Goal: Task Accomplishment & Management: Complete application form

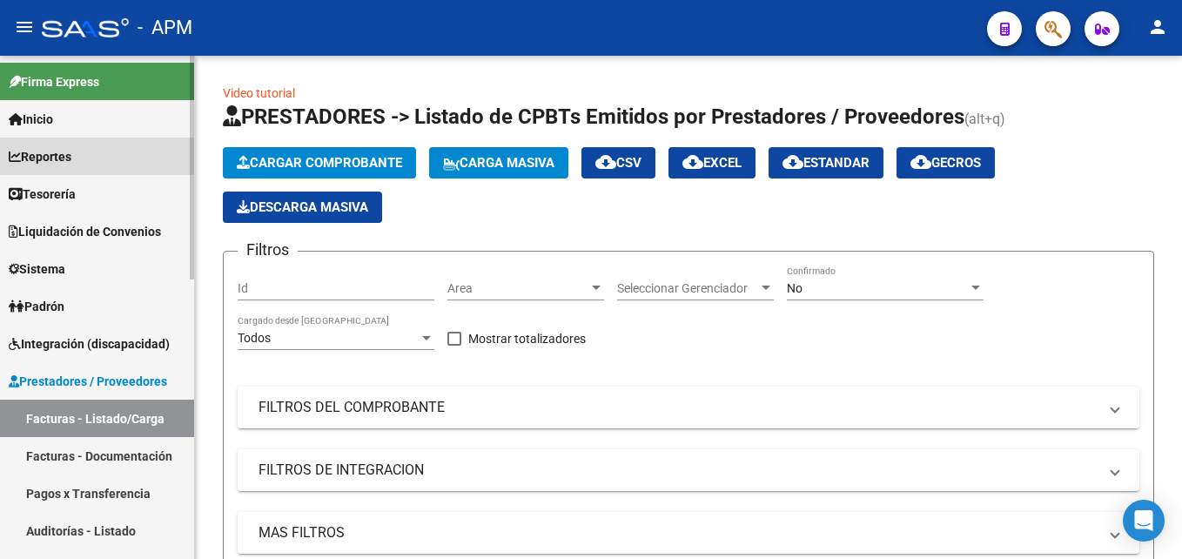
click at [68, 153] on span "Reportes" at bounding box center [40, 156] width 63 height 19
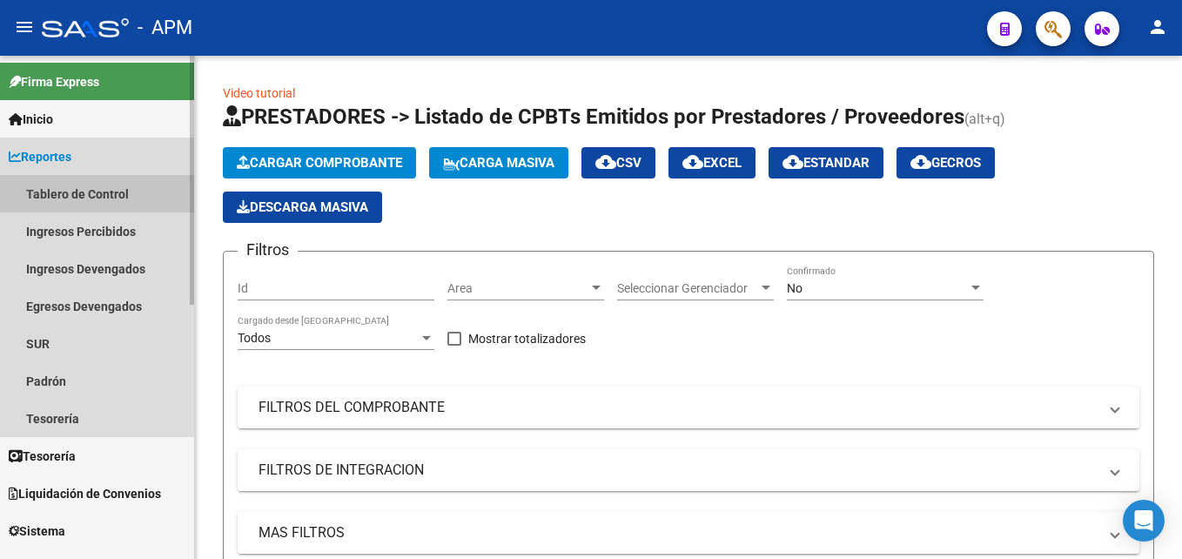
click at [84, 199] on link "Tablero de Control" at bounding box center [97, 193] width 194 height 37
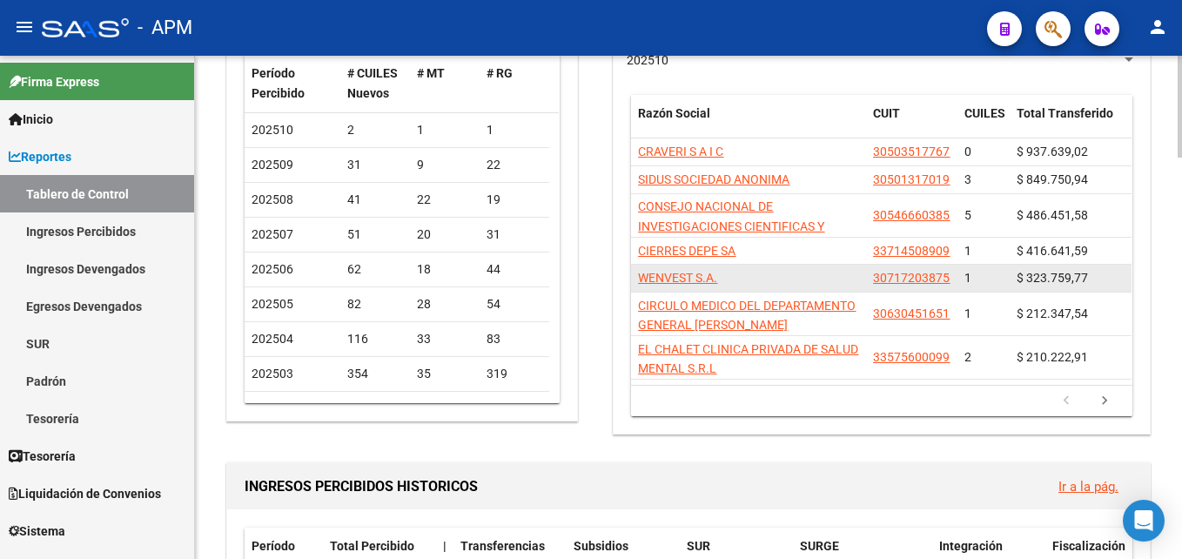
scroll to position [87, 0]
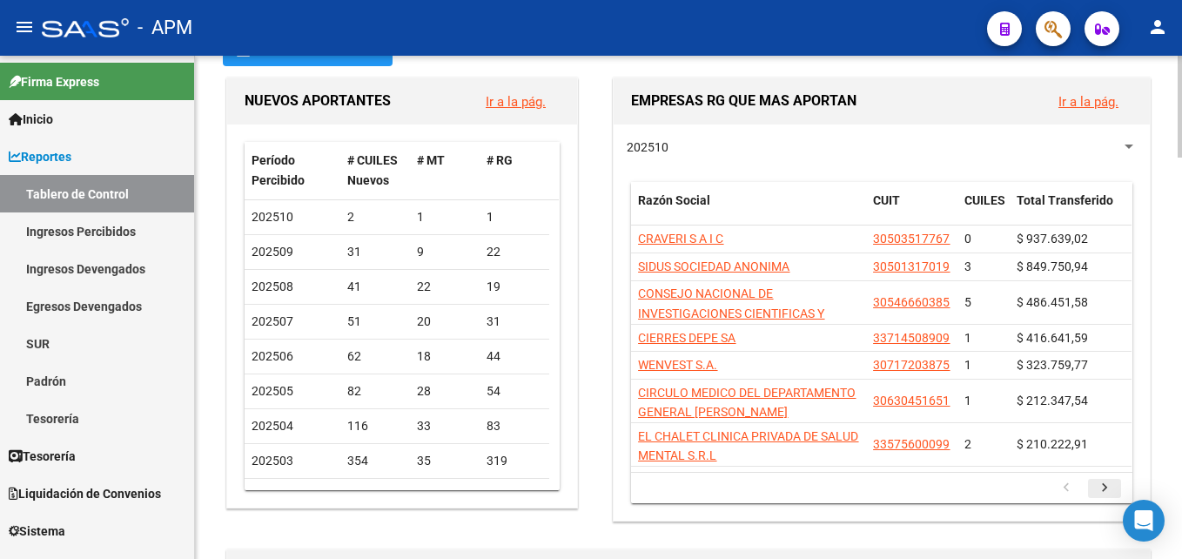
click at [1101, 485] on icon "go to next page" at bounding box center [1104, 489] width 23 height 21
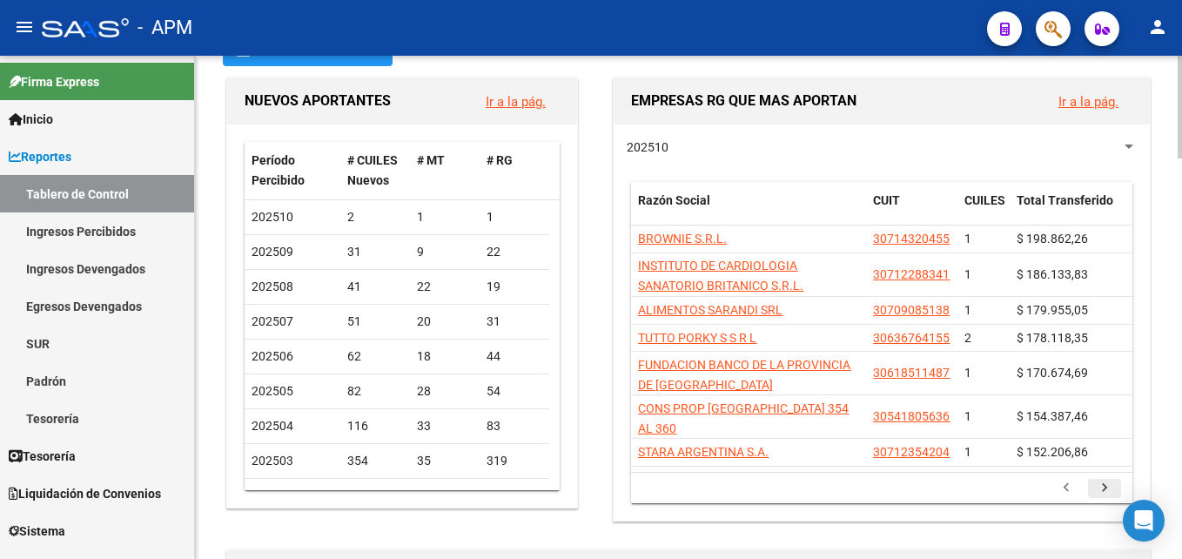
click at [1101, 479] on icon "go to next page" at bounding box center [1104, 489] width 23 height 21
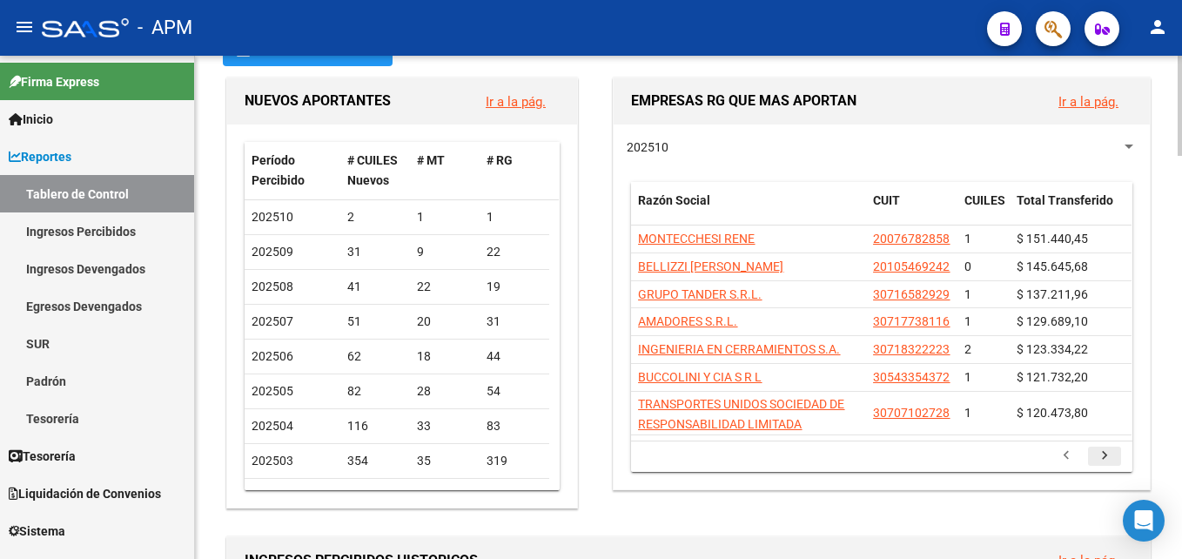
click at [1097, 461] on icon "go to next page" at bounding box center [1104, 457] width 23 height 21
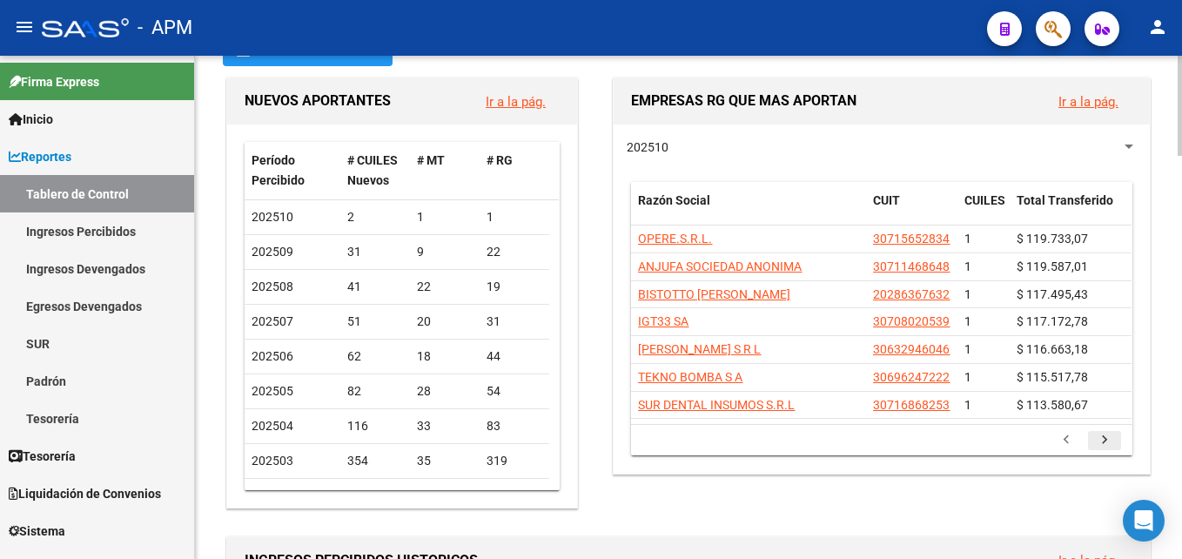
click at [1097, 461] on div "202510 Razón Social CUIT CUILES Total Transferido OPERE.S.R.L. 30715652834 1 $ …" at bounding box center [881, 298] width 536 height 349
click at [1098, 443] on icon "go to next page" at bounding box center [1104, 442] width 23 height 21
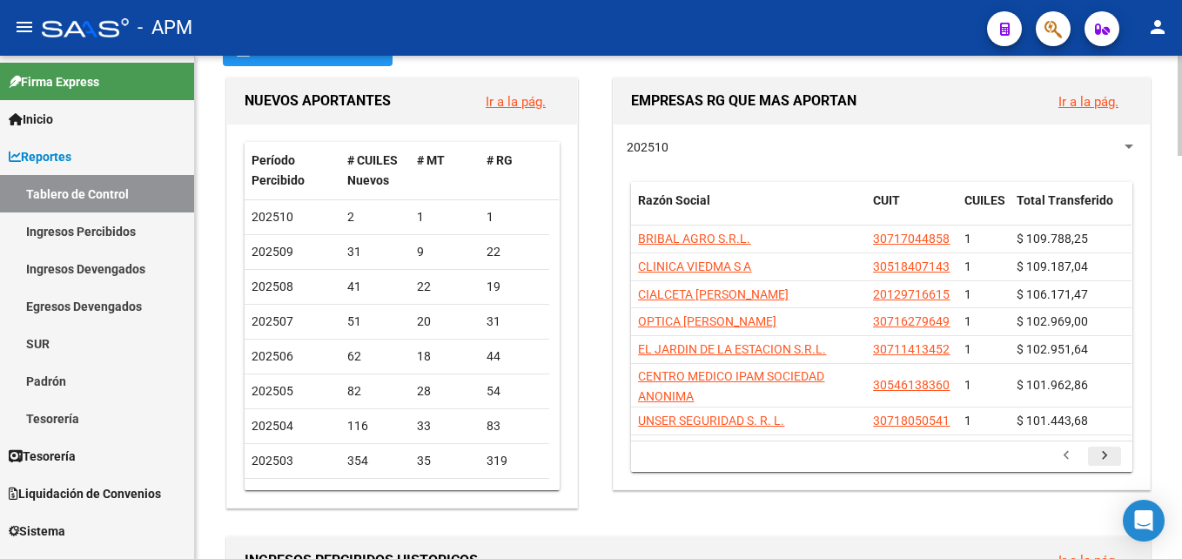
click at [1098, 443] on li at bounding box center [1104, 456] width 38 height 30
click at [1109, 454] on icon "go to next page" at bounding box center [1104, 457] width 23 height 21
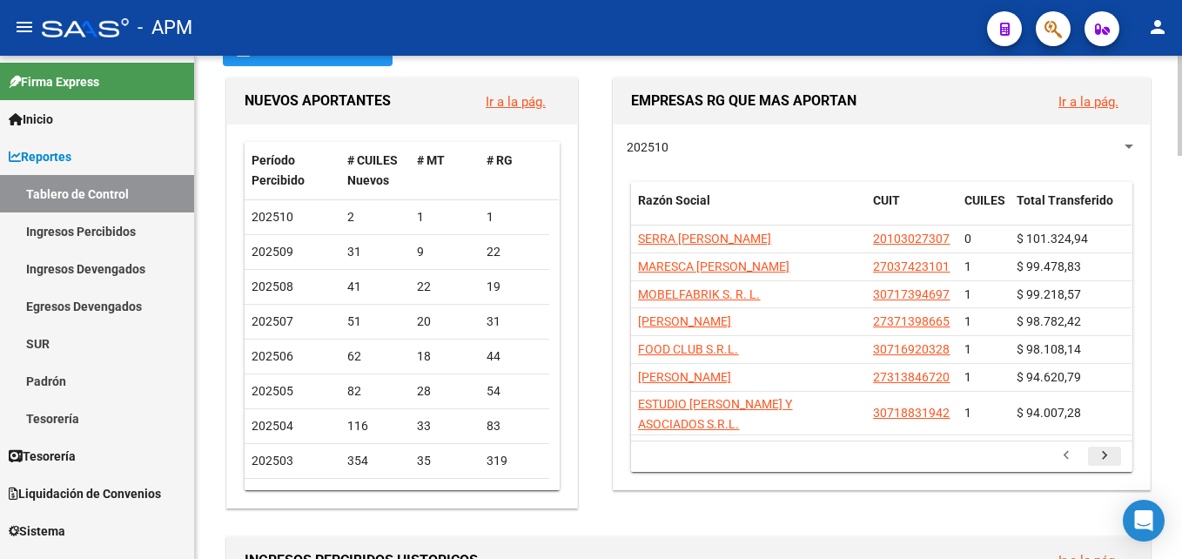
click at [1104, 454] on icon "go to next page" at bounding box center [1104, 457] width 23 height 21
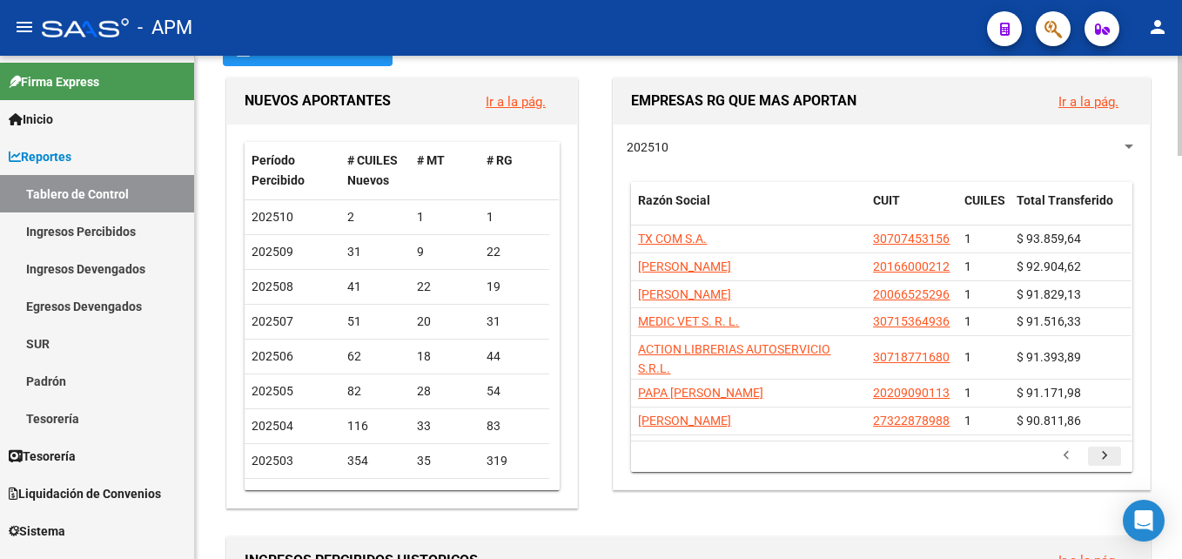
click at [1104, 454] on icon "go to next page" at bounding box center [1104, 457] width 23 height 21
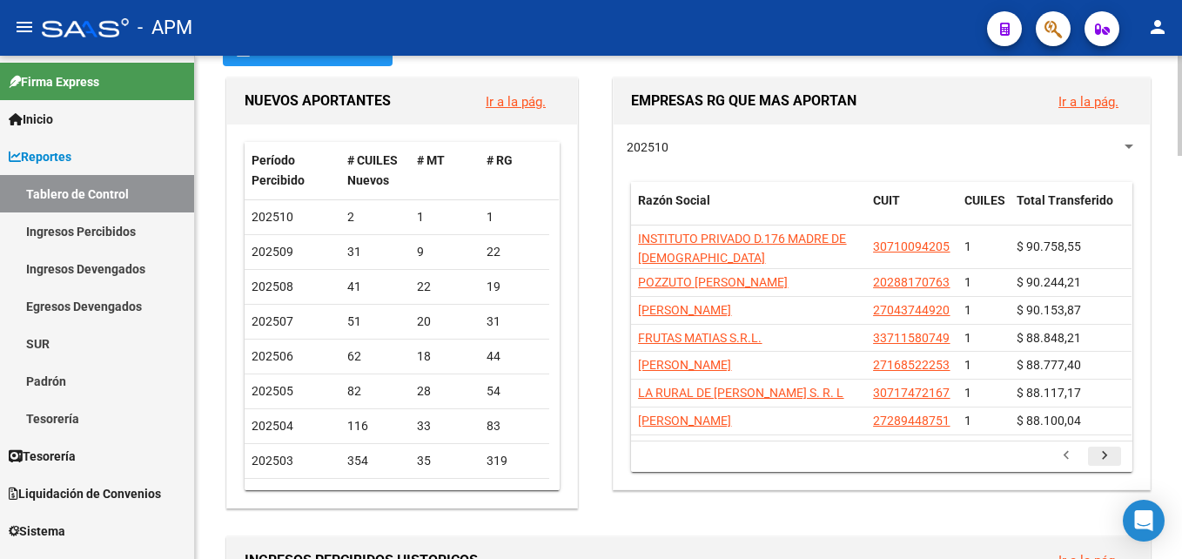
click at [1104, 438] on datatable-selection "INSTITUTO PRIVADO D.176 MADRE DE [DEMOGRAPHIC_DATA] 30710094205 1 $ 90.758,55 P…" at bounding box center [881, 431] width 500 height 14
click at [1103, 468] on icon "go to next page" at bounding box center [1104, 457] width 23 height 21
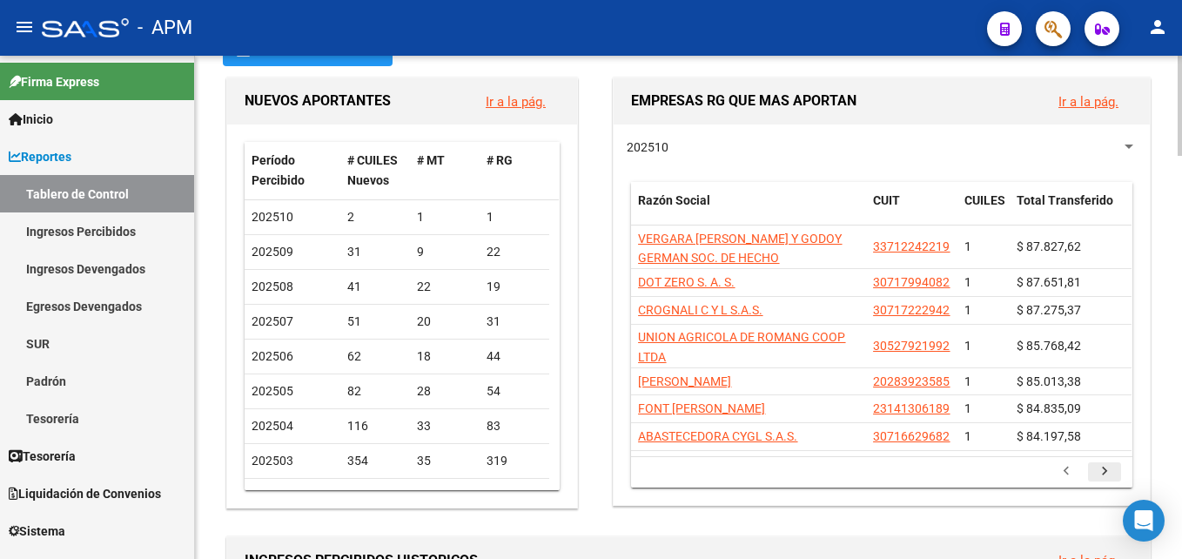
scroll to position [174, 0]
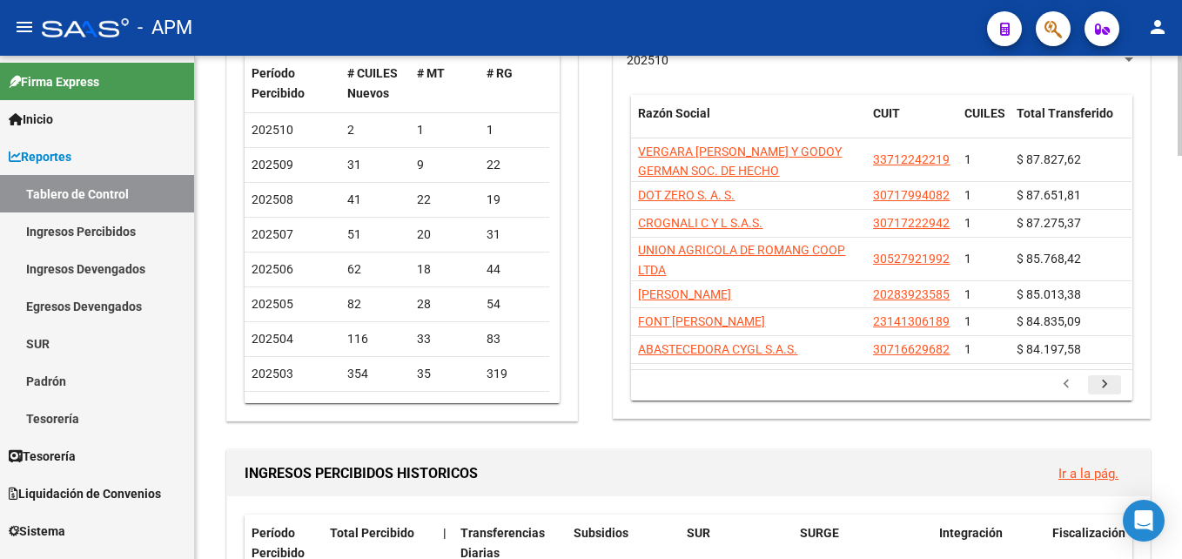
click at [1098, 386] on icon "go to next page" at bounding box center [1104, 386] width 23 height 21
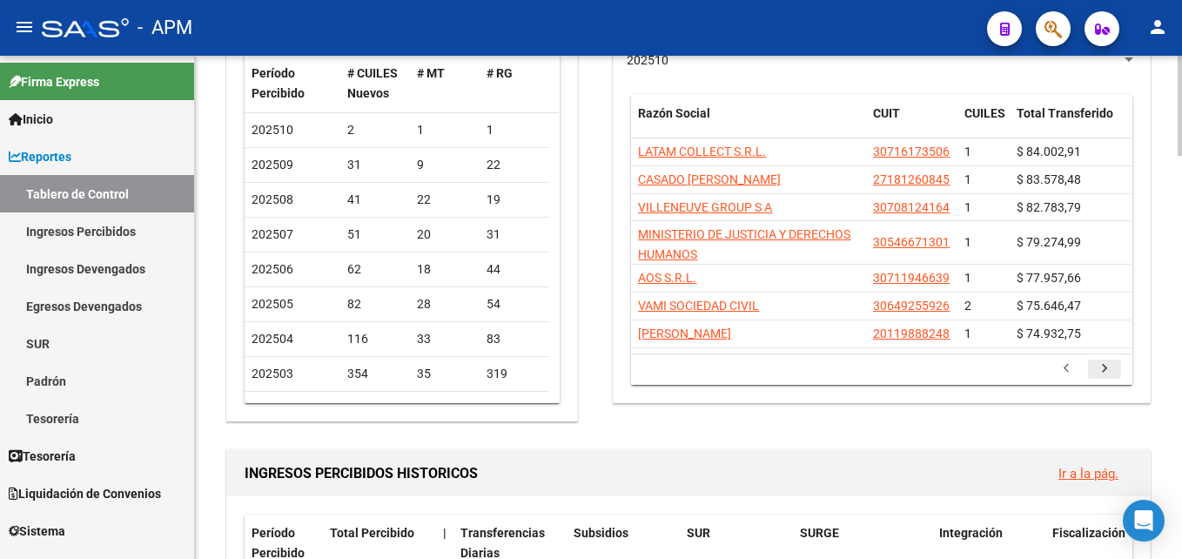
click at [1098, 386] on div "202510 Razón Social CUIT CUILES Total Transferido LATAM COLLECT S.R.L. 30716173…" at bounding box center [881, 219] width 536 height 365
click at [1099, 373] on icon "go to next page" at bounding box center [1104, 370] width 23 height 21
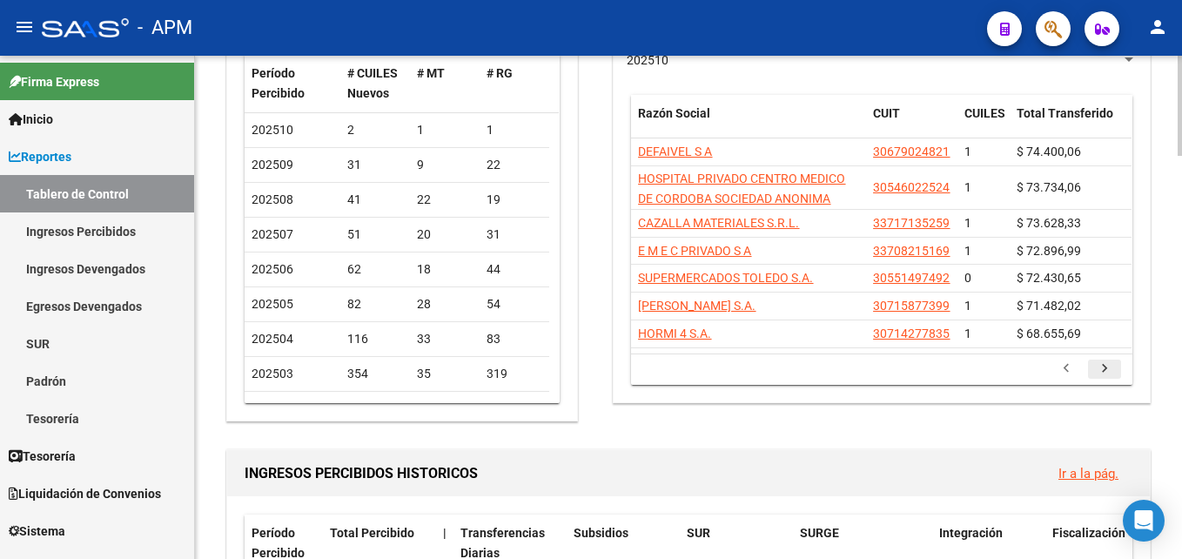
click at [1099, 373] on icon "go to next page" at bounding box center [1104, 370] width 23 height 21
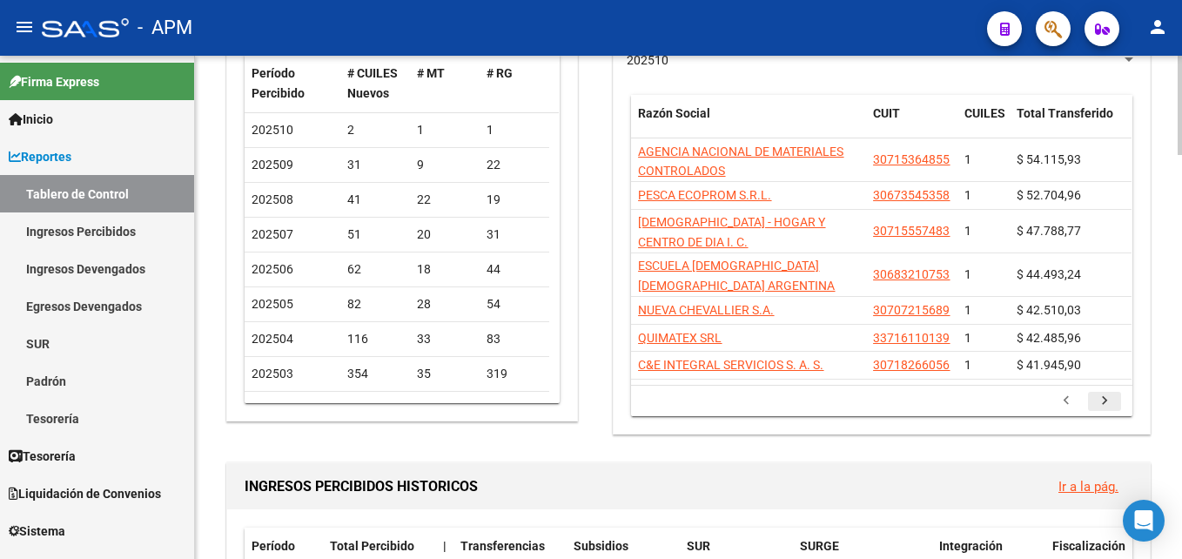
click at [1099, 373] on div "$ 41.945,90" at bounding box center [1070, 365] width 108 height 20
click at [1103, 403] on icon "go to next page" at bounding box center [1104, 402] width 23 height 21
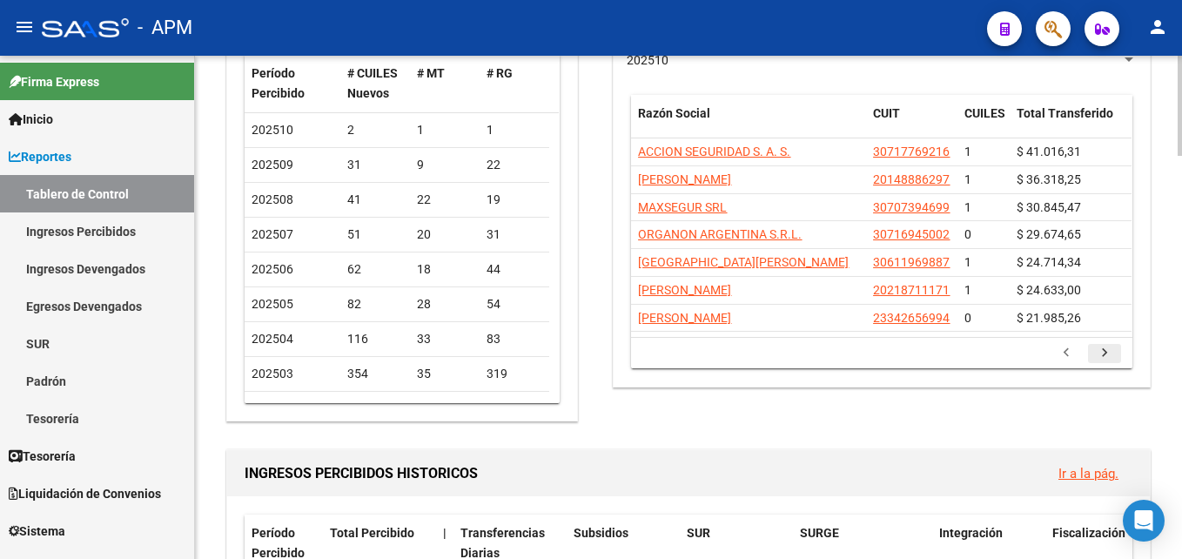
click at [1099, 359] on icon "go to next page" at bounding box center [1104, 355] width 23 height 21
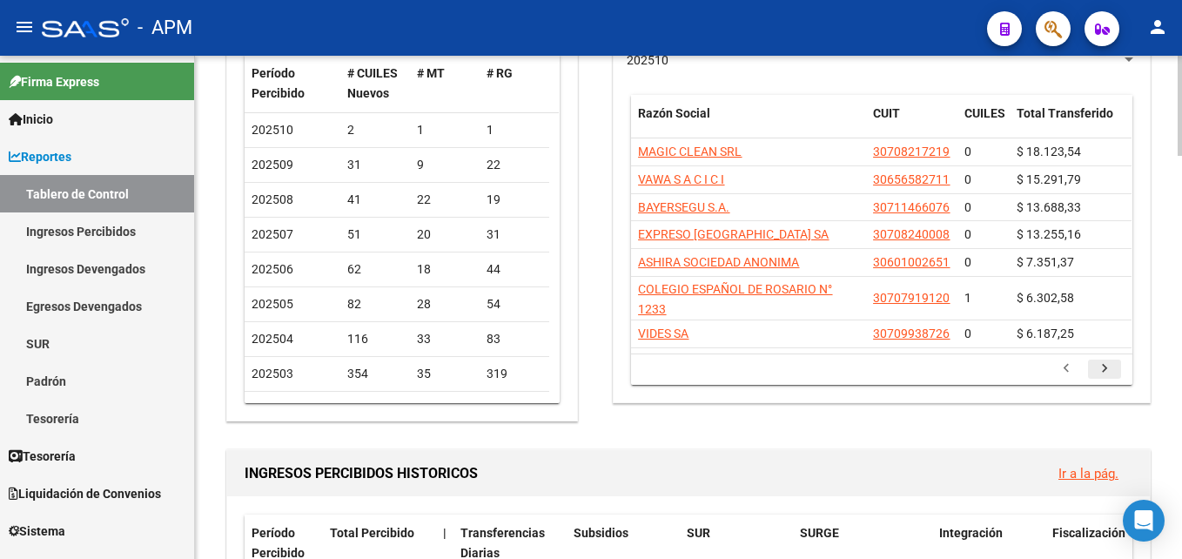
click at [1105, 368] on icon "go to next page" at bounding box center [1104, 370] width 23 height 21
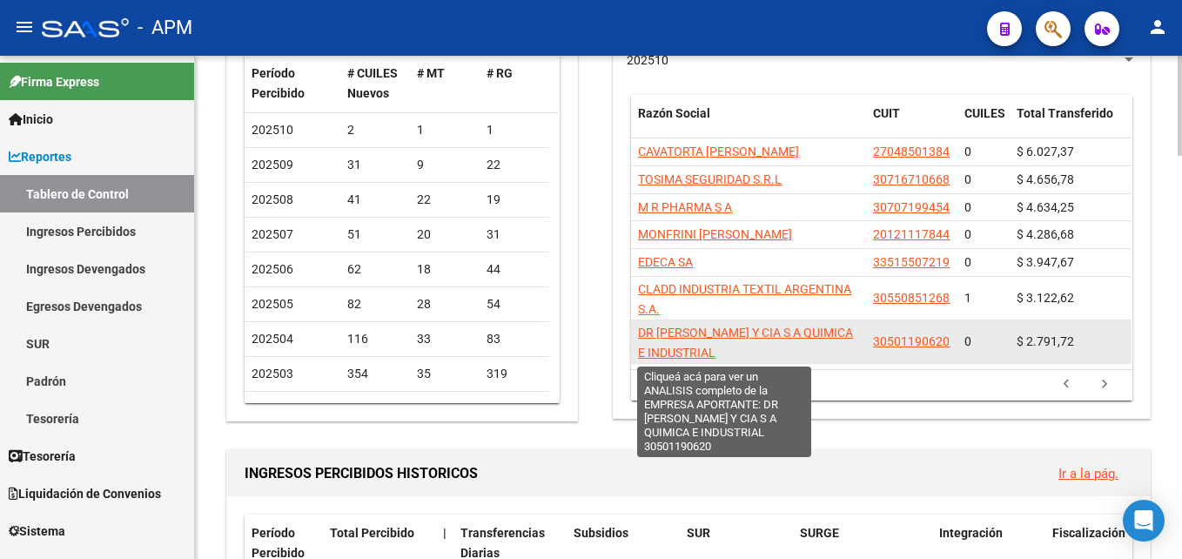
click at [767, 335] on span "DR [PERSON_NAME] Y CIA S A QUIMICA E INDUSTRIAL" at bounding box center [745, 342] width 215 height 34
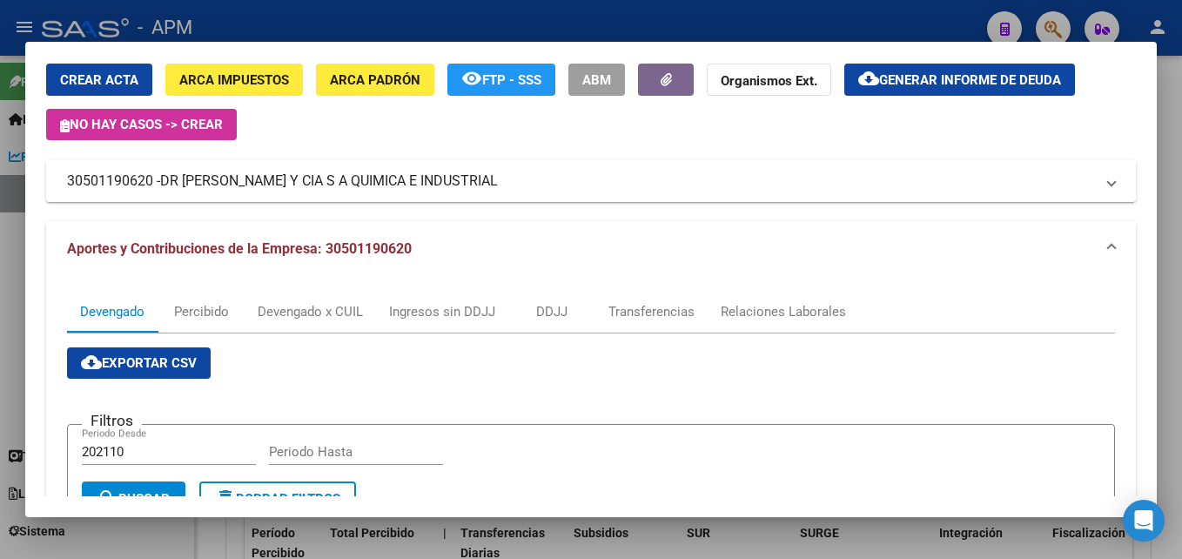
scroll to position [87, 0]
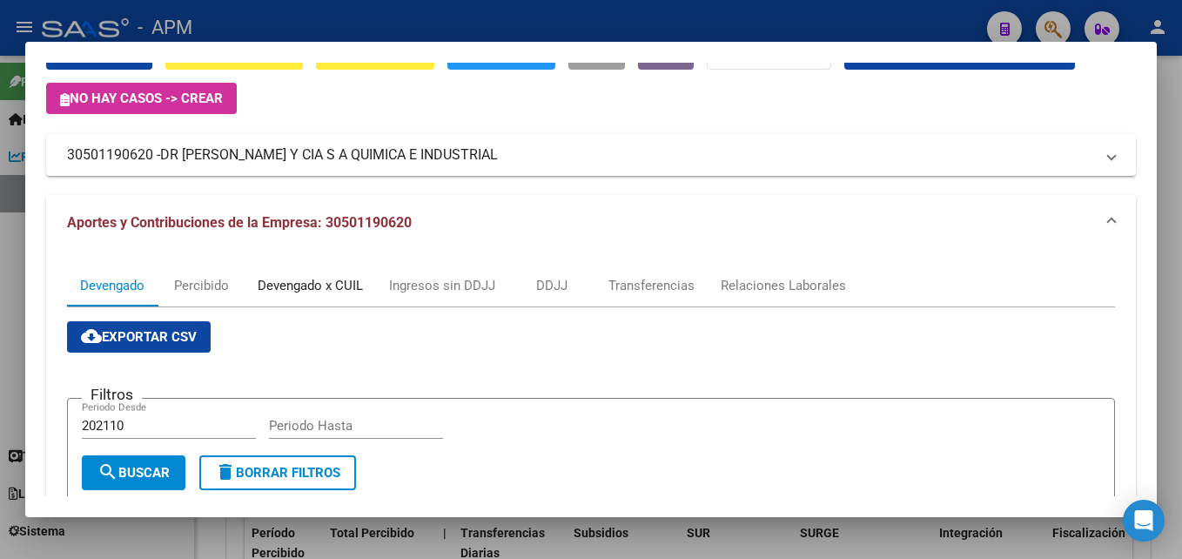
click at [328, 281] on div "Devengado x CUIL" at bounding box center [310, 285] width 105 height 19
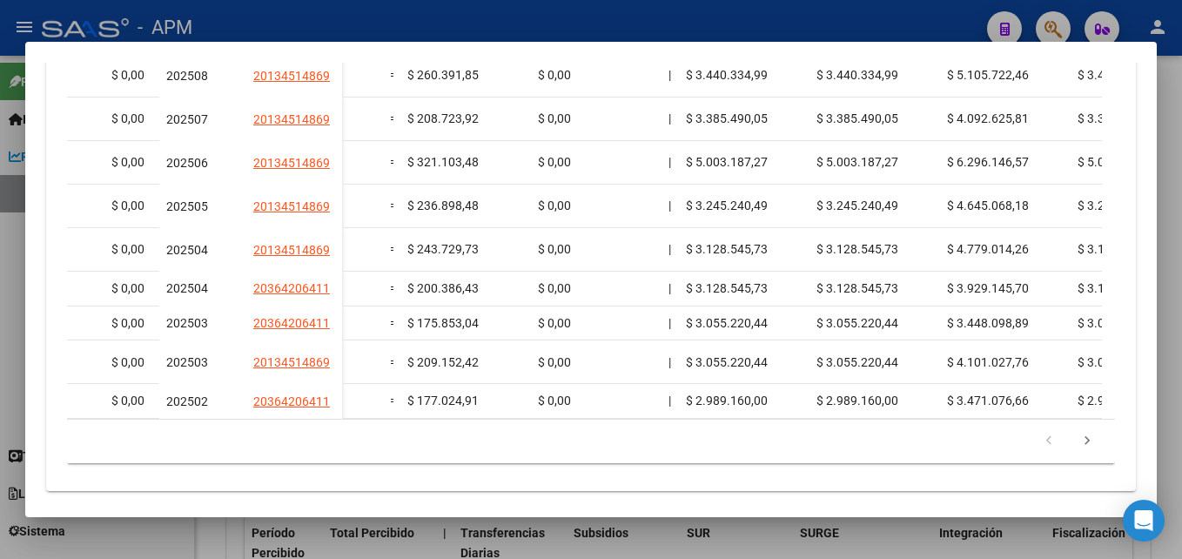
scroll to position [0, 3342]
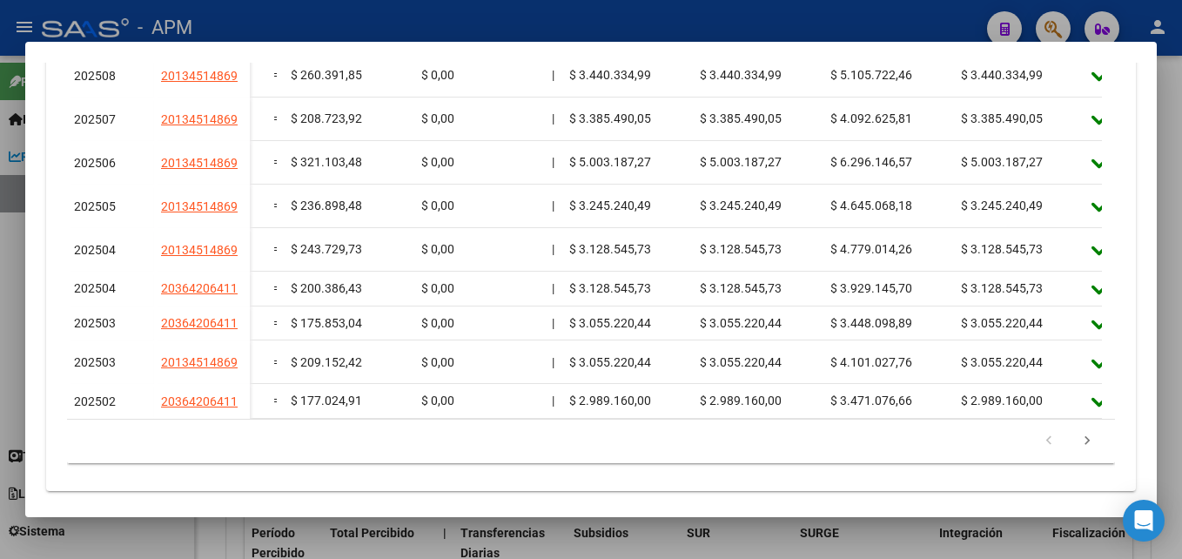
click at [849, 456] on datatable-pager "1 2 3 4 5" at bounding box center [591, 441] width 1030 height 30
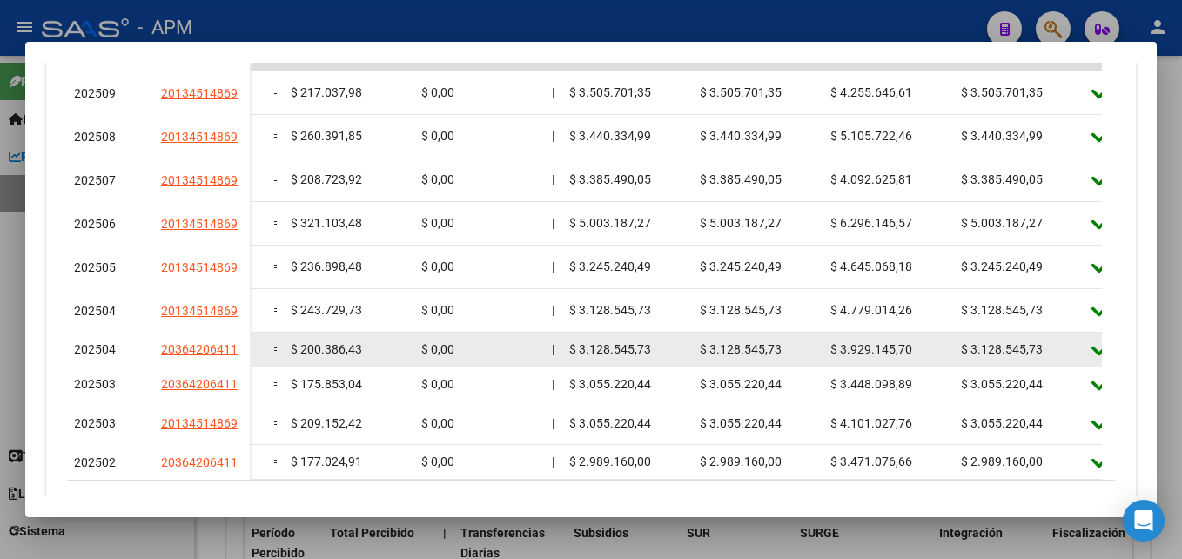
scroll to position [609, 0]
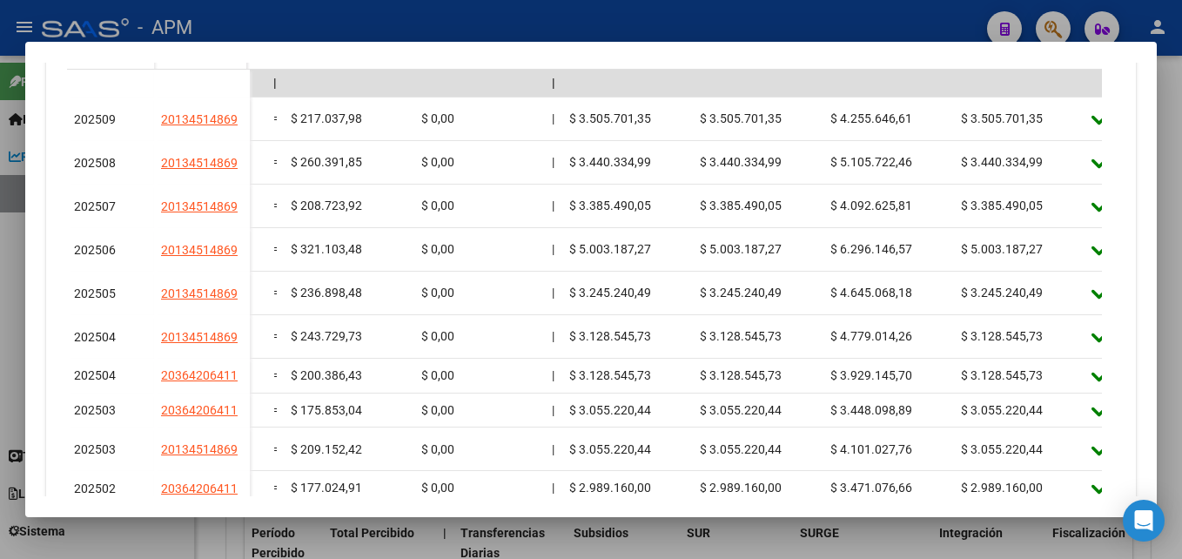
click at [744, 539] on div at bounding box center [591, 279] width 1182 height 559
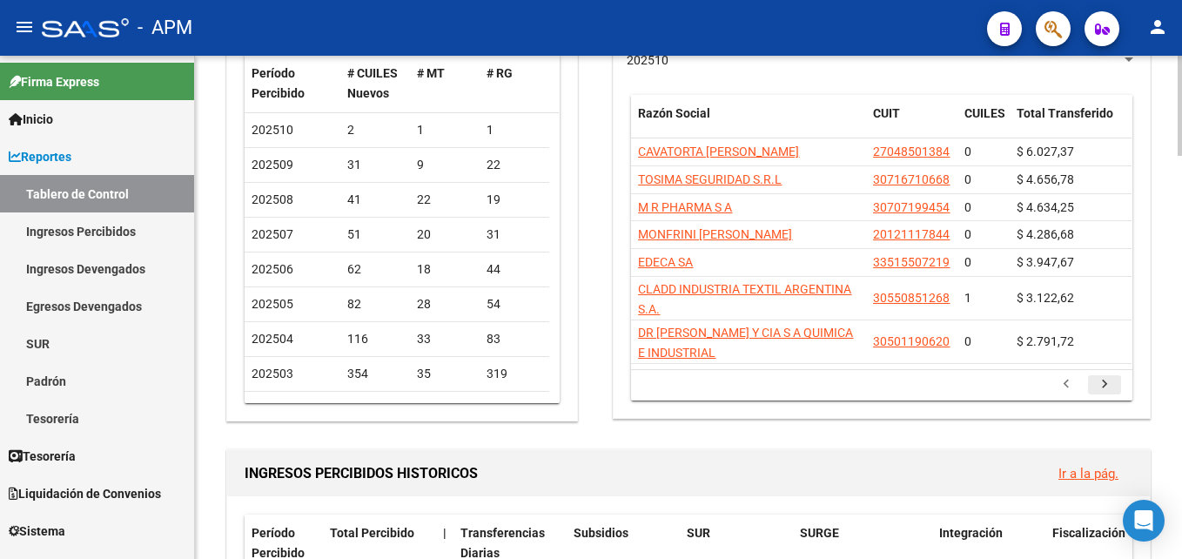
click at [1101, 382] on icon "go to next page" at bounding box center [1104, 386] width 23 height 21
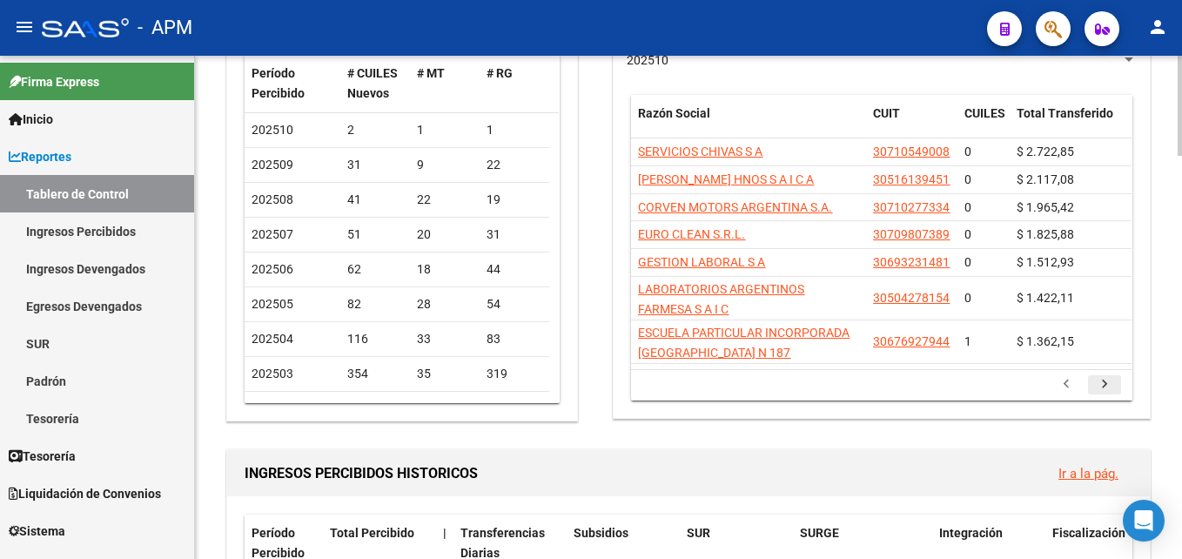
click at [1094, 382] on icon "go to next page" at bounding box center [1104, 386] width 23 height 21
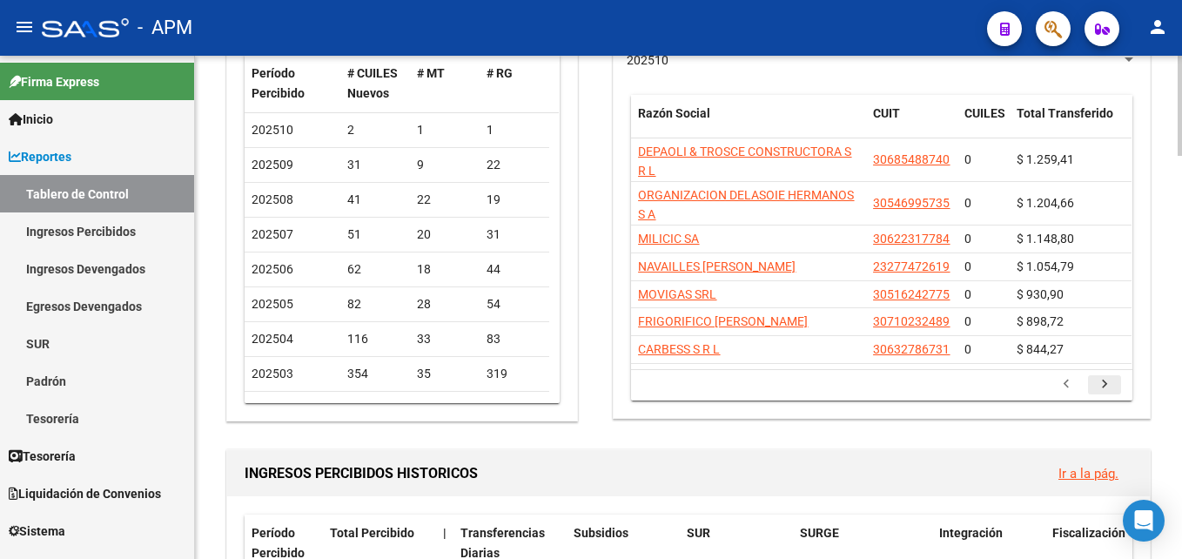
click at [1100, 385] on icon "go to next page" at bounding box center [1104, 386] width 23 height 21
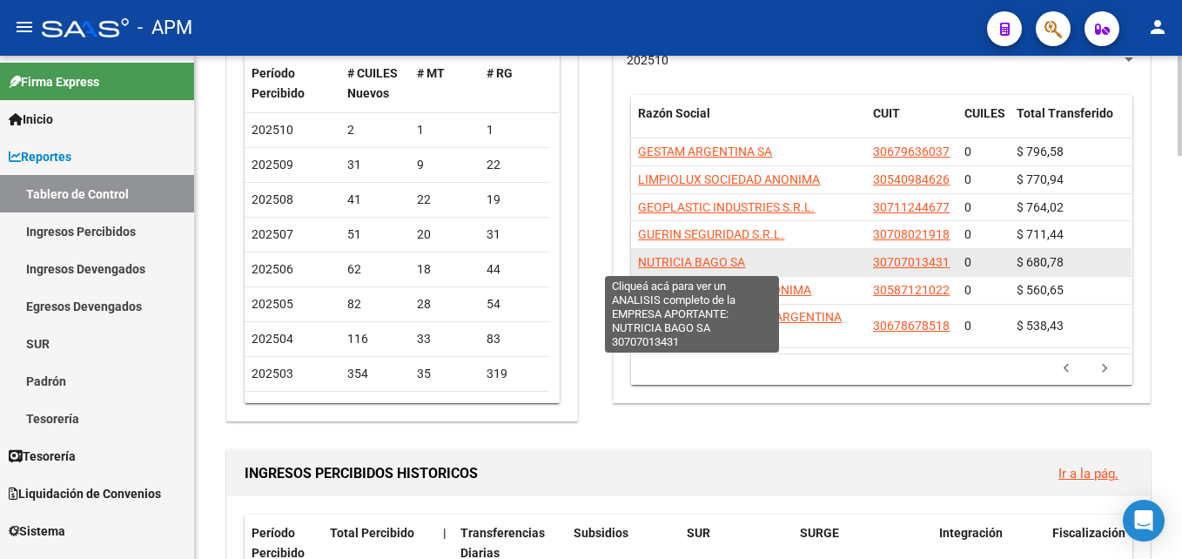
click at [741, 269] on span "NUTRICIA BAGO SA" at bounding box center [691, 262] width 107 height 14
type textarea "30707013431"
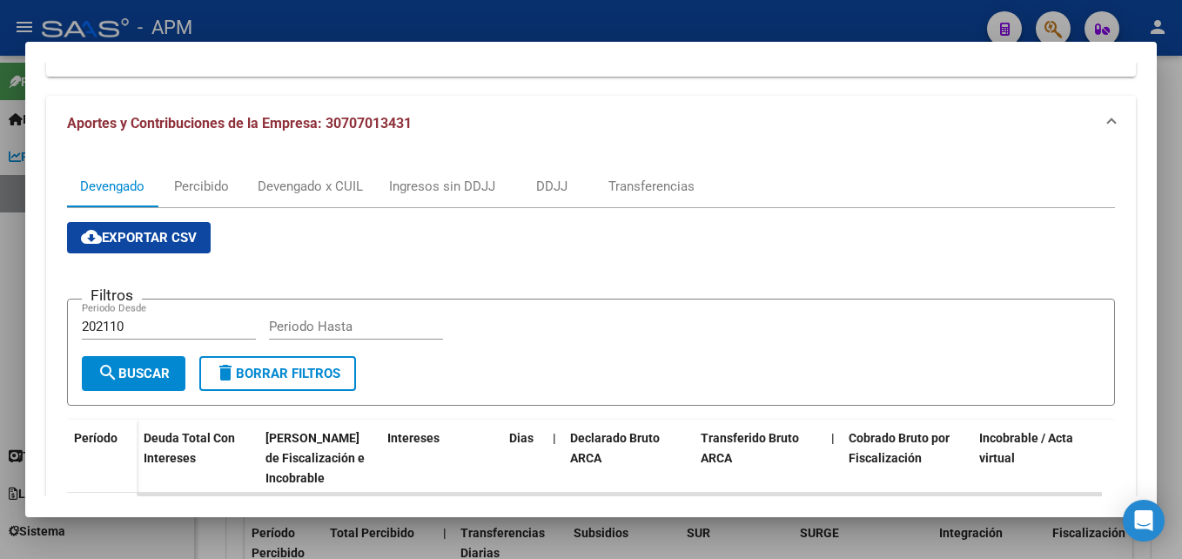
scroll to position [87, 0]
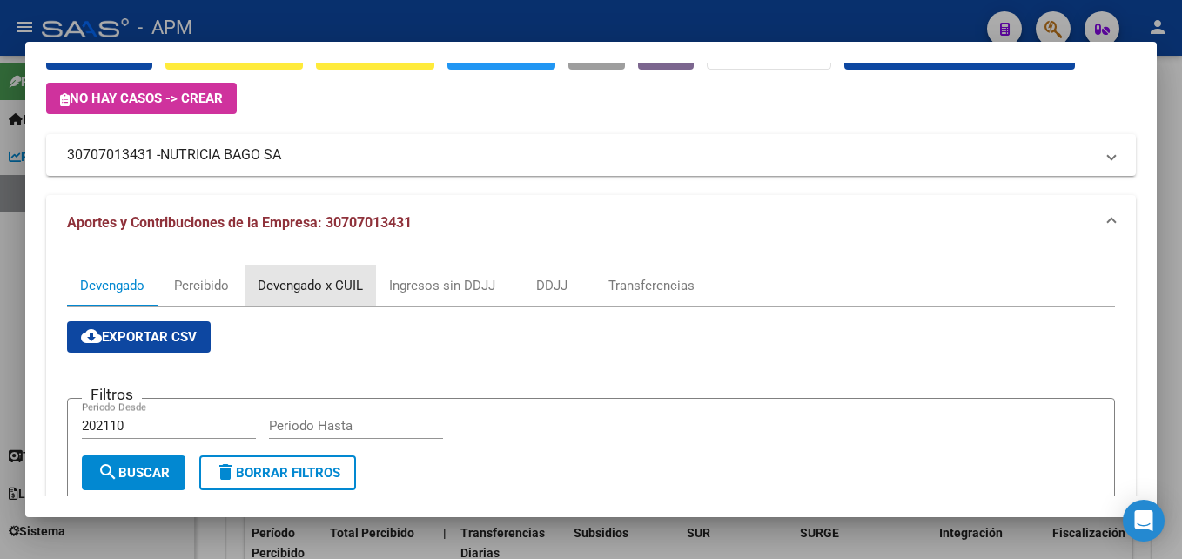
click at [332, 285] on div "Devengado x CUIL" at bounding box center [310, 285] width 105 height 19
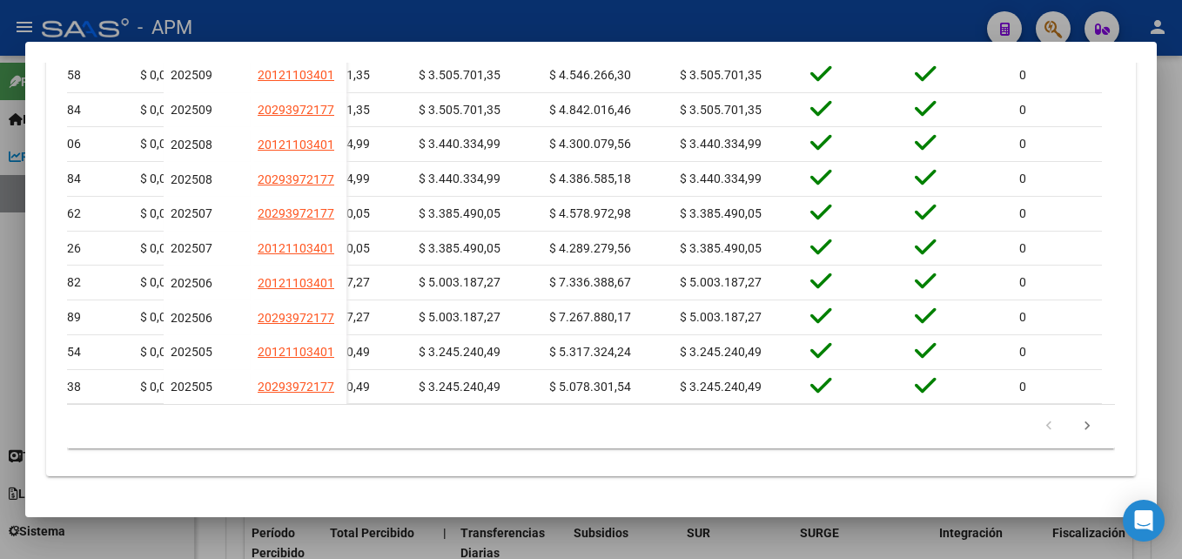
scroll to position [0, 3730]
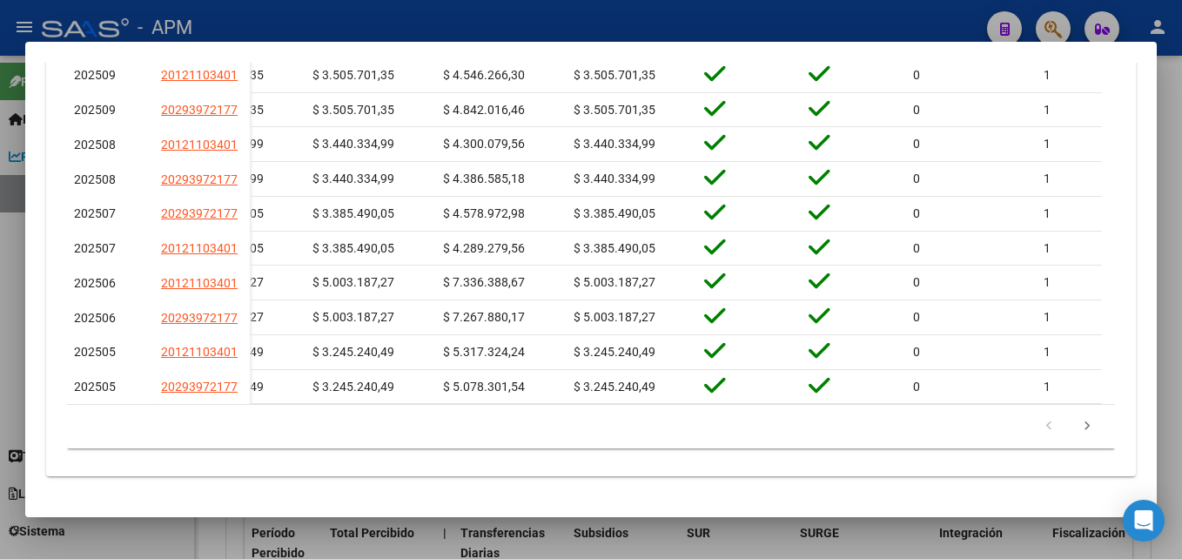
click at [928, 420] on datatable-pager "1 2 3 4 5" at bounding box center [591, 427] width 1030 height 30
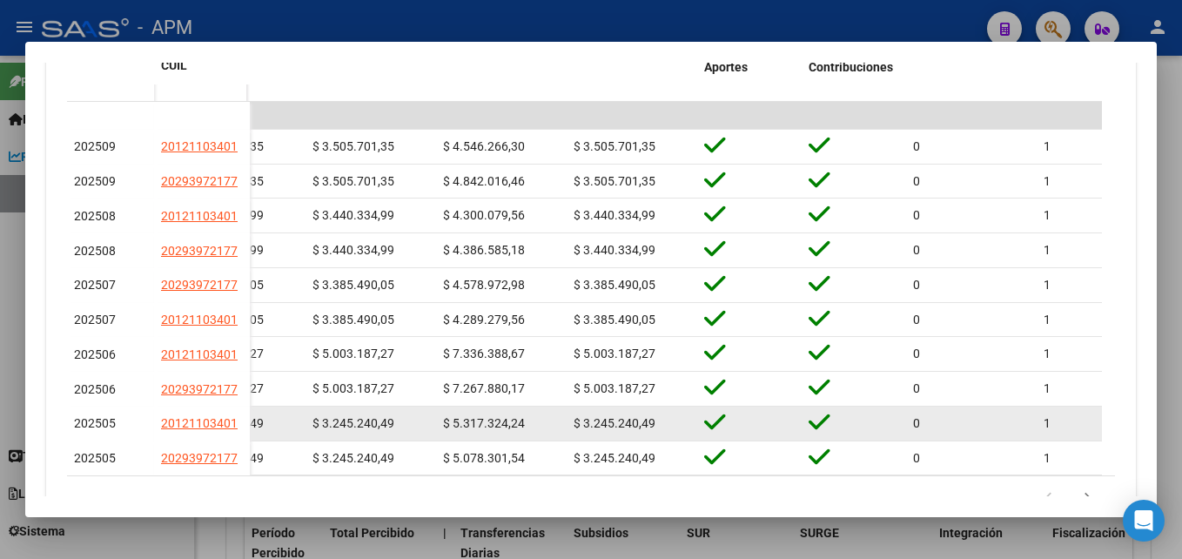
scroll to position [576, 0]
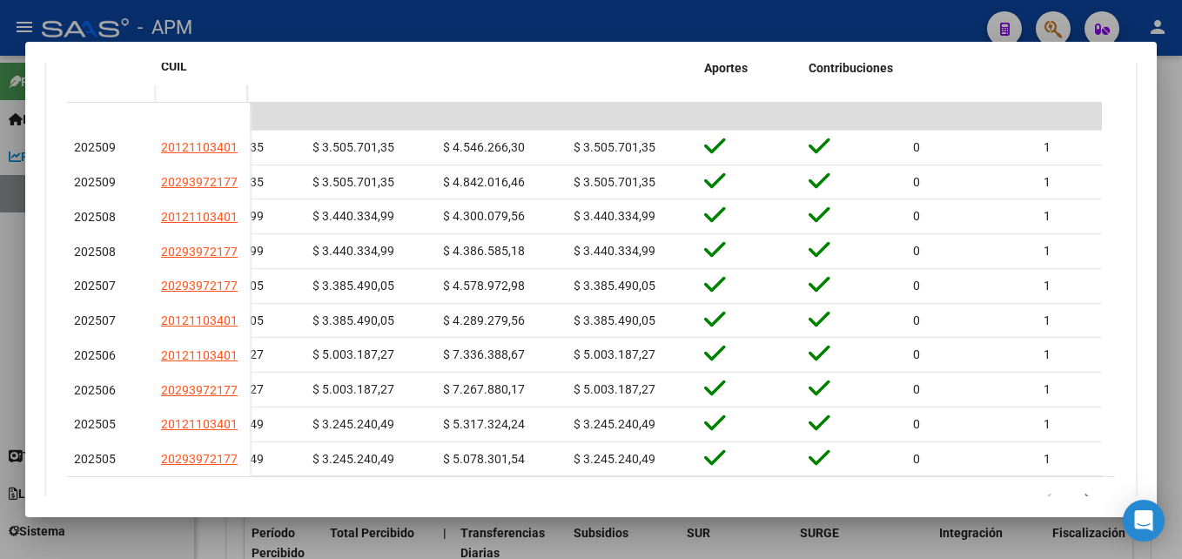
click at [904, 534] on div at bounding box center [591, 279] width 1182 height 559
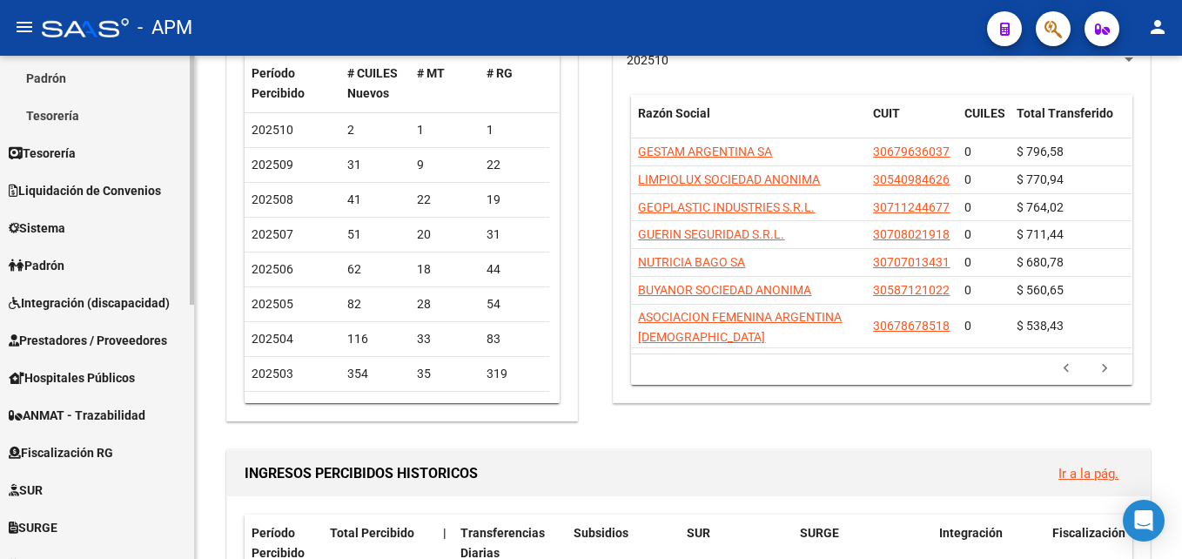
scroll to position [340, 0]
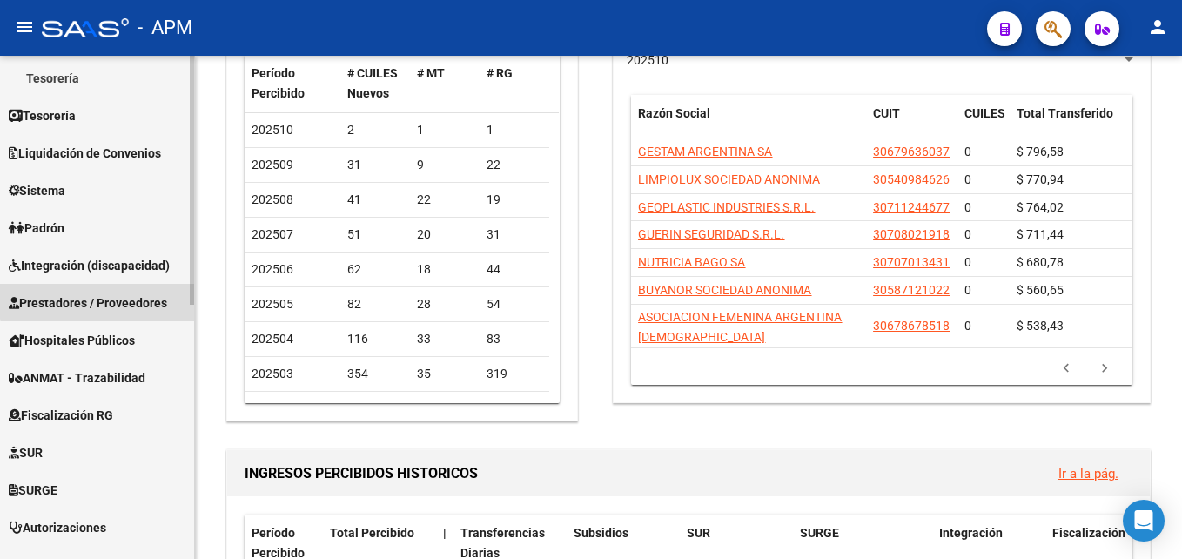
click at [125, 298] on span "Prestadores / Proveedores" at bounding box center [88, 302] width 158 height 19
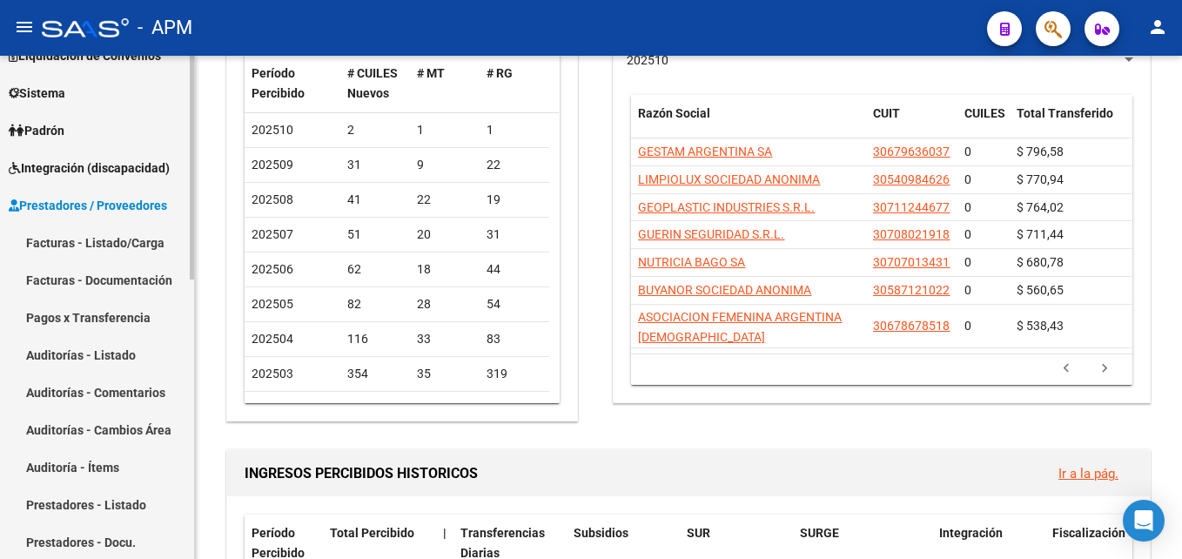
scroll to position [166, 0]
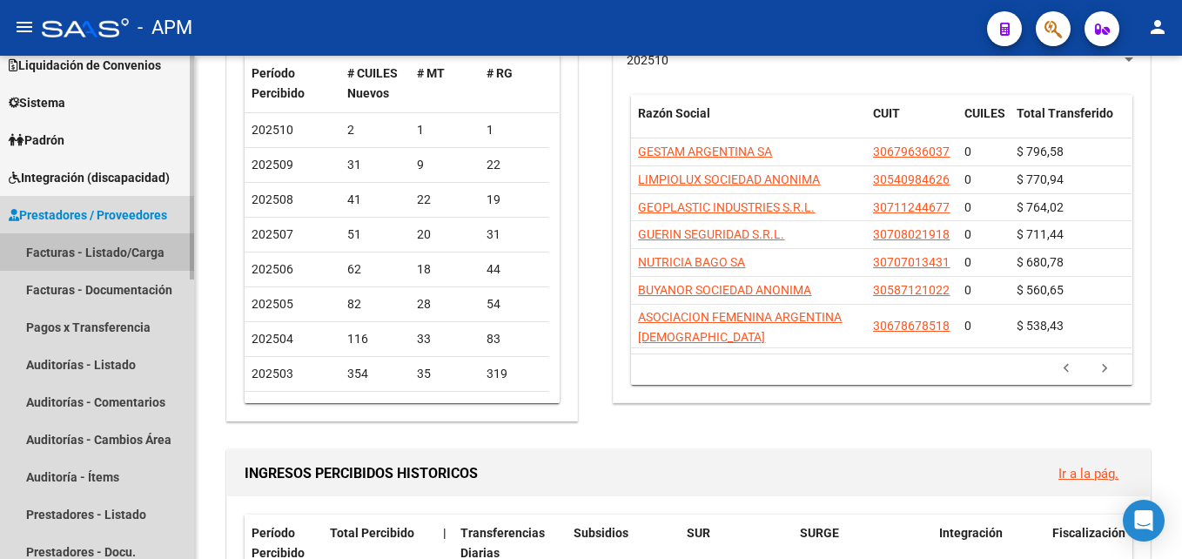
click at [137, 255] on link "Facturas - Listado/Carga" at bounding box center [97, 251] width 194 height 37
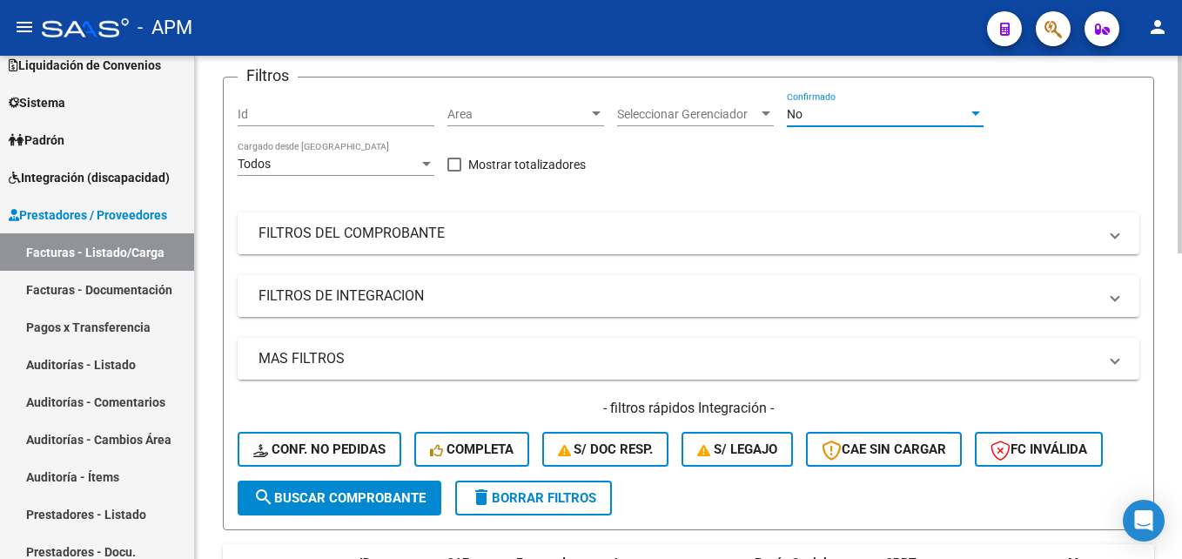
click at [955, 116] on div "No" at bounding box center [877, 114] width 181 height 15
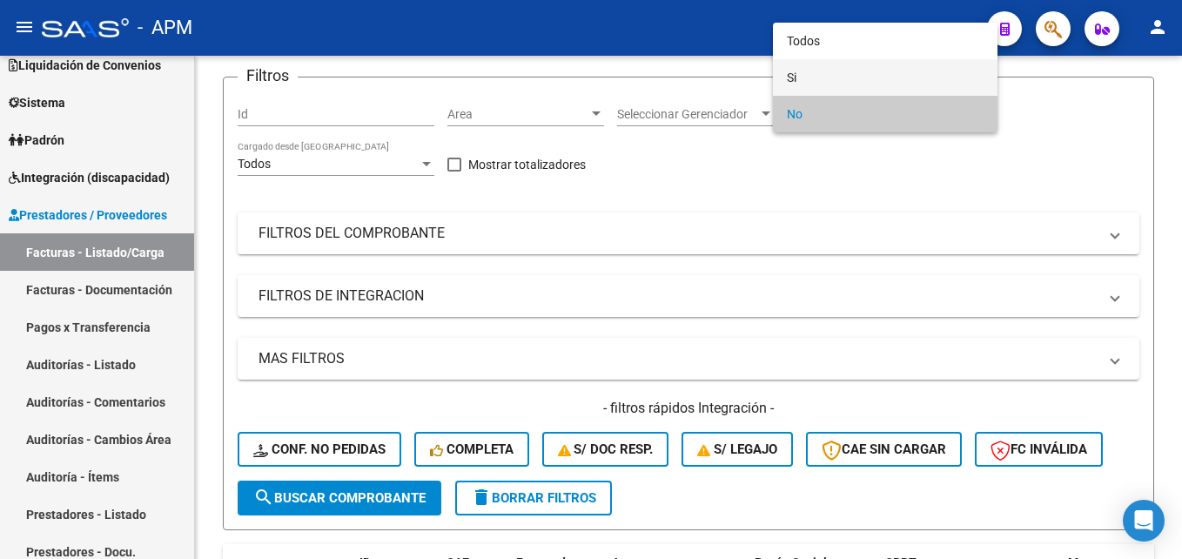
click at [905, 80] on span "Si" at bounding box center [885, 77] width 197 height 37
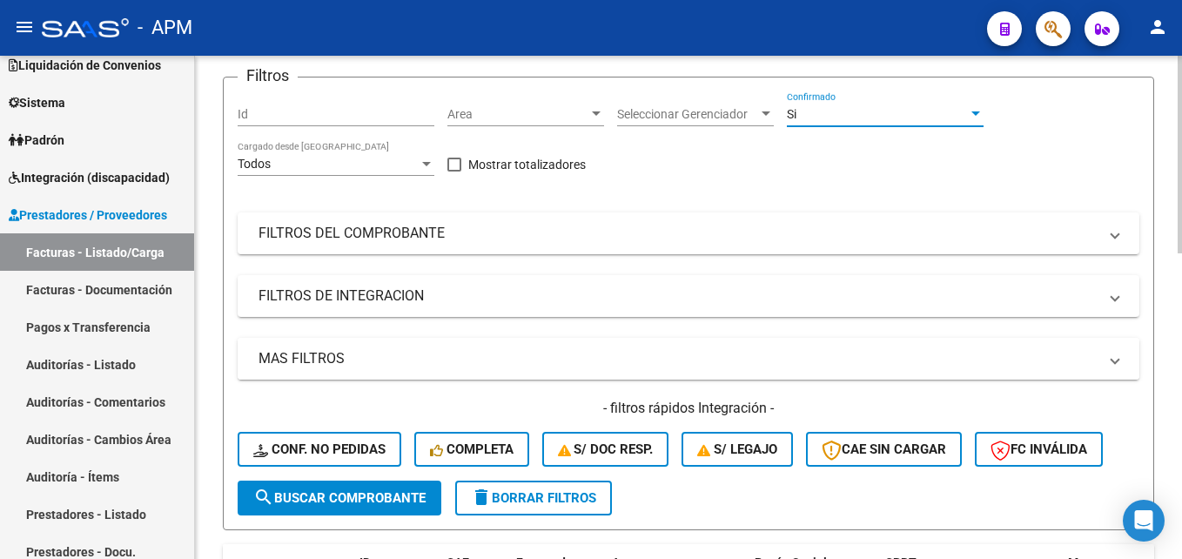
click at [1098, 359] on span "MAS FILTROS" at bounding box center [684, 358] width 853 height 19
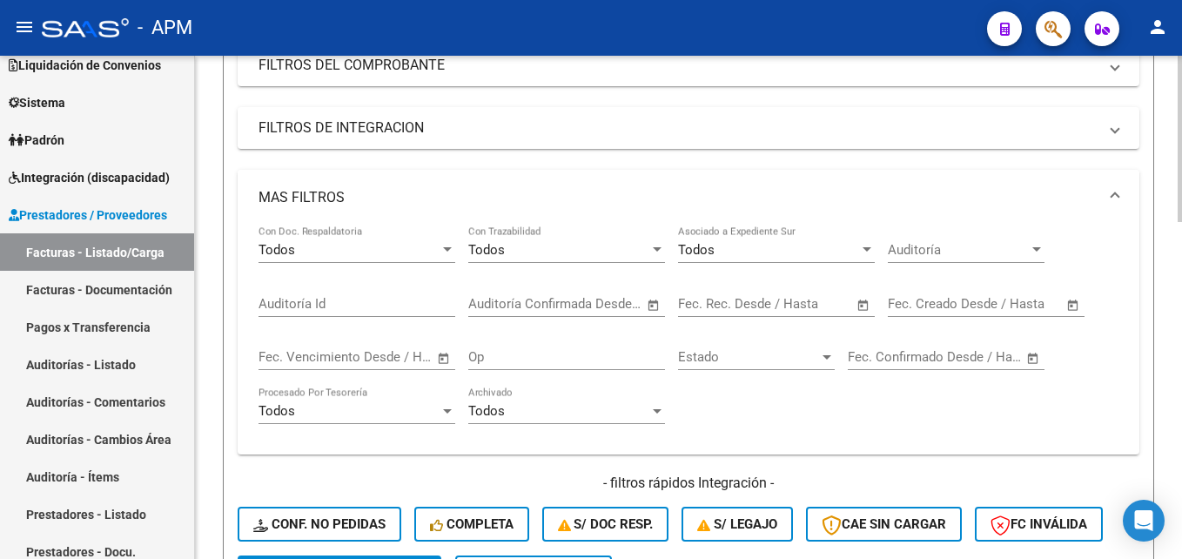
scroll to position [348, 0]
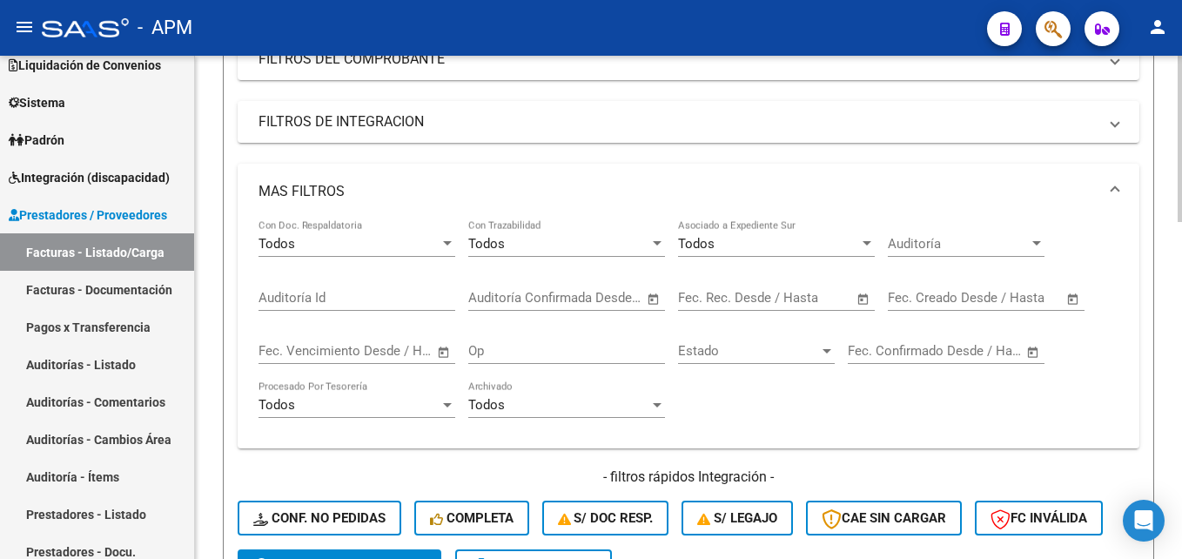
click at [865, 293] on span "Open calendar" at bounding box center [863, 299] width 42 height 42
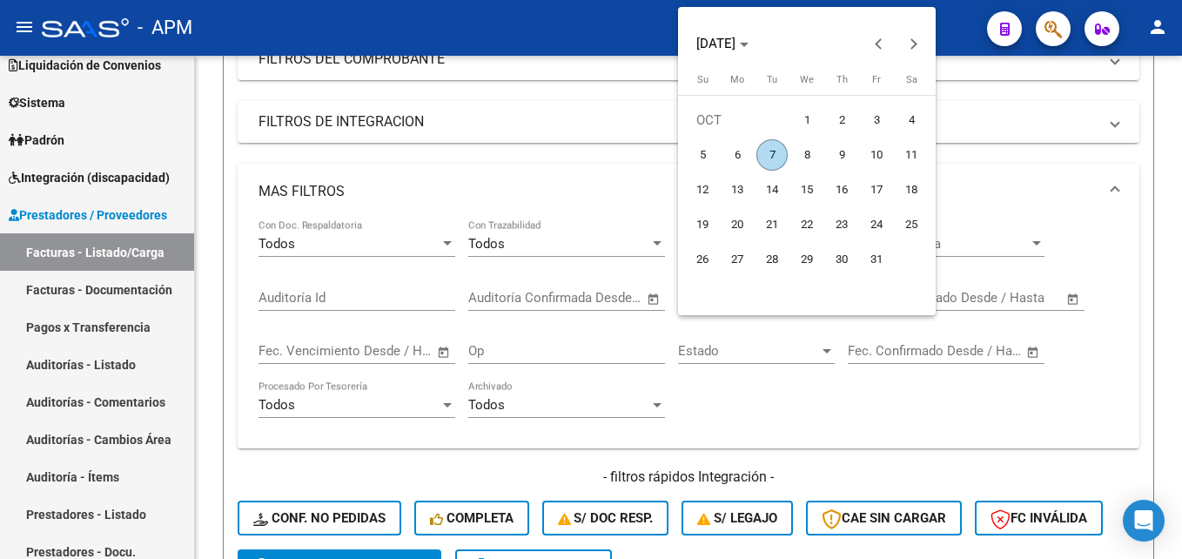
click at [773, 152] on span "7" at bounding box center [771, 154] width 31 height 31
type input "[DATE]"
click at [773, 152] on span "7" at bounding box center [771, 154] width 31 height 31
type input "[DATE]"
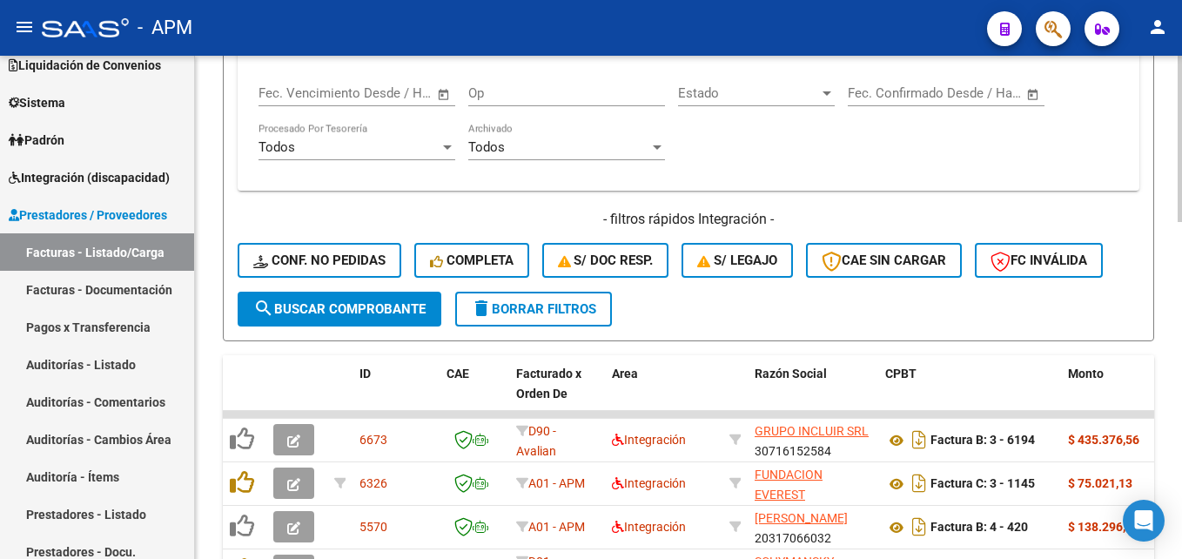
scroll to position [609, 0]
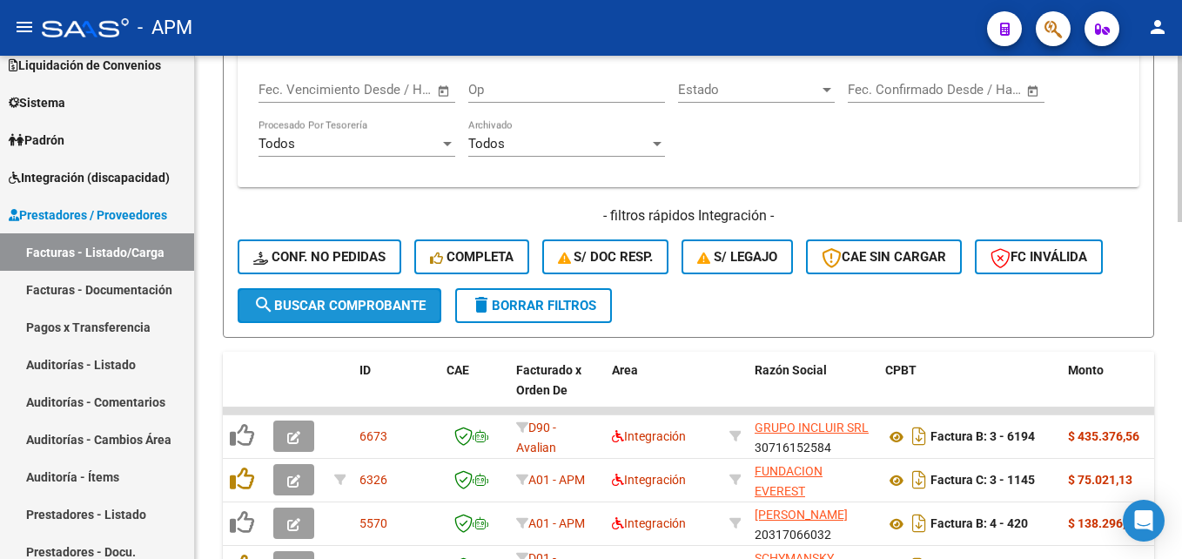
click at [389, 304] on span "search Buscar Comprobante" at bounding box center [339, 306] width 172 height 16
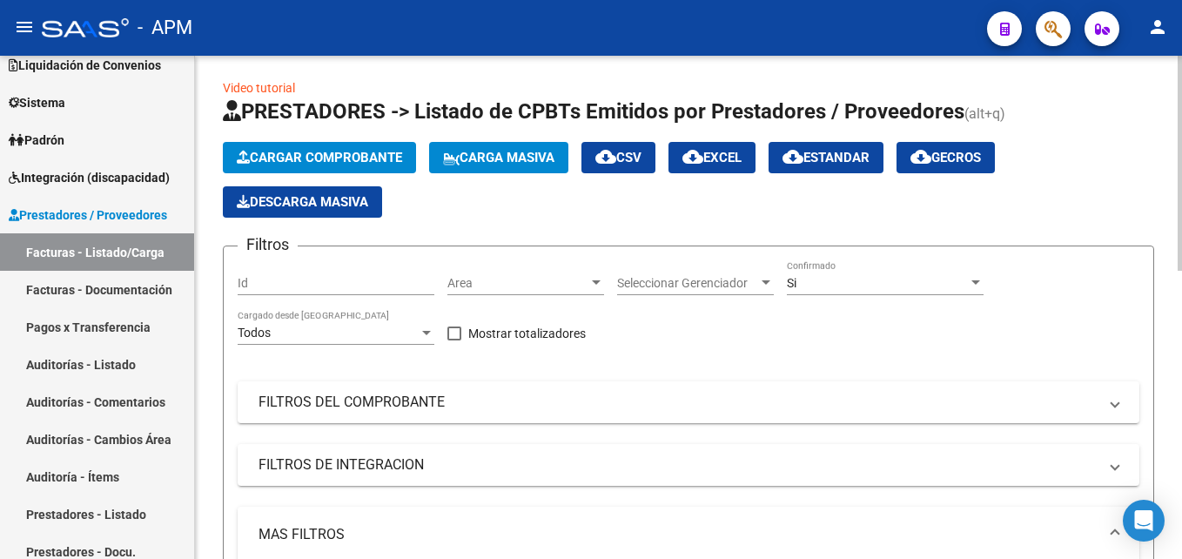
scroll to position [0, 0]
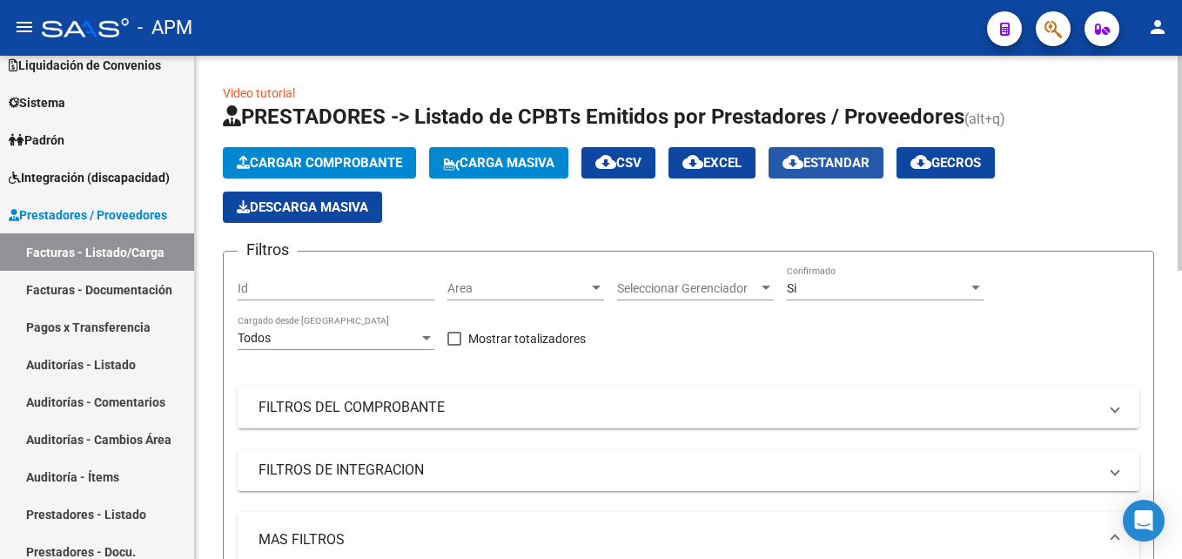
click at [829, 164] on span "cloud_download Estandar" at bounding box center [825, 163] width 87 height 16
click at [107, 365] on link "Auditorías - Listado" at bounding box center [97, 363] width 194 height 37
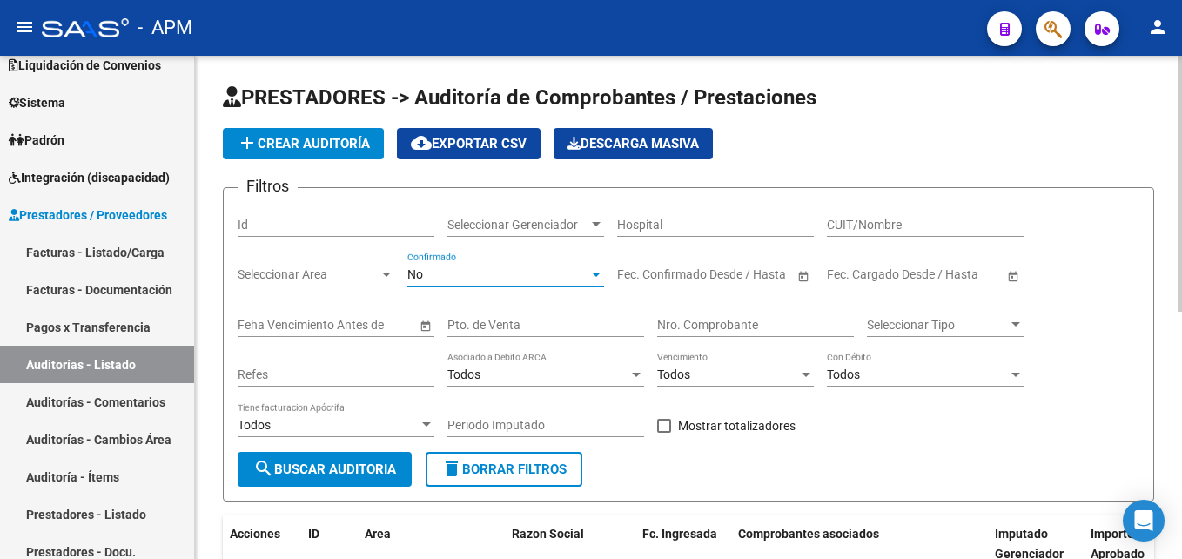
click at [585, 277] on div "No" at bounding box center [497, 274] width 181 height 15
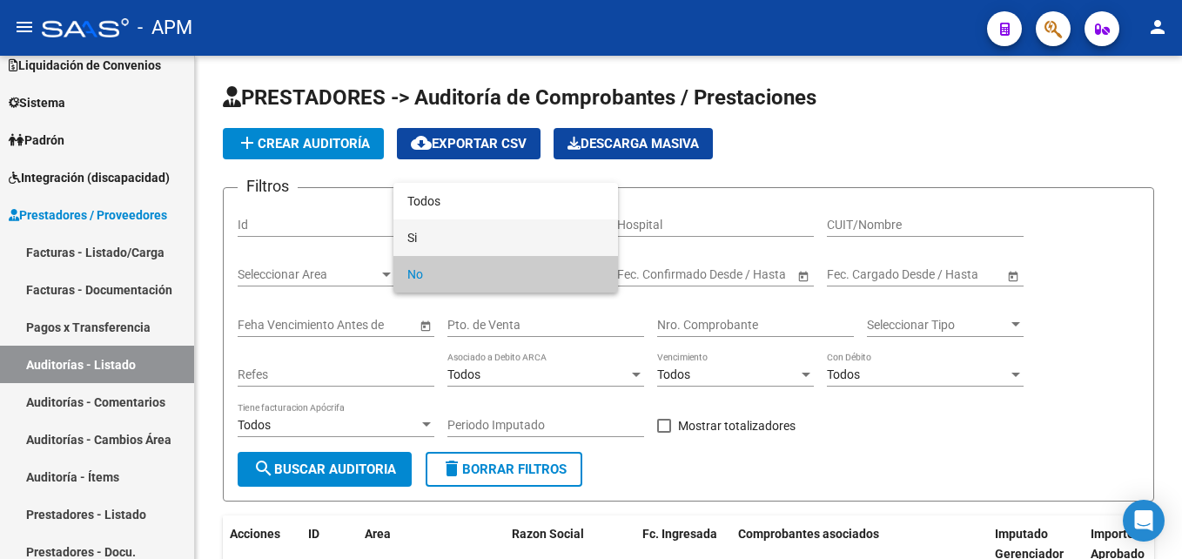
click at [555, 241] on span "Si" at bounding box center [505, 237] width 197 height 37
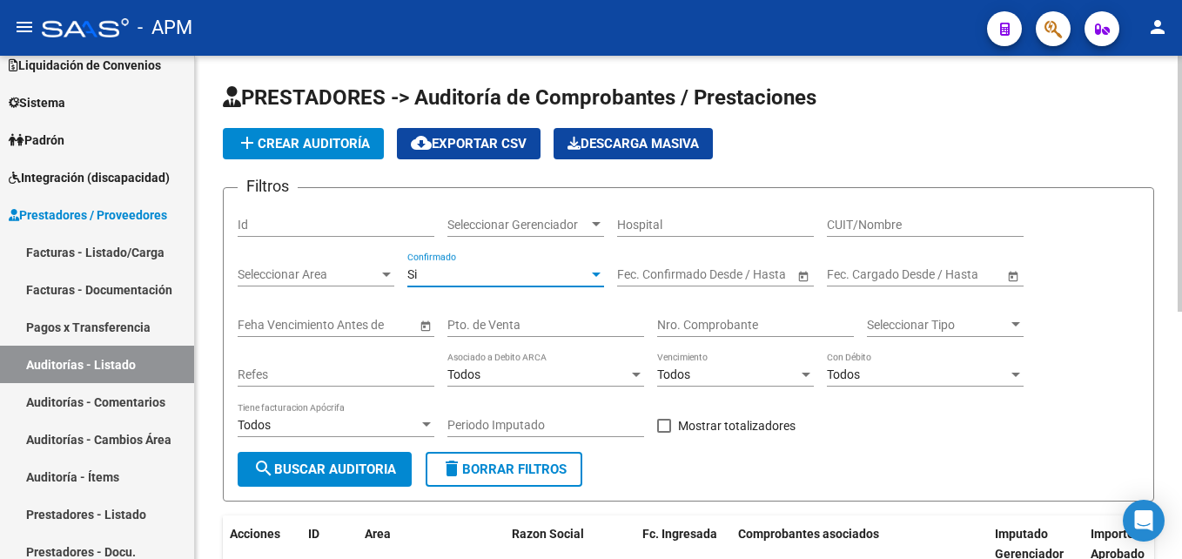
click at [359, 145] on span "add Crear Auditoría" at bounding box center [303, 144] width 133 height 16
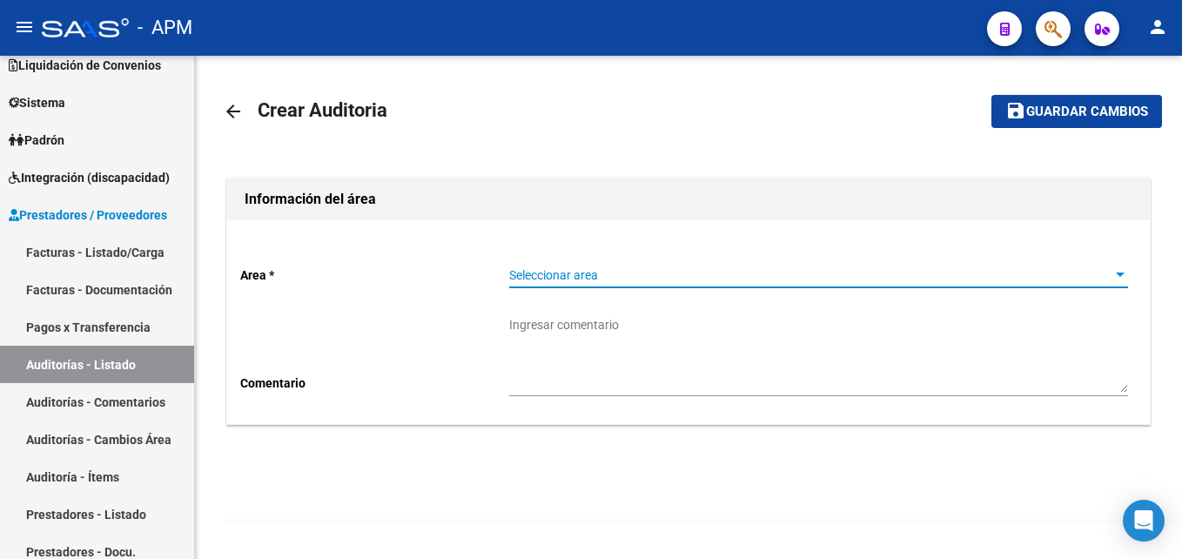
click at [1101, 274] on span "Seleccionar area" at bounding box center [810, 275] width 603 height 15
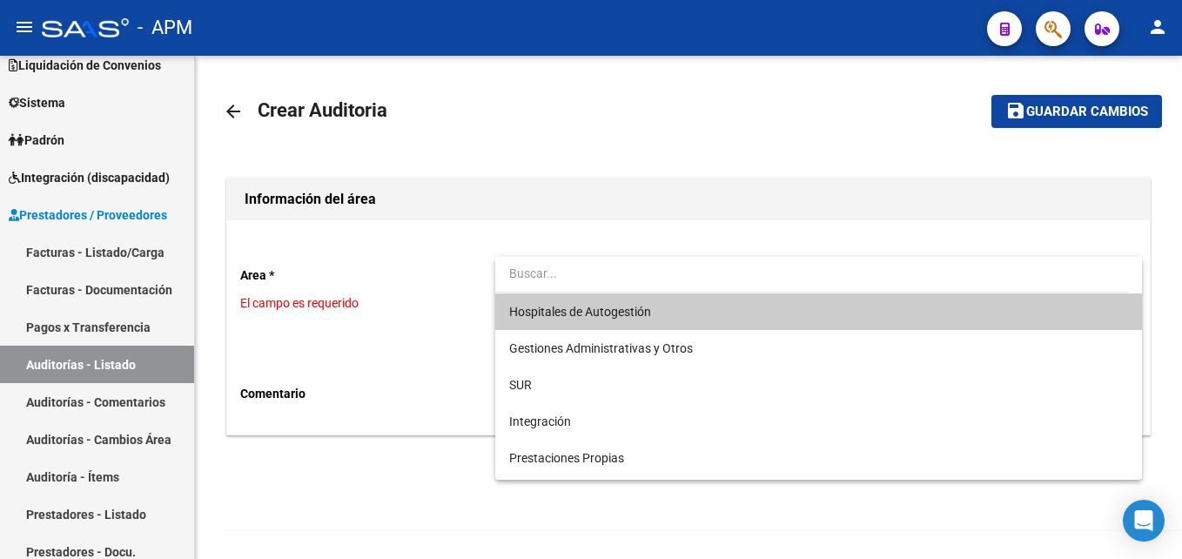
click at [784, 316] on span "Hospitales de Autogestión" at bounding box center [818, 311] width 619 height 37
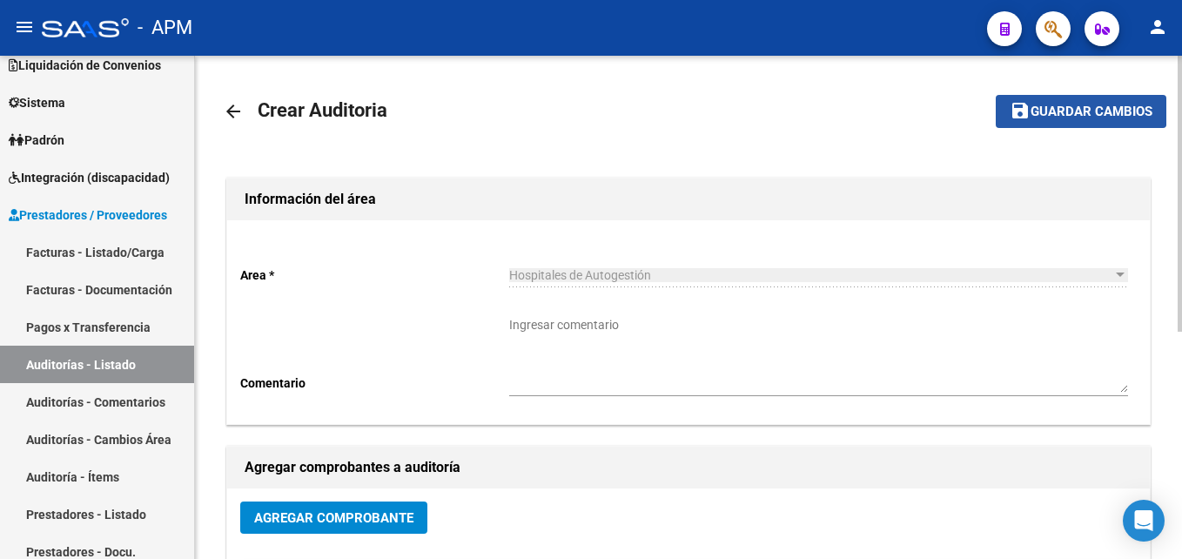
click at [1064, 104] on span "Guardar cambios" at bounding box center [1091, 112] width 122 height 16
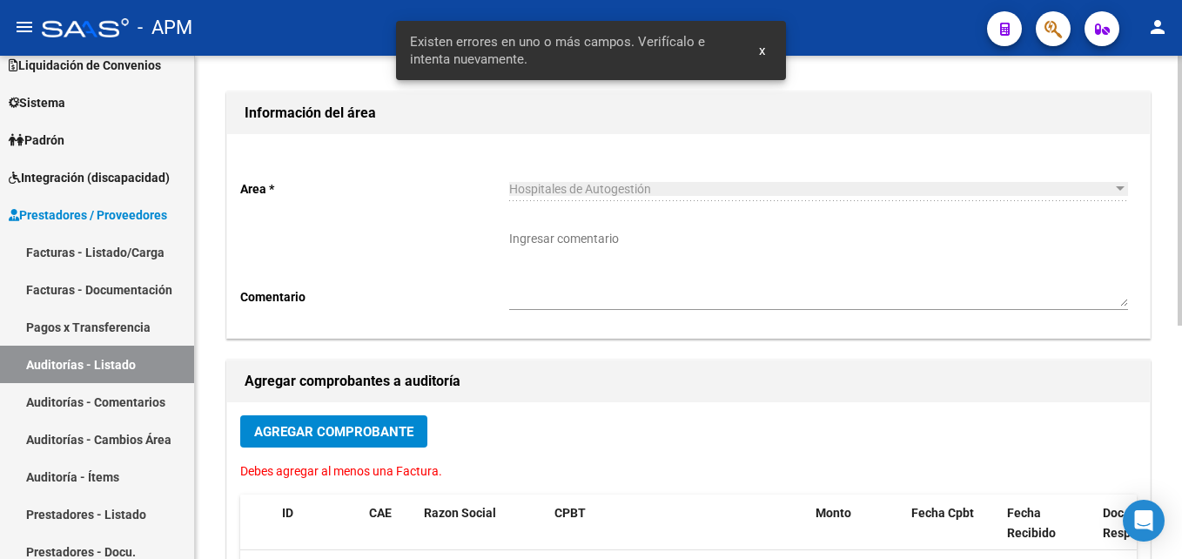
scroll to position [174, 0]
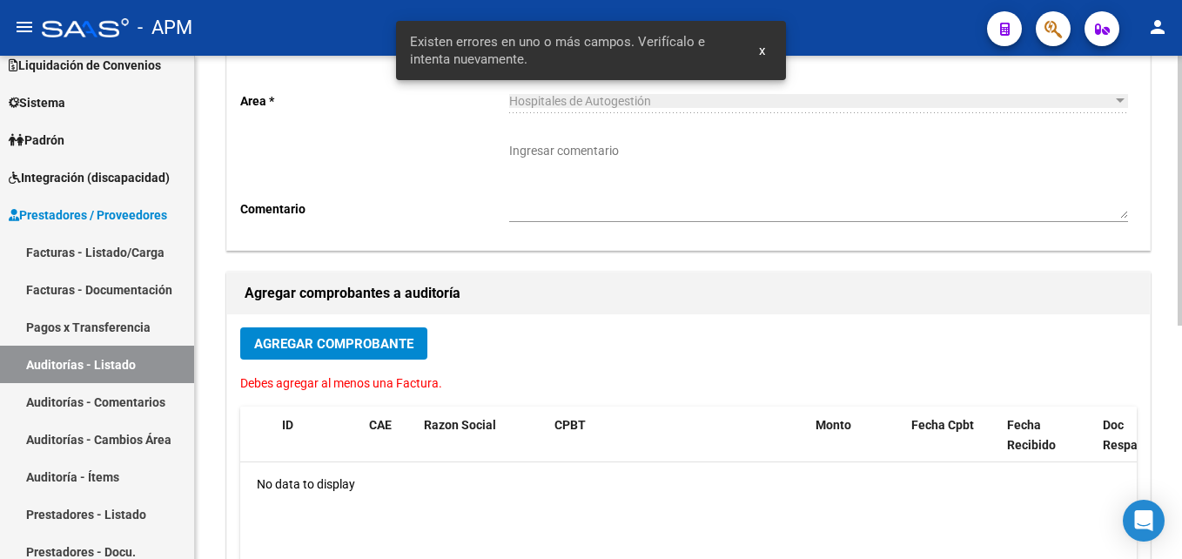
click at [412, 335] on span "Agregar Comprobante" at bounding box center [333, 343] width 159 height 16
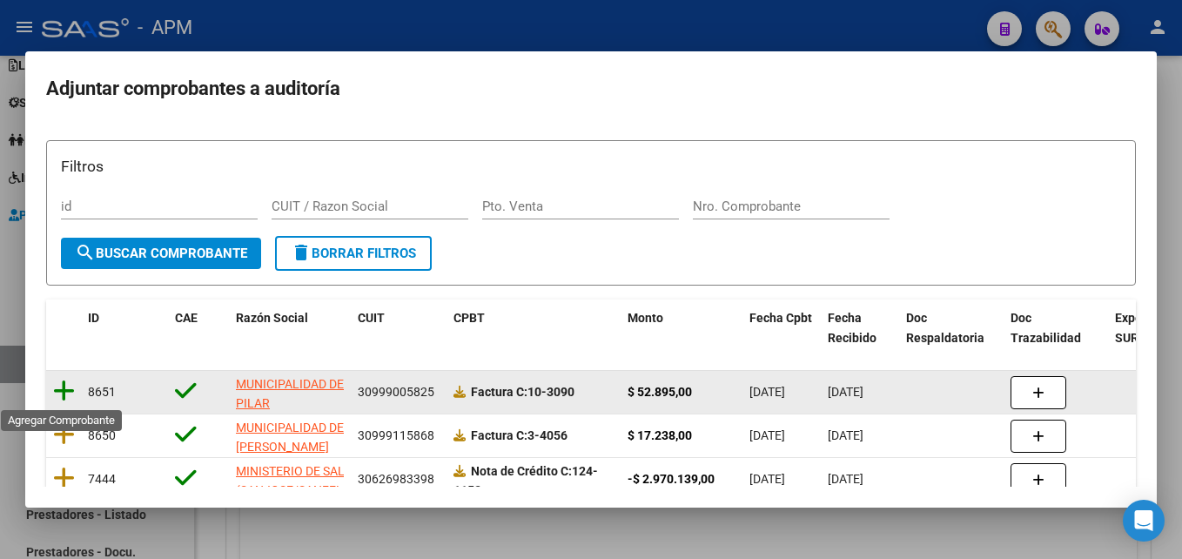
click at [65, 392] on icon at bounding box center [64, 391] width 22 height 24
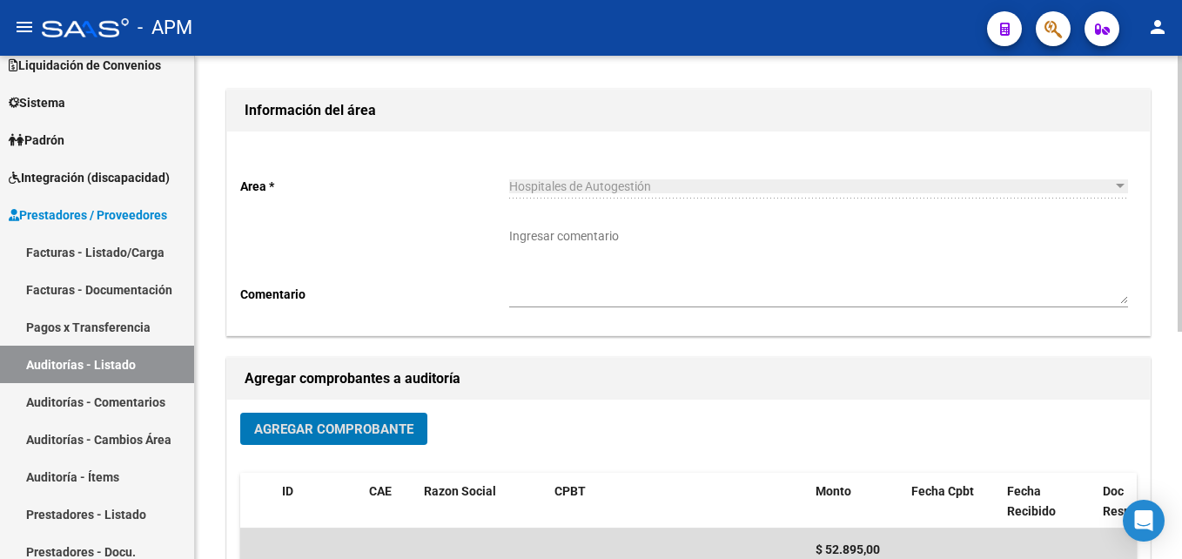
scroll to position [0, 0]
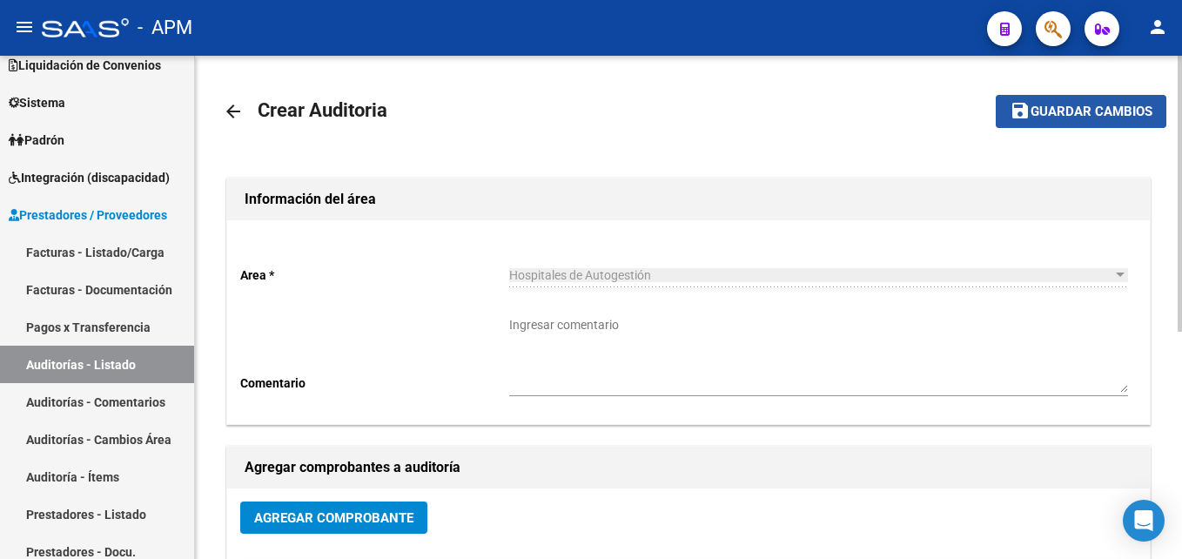
click at [1134, 106] on span "Guardar cambios" at bounding box center [1091, 112] width 122 height 16
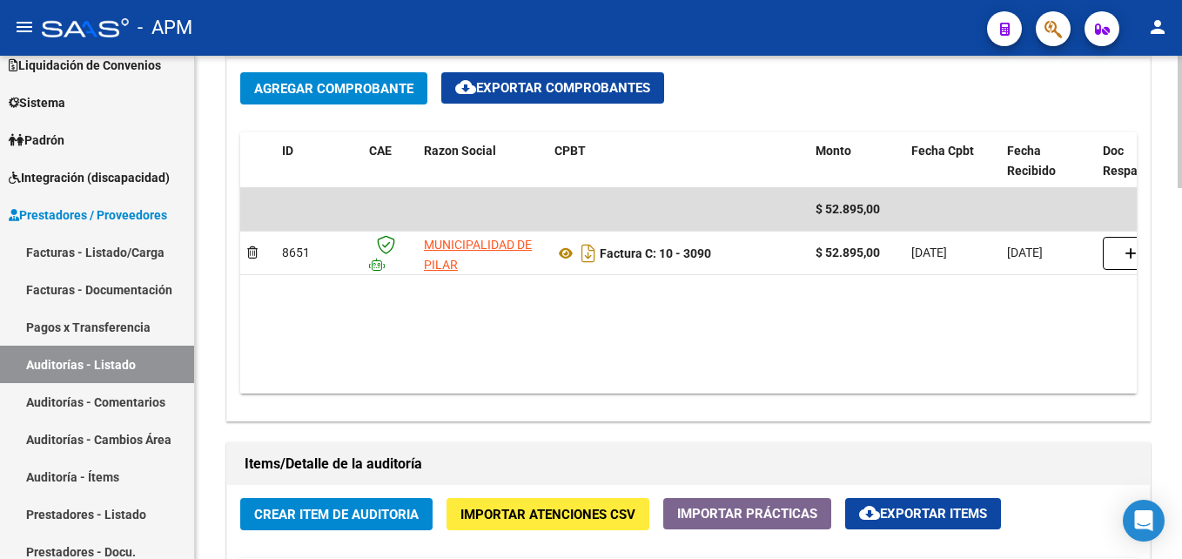
scroll to position [957, 0]
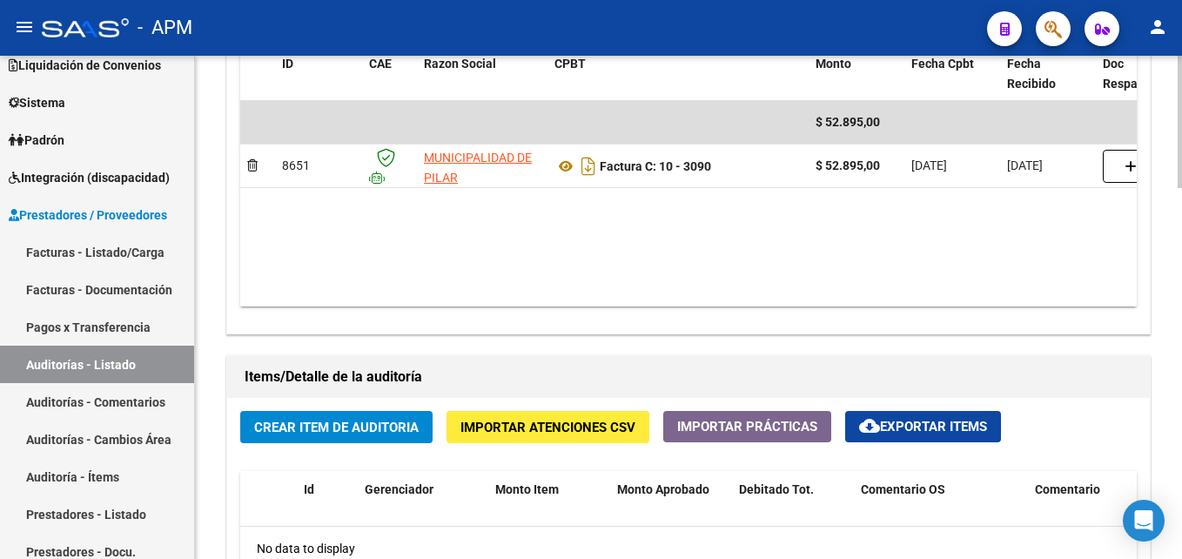
click at [369, 433] on span "Crear Item de Auditoria" at bounding box center [336, 427] width 164 height 16
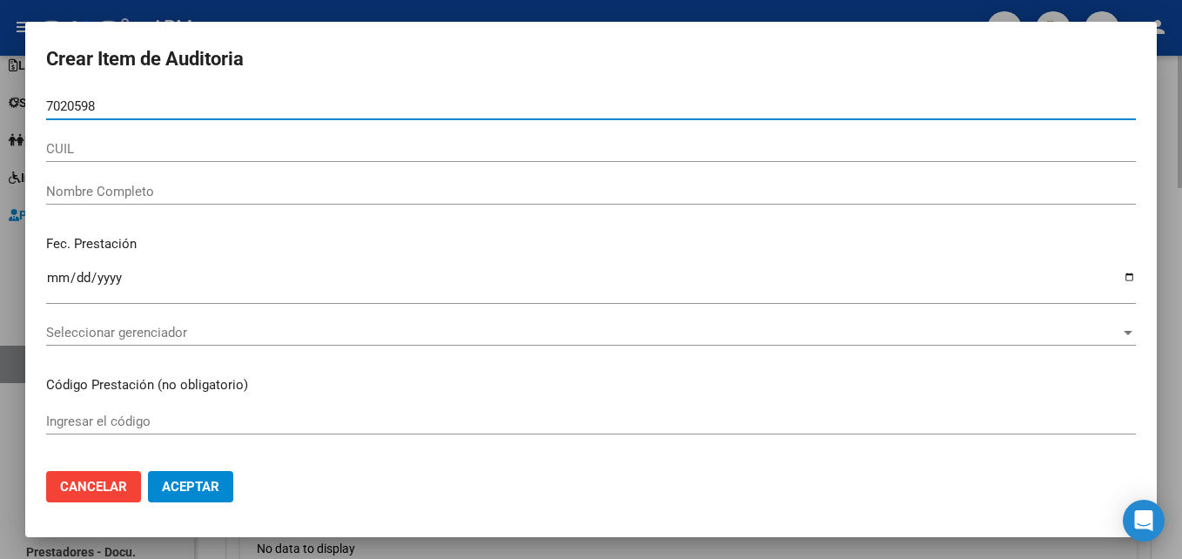
type input "70205989"
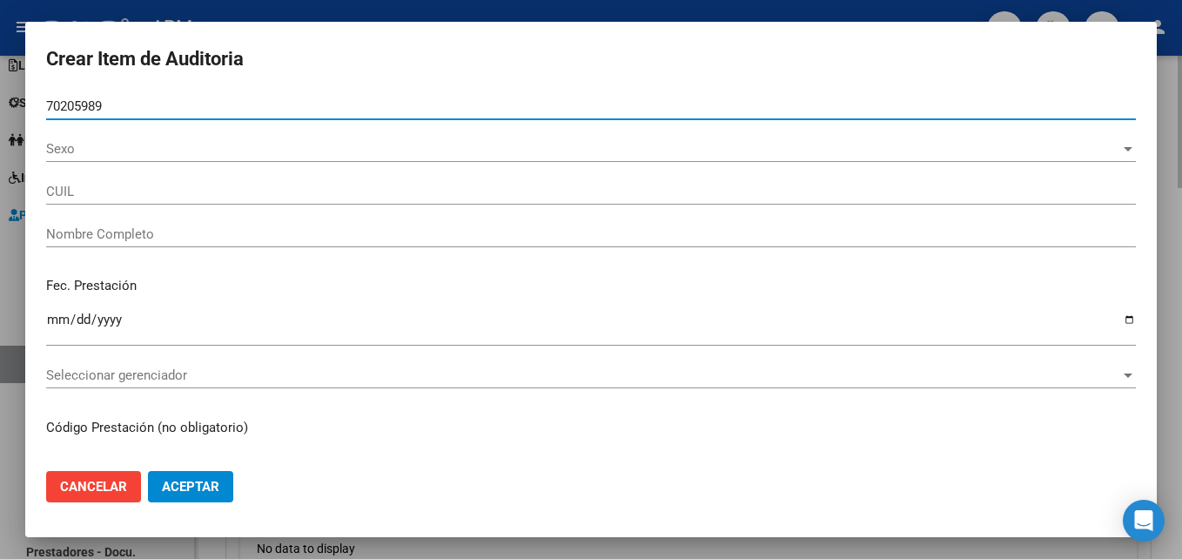
type input "20702059896"
type input "[PERSON_NAME] [PERSON_NAME] -"
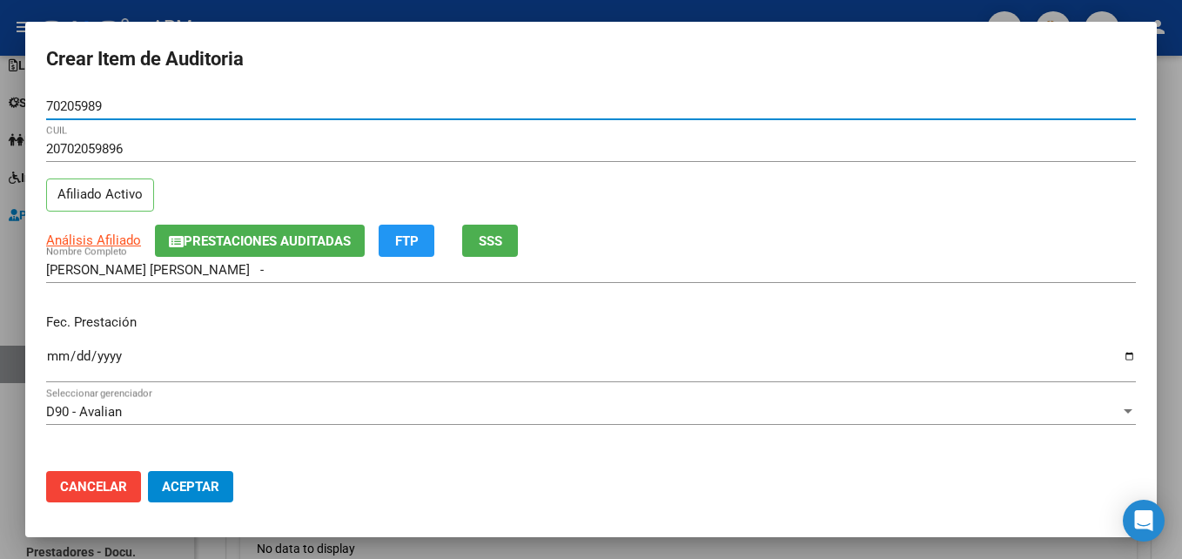
type input "70205989"
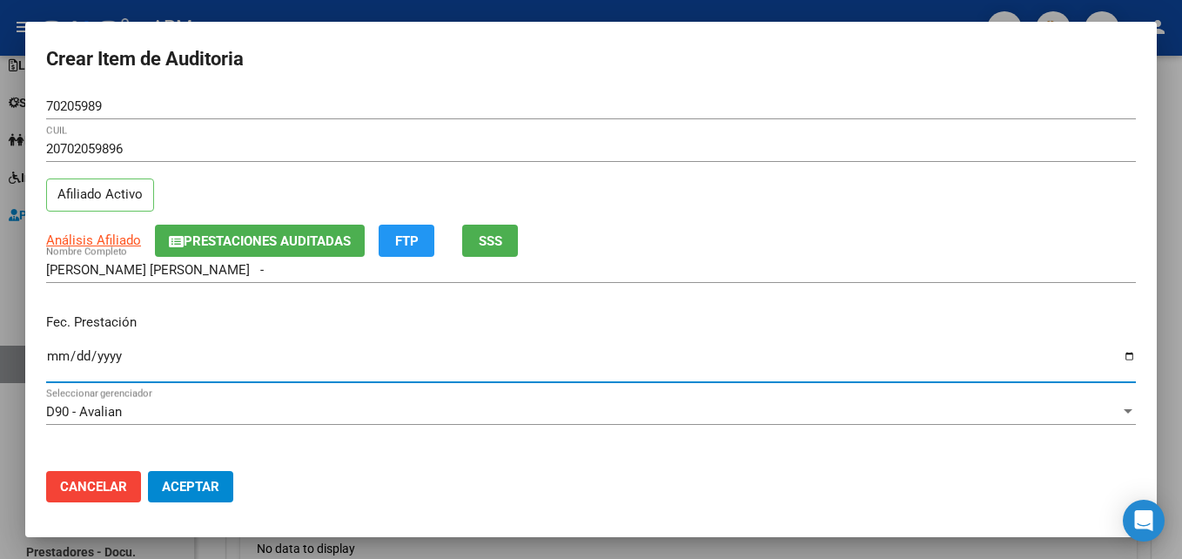
click at [55, 353] on input "Ingresar la fecha" at bounding box center [590, 363] width 1089 height 28
type input "[DATE]"
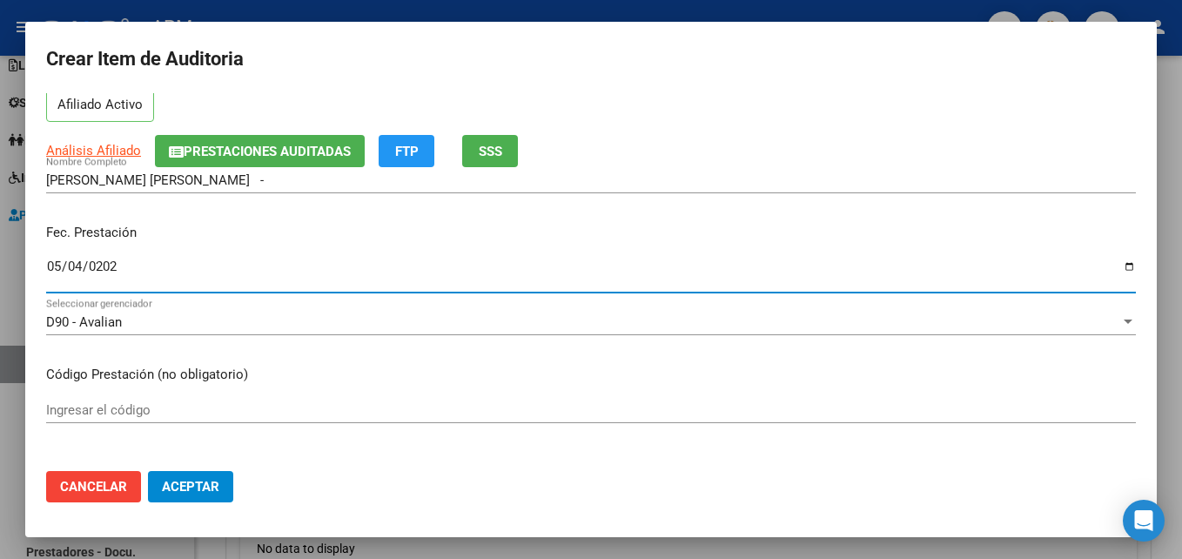
scroll to position [174, 0]
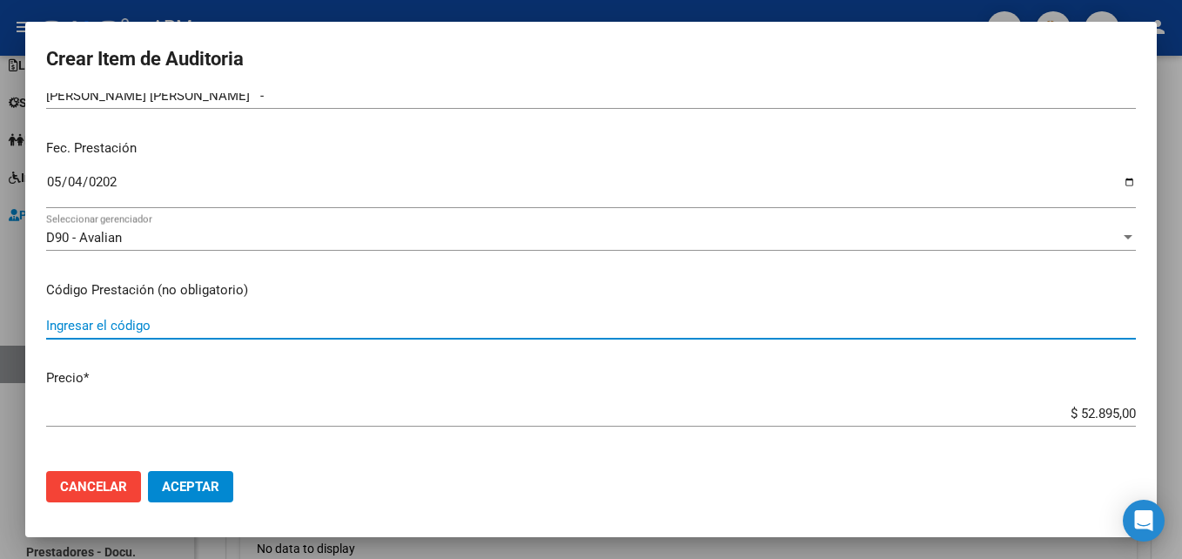
click at [111, 332] on input "Ingresar el código" at bounding box center [590, 326] width 1089 height 16
type input "1.05-40.02x2-40.04"
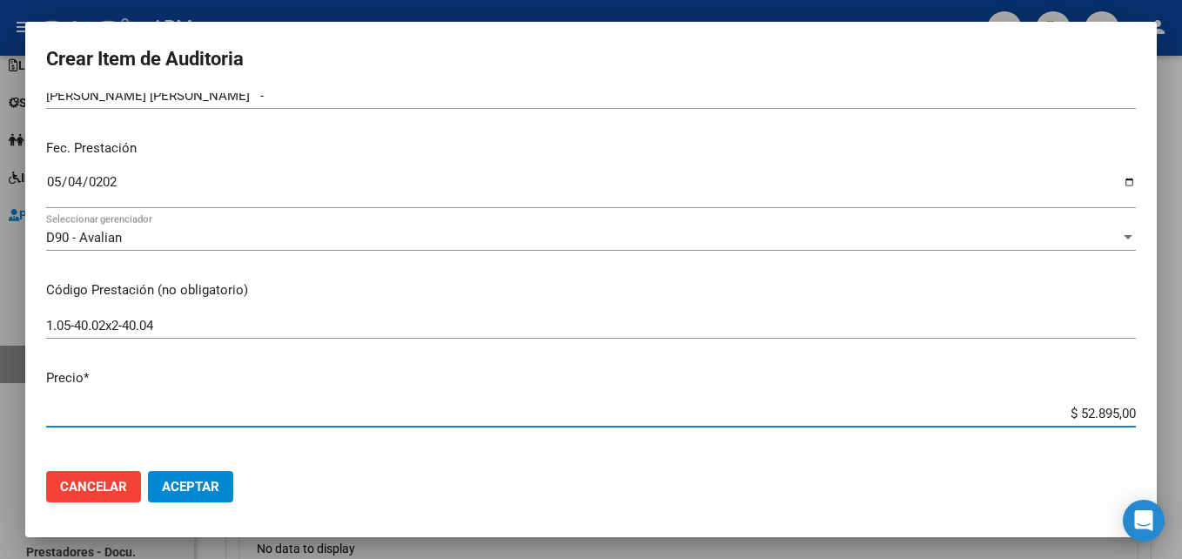
drag, startPoint x: 1063, startPoint y: 411, endPoint x: 1161, endPoint y: 392, distance: 99.3
click at [1161, 392] on div "Crear Item de Auditoria 70205989 Nro Documento 20702059896 CUIL Afiliado Activo…" at bounding box center [591, 279] width 1182 height 559
type input "$ 0,01"
type input "$ 0,11"
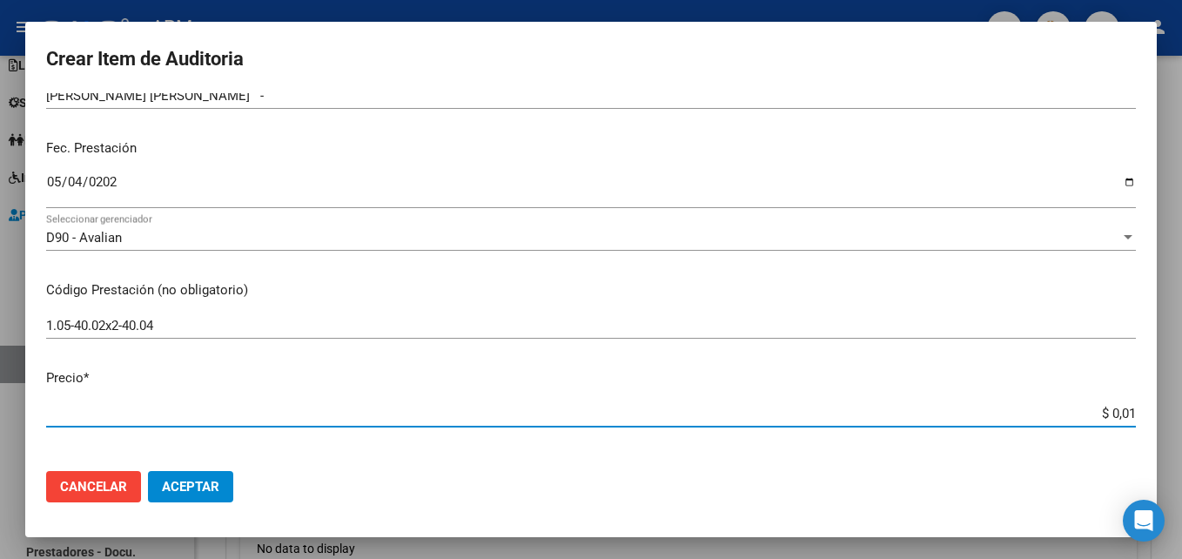
type input "$ 0,11"
type input "$ 1,18"
type input "$ 11,83"
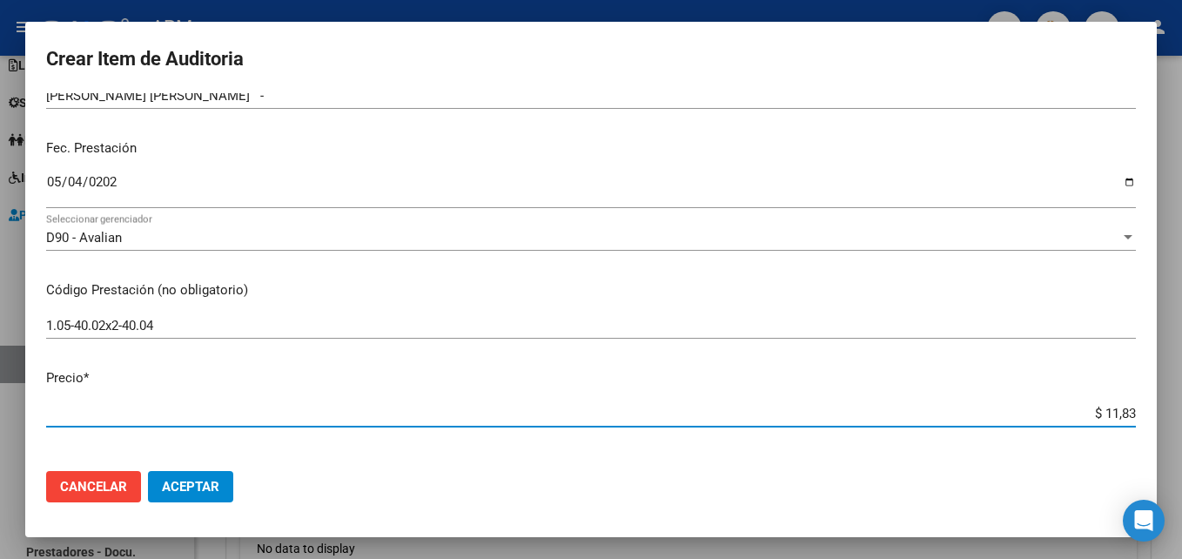
type input "$ 118,39"
type input "$ 1.183,90"
type input "$ 11.839,00"
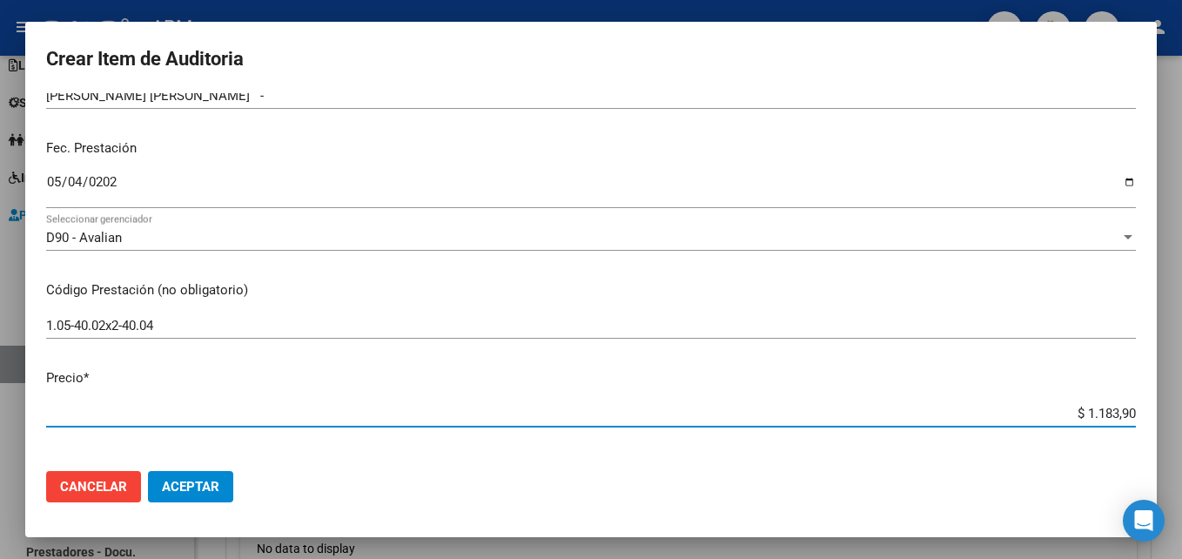
type input "$ 11.839,00"
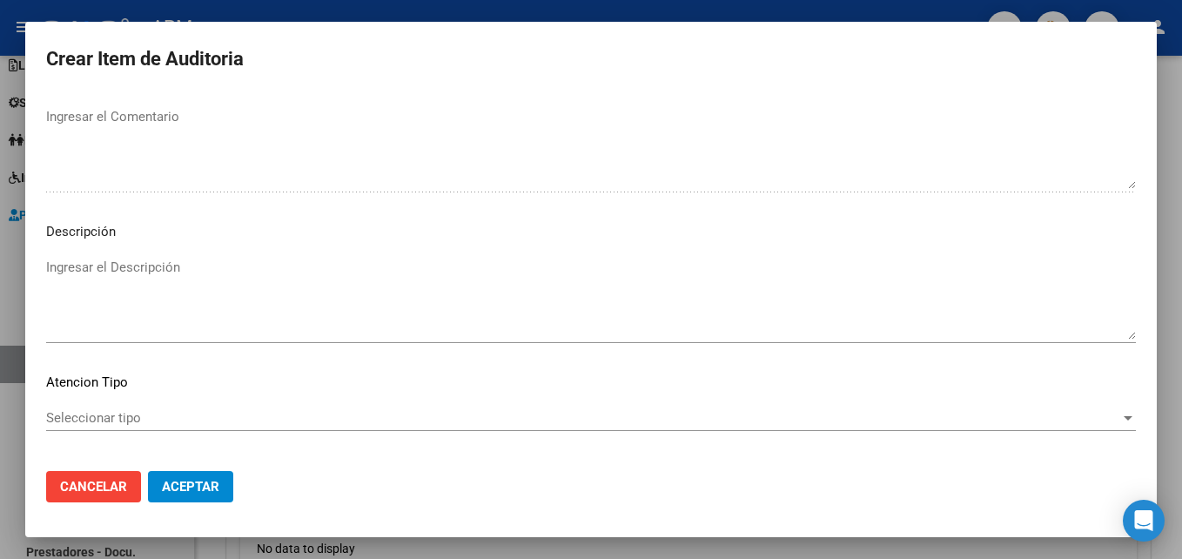
scroll to position [1203, 0]
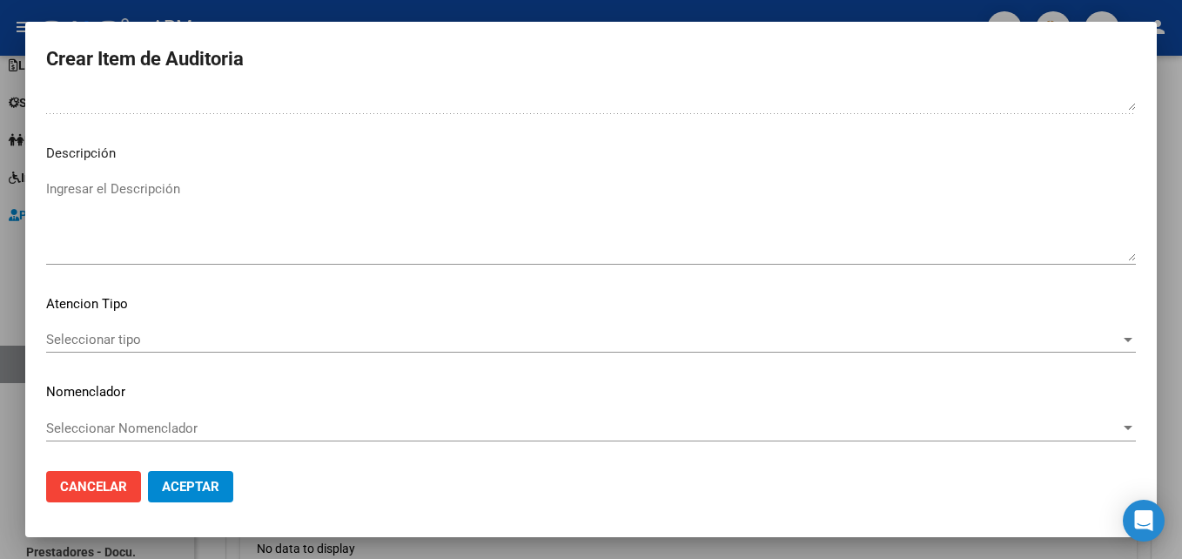
click at [1076, 348] on div "Seleccionar tipo Seleccionar tipo" at bounding box center [590, 339] width 1089 height 26
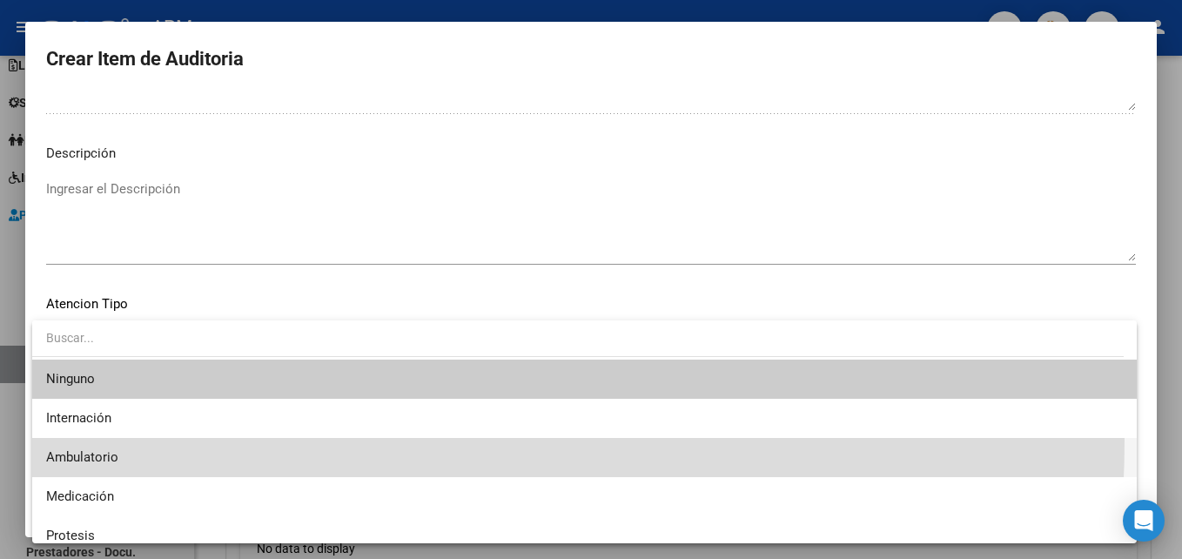
click at [204, 439] on span "Ambulatorio" at bounding box center [584, 457] width 1076 height 39
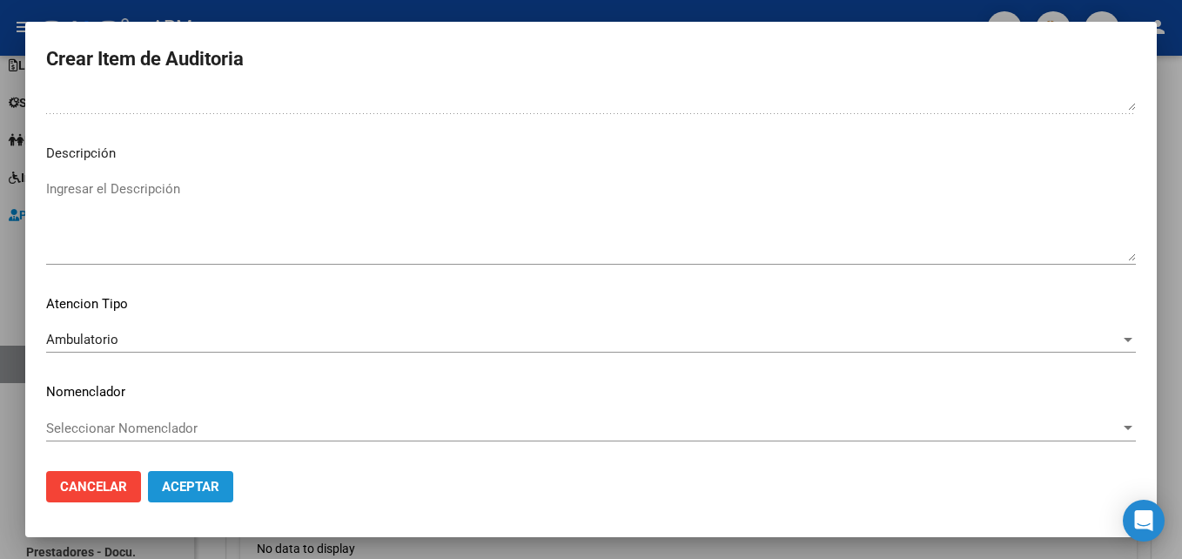
click at [204, 479] on span "Aceptar" at bounding box center [190, 487] width 57 height 16
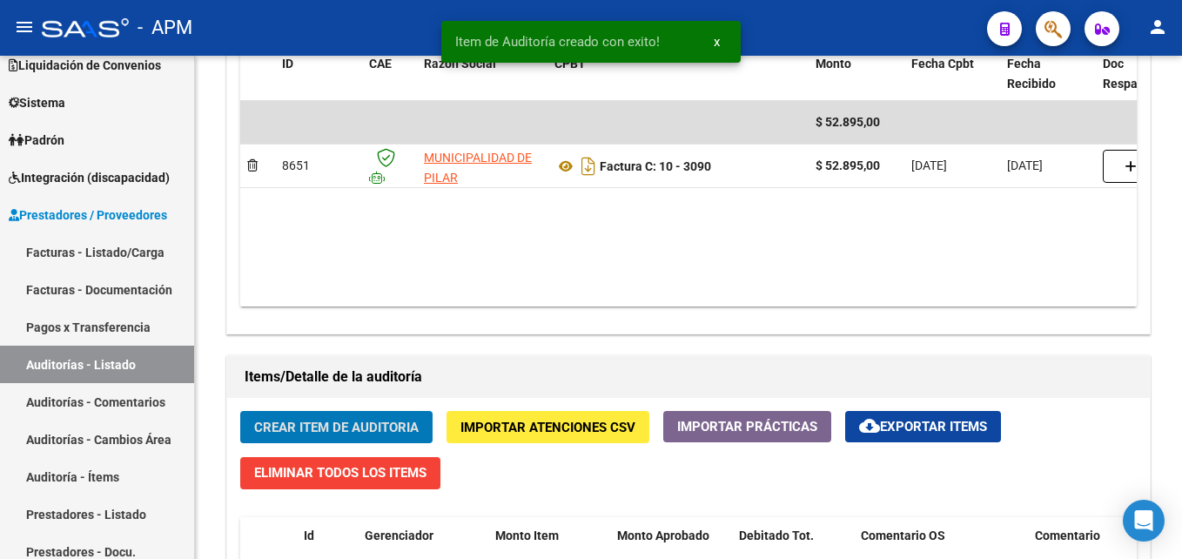
scroll to position [958, 0]
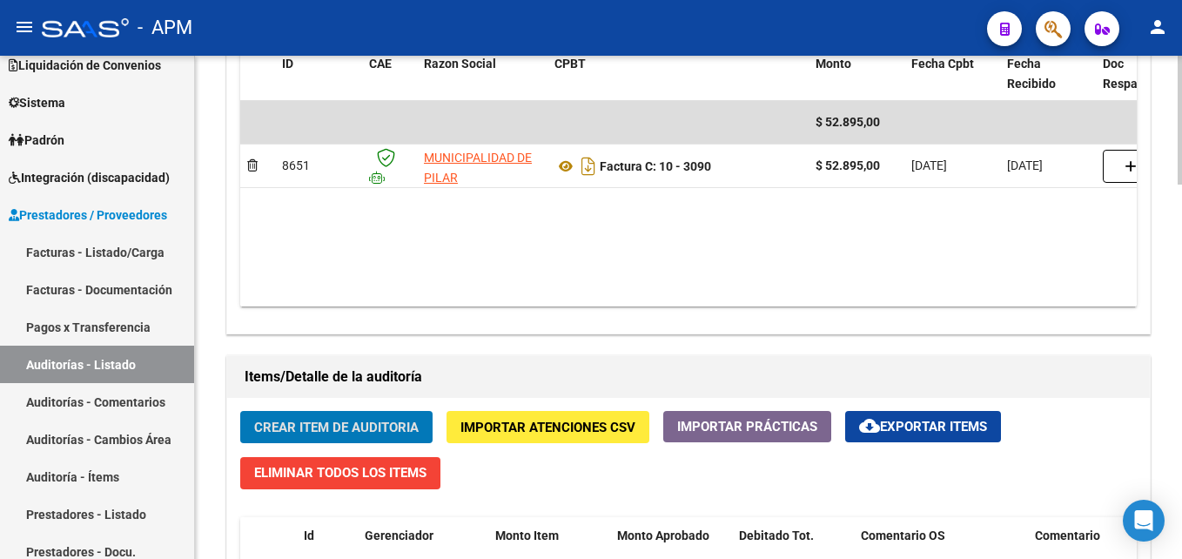
click at [327, 426] on span "Crear Item de Auditoria" at bounding box center [336, 427] width 164 height 16
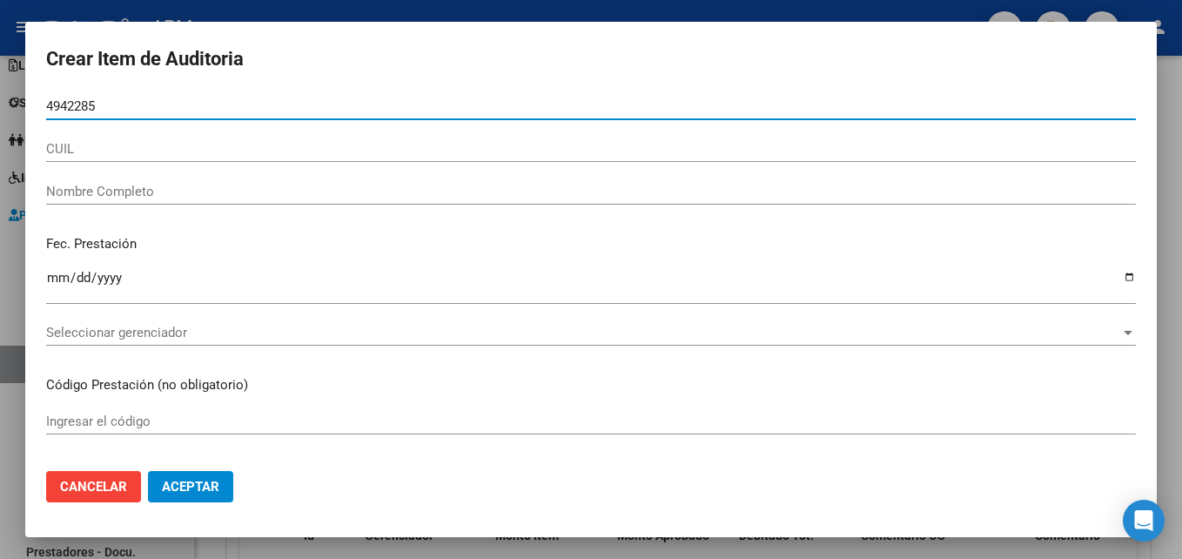
type input "49422854"
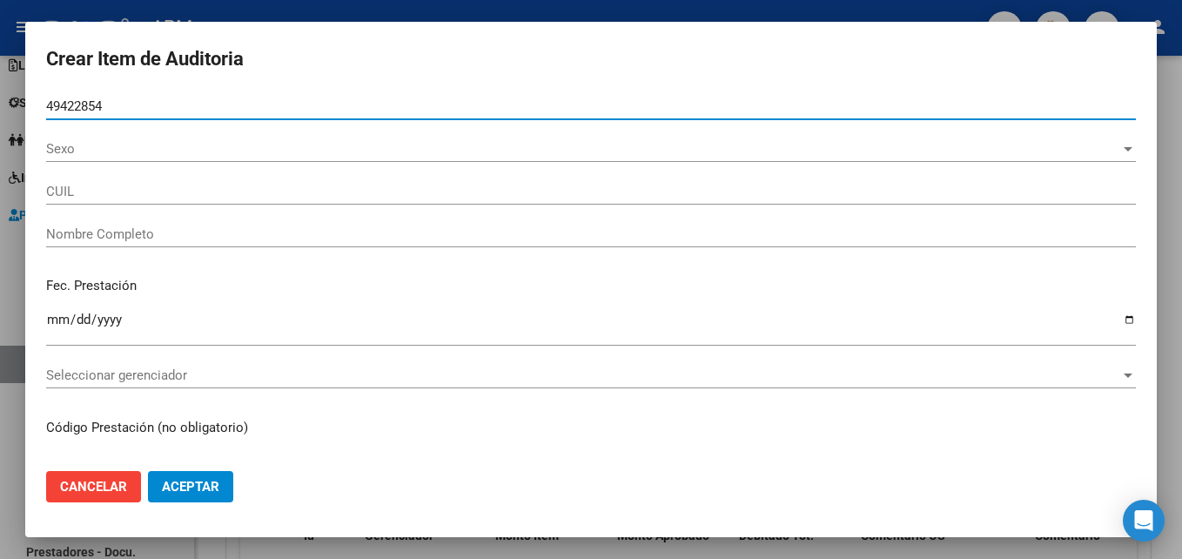
type input "27494228543"
type input "[PERSON_NAME]"
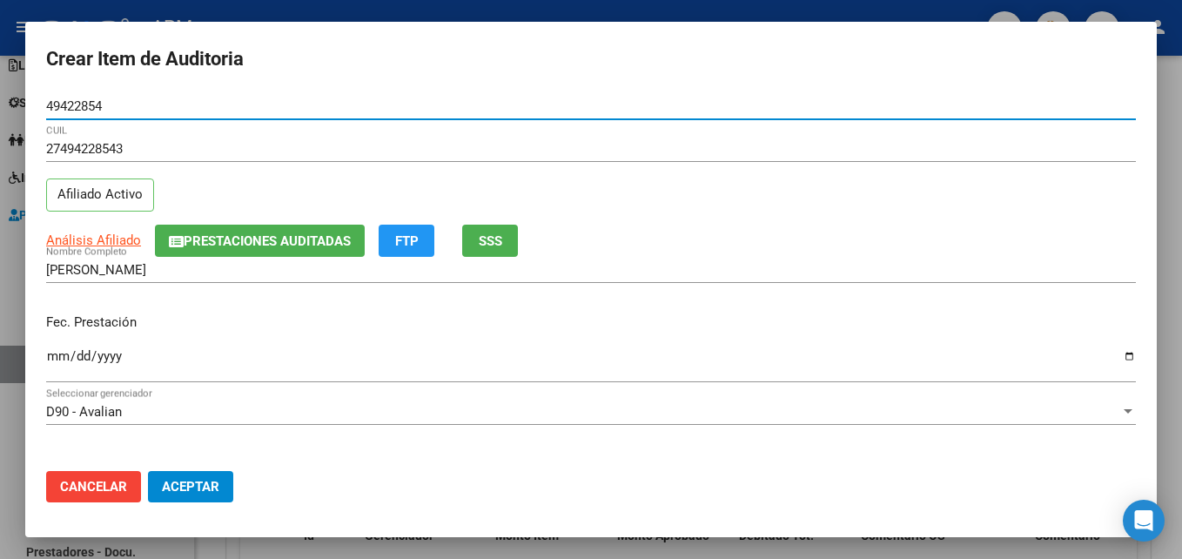
type input "49422854"
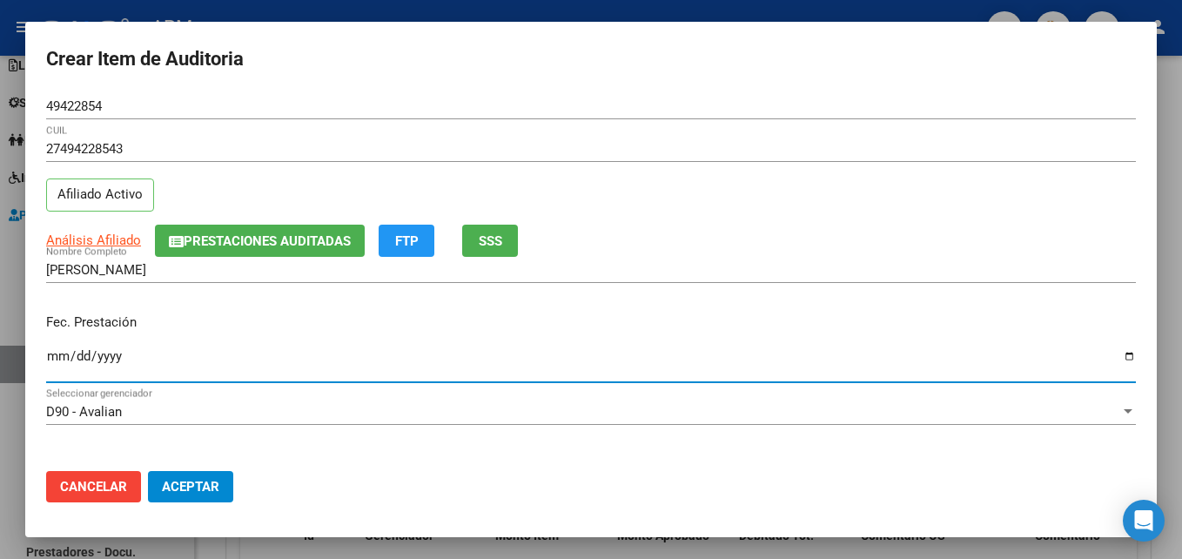
click at [52, 357] on input "Ingresar la fecha" at bounding box center [590, 363] width 1089 height 28
type input "[DATE]"
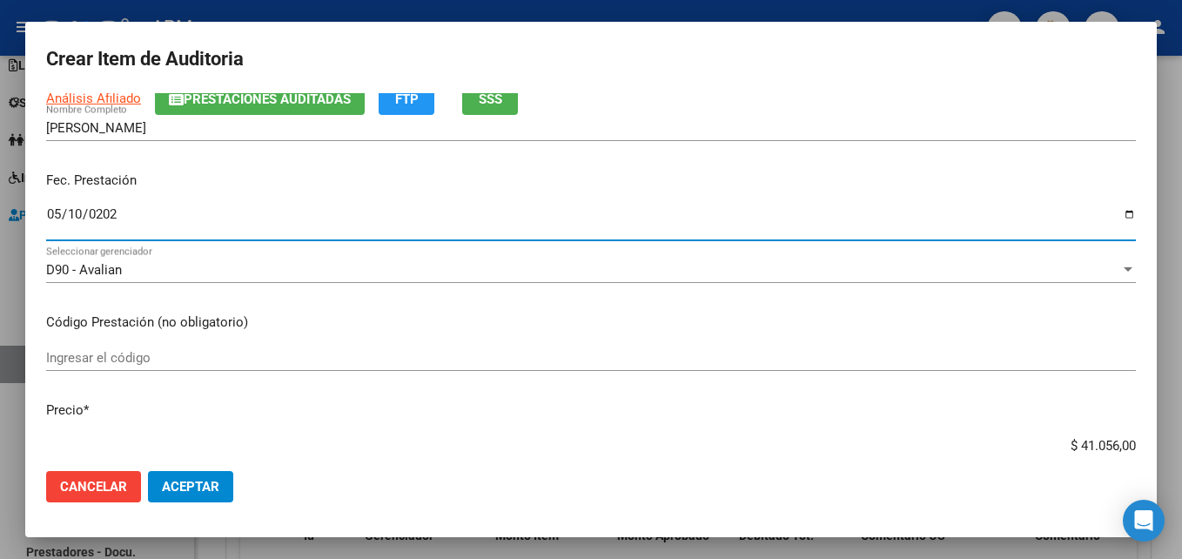
scroll to position [174, 0]
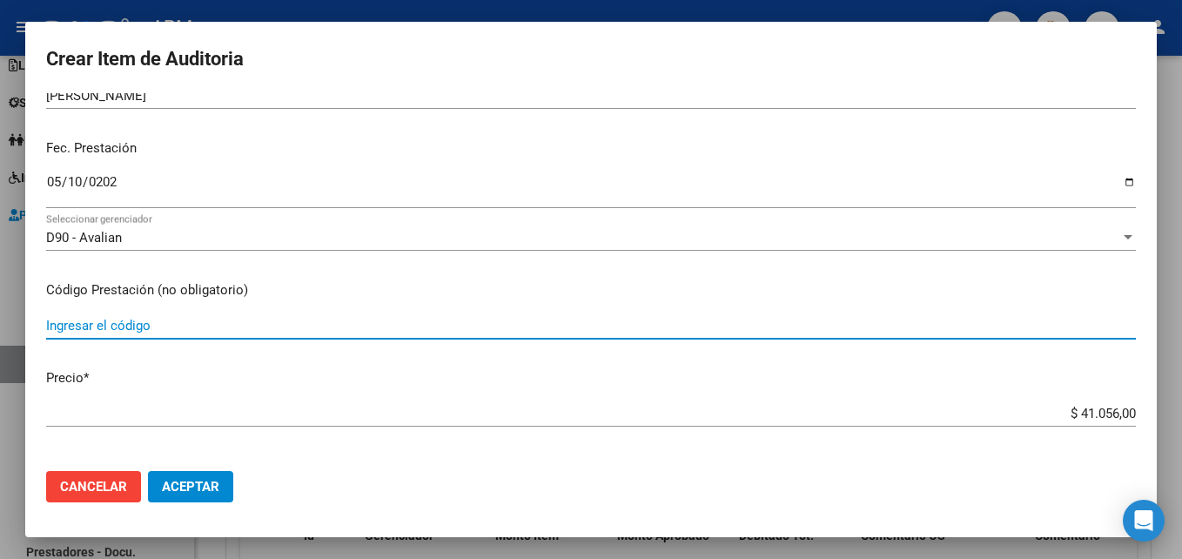
click at [124, 329] on input "Ingresar el código" at bounding box center [590, 326] width 1089 height 16
type input "1.04-1.03"
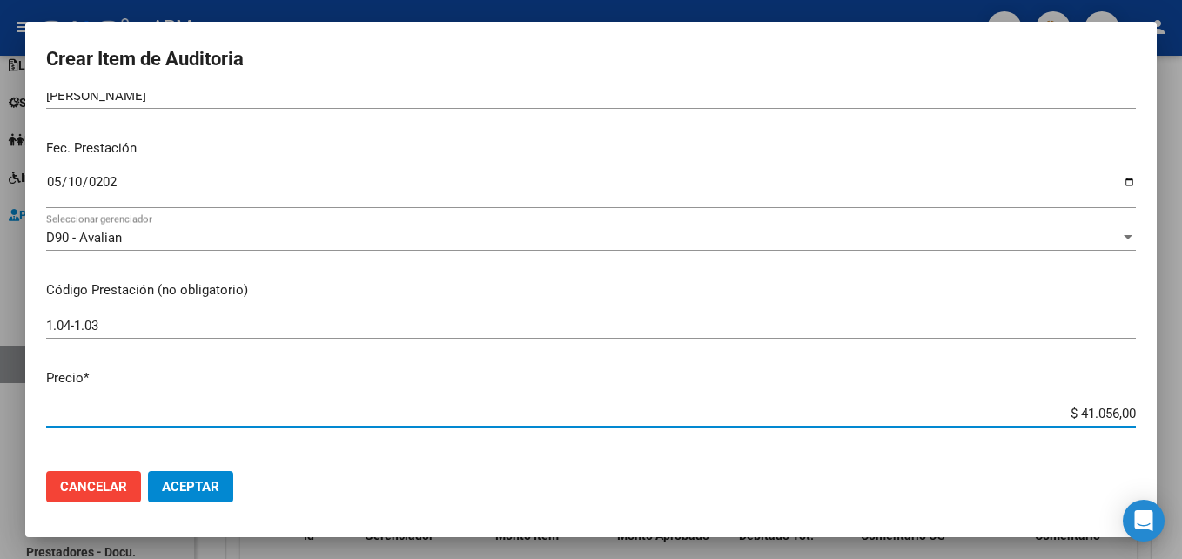
drag, startPoint x: 1063, startPoint y: 409, endPoint x: 1169, endPoint y: 408, distance: 105.3
click at [1169, 408] on div "Crear Item de Auditoria 49422854 Nro Documento 27494228543 CUIL Afiliado Activo…" at bounding box center [591, 279] width 1182 height 559
type input "$ 0,07"
type input "$ 0,79"
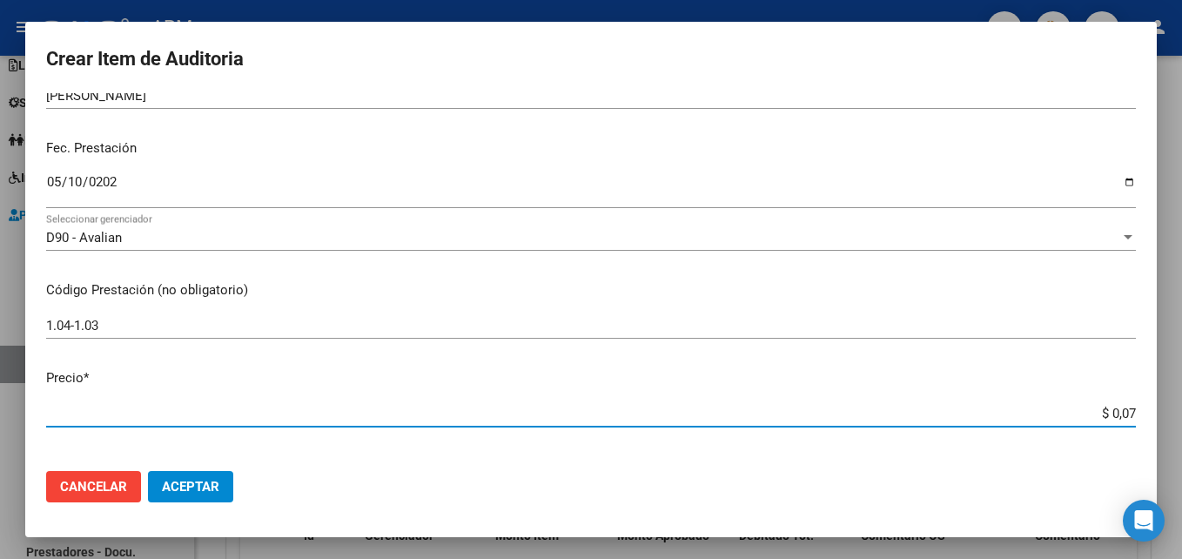
type input "$ 0,79"
type input "$ 7,99"
type input "$ 79,96"
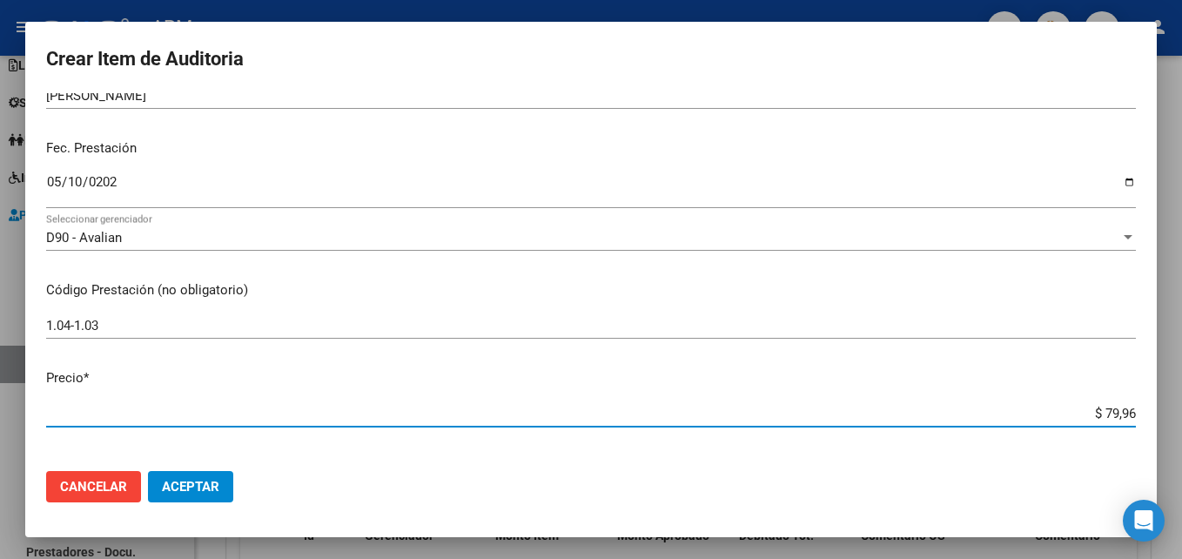
type input "$ 799,60"
type input "$ 7.996,00"
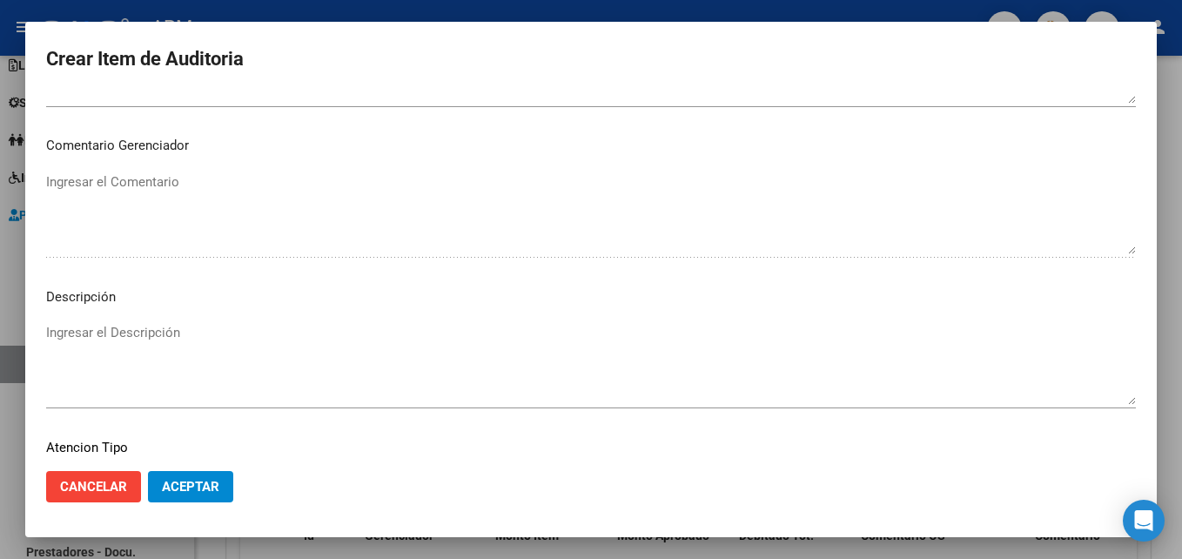
scroll to position [1203, 0]
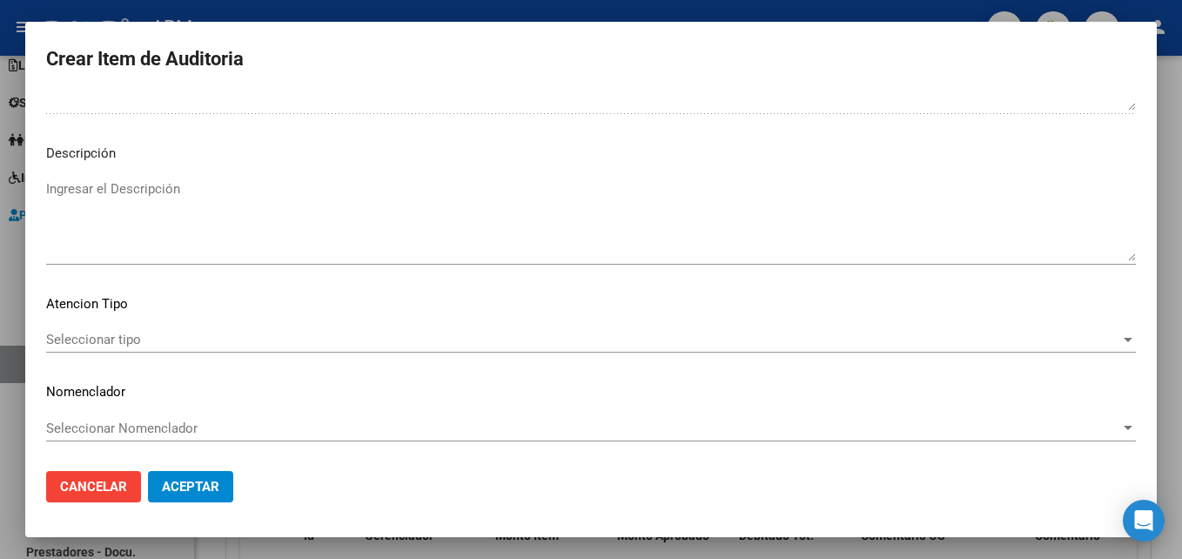
click at [1123, 341] on div at bounding box center [1127, 340] width 9 height 4
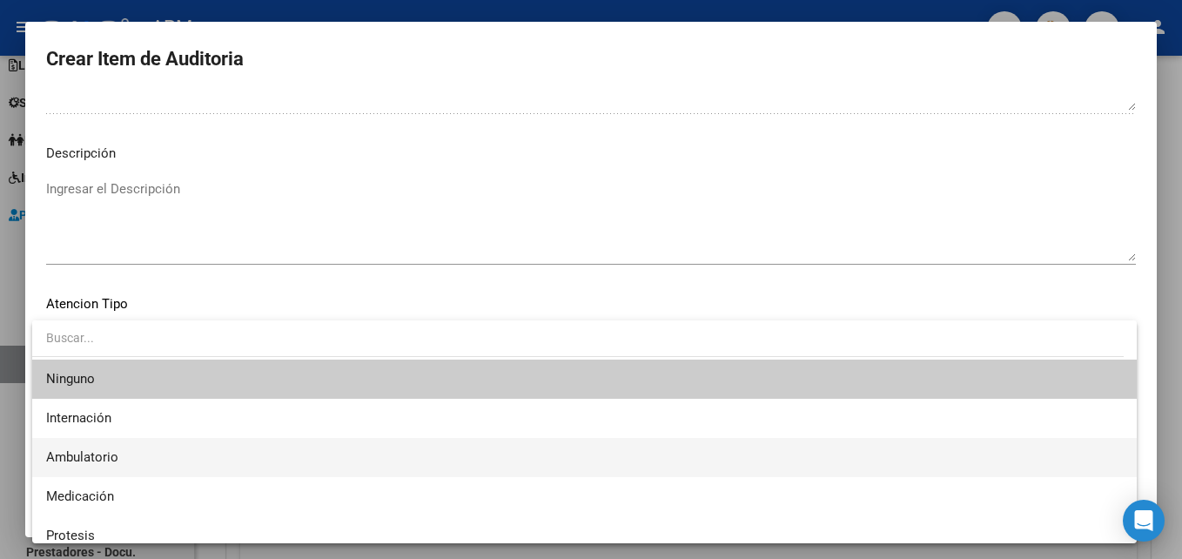
click at [139, 453] on span "Ambulatorio" at bounding box center [584, 457] width 1076 height 39
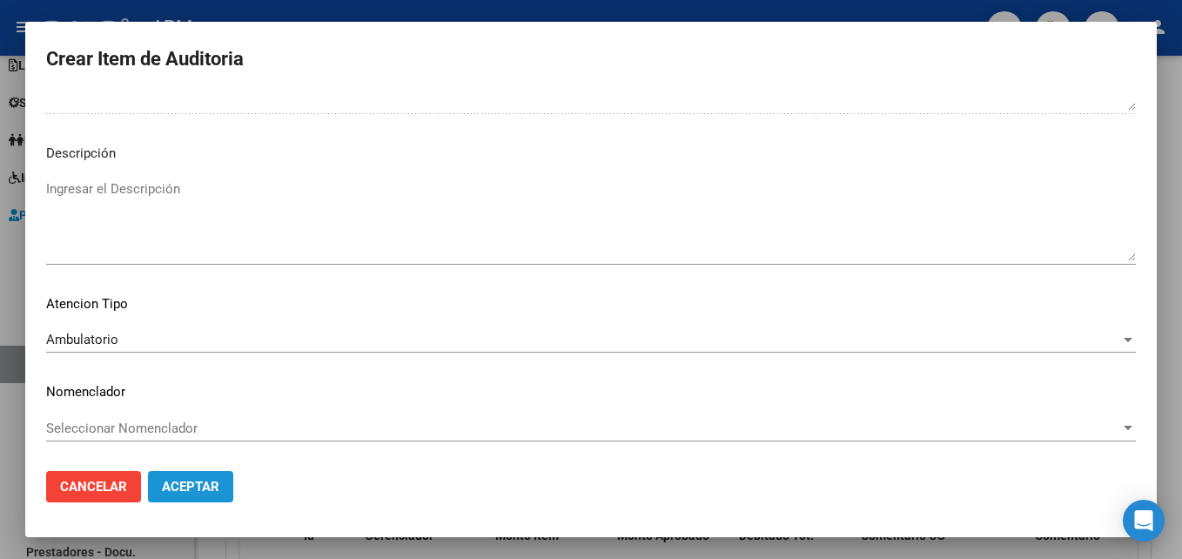
click at [228, 489] on button "Aceptar" at bounding box center [190, 486] width 85 height 31
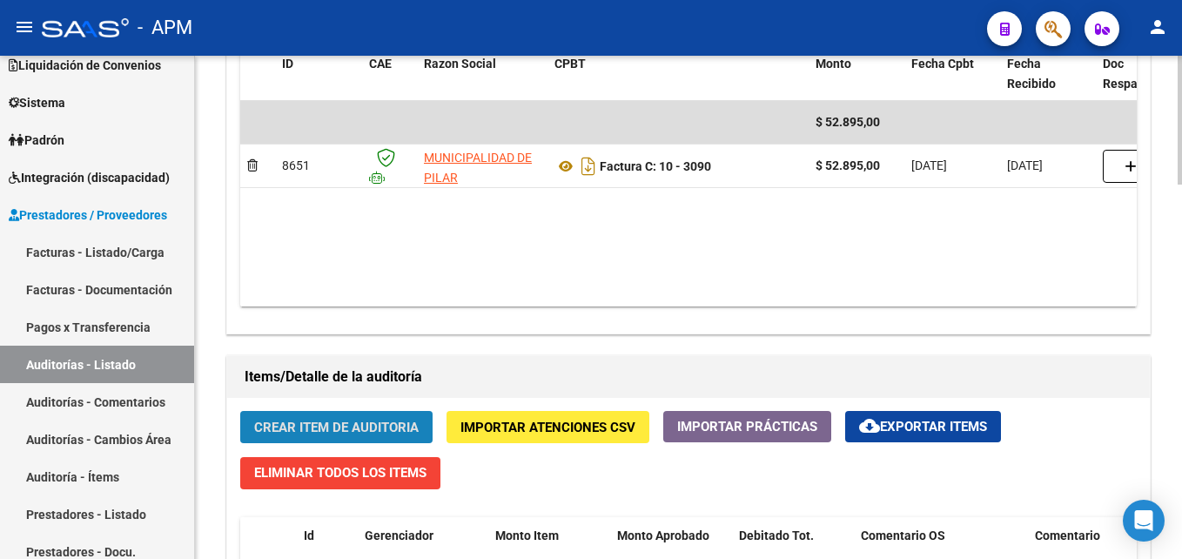
click at [385, 434] on span "Crear Item de Auditoria" at bounding box center [336, 427] width 164 height 16
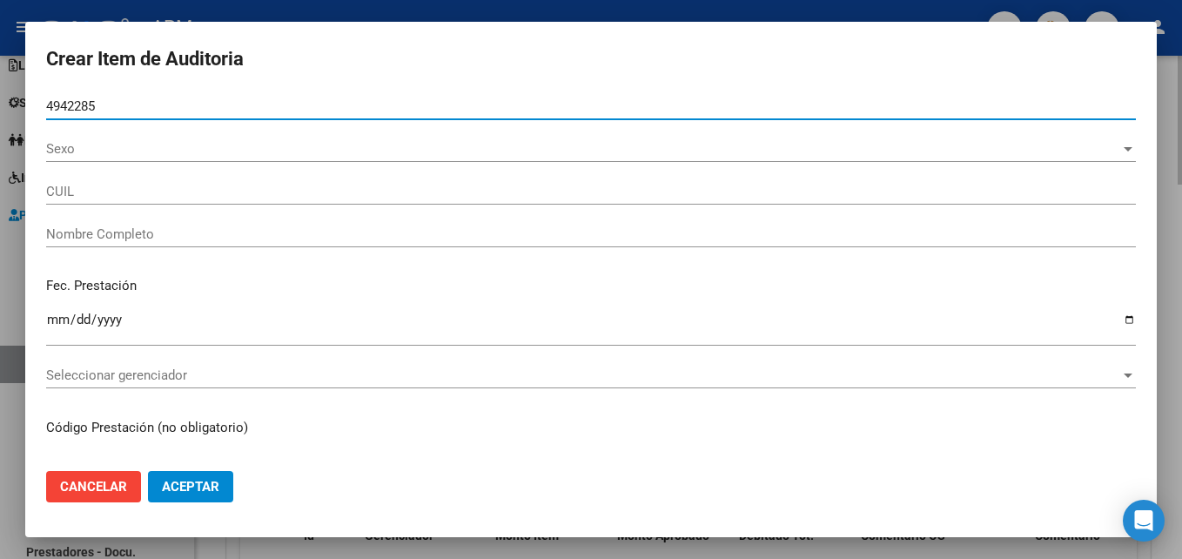
type input "49422854"
type input "27494228543"
type input "[PERSON_NAME]"
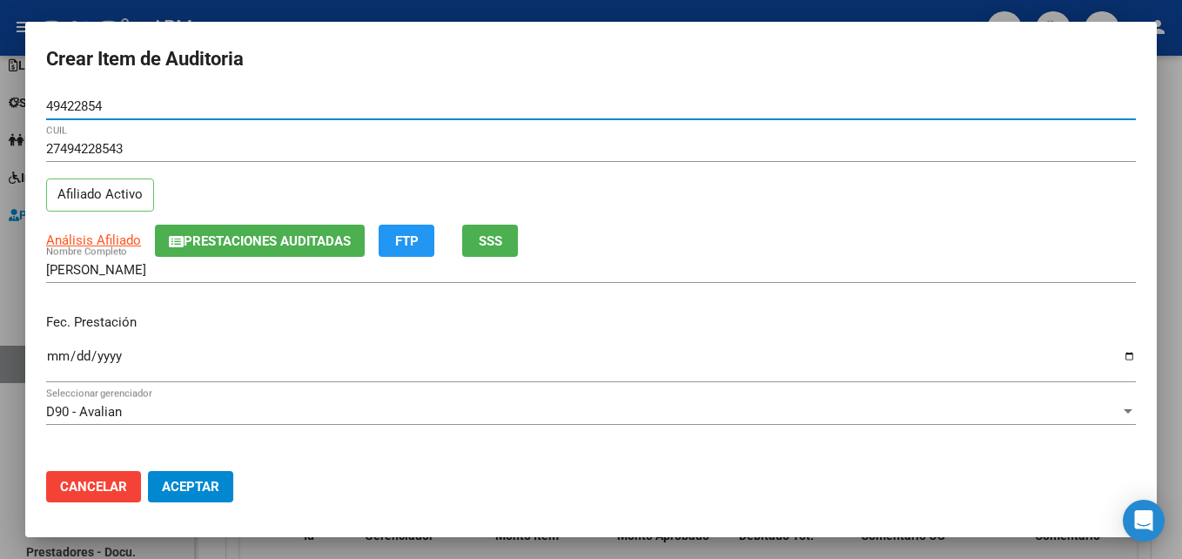
type input "49422854"
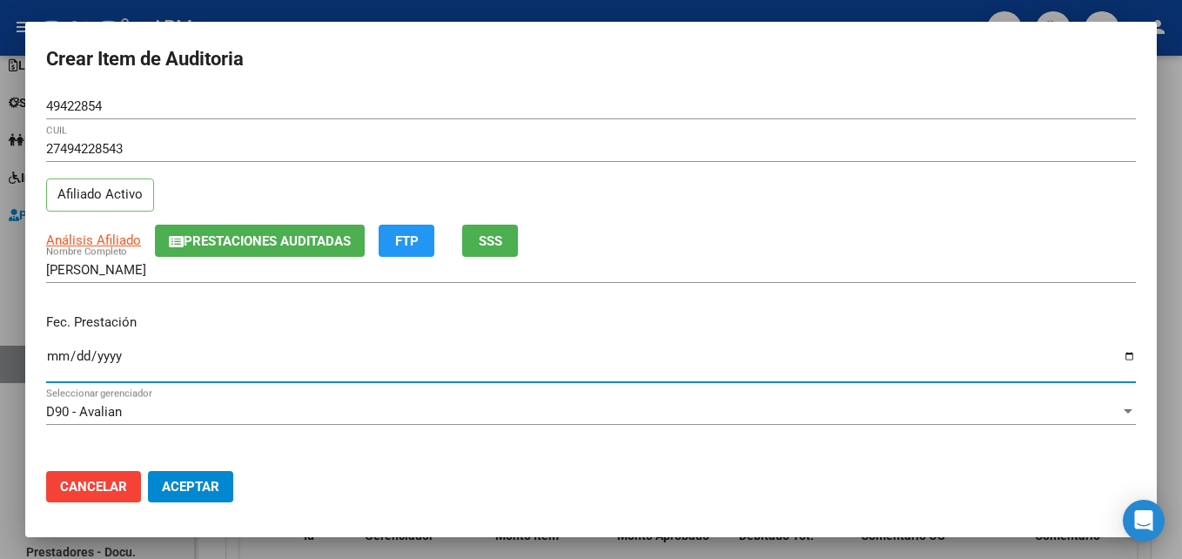
click at [61, 355] on input "Ingresar la fecha" at bounding box center [590, 363] width 1089 height 28
type input "[DATE]"
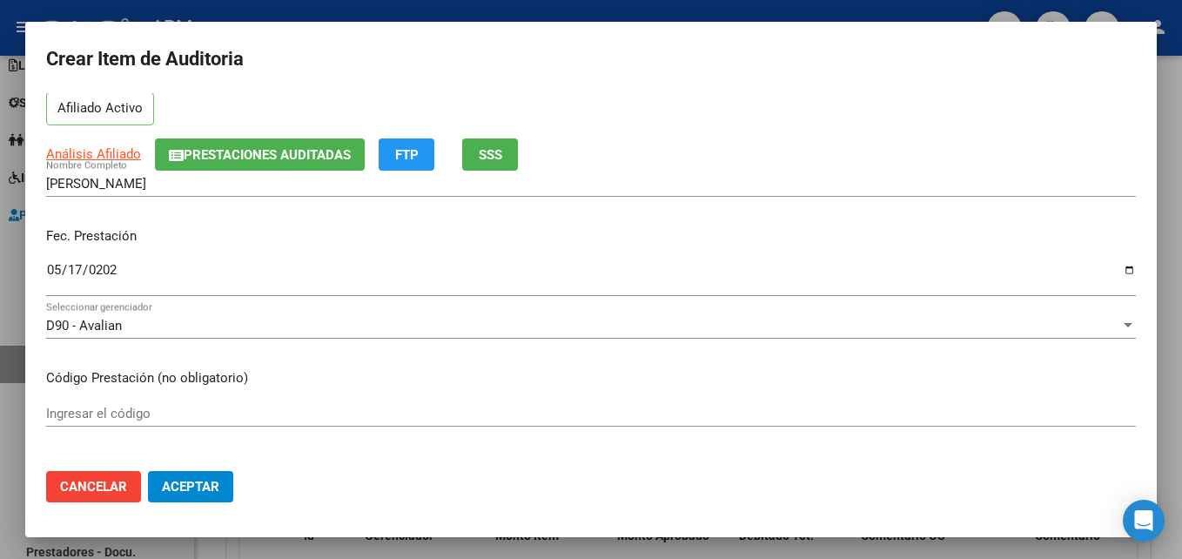
scroll to position [174, 0]
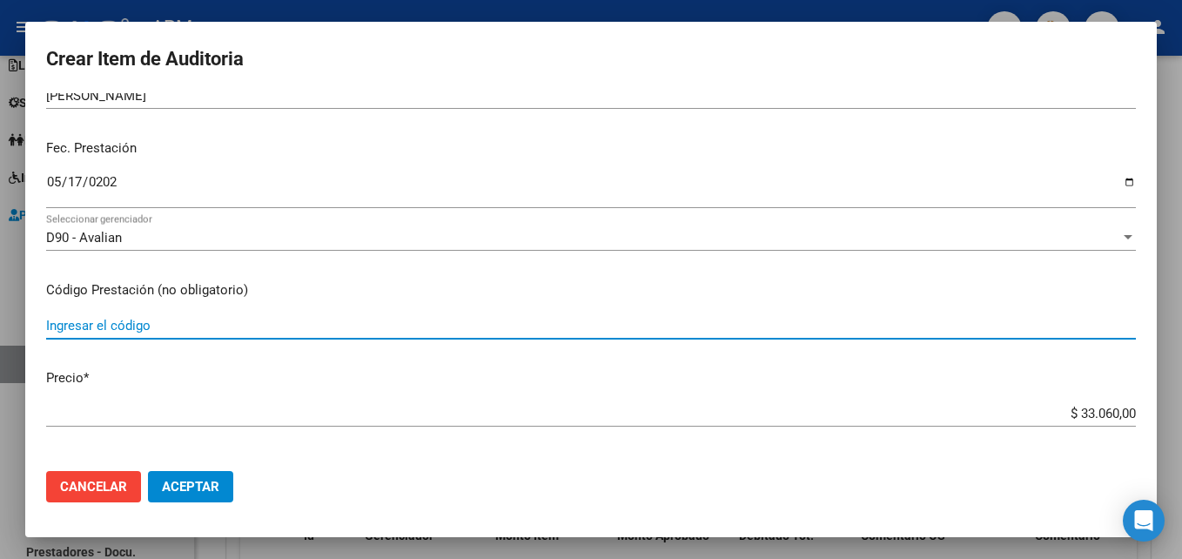
click at [103, 318] on input "Ingresar el código" at bounding box center [590, 326] width 1089 height 16
type input "1.03"
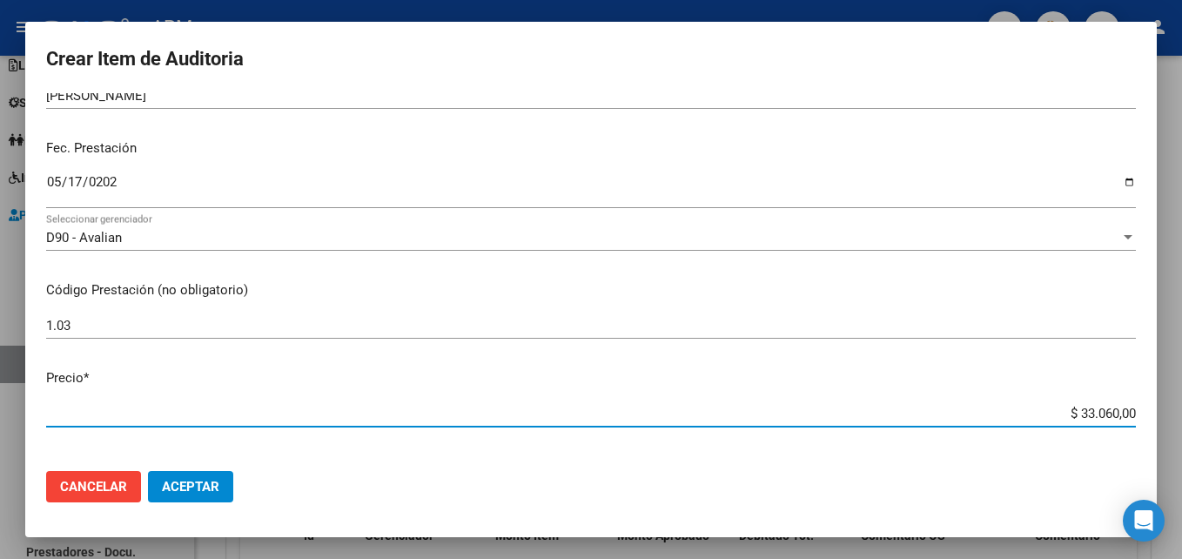
drag, startPoint x: 1065, startPoint y: 413, endPoint x: 1134, endPoint y: 406, distance: 69.2
click at [1134, 406] on app-form-text-field "Precio * $ 33.060,00 Ingresar el precio" at bounding box center [597, 395] width 1103 height 54
type input "$ 0,03"
type input "$ 0,39"
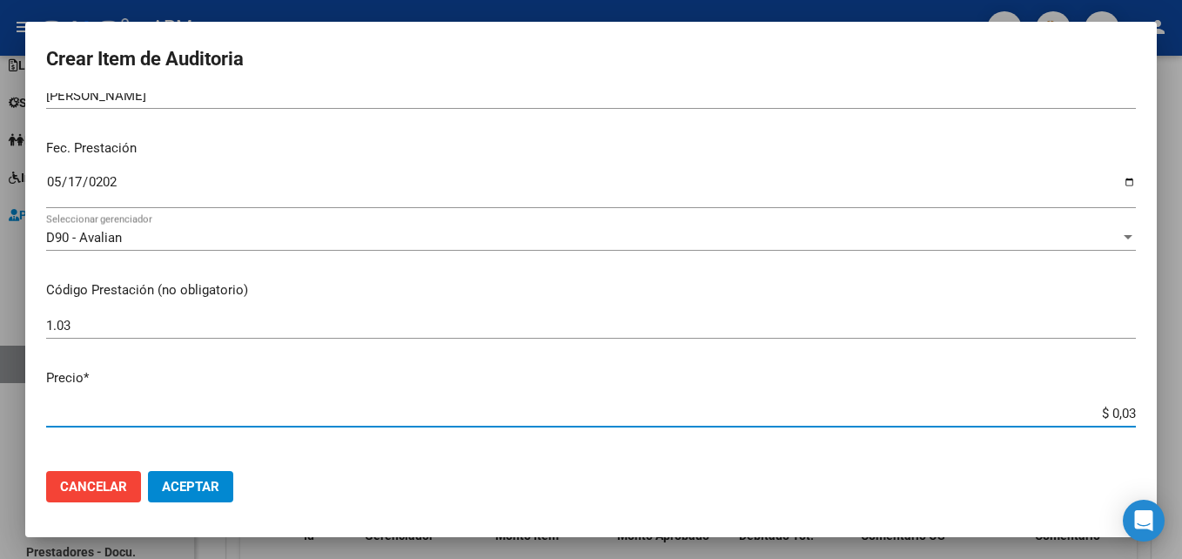
type input "$ 0,39"
type input "$ 3,99"
type input "$ 39,98"
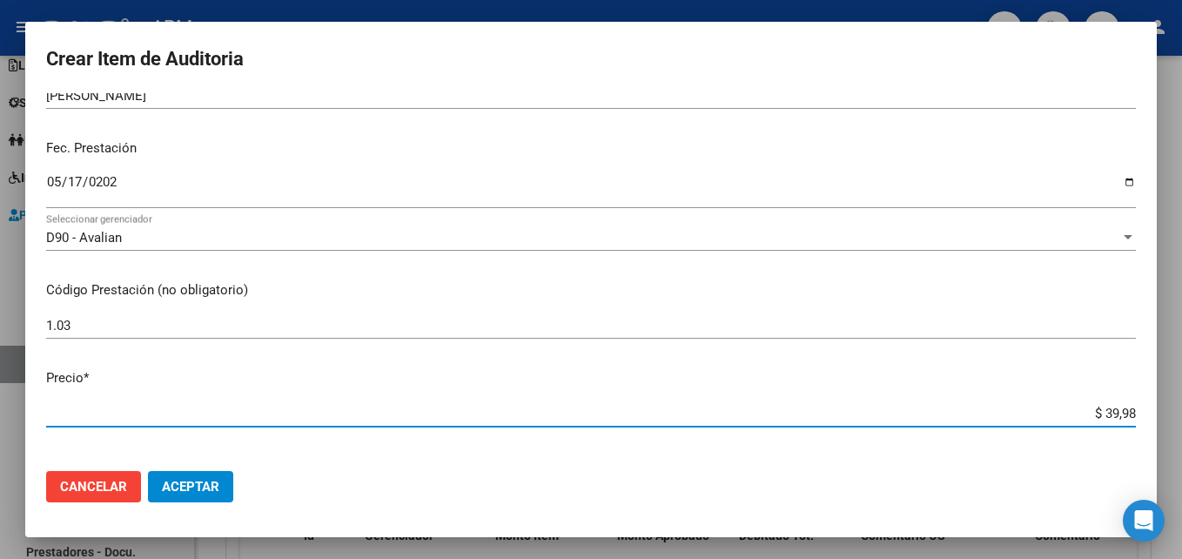
type input "$ 399,80"
type input "$ 3.998,00"
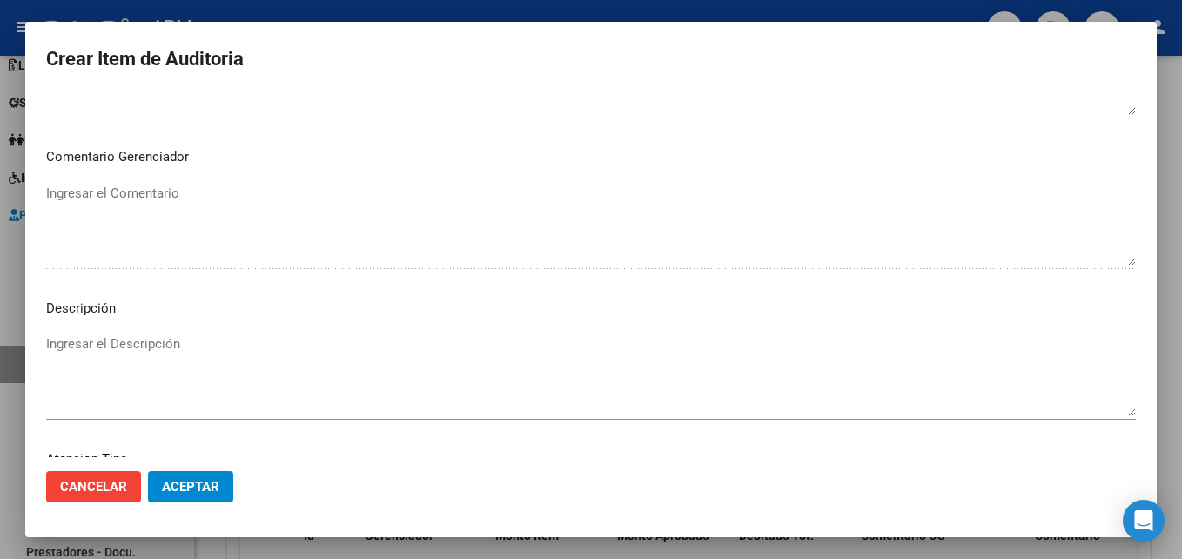
scroll to position [1203, 0]
click at [1083, 338] on span "Seleccionar tipo" at bounding box center [583, 340] width 1074 height 16
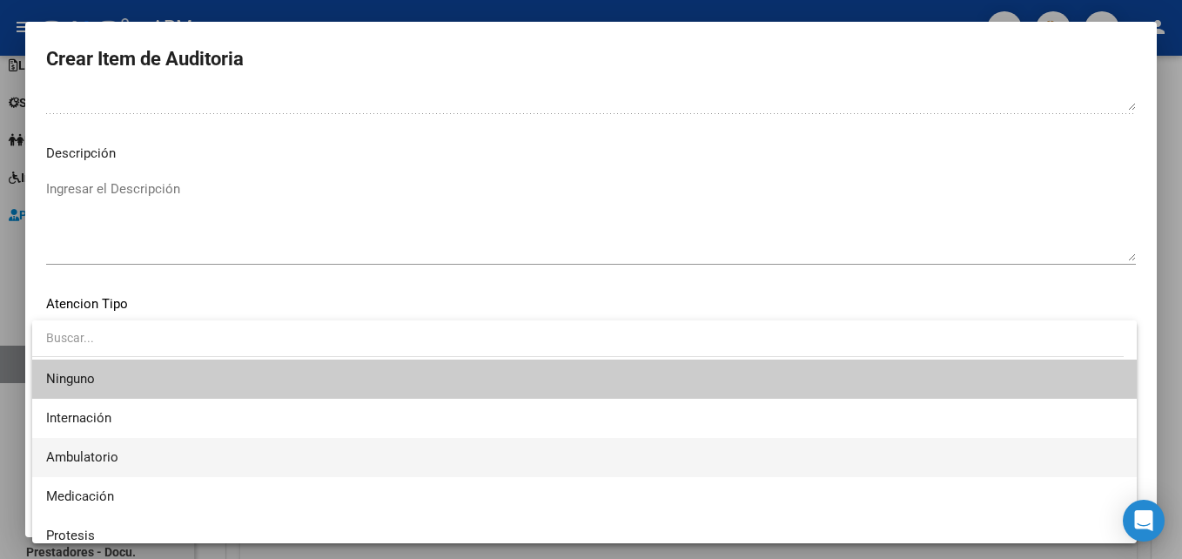
click at [420, 472] on span "Ambulatorio" at bounding box center [584, 457] width 1076 height 39
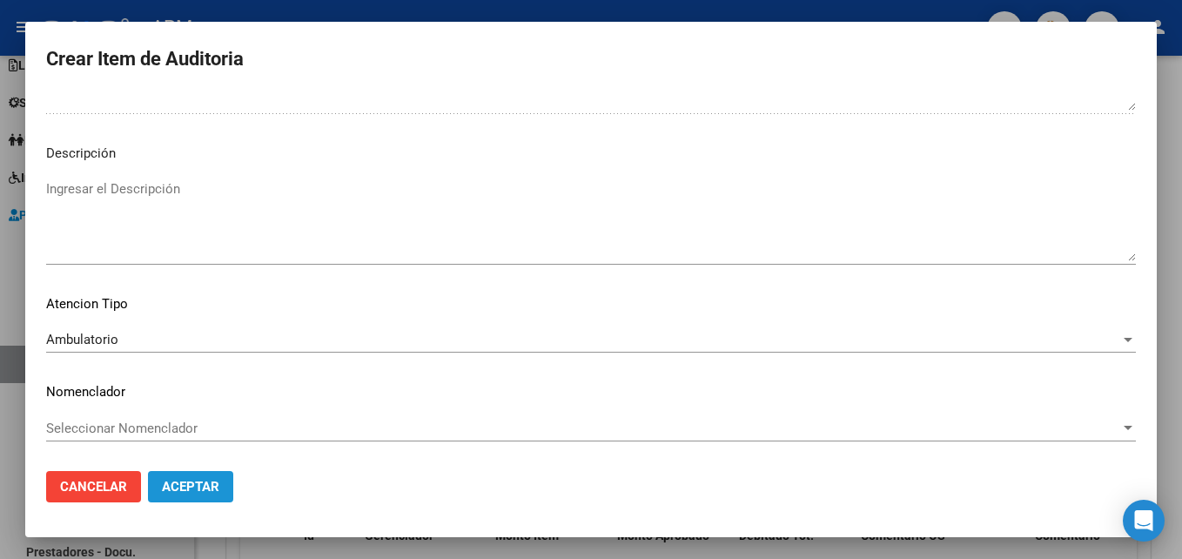
click at [215, 488] on span "Aceptar" at bounding box center [190, 487] width 57 height 16
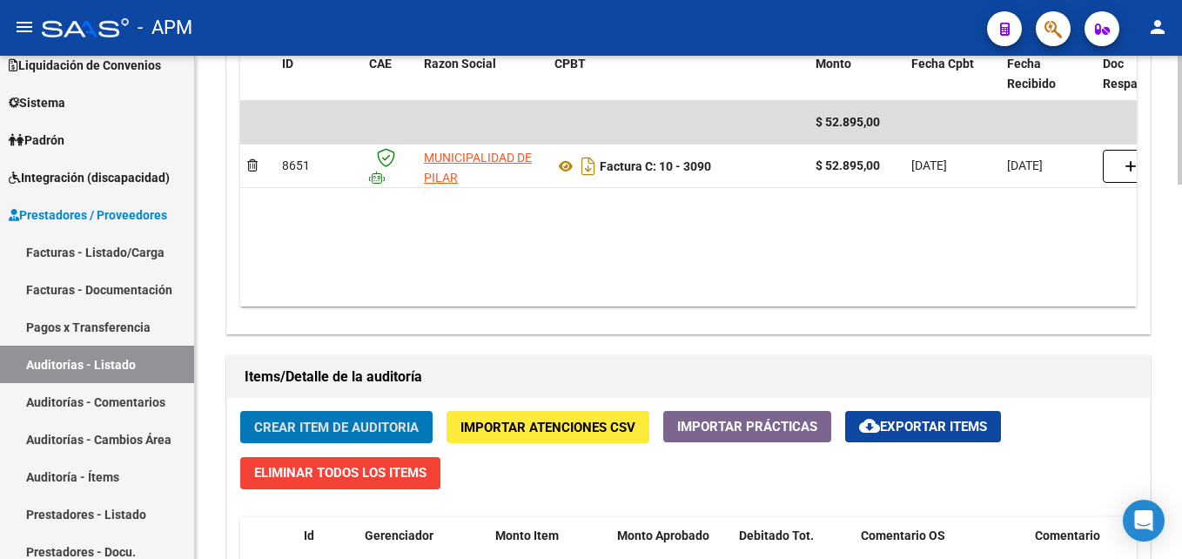
scroll to position [1045, 0]
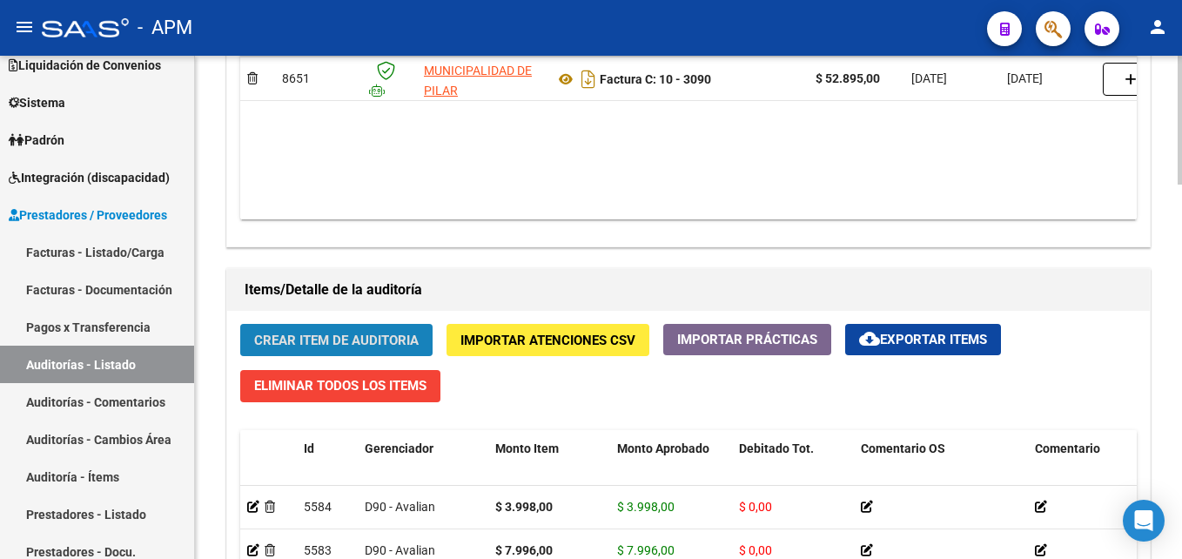
click at [371, 337] on span "Crear Item de Auditoria" at bounding box center [336, 340] width 164 height 16
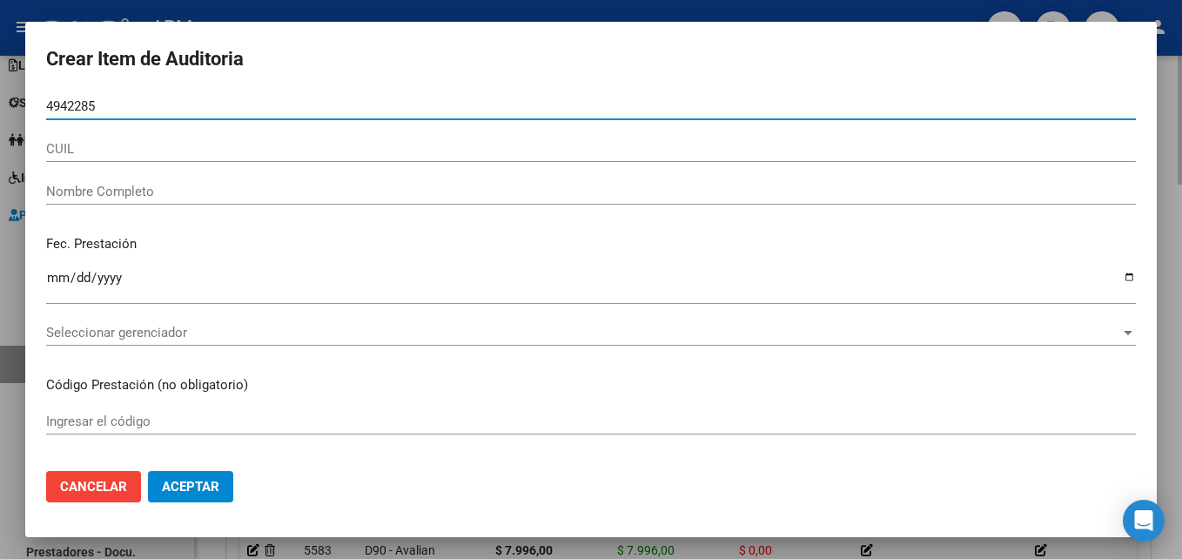
type input "49422854"
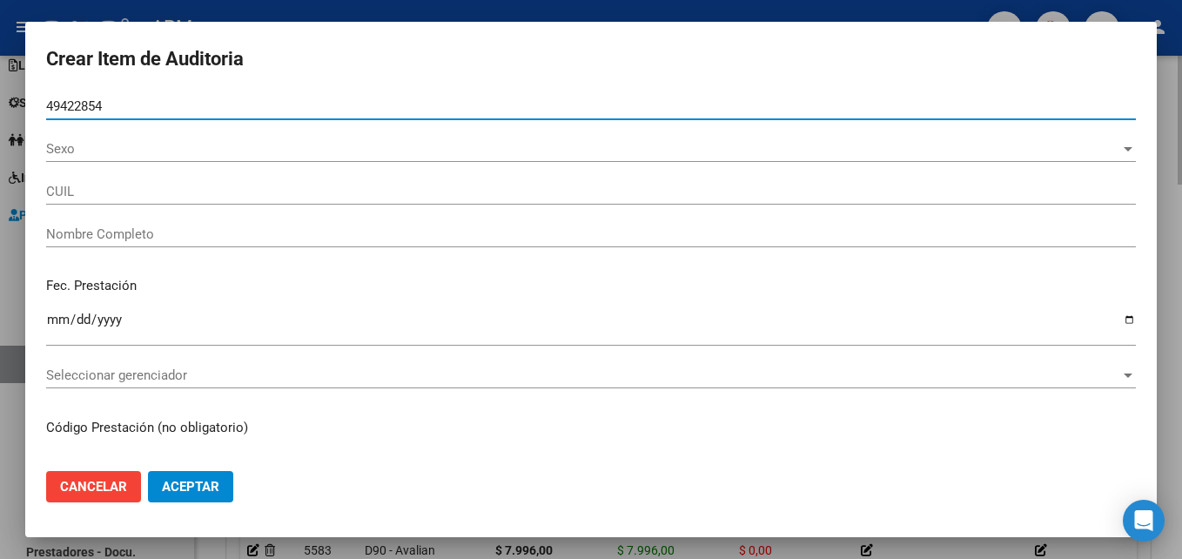
type input "27494228543"
type input "[PERSON_NAME]"
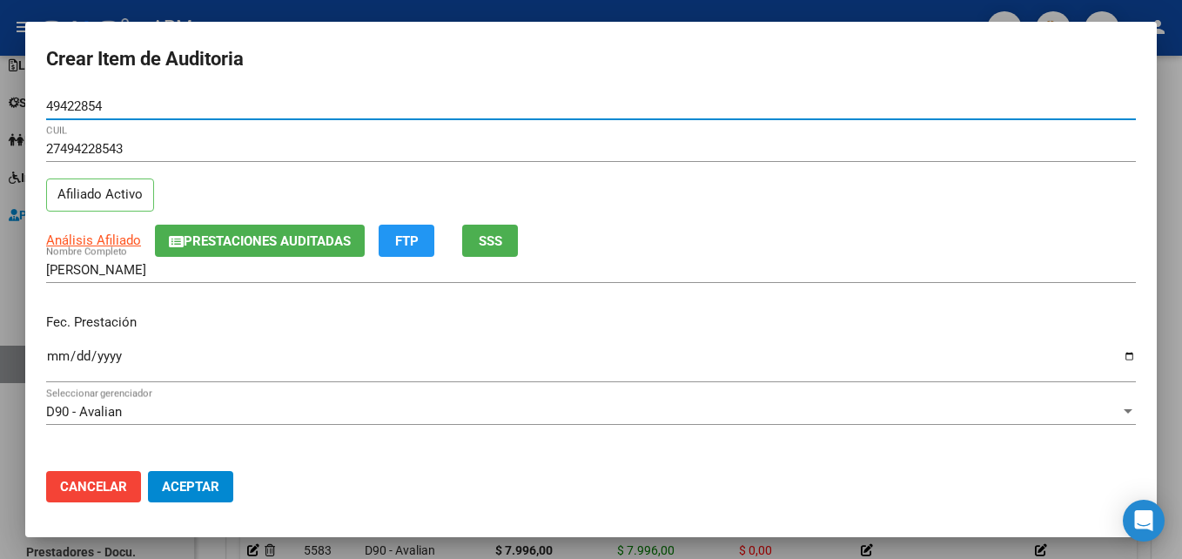
type input "49422854"
click at [56, 358] on input "Ingresar la fecha" at bounding box center [590, 363] width 1089 height 28
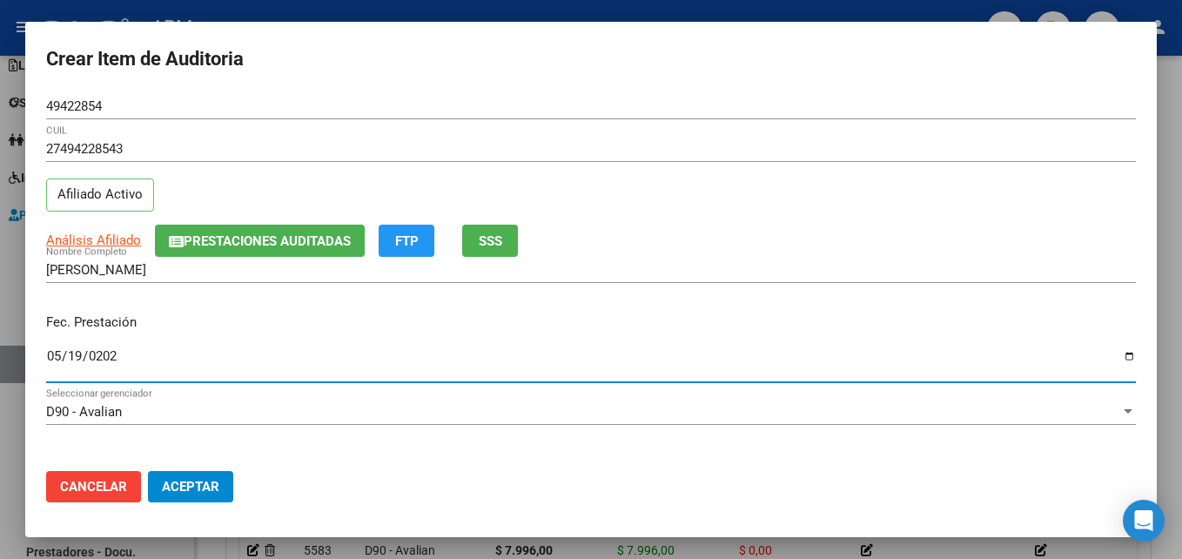
type input "[DATE]"
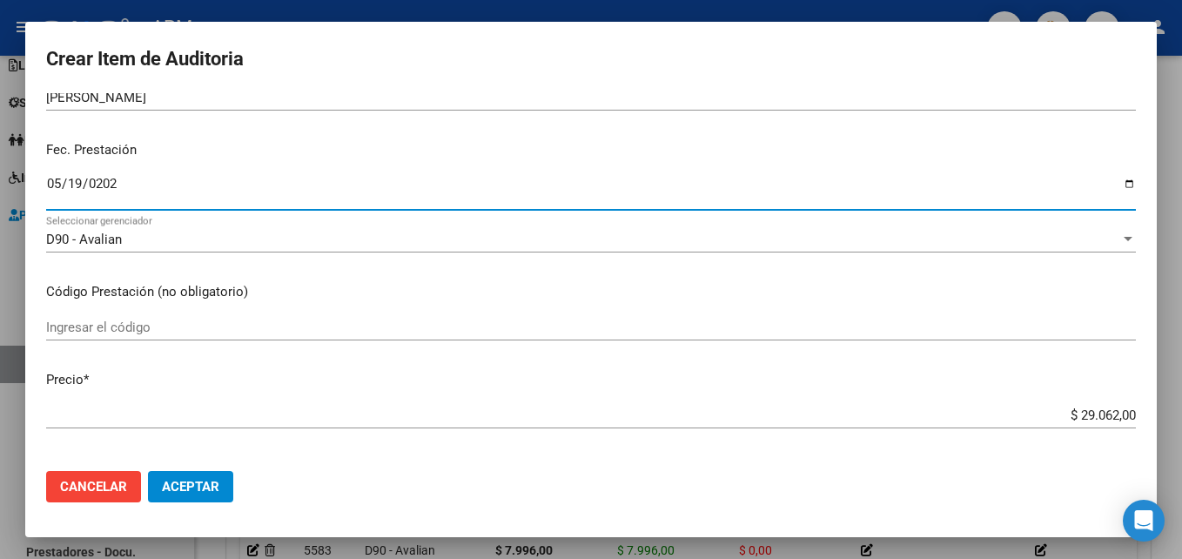
scroll to position [174, 0]
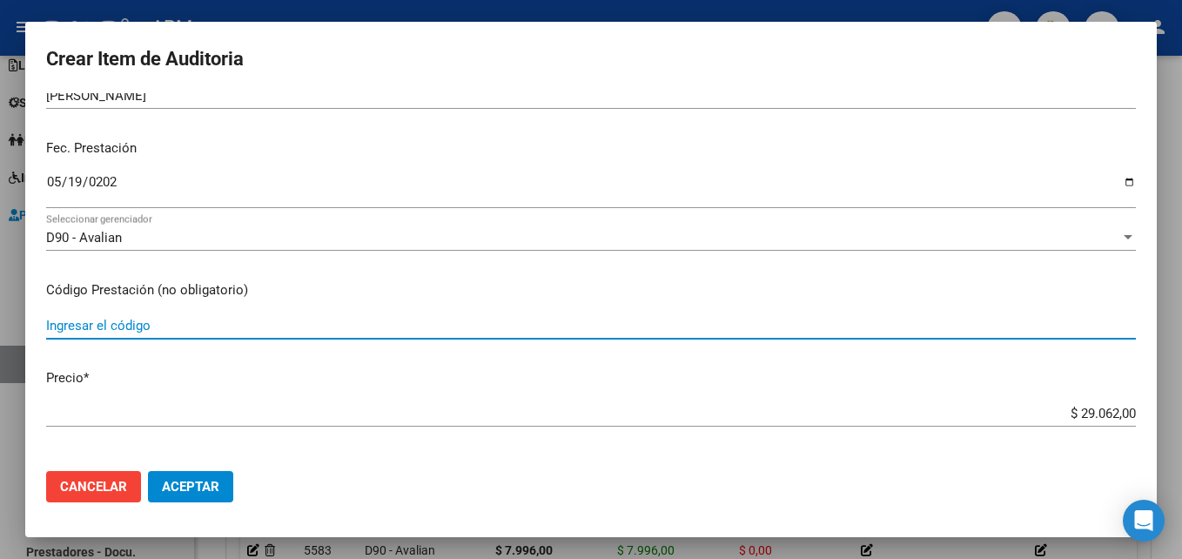
click at [97, 325] on input "Ingresar el código" at bounding box center [590, 326] width 1089 height 16
type input "1.03"
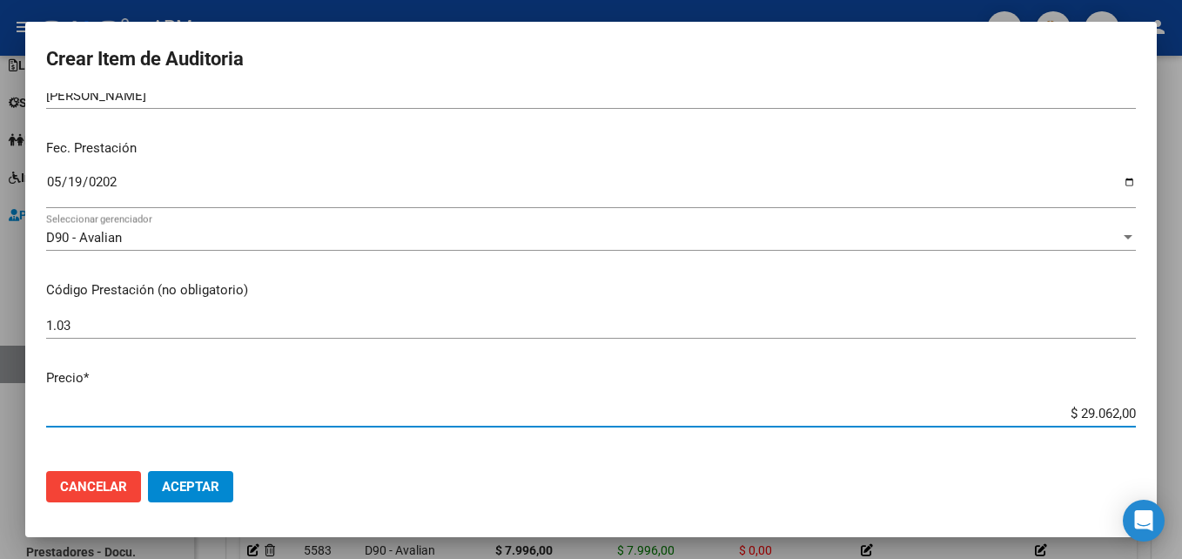
drag, startPoint x: 1064, startPoint y: 409, endPoint x: 1122, endPoint y: 401, distance: 58.0
click at [1122, 401] on div "$ 29.062,00 Ingresar el precio" at bounding box center [590, 413] width 1089 height 26
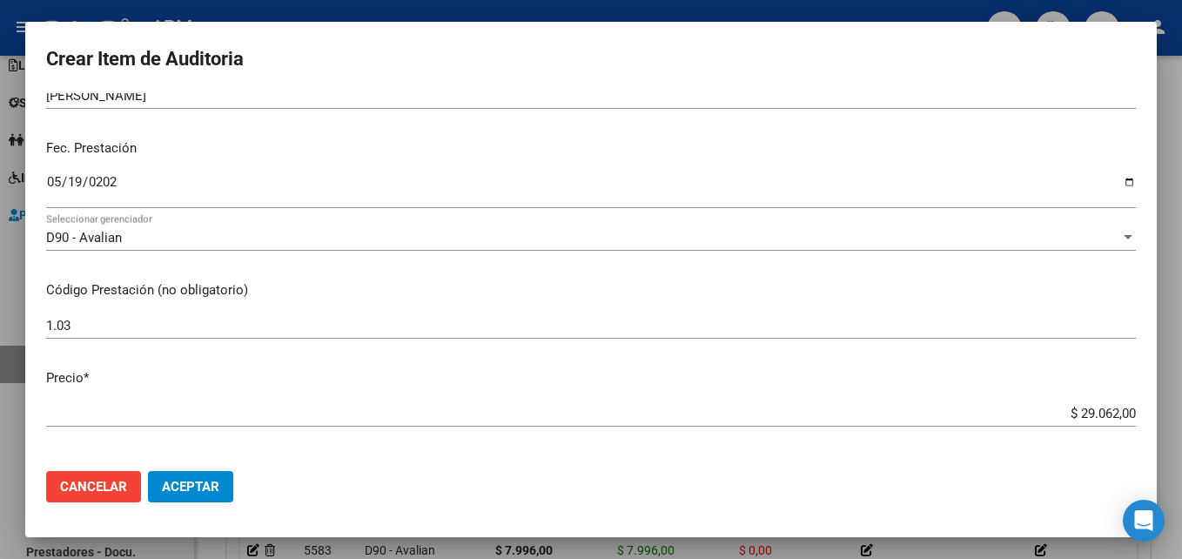
click at [1122, 401] on div "$ 29.062,00 Ingresar el precio" at bounding box center [590, 413] width 1089 height 26
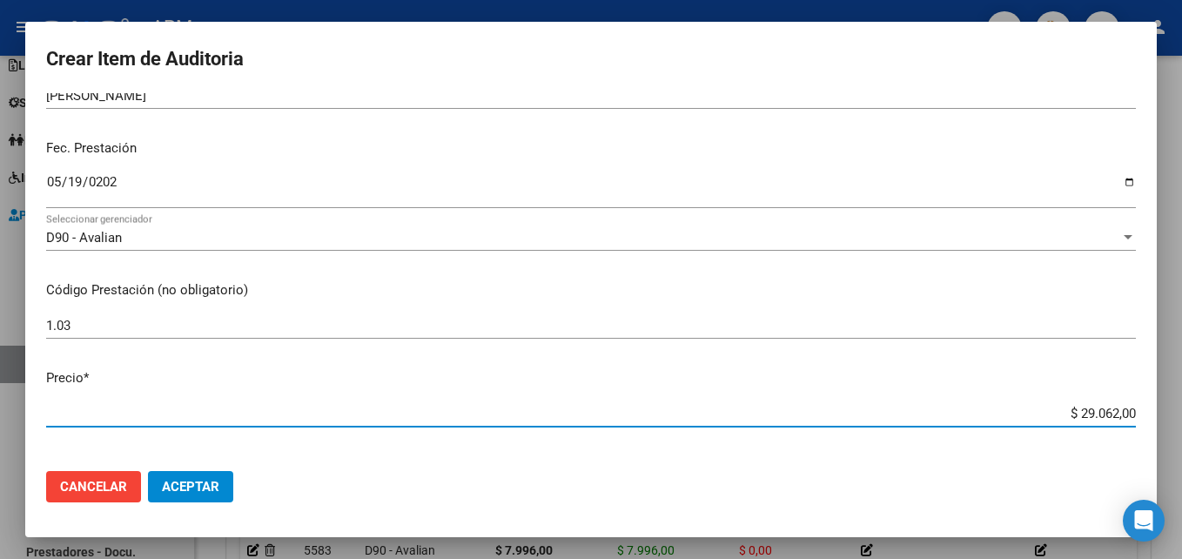
type input "$ 0,03"
type input "$ 0,39"
type input "$ 3,99"
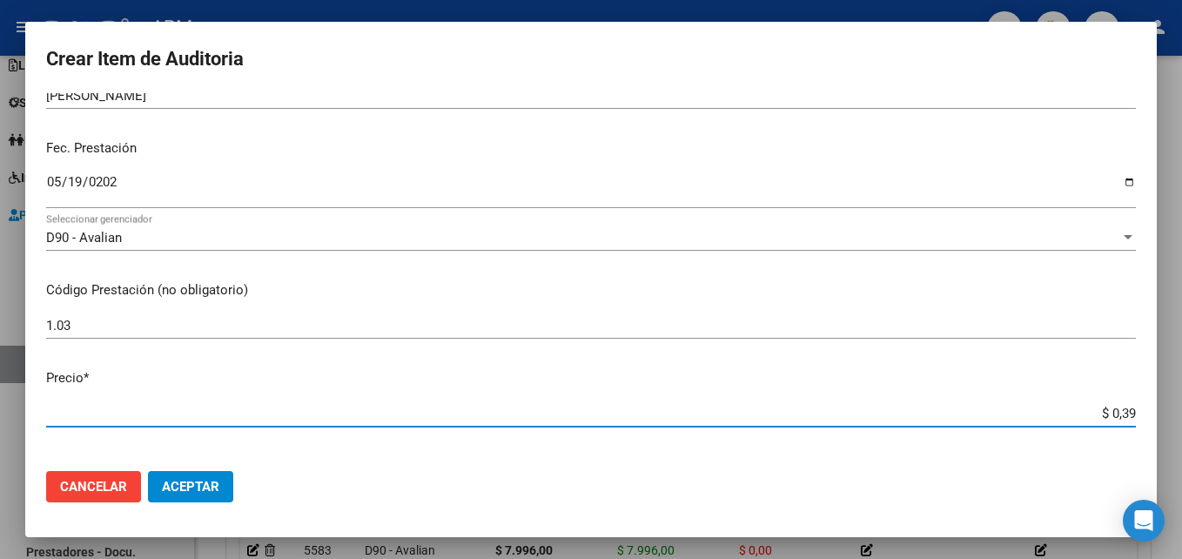
type input "$ 3,99"
type input "$ 39,98"
type input "$ 399,80"
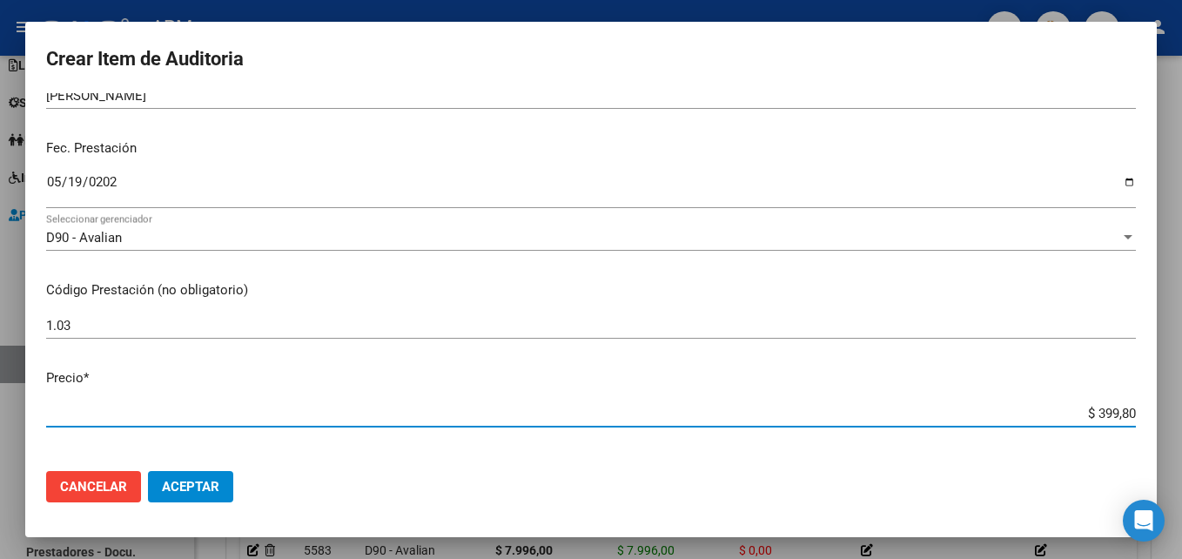
type input "$ 3.998,00"
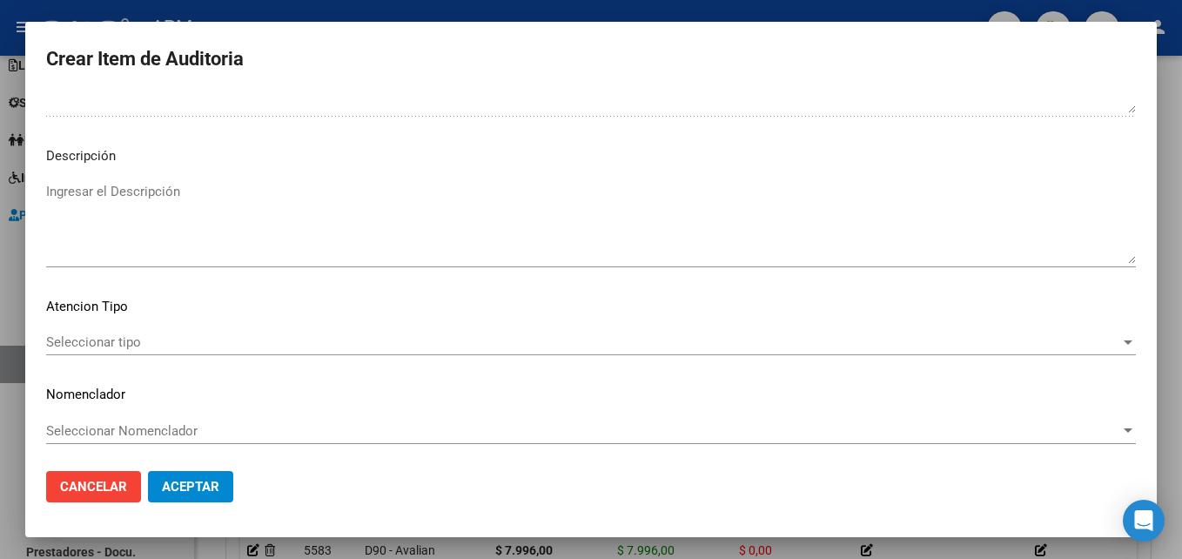
scroll to position [1203, 0]
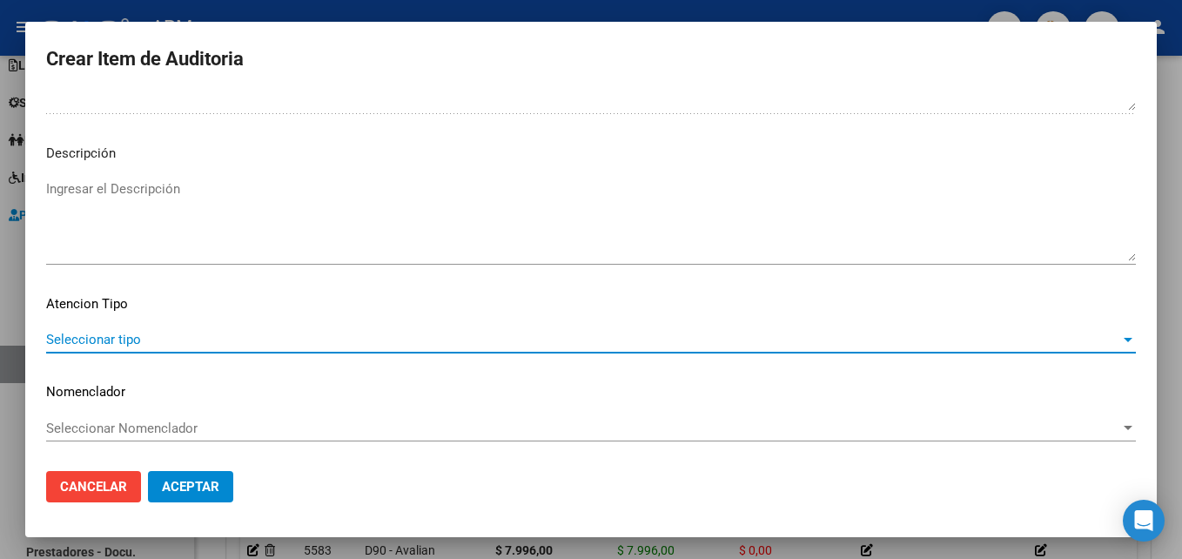
click at [1101, 342] on span "Seleccionar tipo" at bounding box center [583, 340] width 1074 height 16
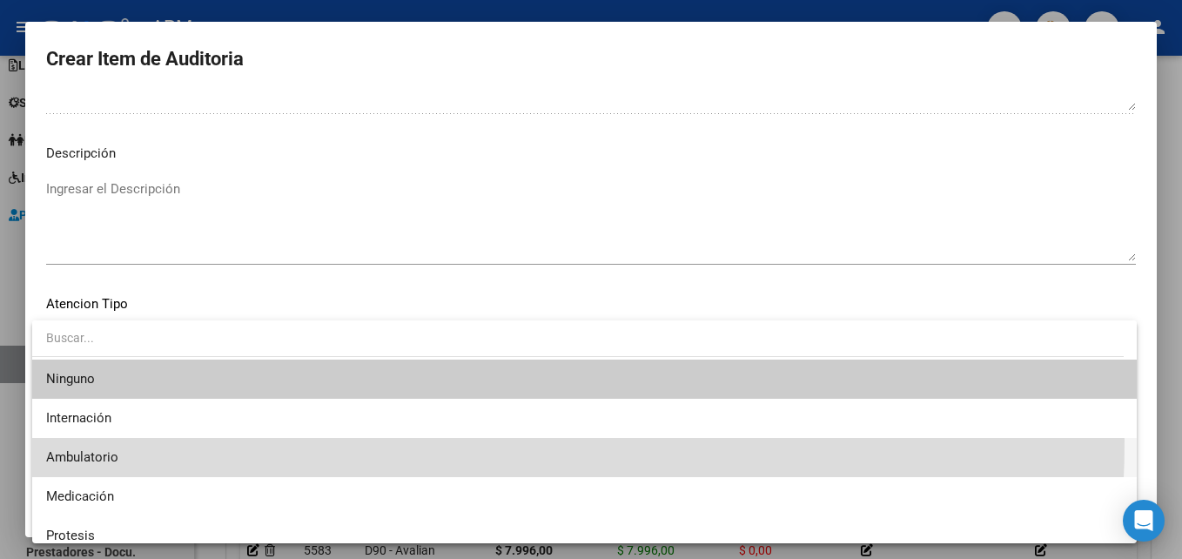
click at [237, 440] on span "Ambulatorio" at bounding box center [584, 457] width 1076 height 39
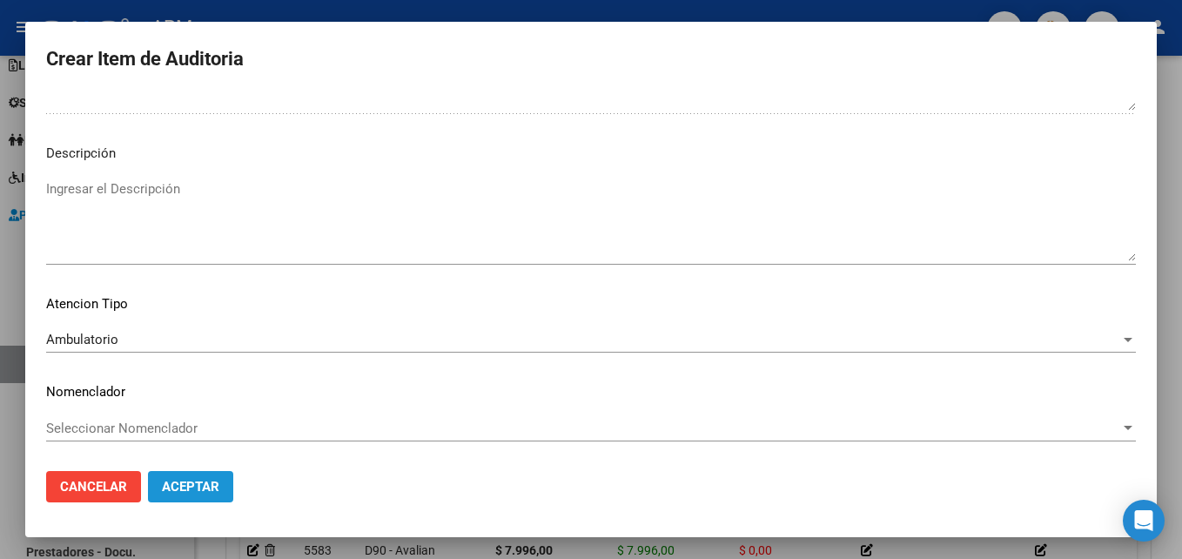
click at [215, 476] on button "Aceptar" at bounding box center [190, 486] width 85 height 31
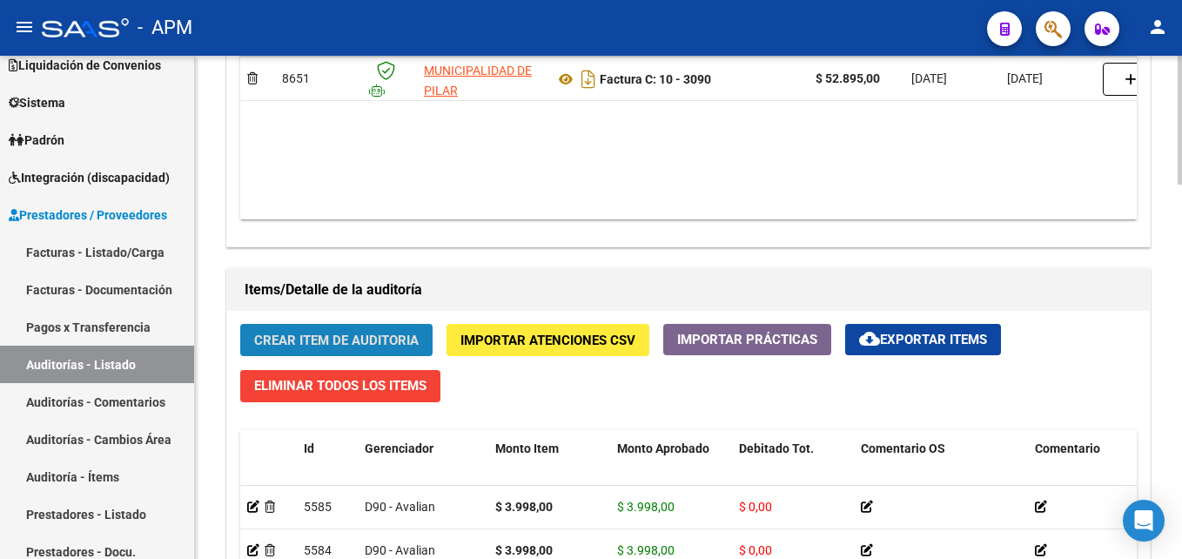
click at [312, 336] on span "Crear Item de Auditoria" at bounding box center [336, 340] width 164 height 16
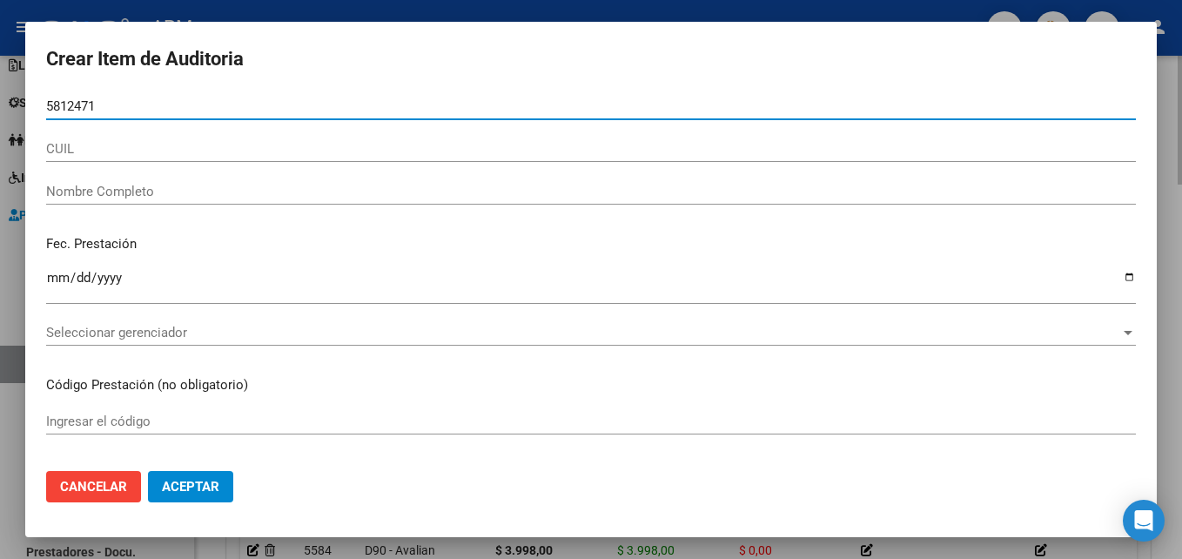
type input "58124716"
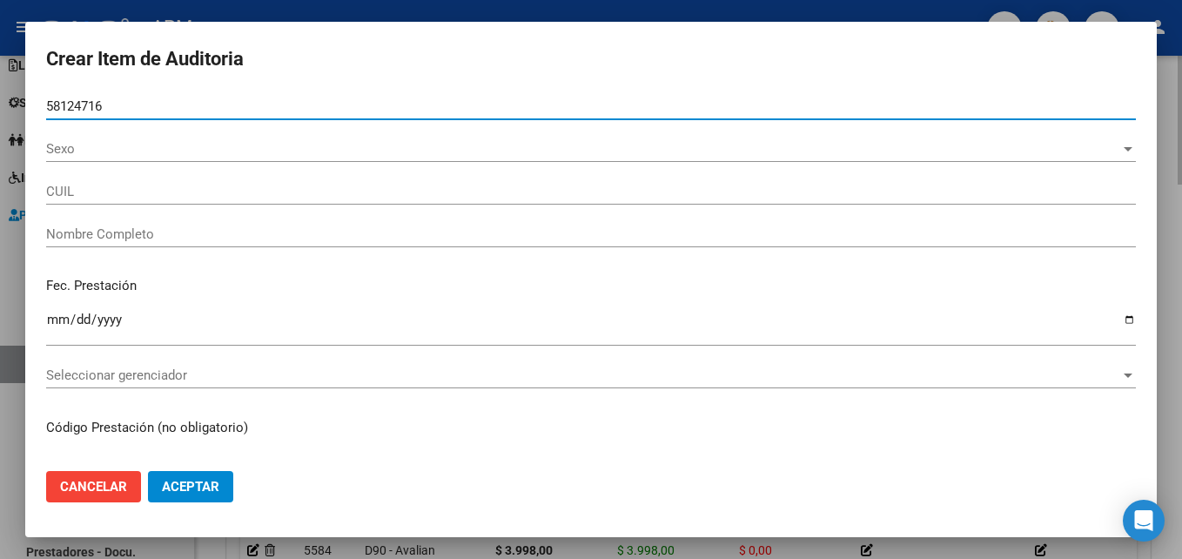
type input "20581247169"
type input "GODOY SREMAC MAXIILIANO JOAQUIN"
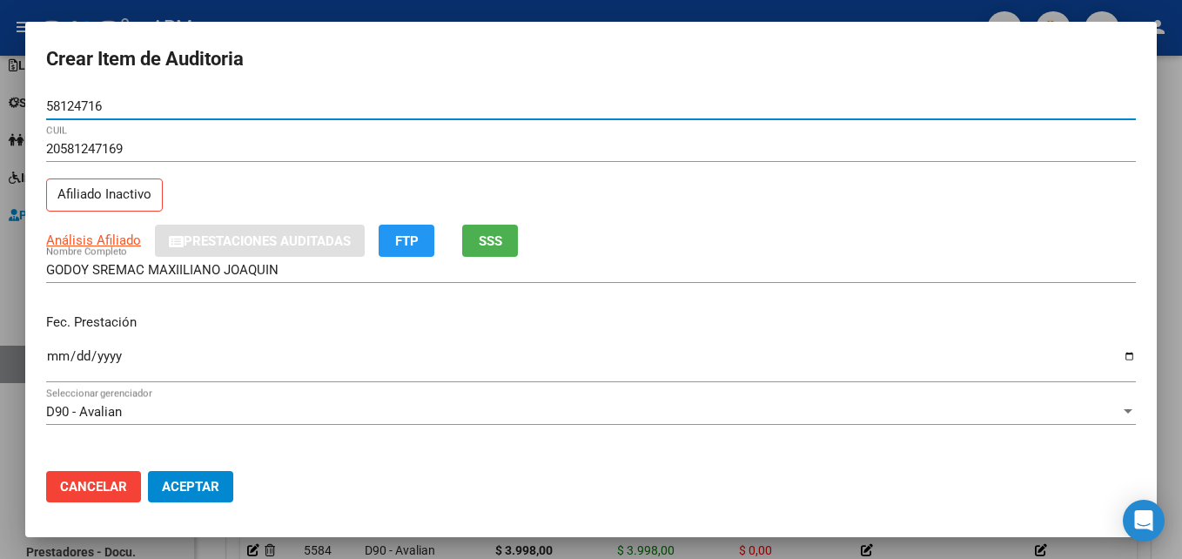
type input "58124716"
click at [50, 356] on input "Ingresar la fecha" at bounding box center [590, 363] width 1089 height 28
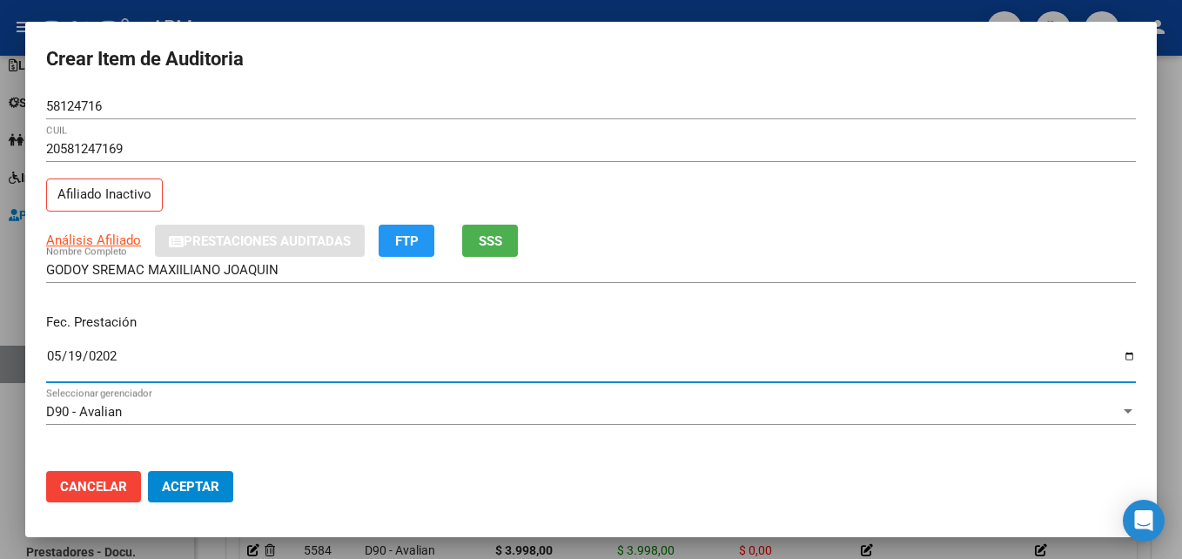
type input "[DATE]"
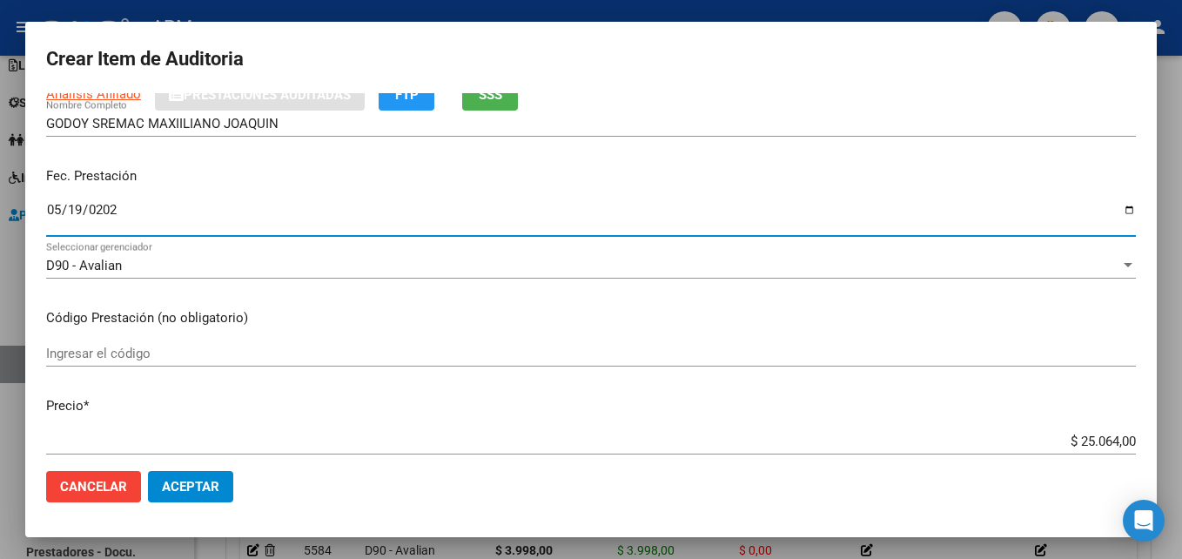
scroll to position [174, 0]
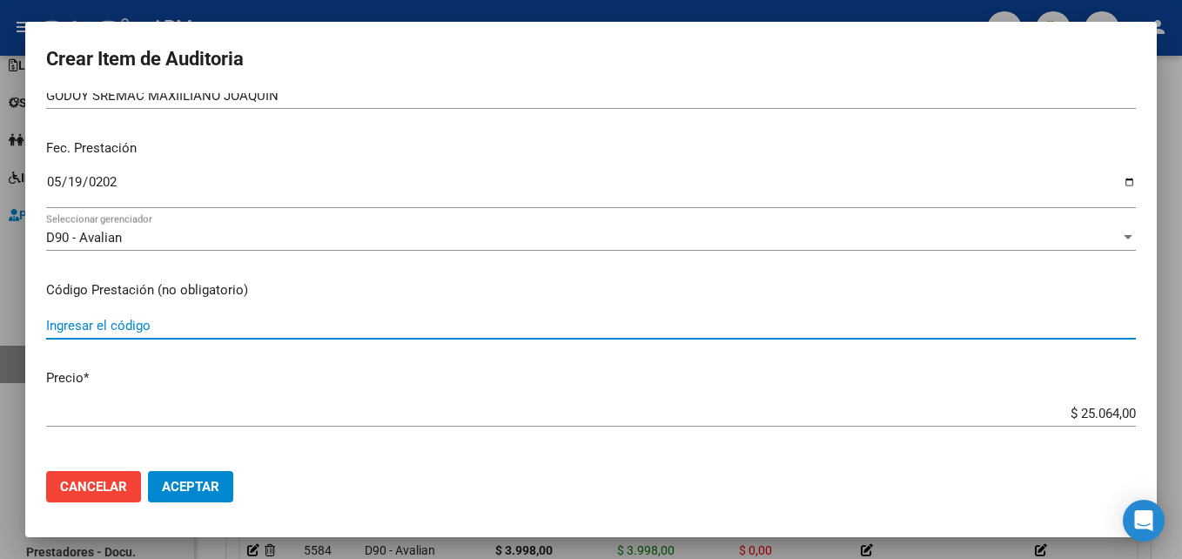
click at [116, 330] on input "Ingresar el código" at bounding box center [590, 326] width 1089 height 16
type input "1.04"
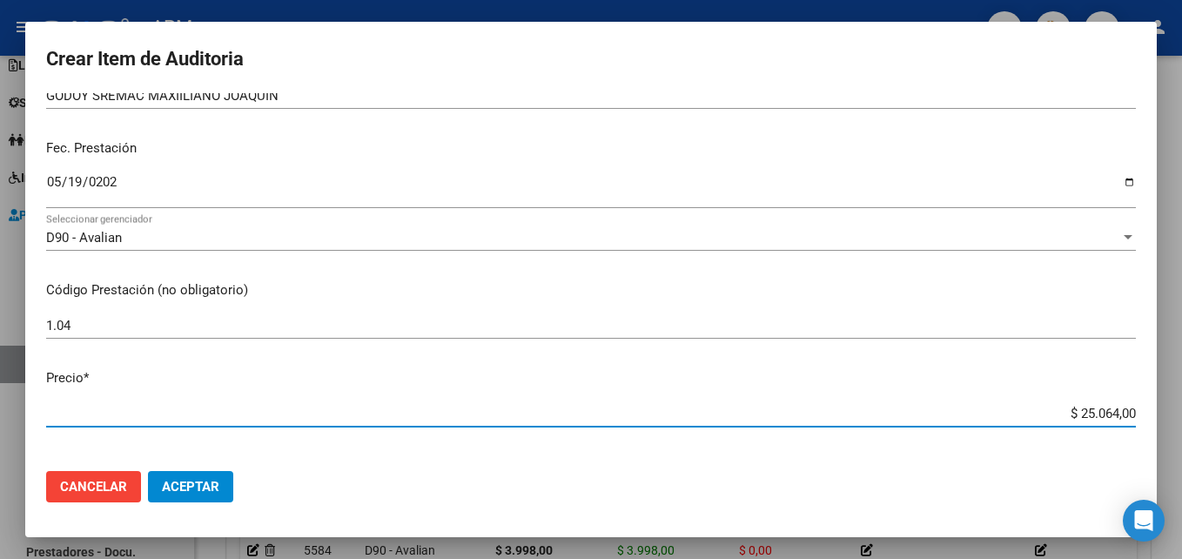
drag, startPoint x: 1066, startPoint y: 413, endPoint x: 1126, endPoint y: 418, distance: 60.2
click at [1126, 418] on app-form-text-field "Precio * $ 25.064,00 Ingresar el precio" at bounding box center [597, 395] width 1103 height 54
type input "$ 0,03"
type input "$ 0,39"
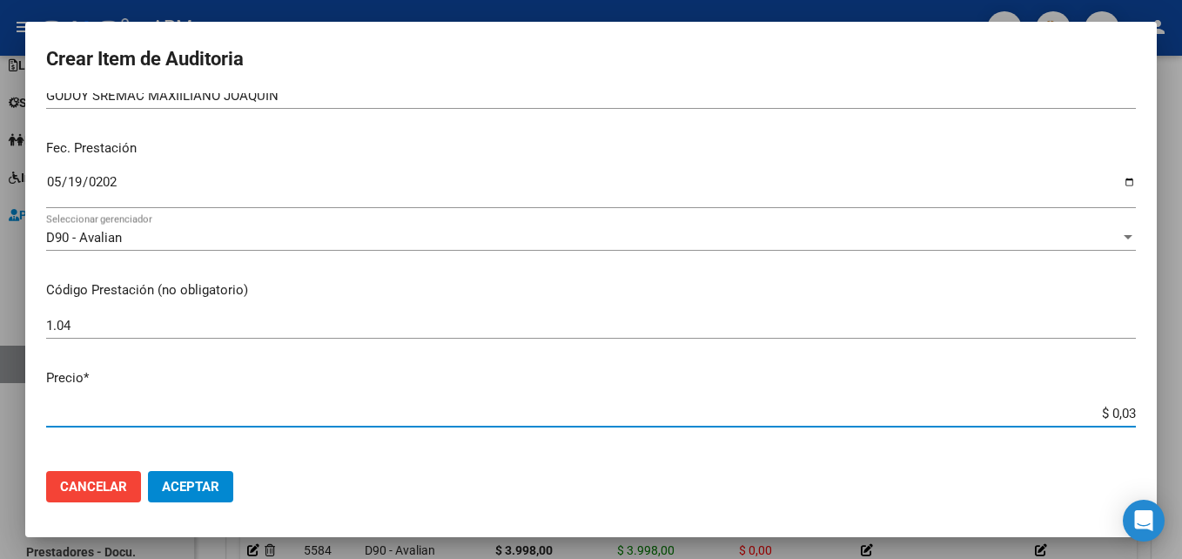
type input "$ 0,39"
type input "$ 3,99"
type input "$ 39,98"
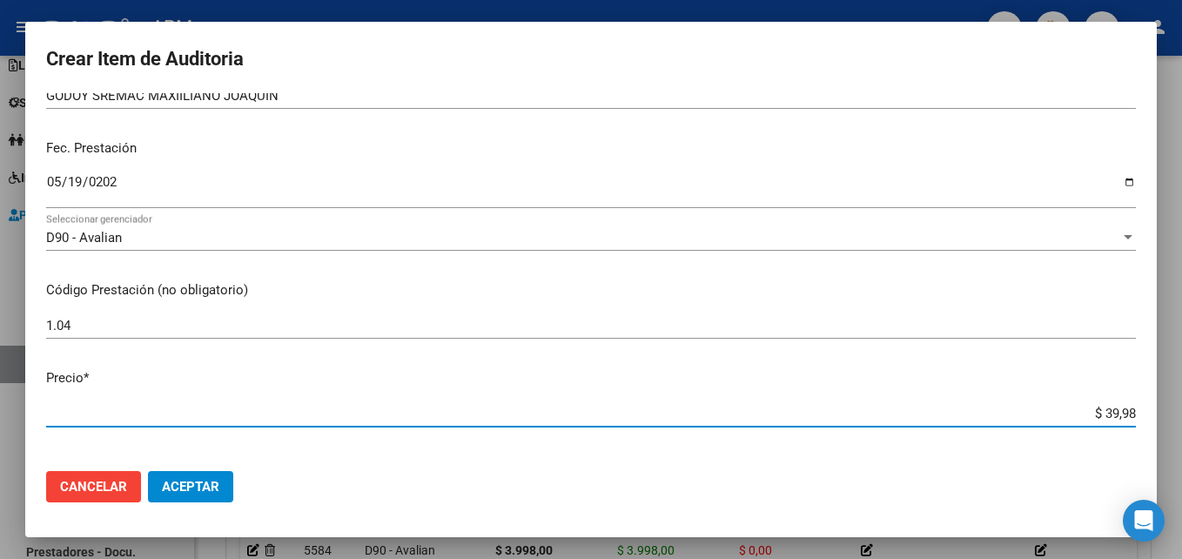
type input "$ 399,80"
type input "$ 3.998,00"
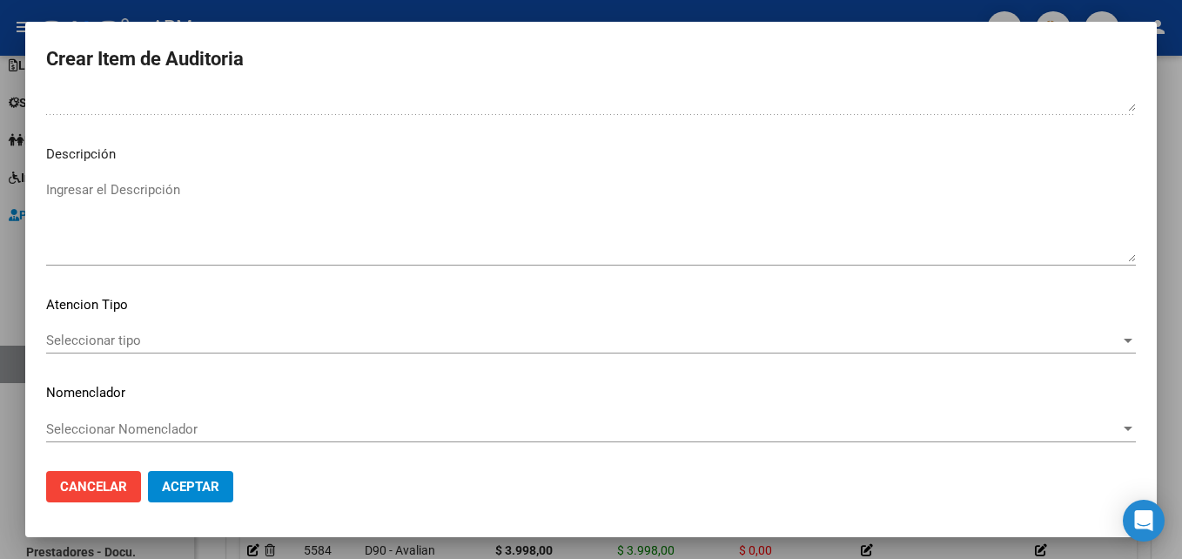
scroll to position [1203, 0]
click at [1103, 350] on div "Seleccionar tipo Seleccionar tipo" at bounding box center [590, 339] width 1089 height 26
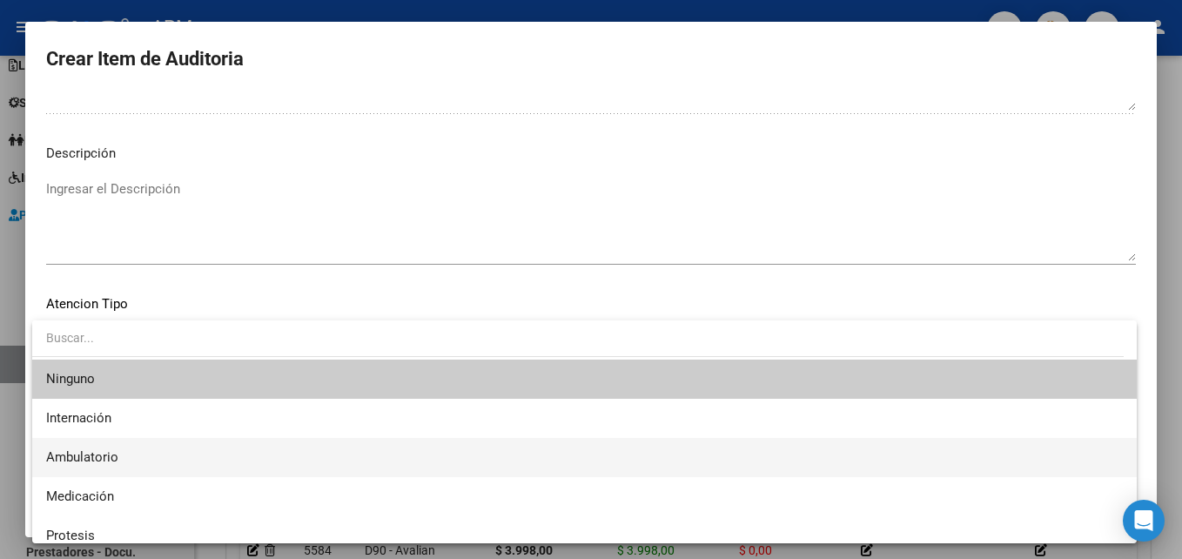
click at [314, 455] on span "Ambulatorio" at bounding box center [584, 457] width 1076 height 39
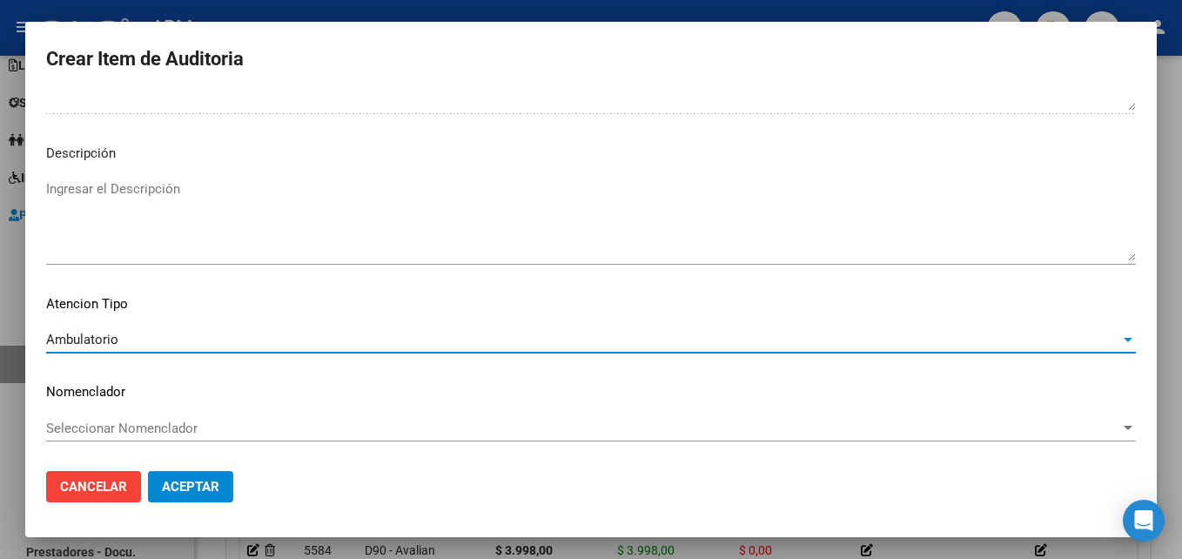
click at [225, 486] on button "Aceptar" at bounding box center [190, 486] width 85 height 31
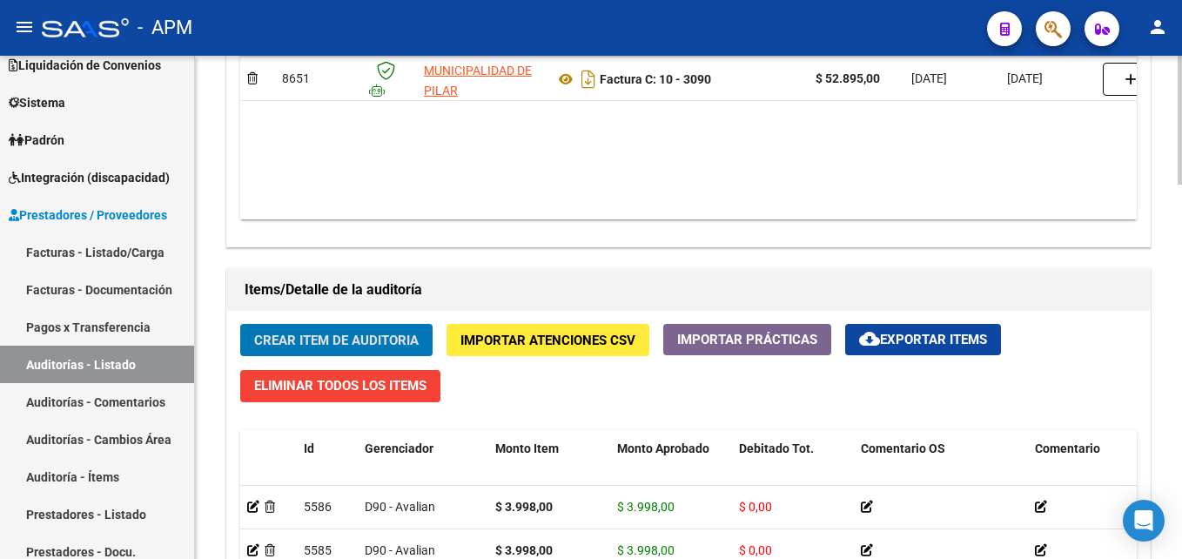
click at [340, 334] on span "Crear Item de Auditoria" at bounding box center [336, 340] width 164 height 16
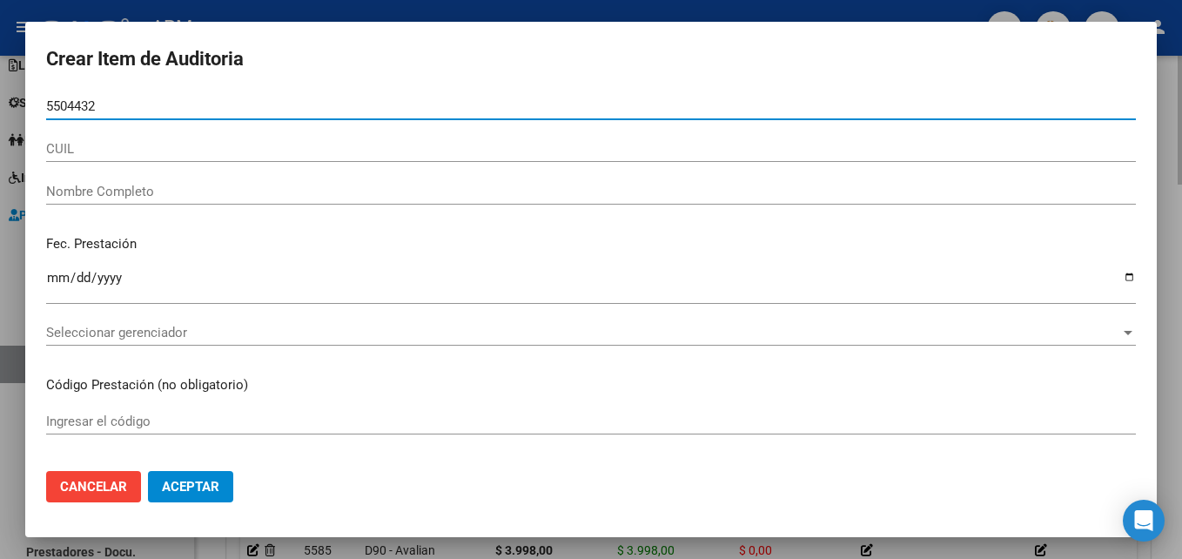
type input "55044323"
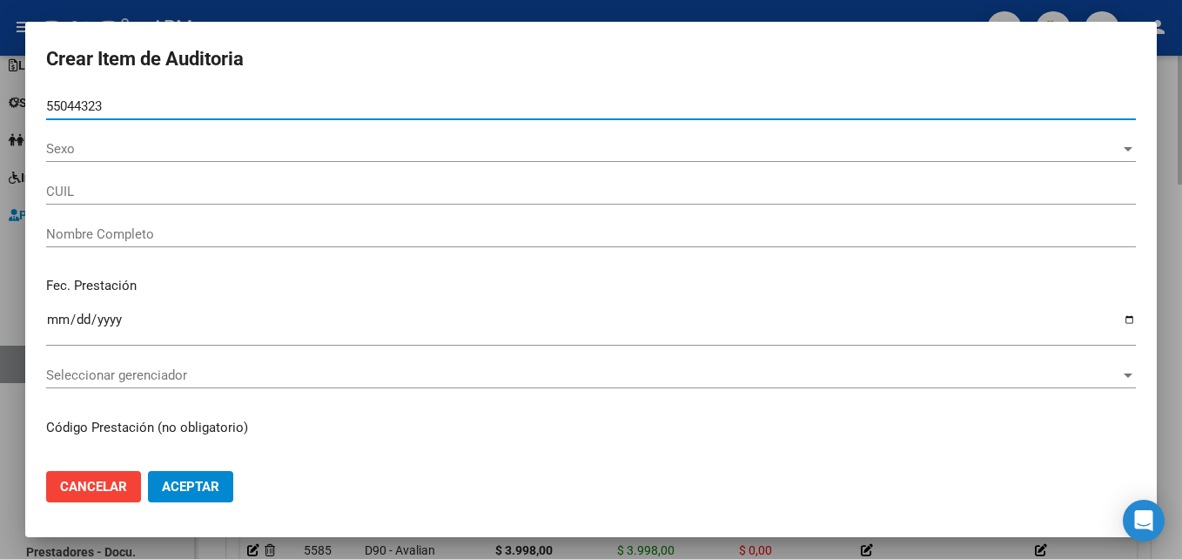
type input "20550443237"
type input "[PERSON_NAME]"
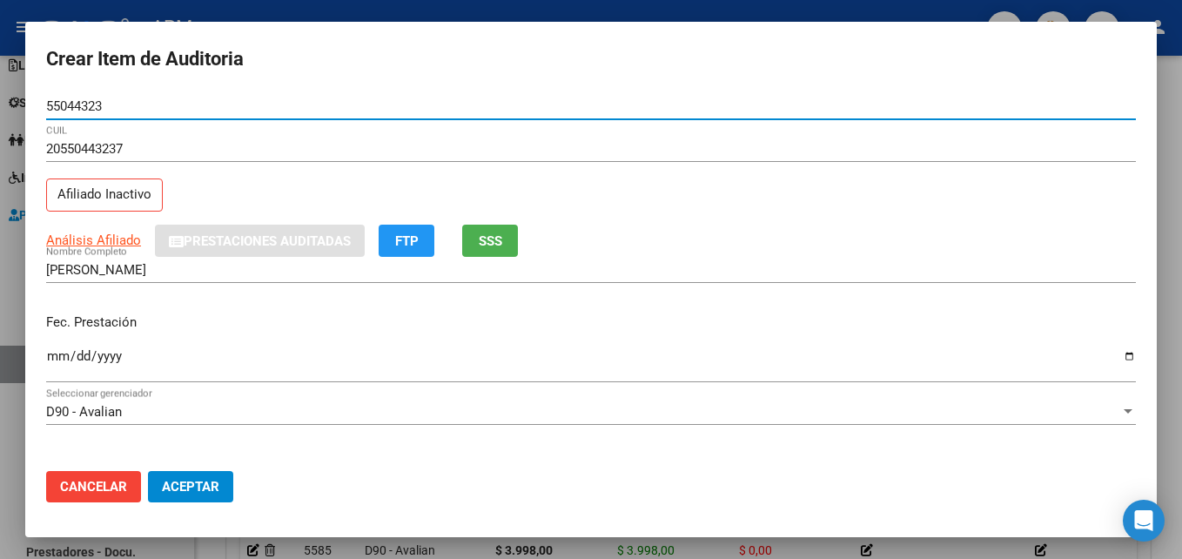
type input "55044323"
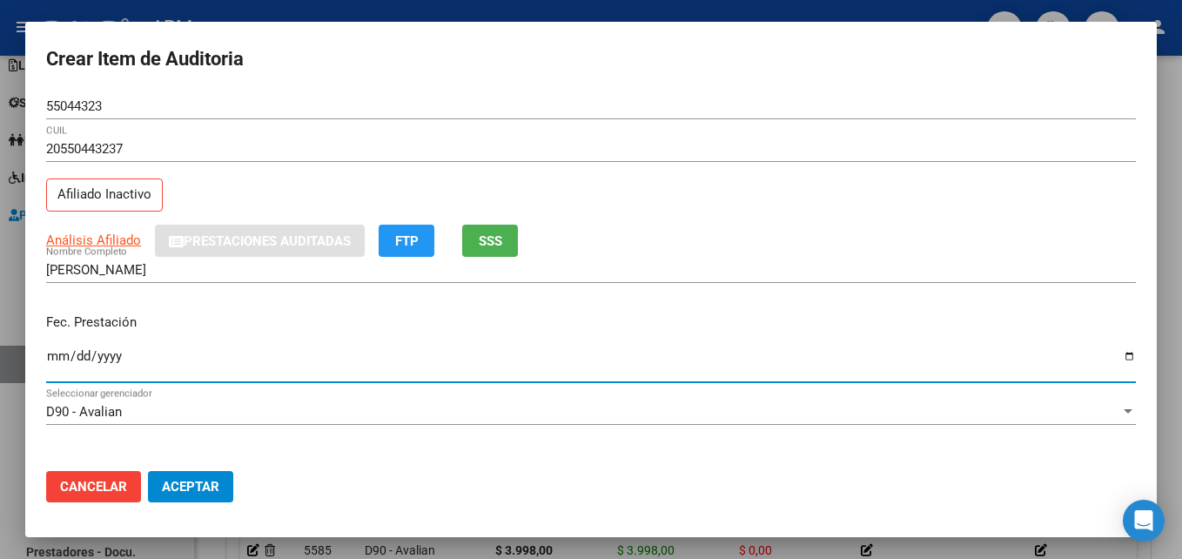
click at [62, 352] on input "Ingresar la fecha" at bounding box center [590, 363] width 1089 height 28
type input "[DATE]"
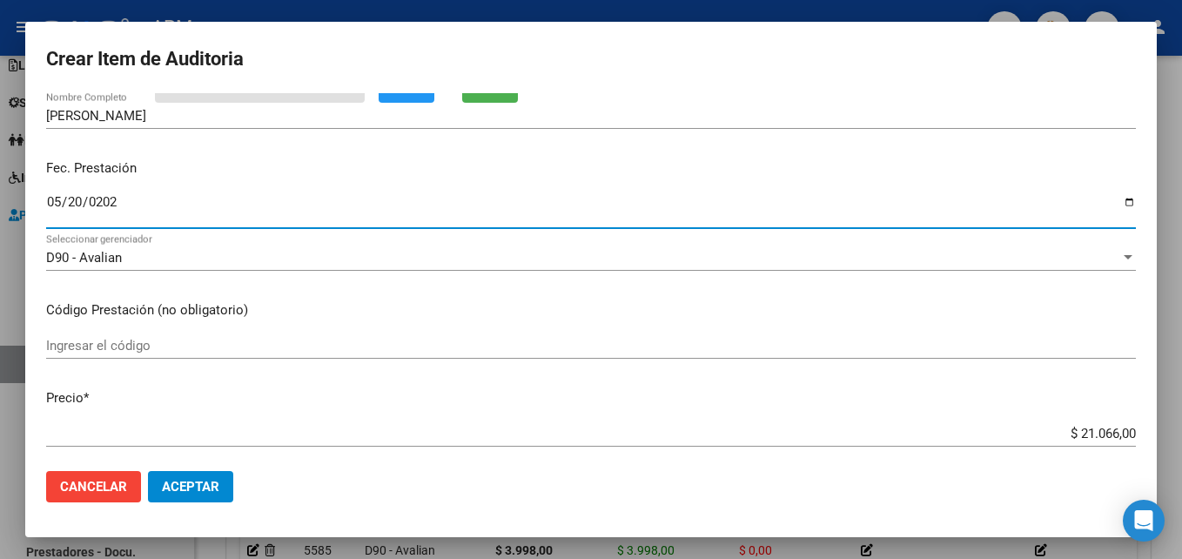
scroll to position [174, 0]
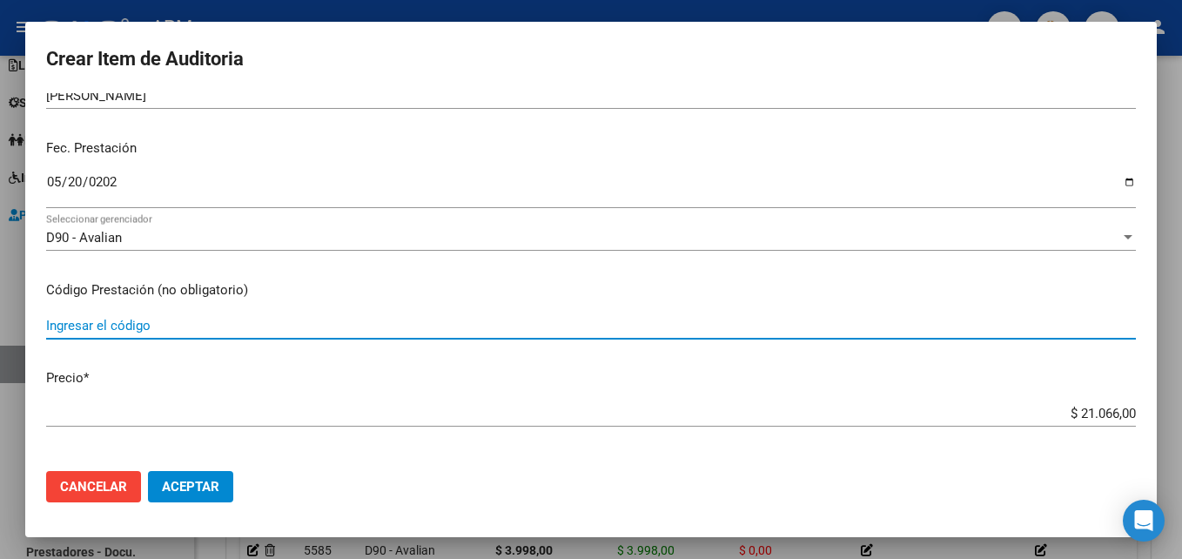
click at [100, 325] on input "Ingresar el código" at bounding box center [590, 326] width 1089 height 16
type input "40.02x3-1.05"
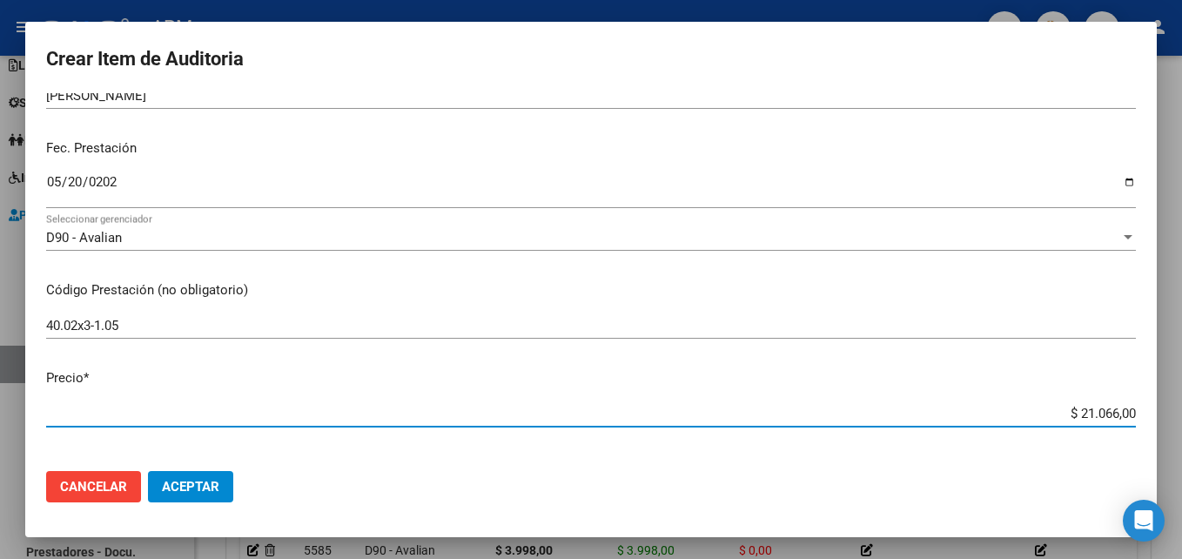
drag, startPoint x: 1067, startPoint y: 412, endPoint x: 1151, endPoint y: 412, distance: 84.4
click at [1151, 412] on mat-dialog-content "55044323 Nro Documento 20550443237 CUIL Afiliado Inactivo Análisis Afiliado Pre…" at bounding box center [590, 274] width 1131 height 363
type input "$ 0,09"
type input "$ 0,90"
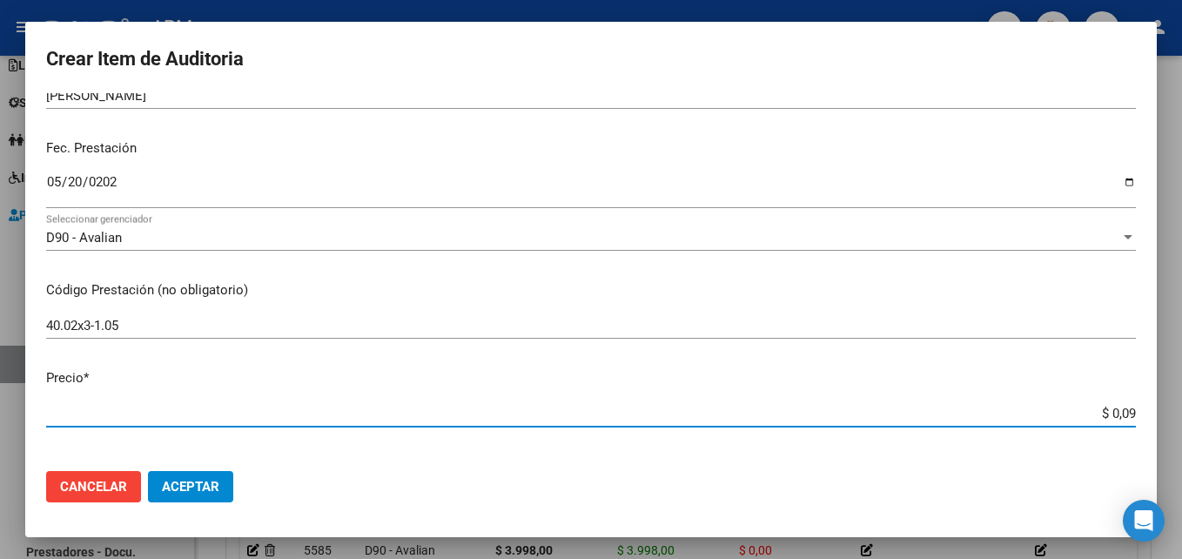
type input "$ 0,90"
type input "$ 9,07"
type input "$ 90,72"
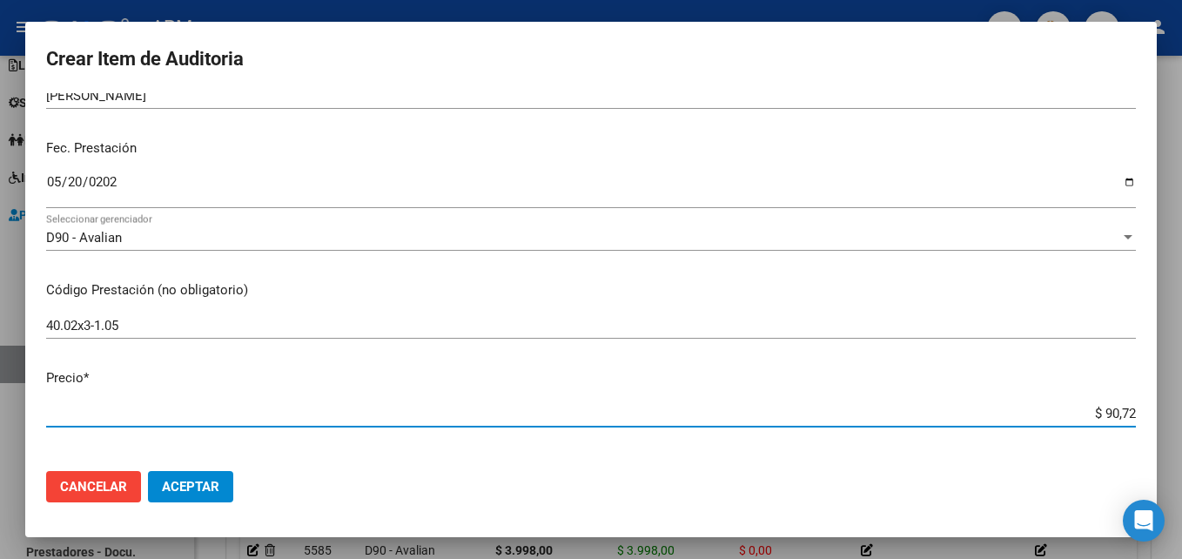
type input "$ 907,20"
type input "$ 9.072,00"
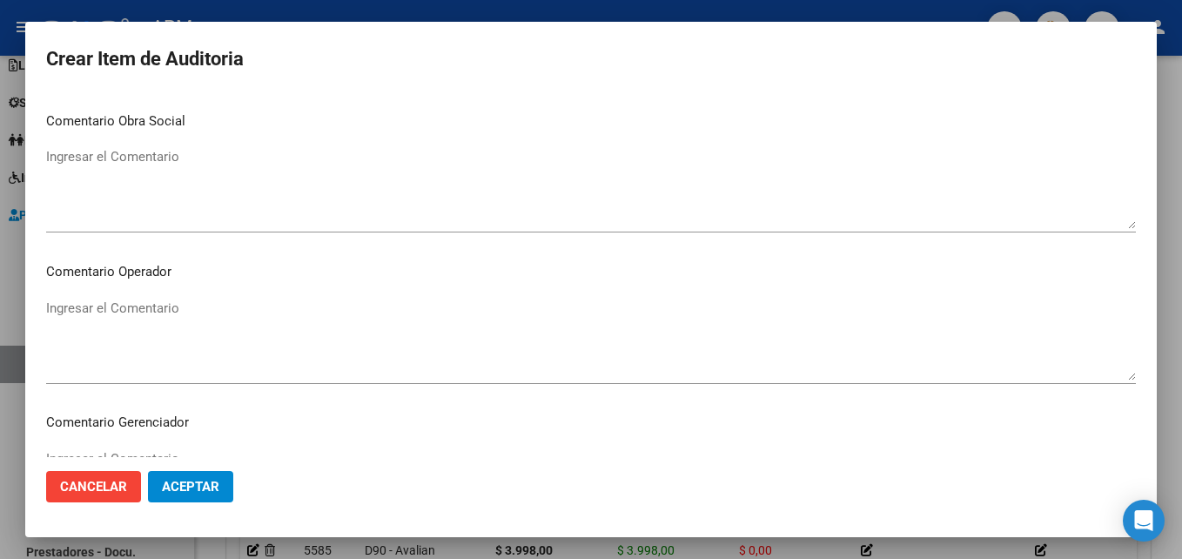
scroll to position [1203, 0]
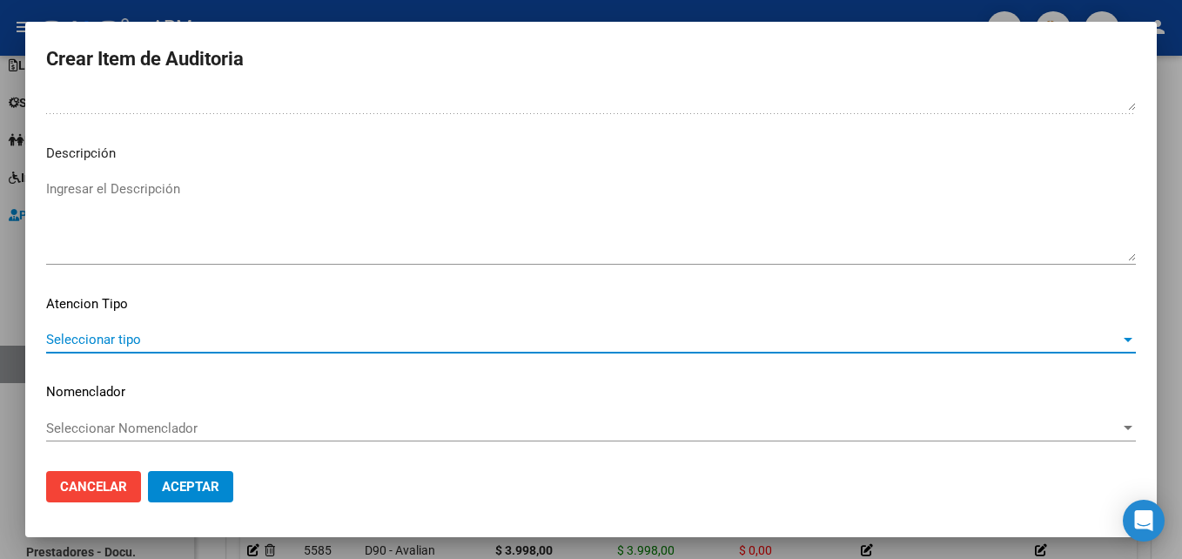
click at [1021, 346] on span "Seleccionar tipo" at bounding box center [583, 340] width 1074 height 16
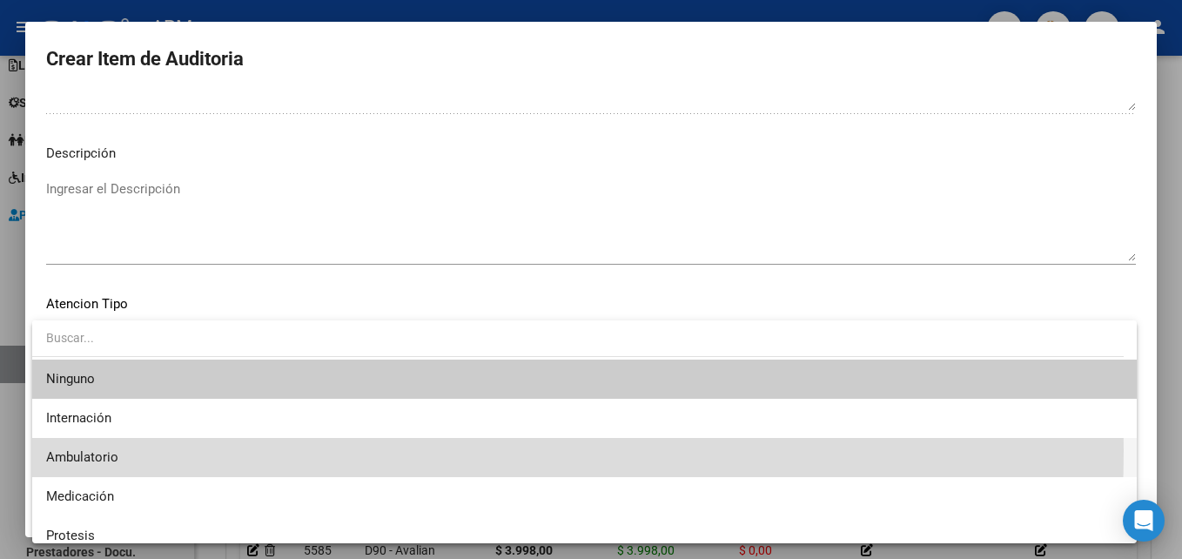
click at [201, 450] on span "Ambulatorio" at bounding box center [584, 457] width 1076 height 39
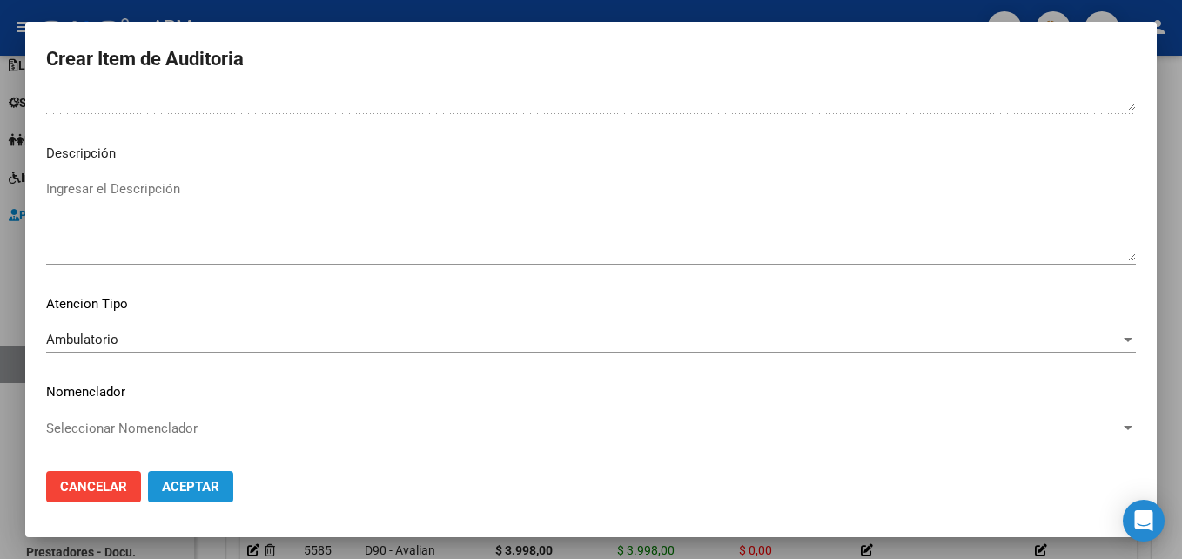
click at [196, 484] on span "Aceptar" at bounding box center [190, 487] width 57 height 16
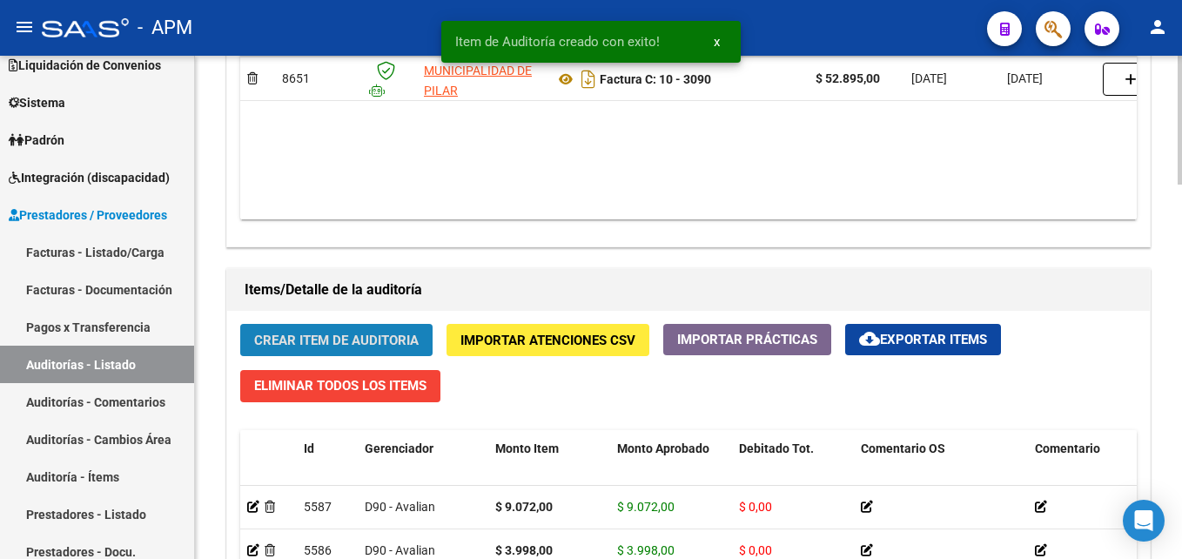
click at [379, 336] on span "Crear Item de Auditoria" at bounding box center [336, 340] width 164 height 16
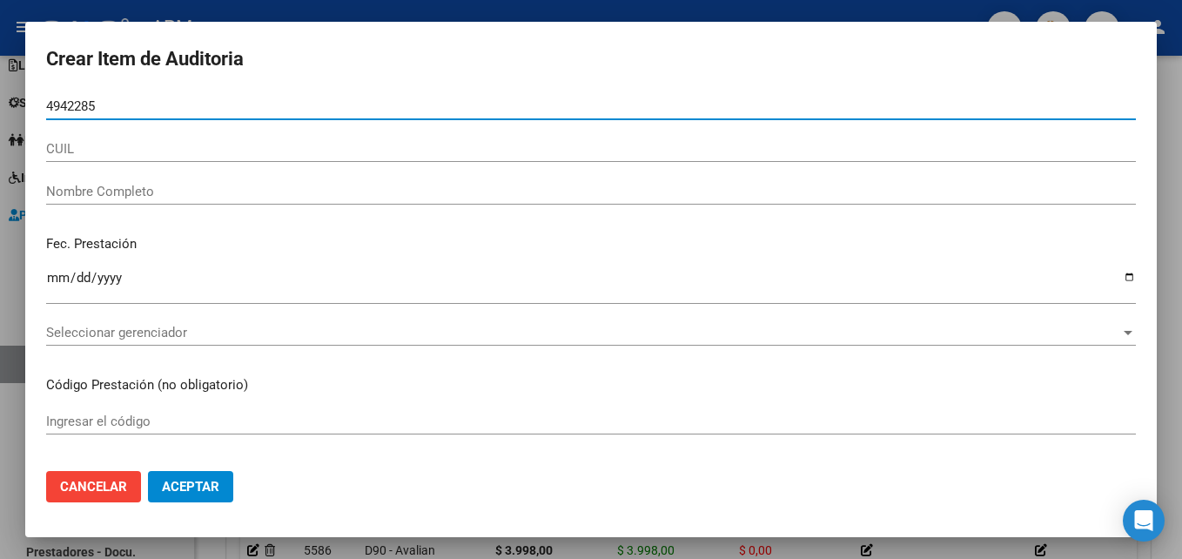
type input "49422854"
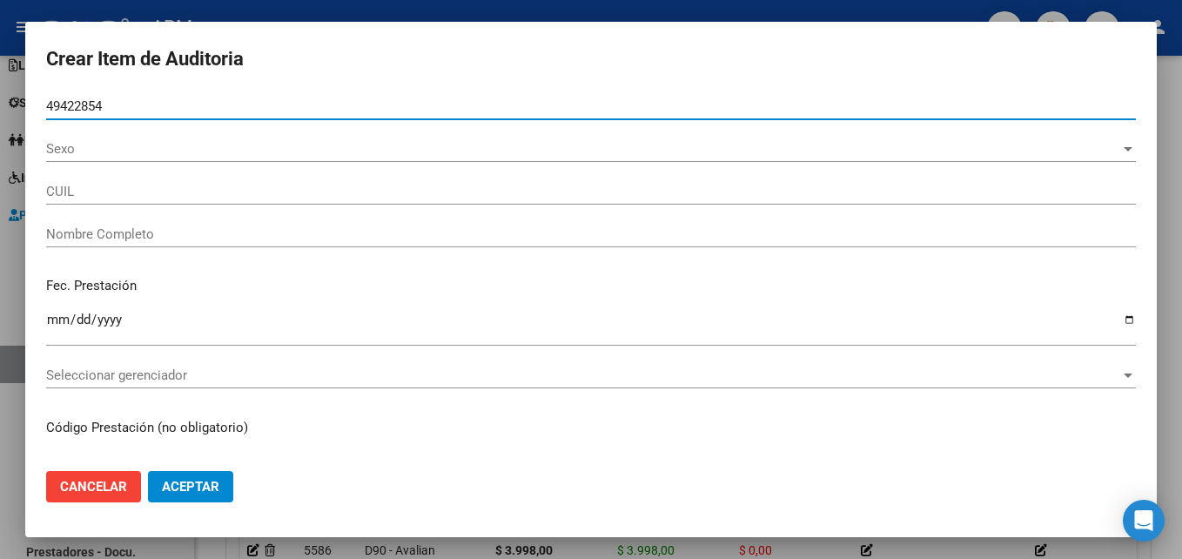
type input "27494228543"
type input "[PERSON_NAME]"
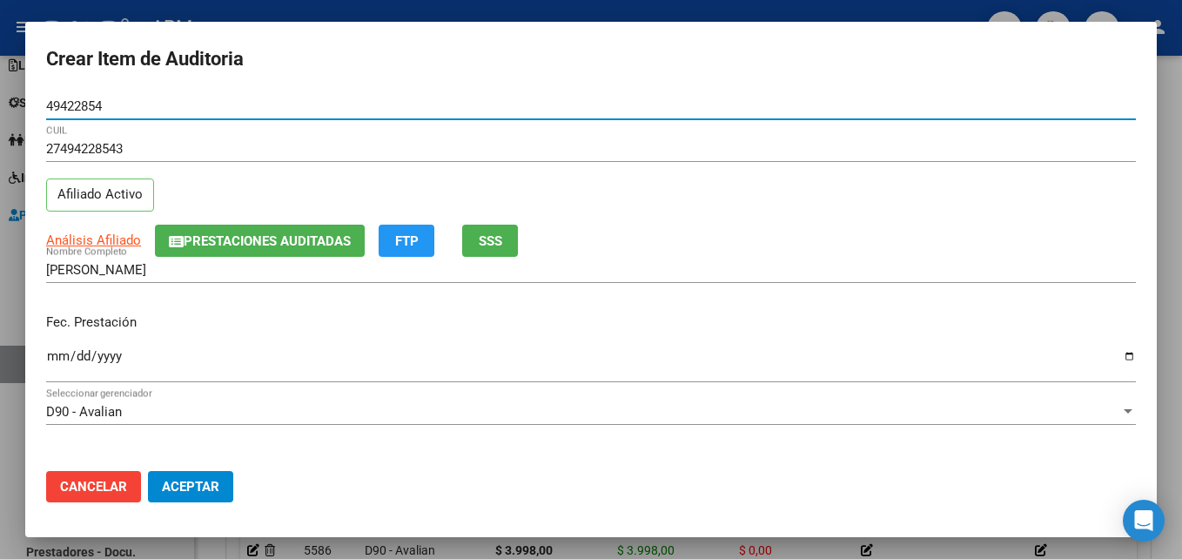
type input "49422854"
click at [51, 360] on input "Ingresar la fecha" at bounding box center [590, 363] width 1089 height 28
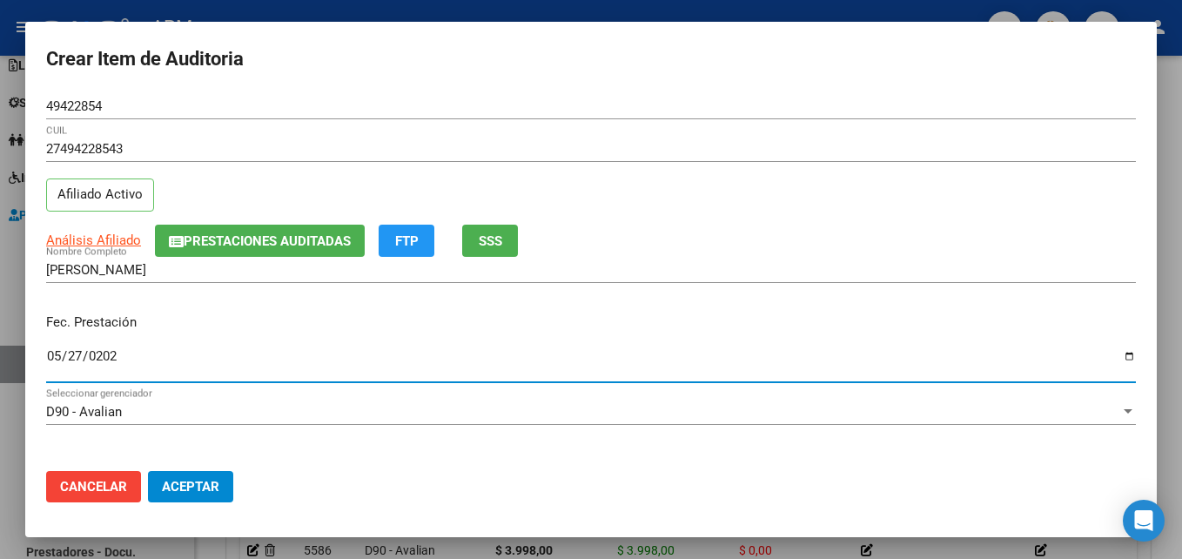
type input "[DATE]"
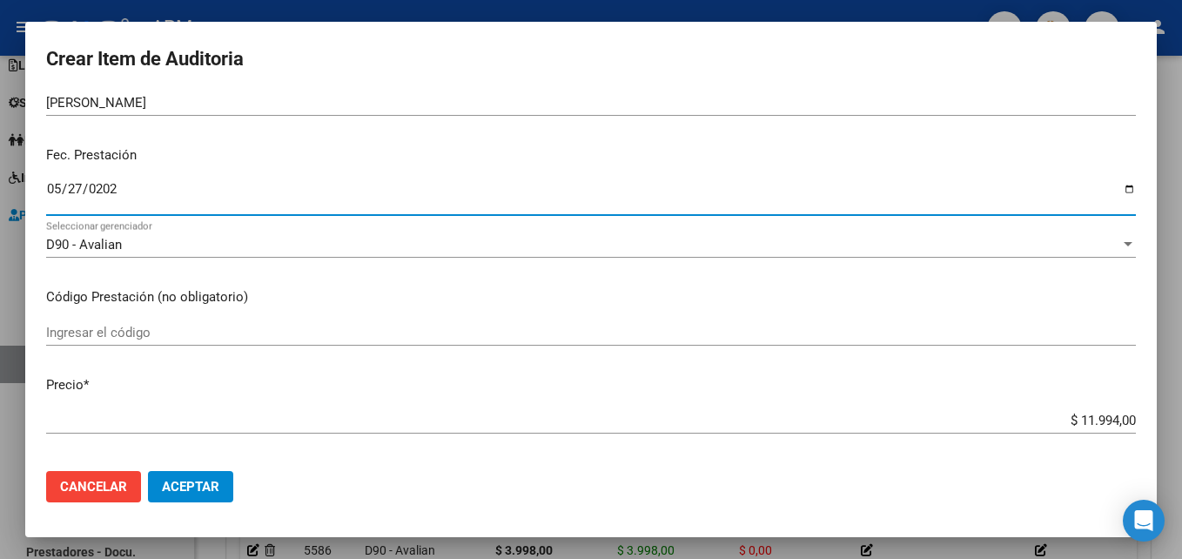
scroll to position [174, 0]
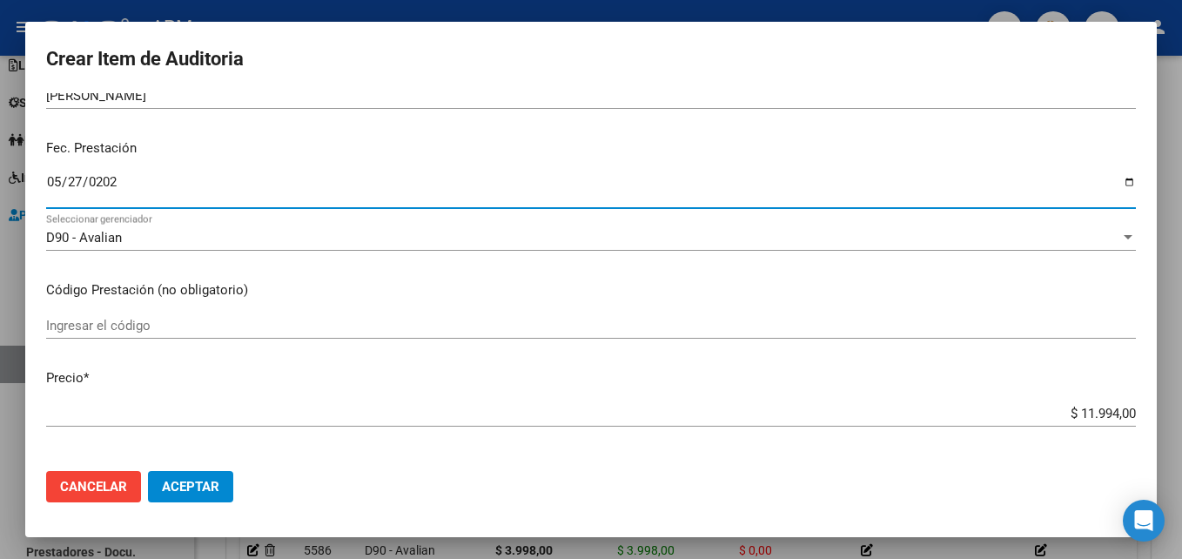
click at [104, 325] on input "Ingresar el código" at bounding box center [590, 326] width 1089 height 16
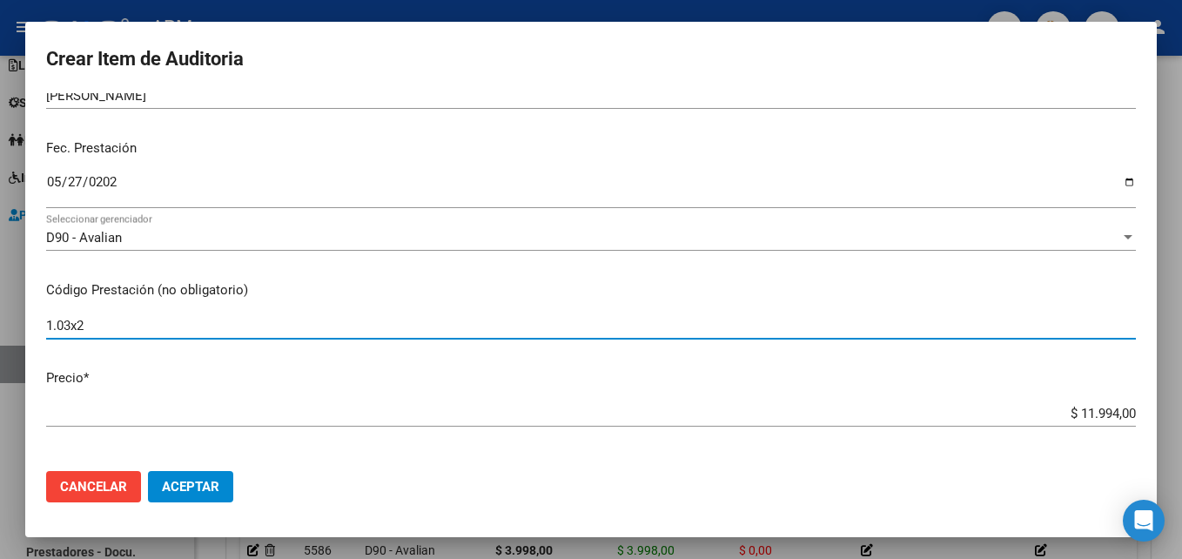
type input "1.03x2"
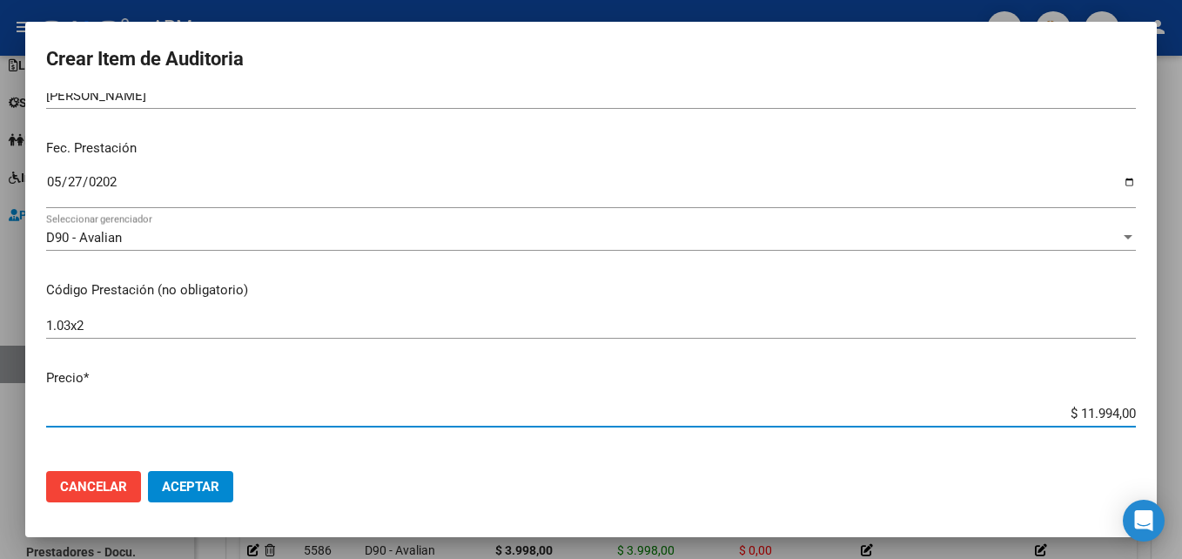
drag, startPoint x: 1066, startPoint y: 412, endPoint x: 1158, endPoint y: 406, distance: 92.4
click at [1158, 406] on div "Crear Item de Auditoria 49422854 Nro Documento 27494228543 CUIL Afiliado Activo…" at bounding box center [591, 279] width 1182 height 559
type input "$ 0,07"
type input "$ 0,79"
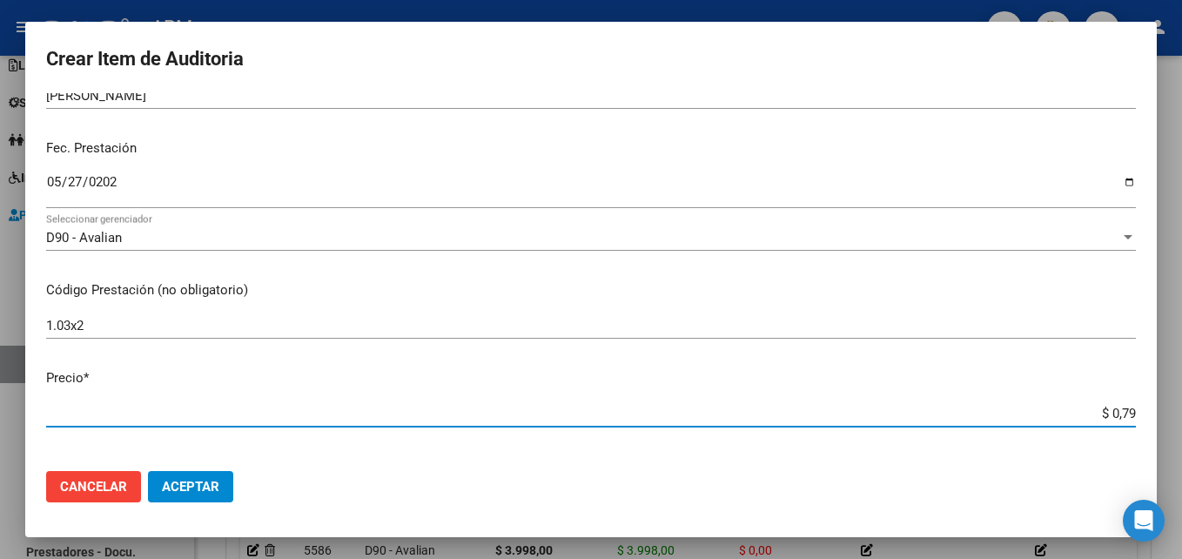
type input "$ 0,79"
type input "$ 7,99"
type input "$ 79,96"
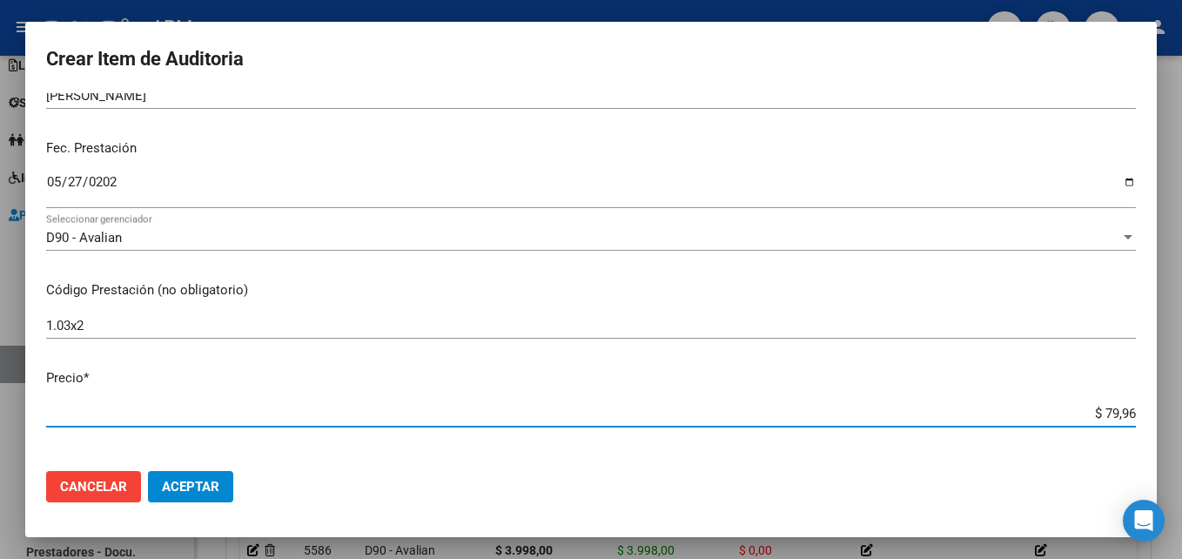
type input "$ 799,60"
type input "$ 7.996,00"
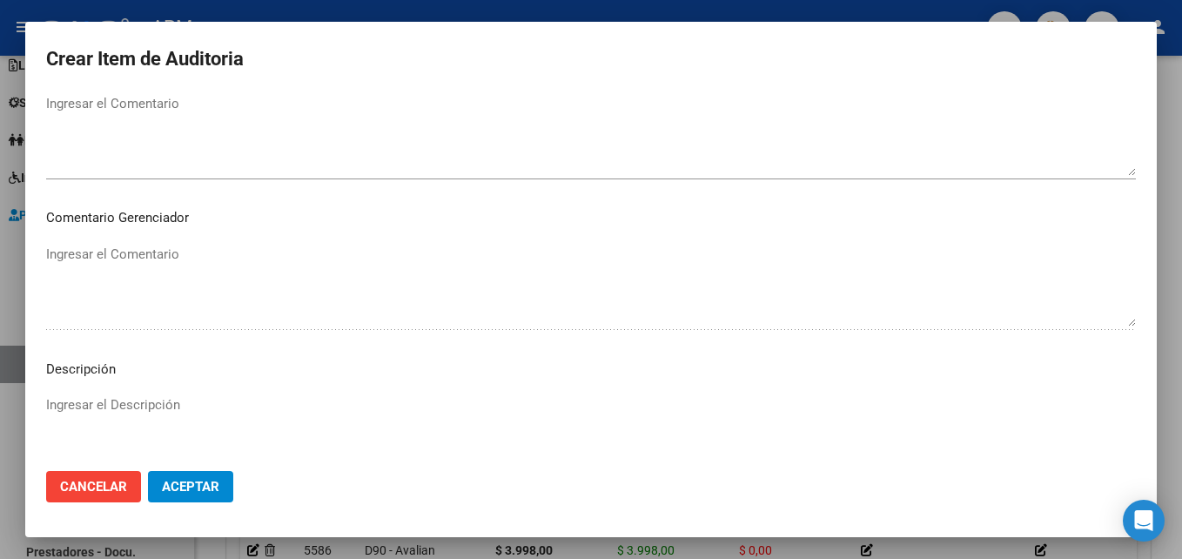
scroll to position [1203, 0]
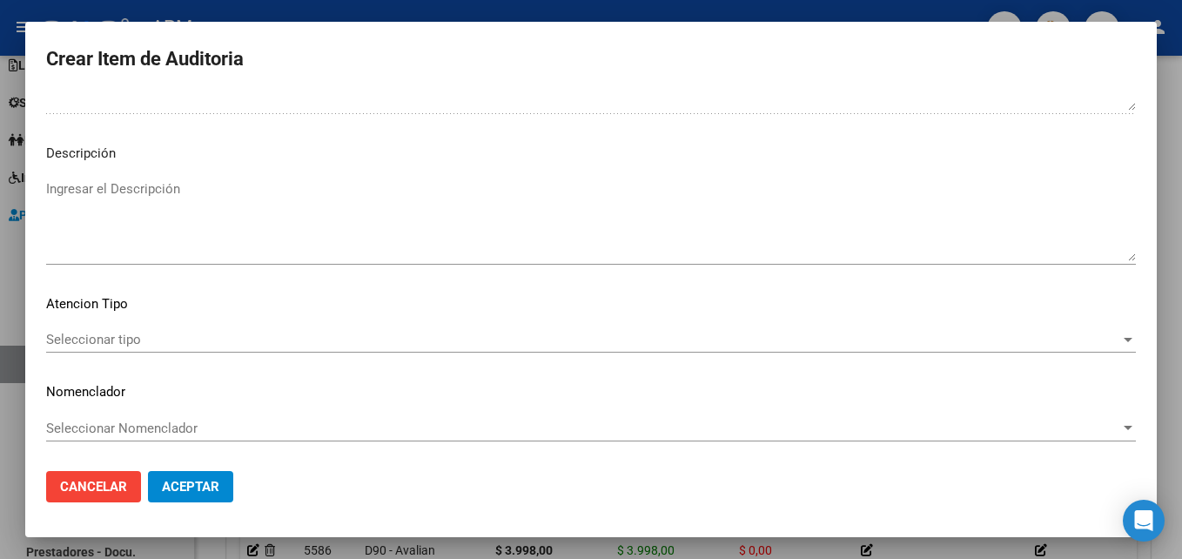
click at [1097, 343] on span "Seleccionar tipo" at bounding box center [583, 340] width 1074 height 16
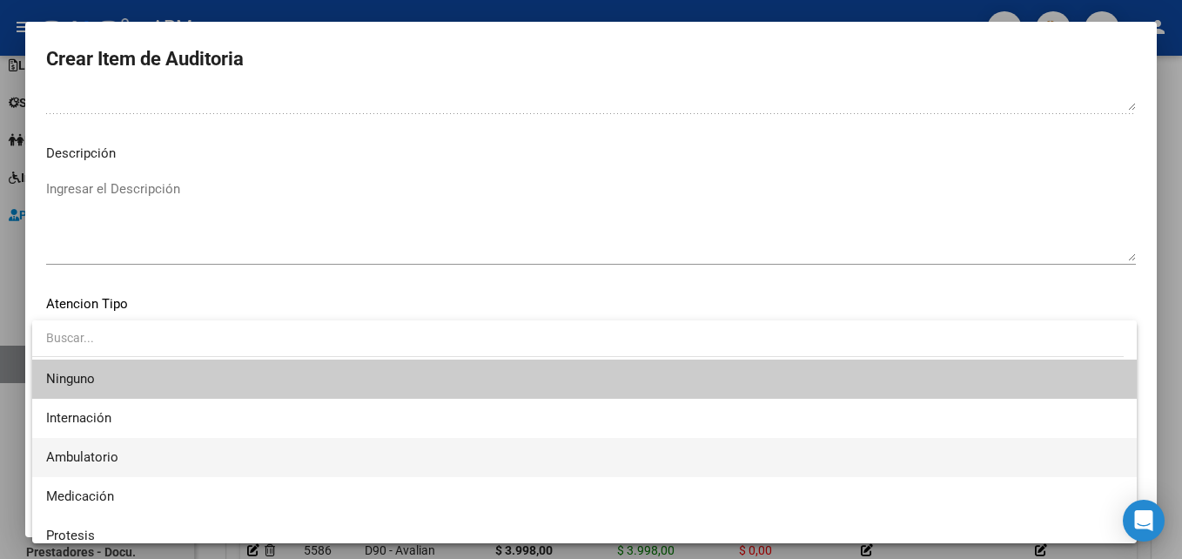
click at [271, 451] on span "Ambulatorio" at bounding box center [584, 457] width 1076 height 39
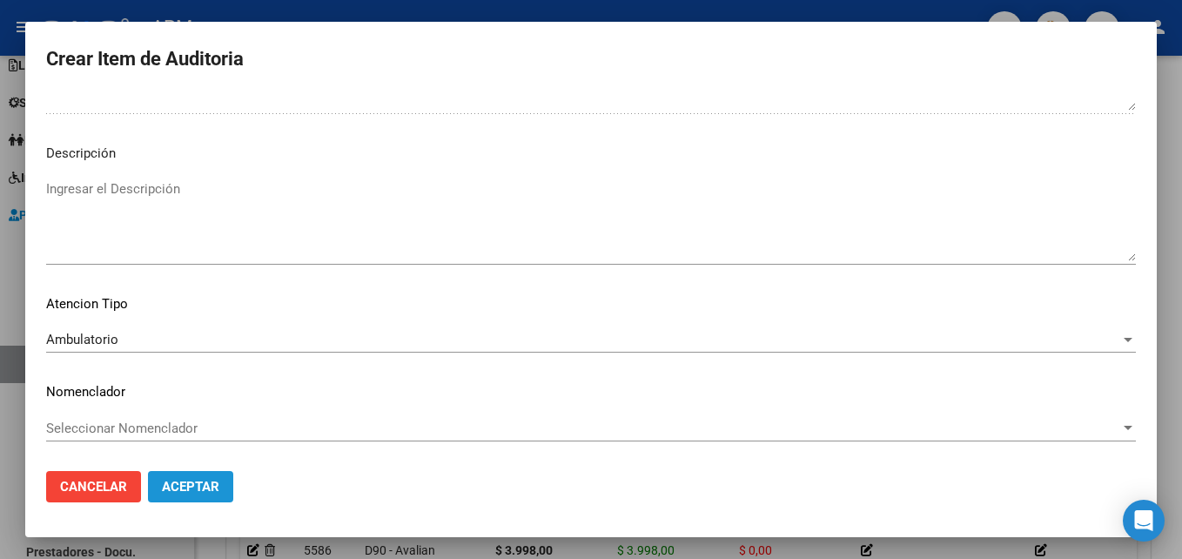
click at [212, 487] on span "Aceptar" at bounding box center [190, 487] width 57 height 16
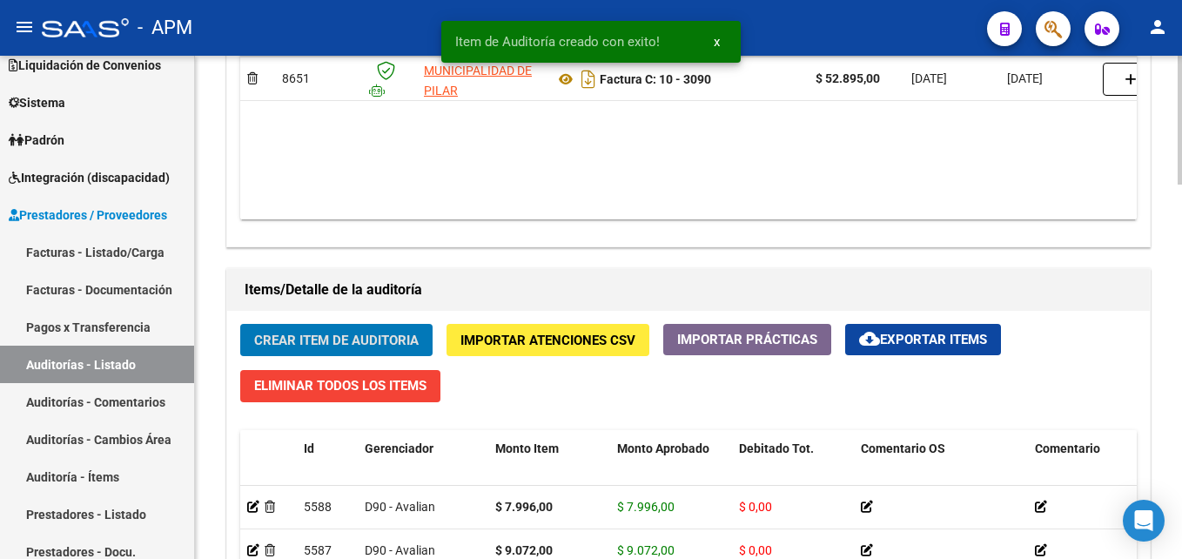
click at [351, 336] on span "Crear Item de Auditoria" at bounding box center [336, 340] width 164 height 16
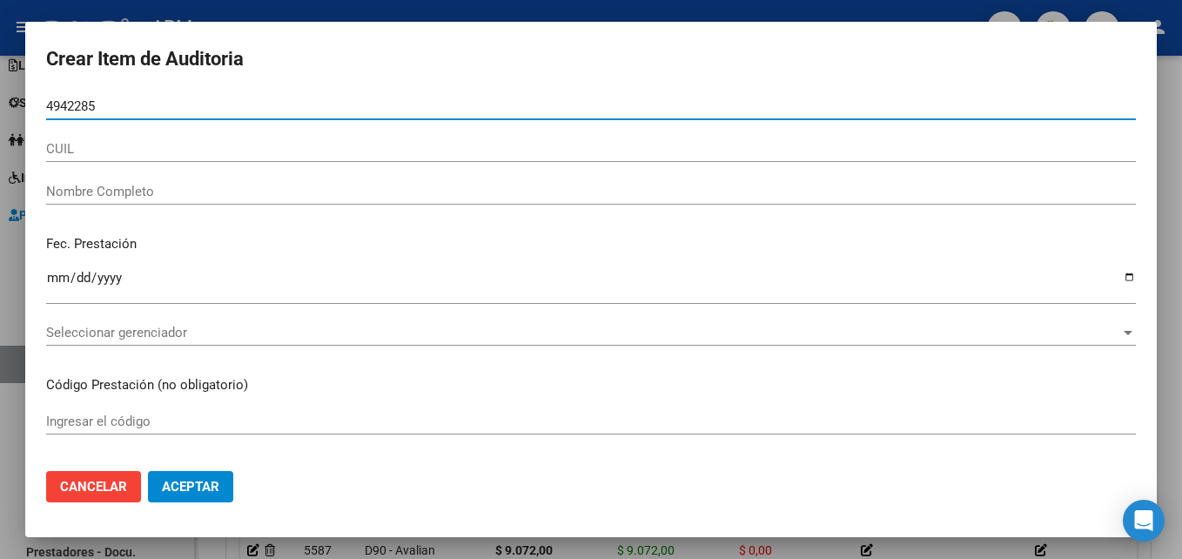
type input "49422854"
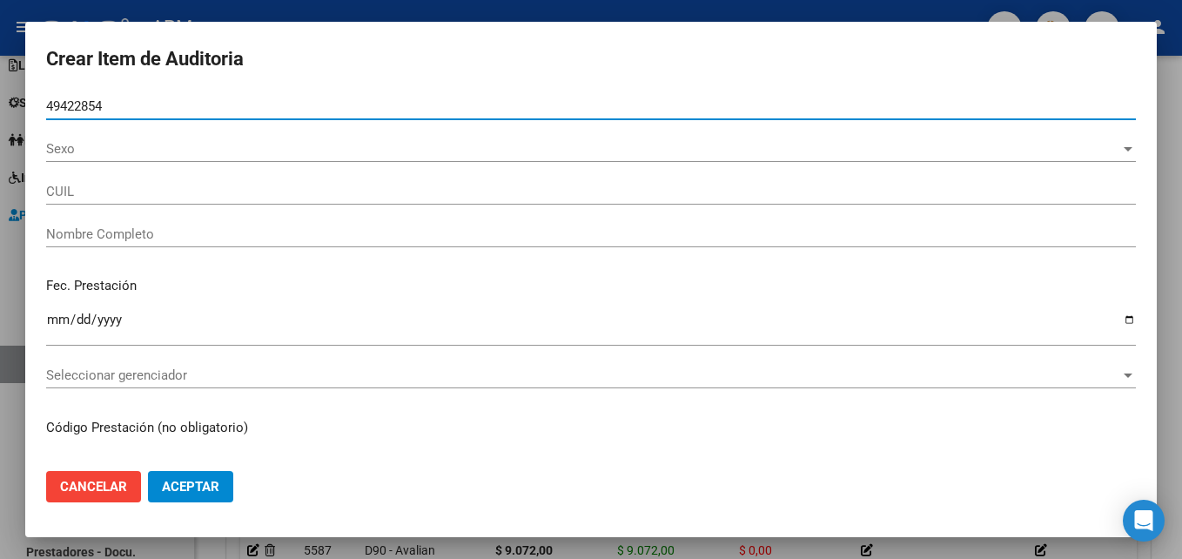
type input "27494228543"
type input "[PERSON_NAME]"
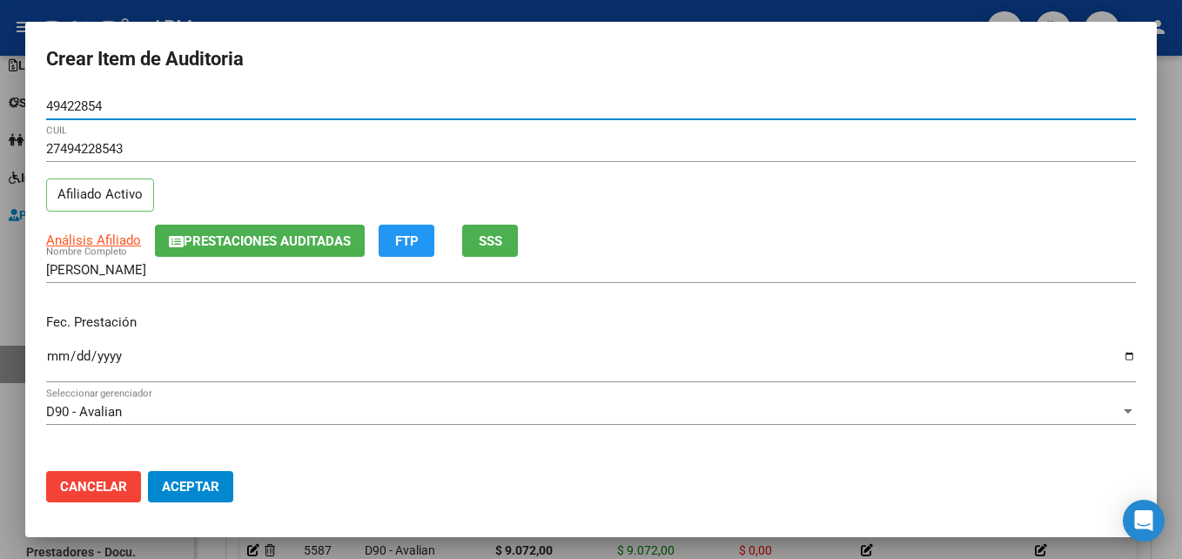
type input "49422854"
click at [57, 355] on input "Ingresar la fecha" at bounding box center [590, 363] width 1089 height 28
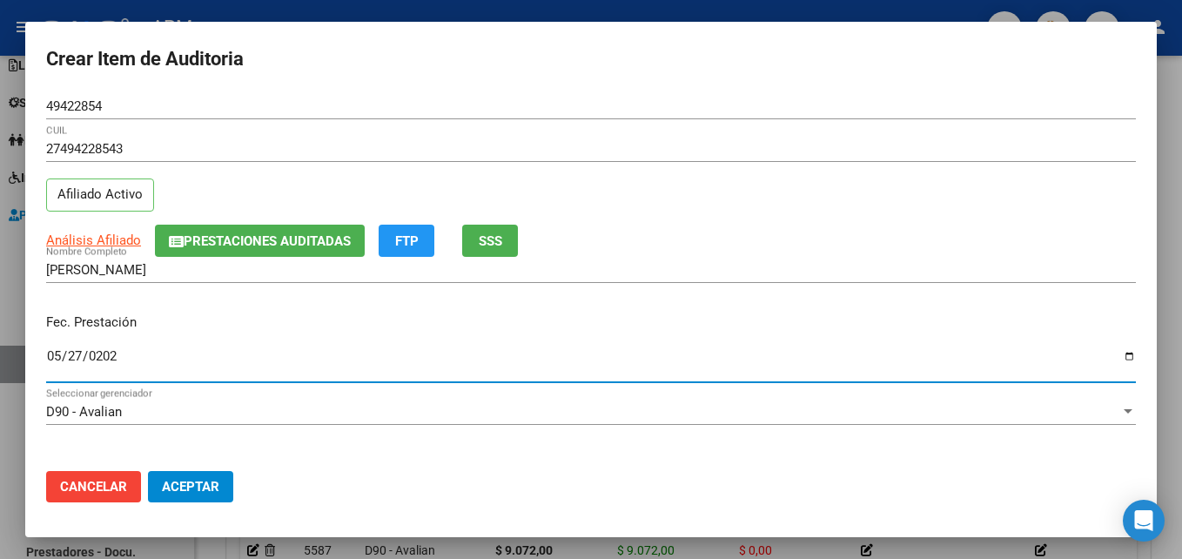
type input "[DATE]"
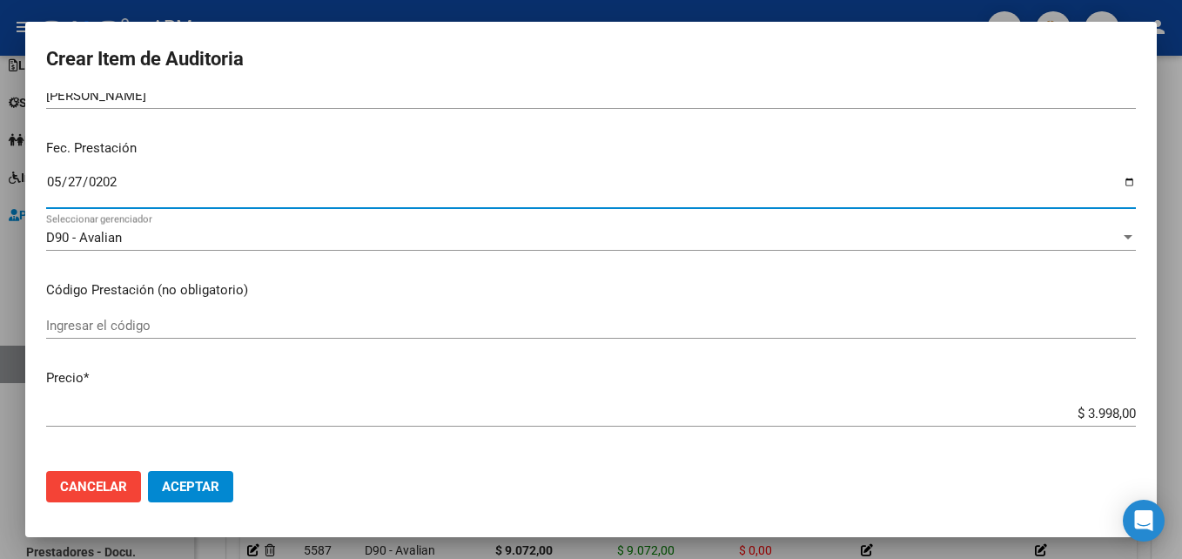
click at [106, 331] on input "Ingresar el código" at bounding box center [590, 326] width 1089 height 16
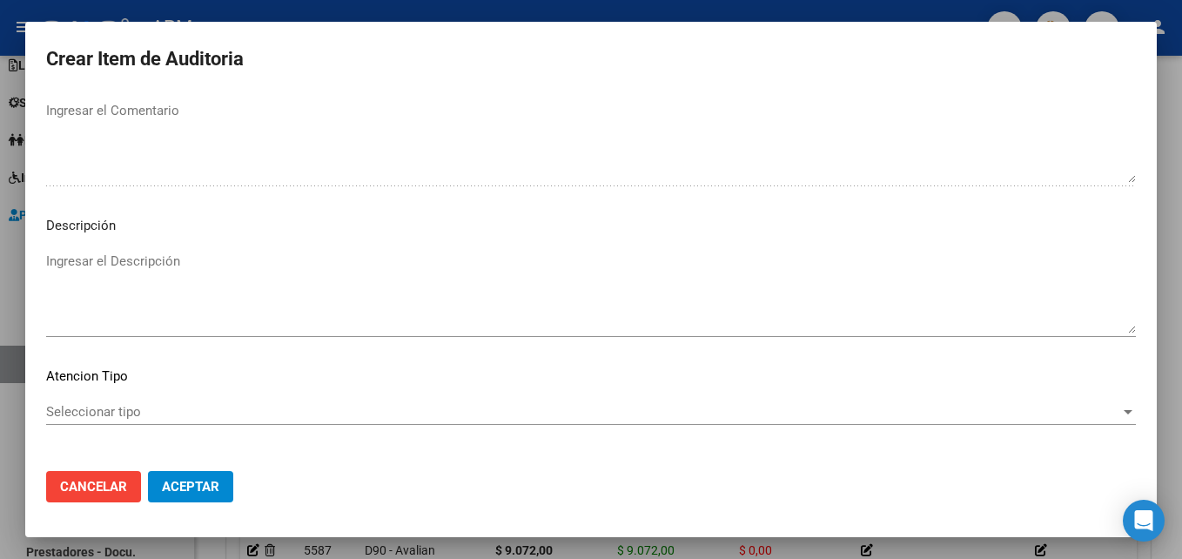
scroll to position [1203, 0]
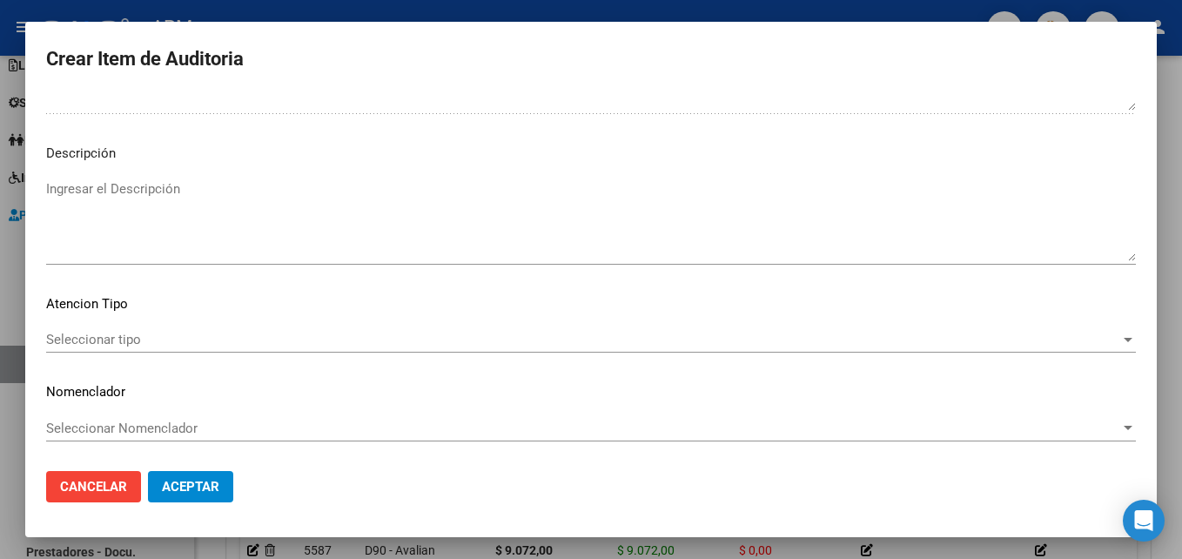
type input "1.03"
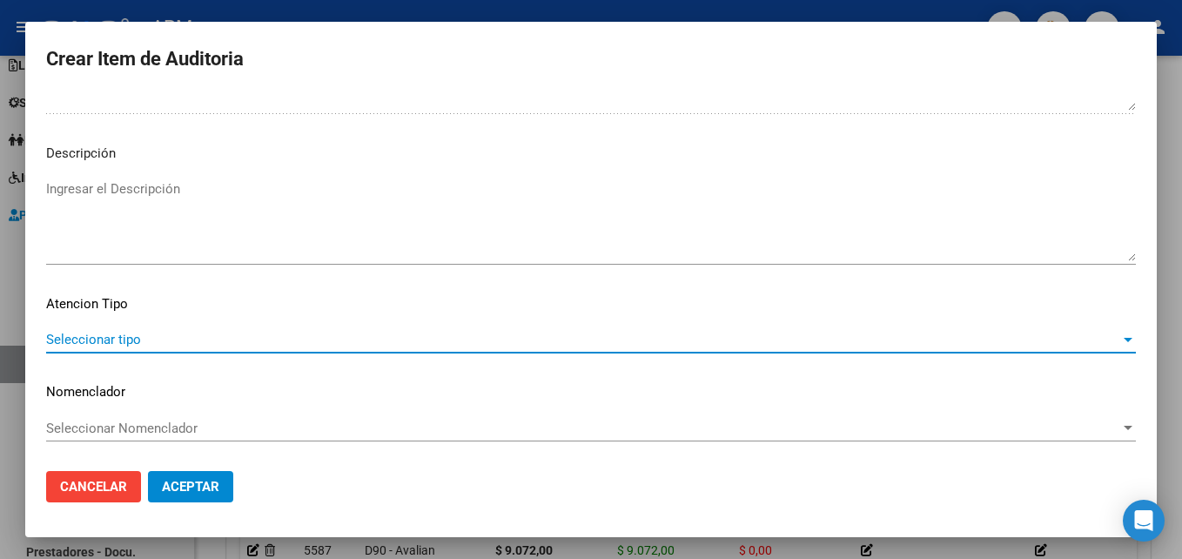
click at [1099, 340] on span "Seleccionar tipo" at bounding box center [583, 340] width 1074 height 16
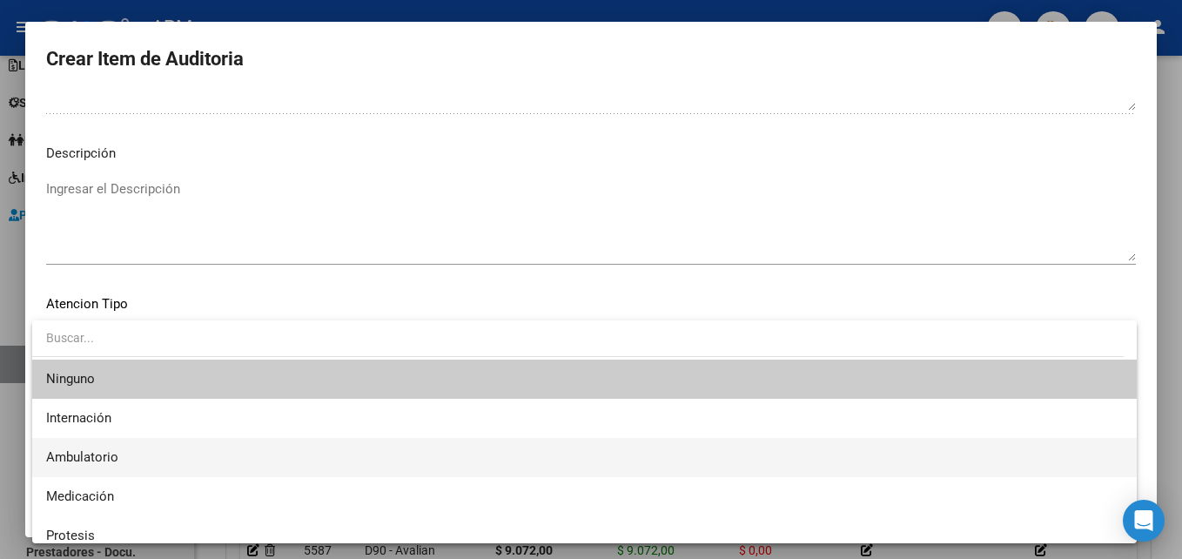
click at [225, 450] on span "Ambulatorio" at bounding box center [584, 457] width 1076 height 39
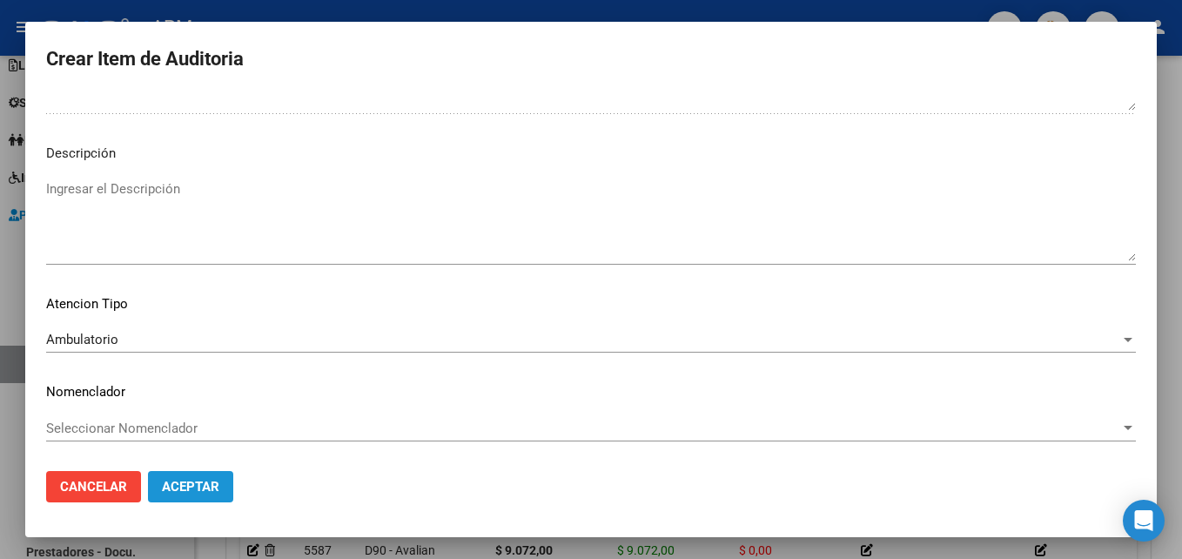
click at [190, 486] on span "Aceptar" at bounding box center [190, 487] width 57 height 16
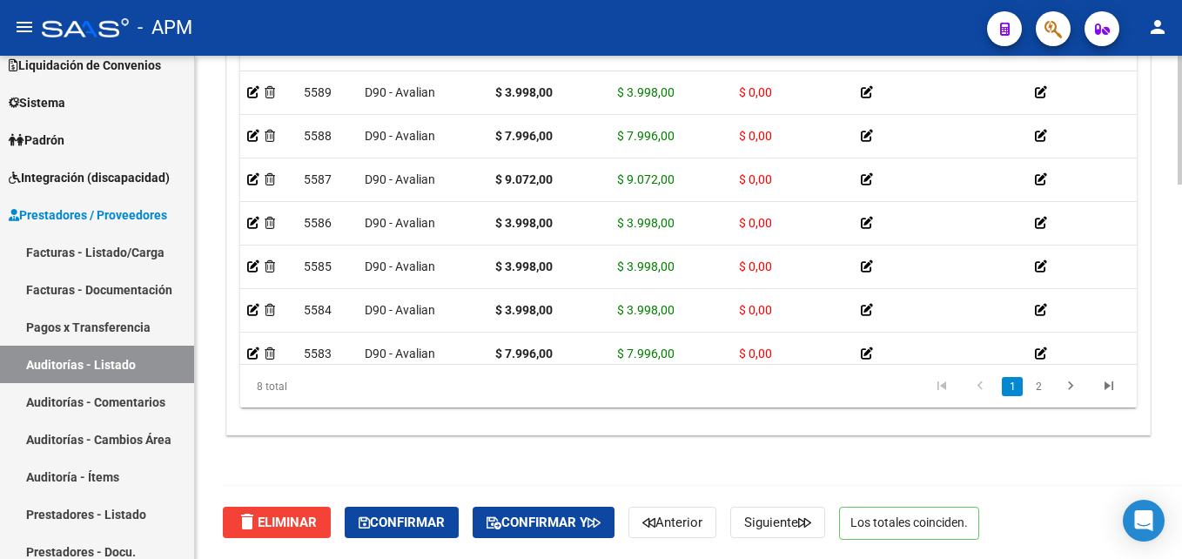
scroll to position [75, 0]
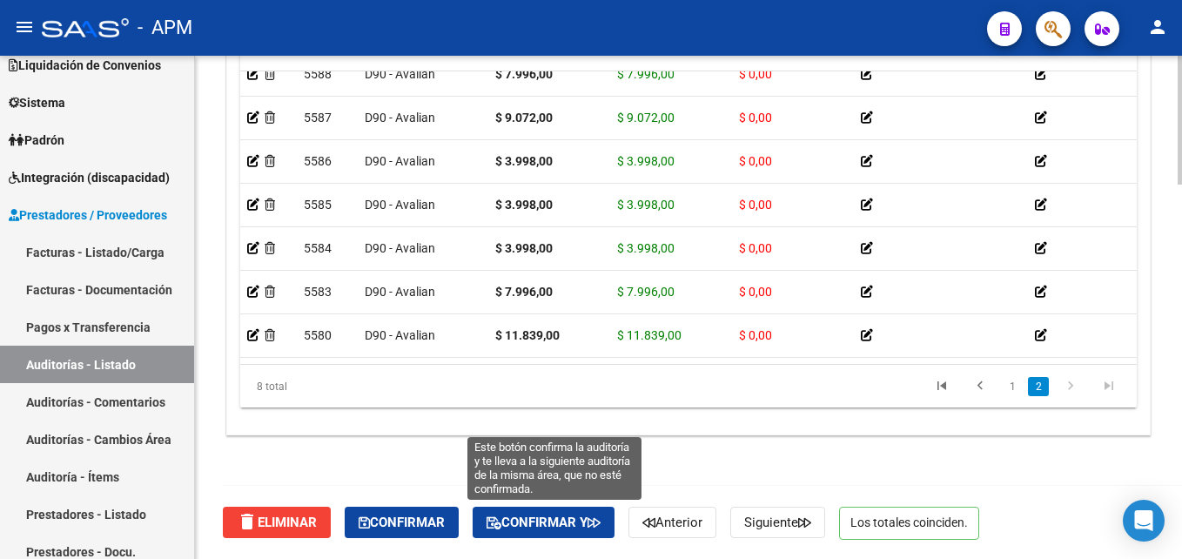
click at [554, 520] on span "Confirmar y" at bounding box center [543, 522] width 114 height 16
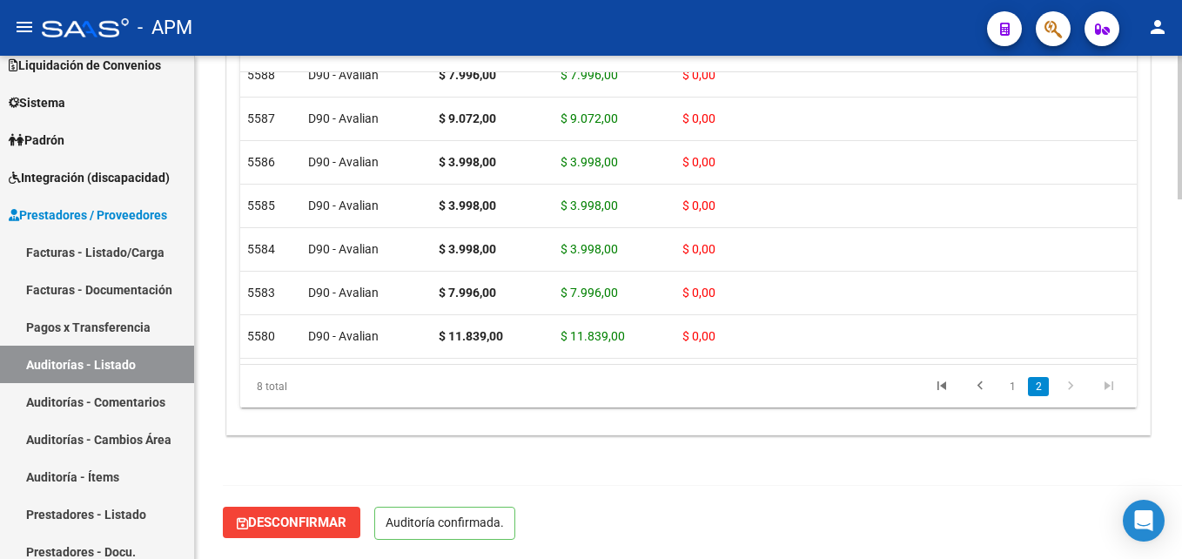
scroll to position [1262, 0]
type input "202510"
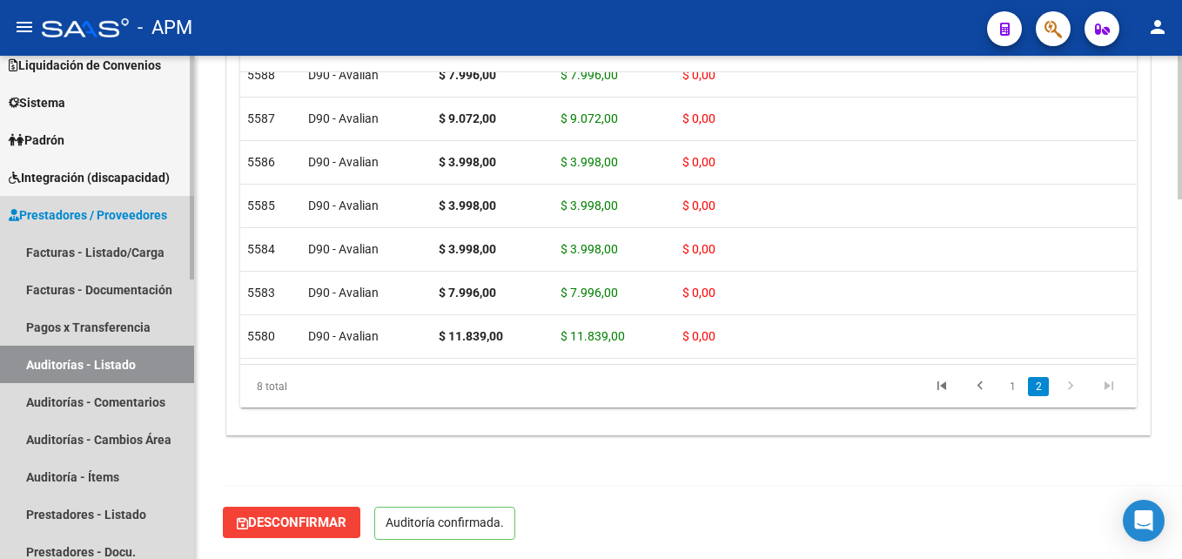
click at [146, 354] on link "Auditorías - Listado" at bounding box center [97, 363] width 194 height 37
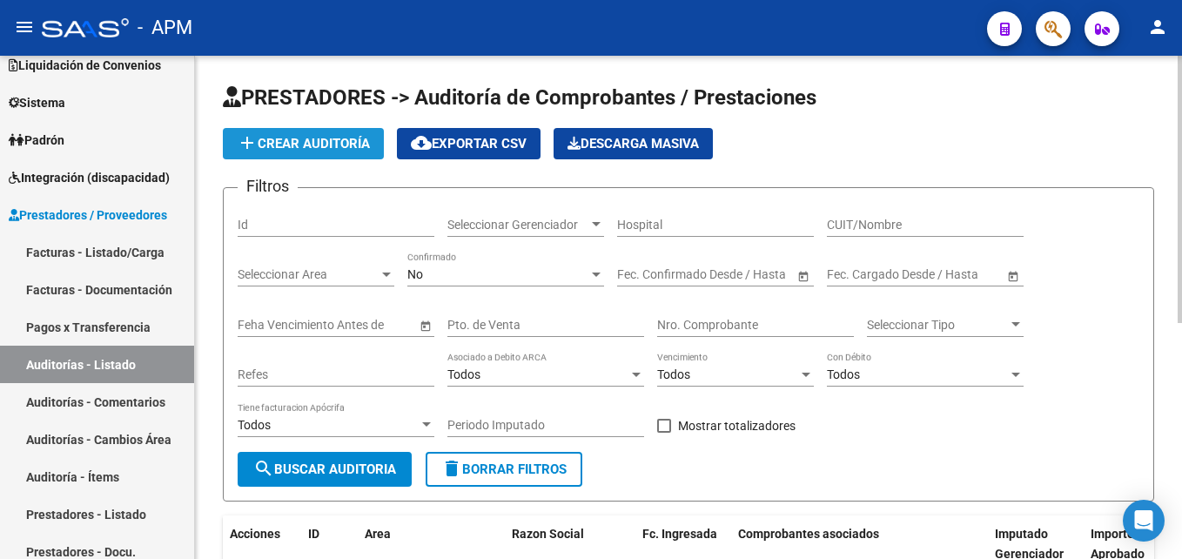
click at [331, 137] on span "add Crear Auditoría" at bounding box center [303, 144] width 133 height 16
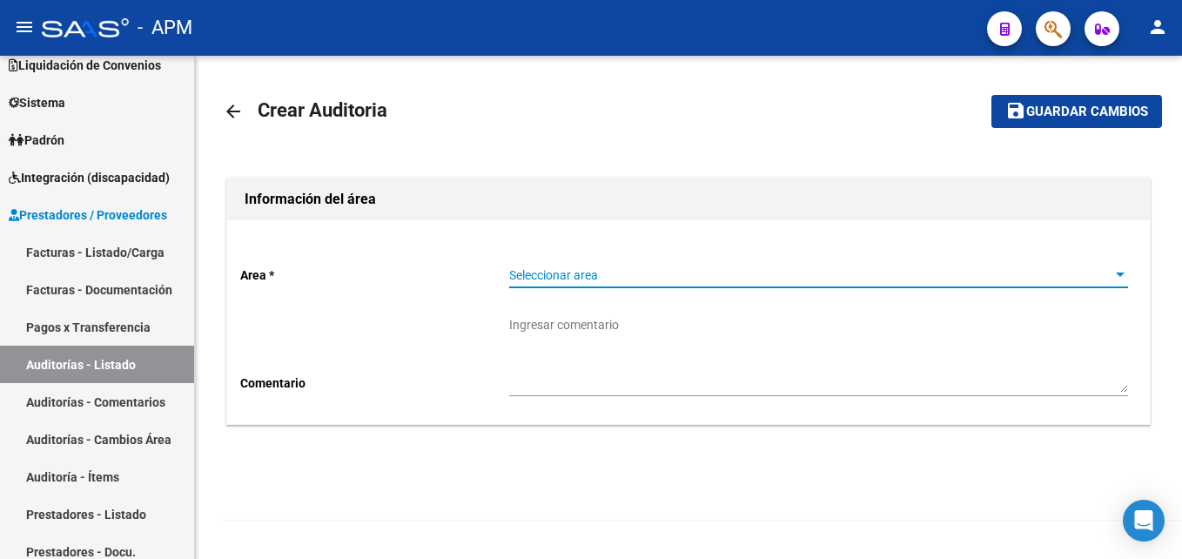
click at [1022, 279] on span "Seleccionar area" at bounding box center [810, 275] width 603 height 15
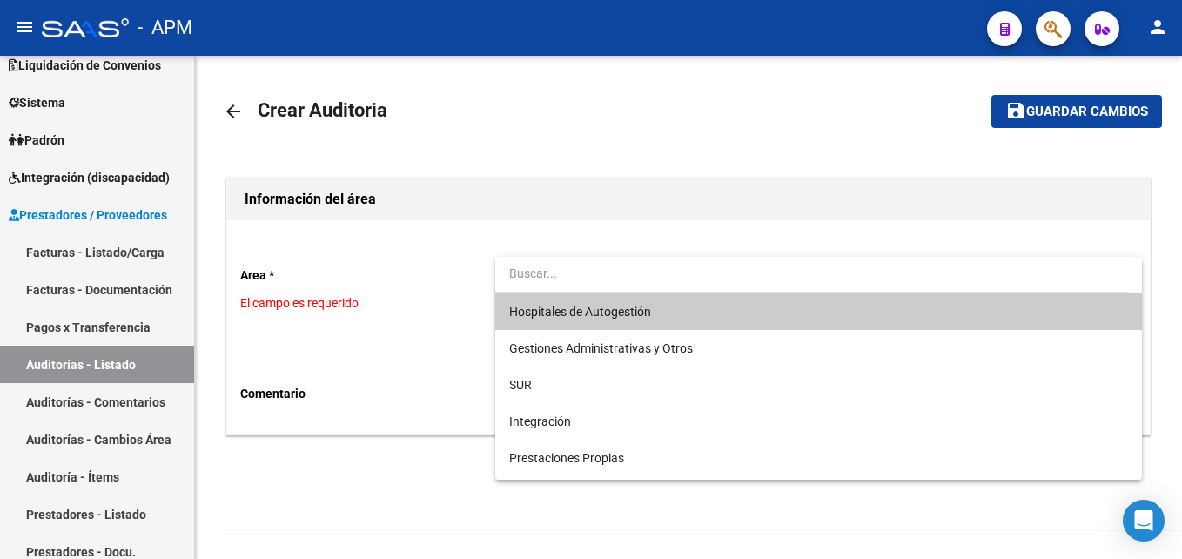
click at [766, 307] on span "Hospitales de Autogestión" at bounding box center [818, 311] width 619 height 37
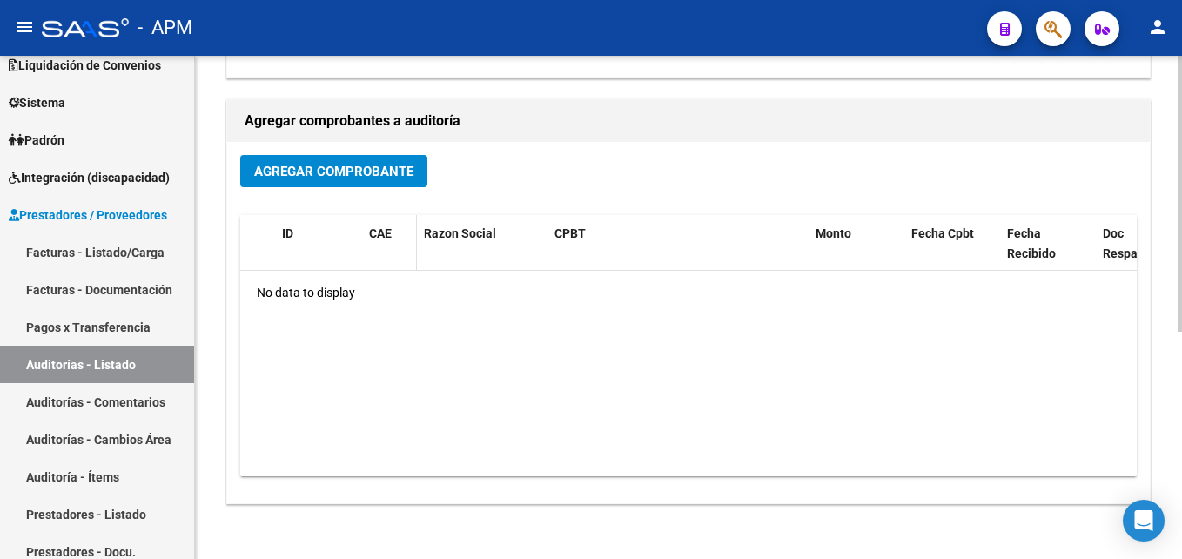
scroll to position [348, 0]
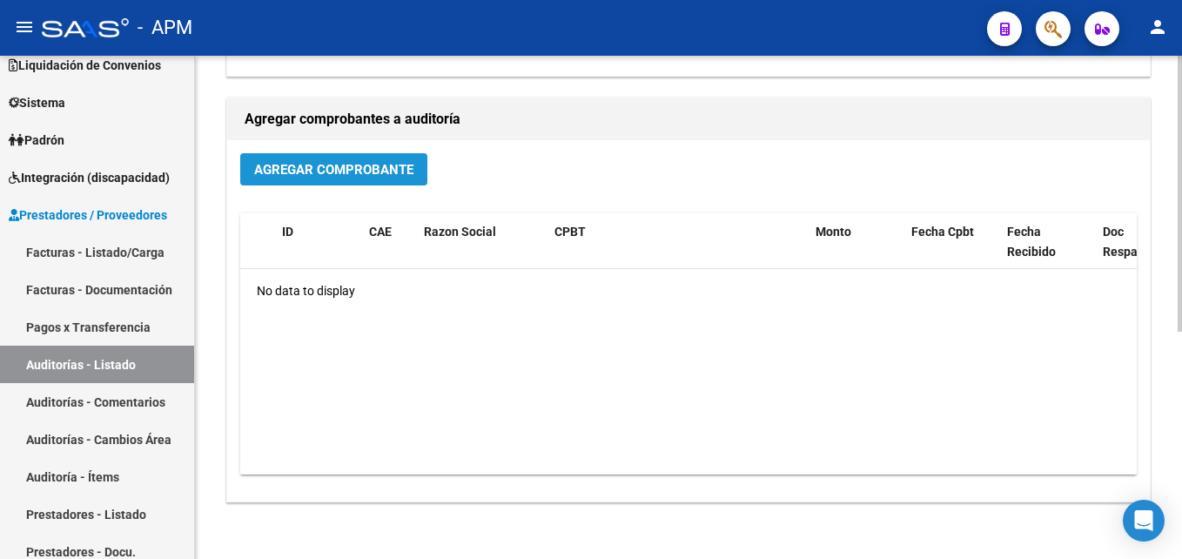
click at [369, 171] on span "Agregar Comprobante" at bounding box center [333, 170] width 159 height 16
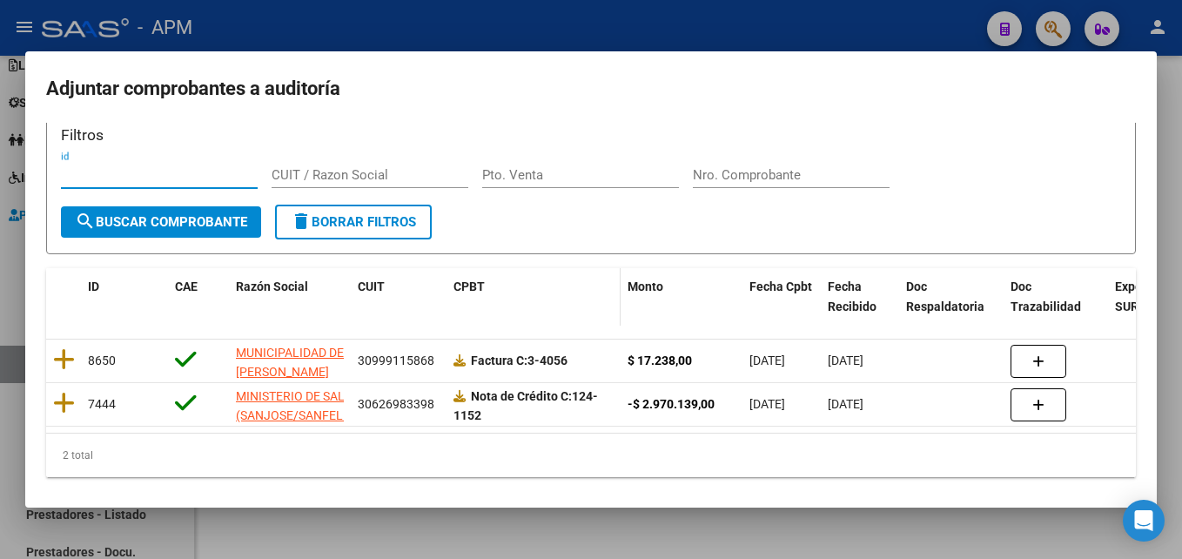
scroll to position [49, 0]
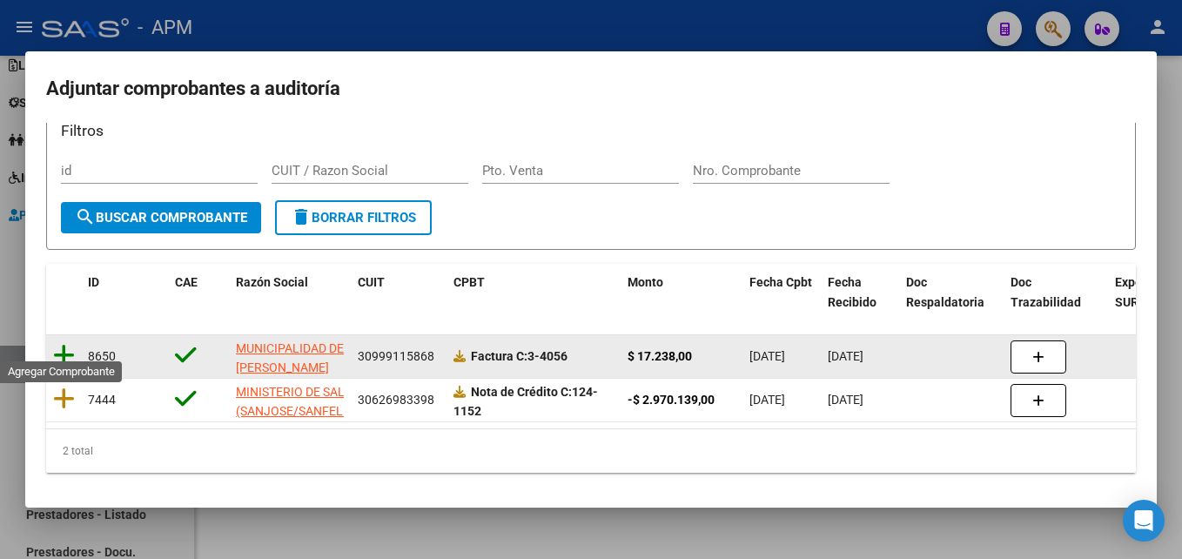
click at [64, 343] on icon at bounding box center [64, 355] width 22 height 24
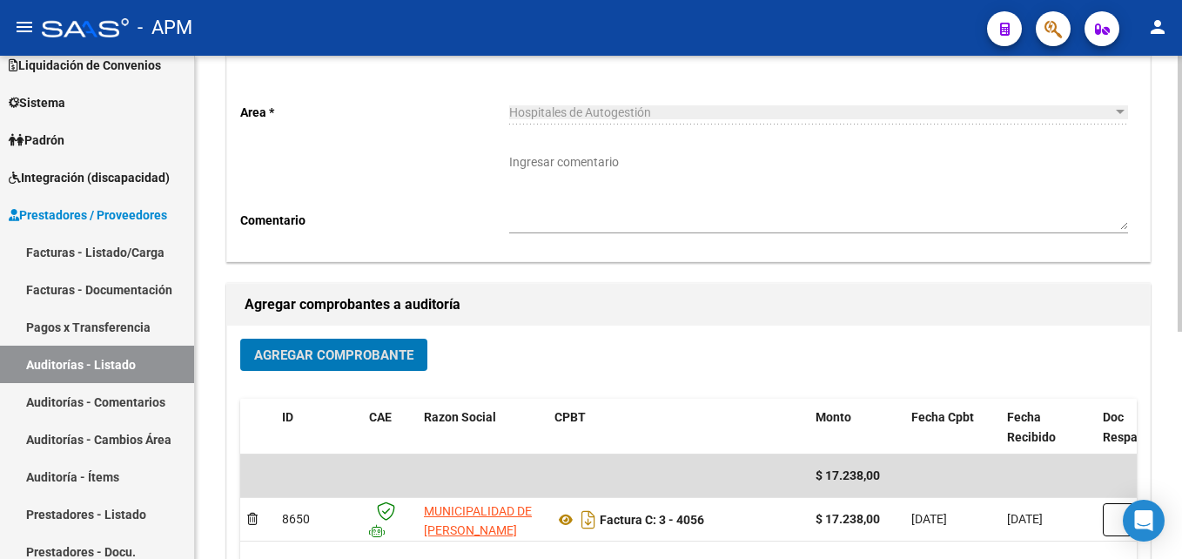
scroll to position [0, 0]
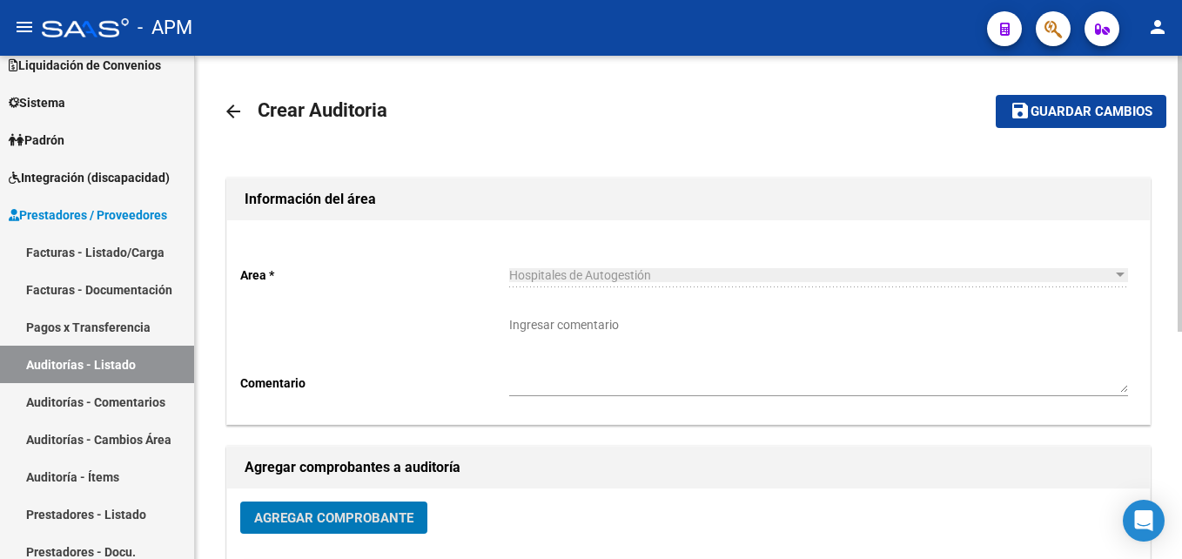
click at [1121, 103] on span "save Guardar cambios" at bounding box center [1080, 111] width 143 height 16
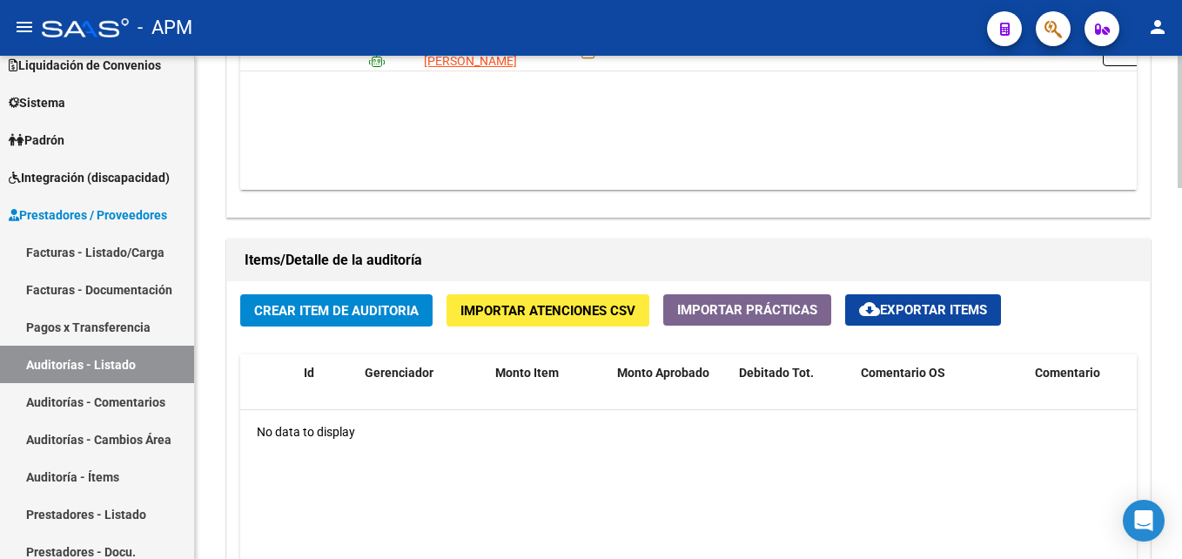
scroll to position [1151, 0]
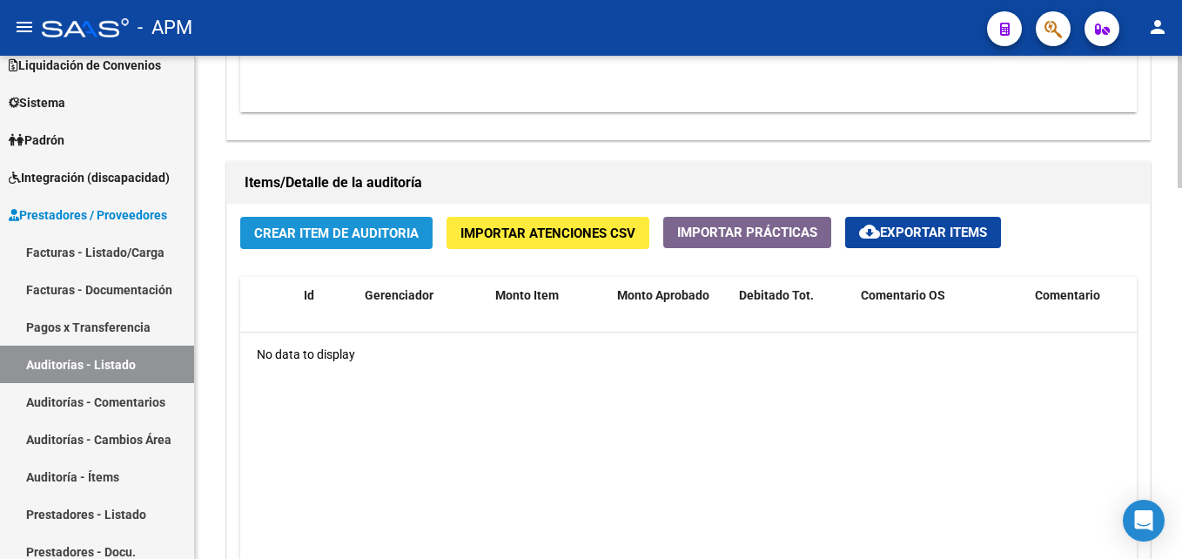
click at [346, 237] on span "Crear Item de Auditoria" at bounding box center [336, 233] width 164 height 16
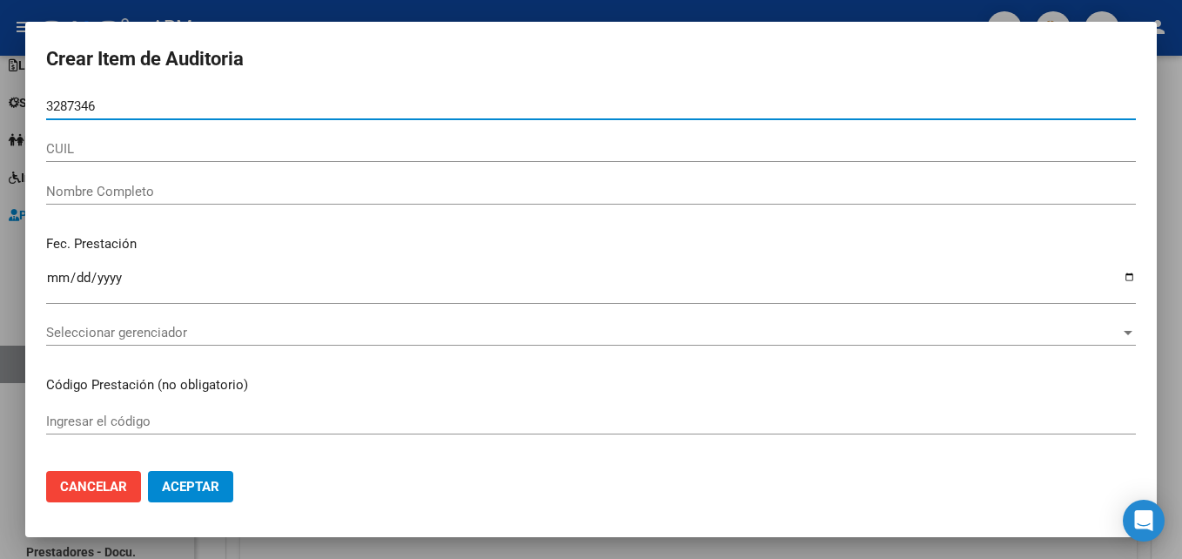
type input "32873464"
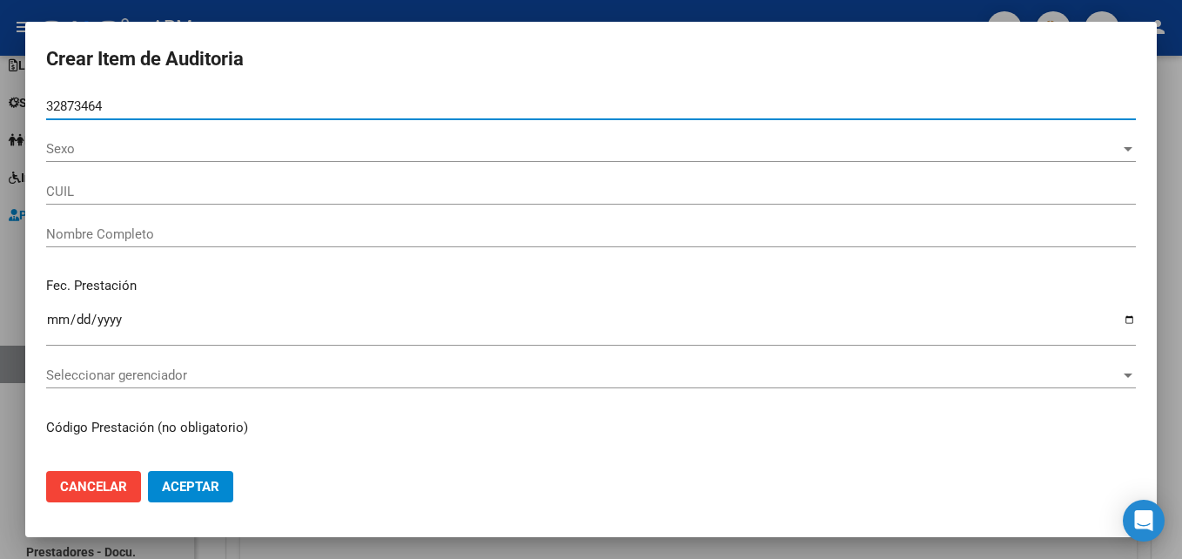
type input "27328734643"
type input "[PERSON_NAME]"
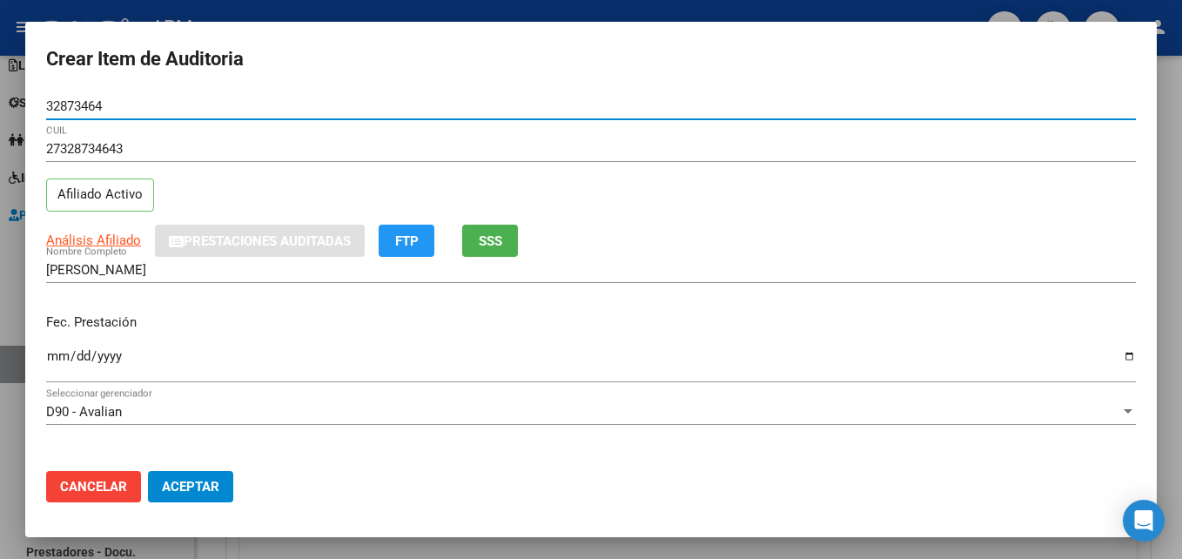
type input "32873464"
click at [57, 359] on input "Ingresar la fecha" at bounding box center [590, 363] width 1089 height 28
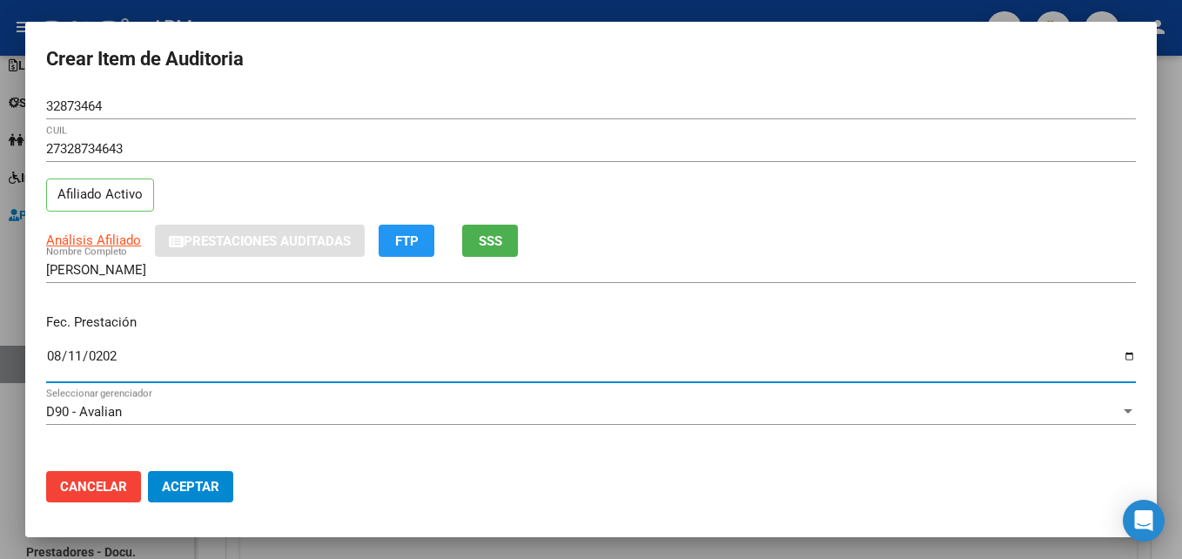
type input "[DATE]"
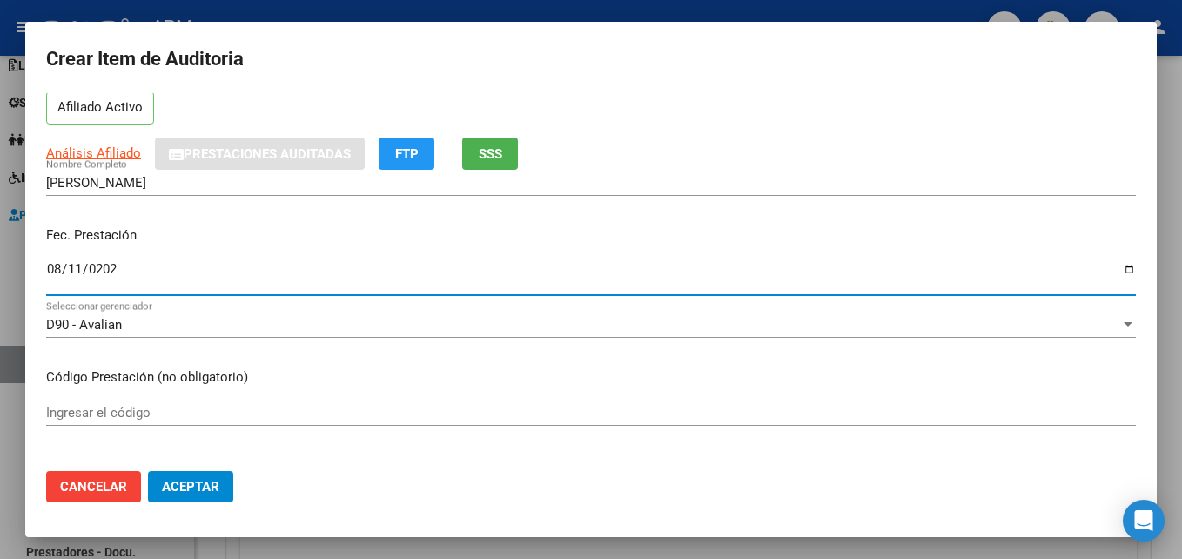
click at [158, 408] on input "Ingresar el código" at bounding box center [590, 413] width 1089 height 16
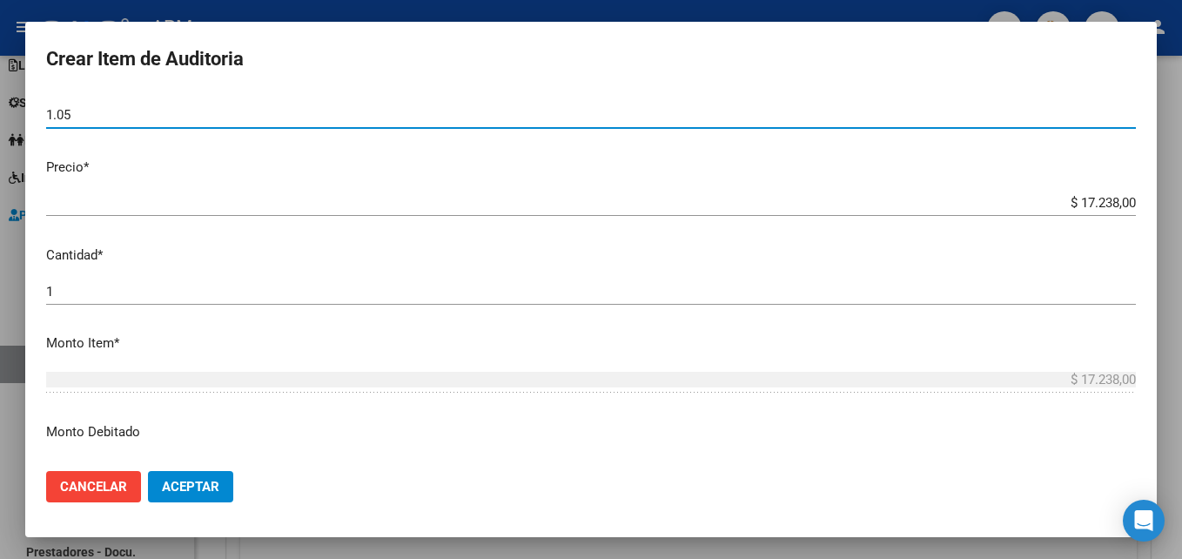
scroll to position [435, 0]
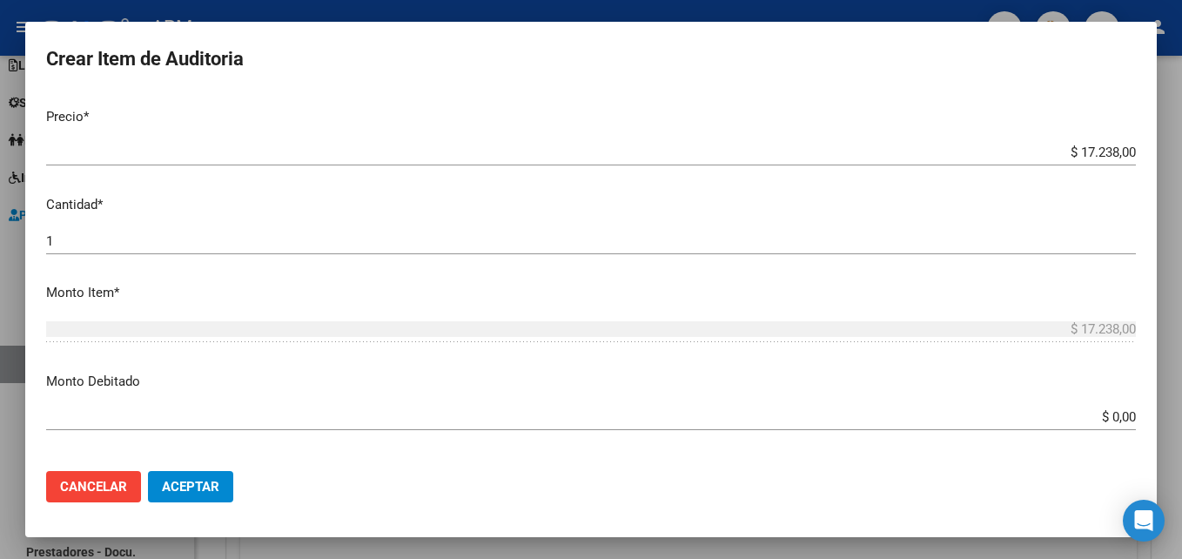
type input "1.05"
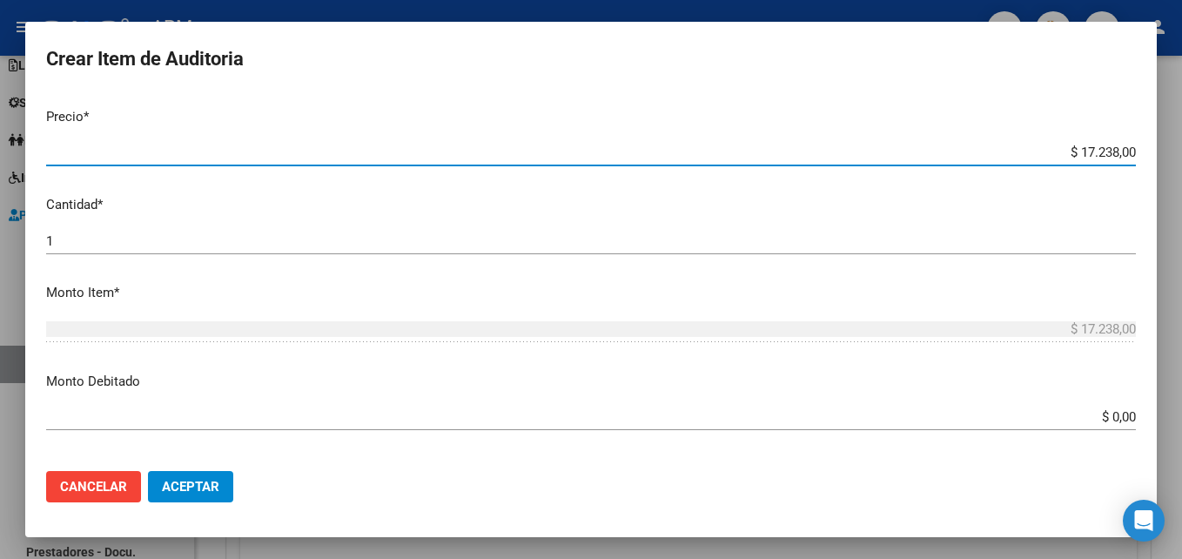
drag, startPoint x: 1068, startPoint y: 148, endPoint x: 1132, endPoint y: 159, distance: 65.4
click at [1132, 159] on app-form-text-field "Precio * $ 17.238,00 Ingresar el precio" at bounding box center [597, 134] width 1103 height 54
type input "$ 0,06"
type input "$ 0,67"
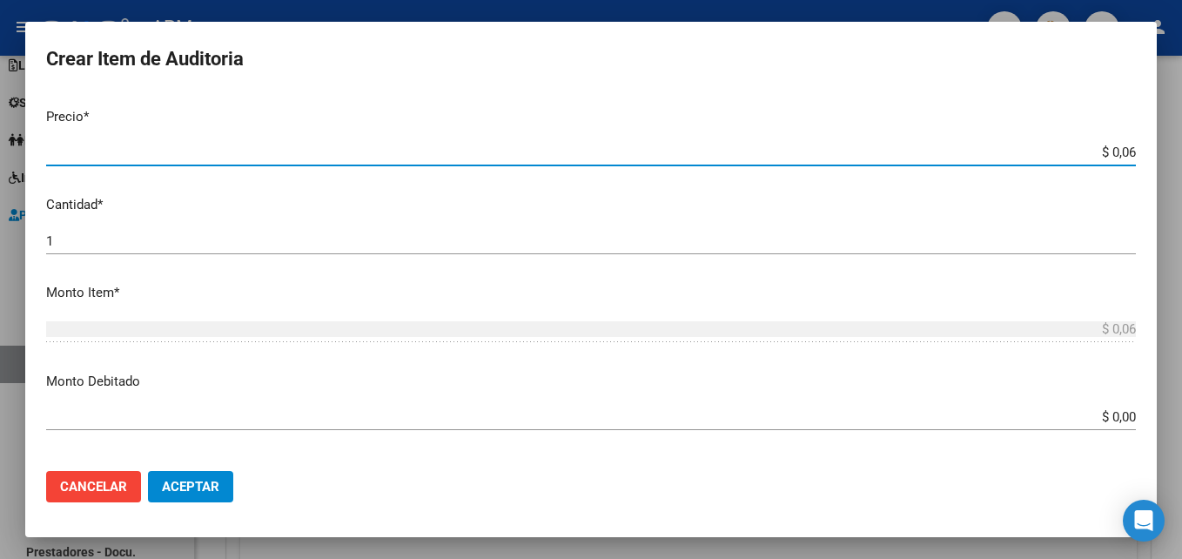
type input "$ 0,67"
type input "$ 6,70"
type input "$ 67,08"
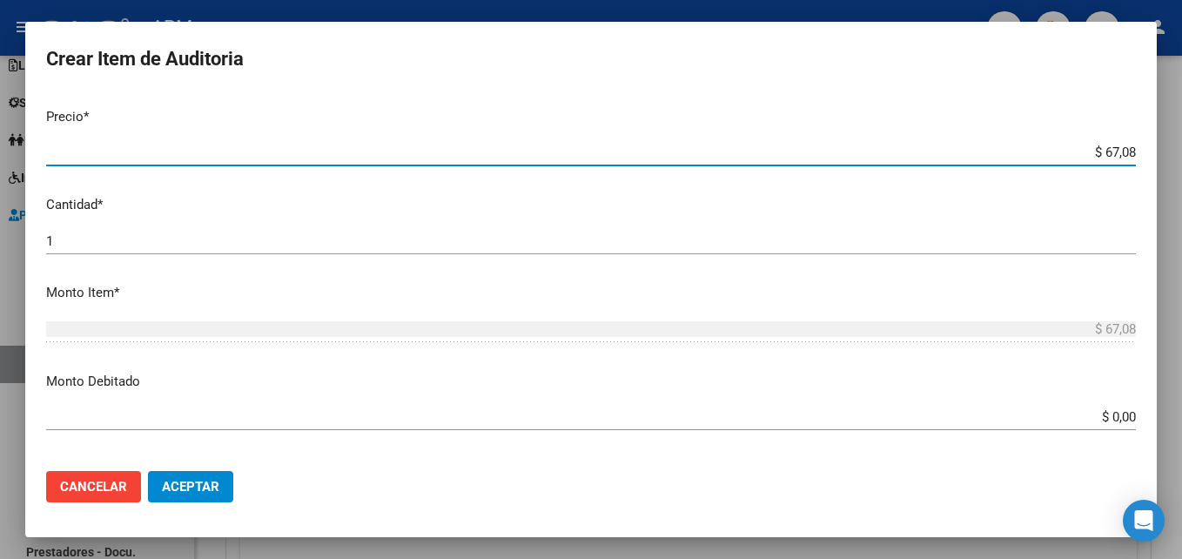
type input "$ 670,80"
type input "$ 6.708,00"
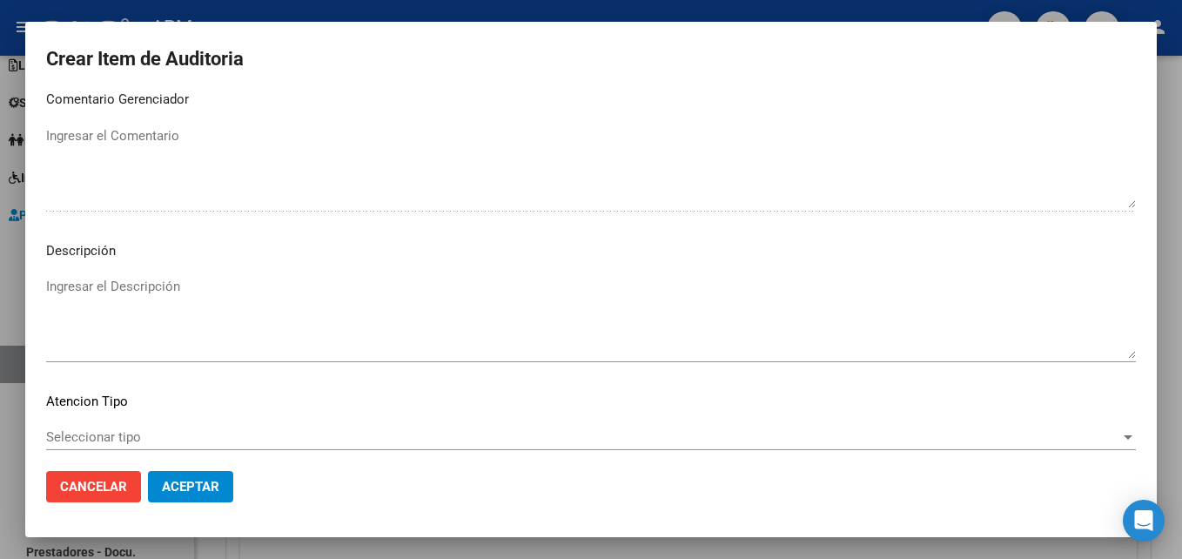
scroll to position [1203, 0]
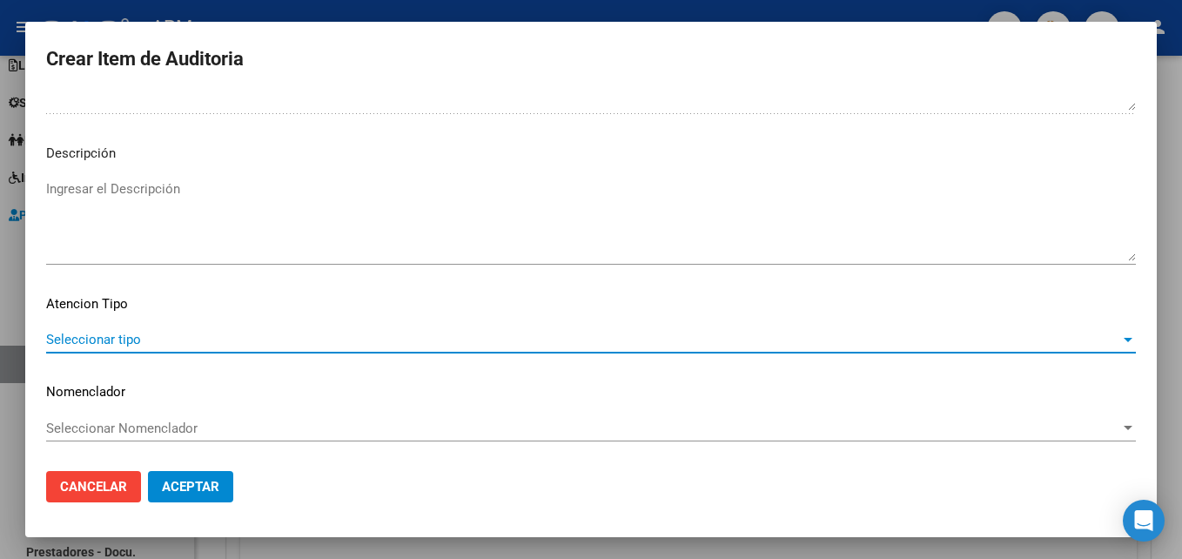
click at [1123, 339] on div at bounding box center [1127, 340] width 9 height 4
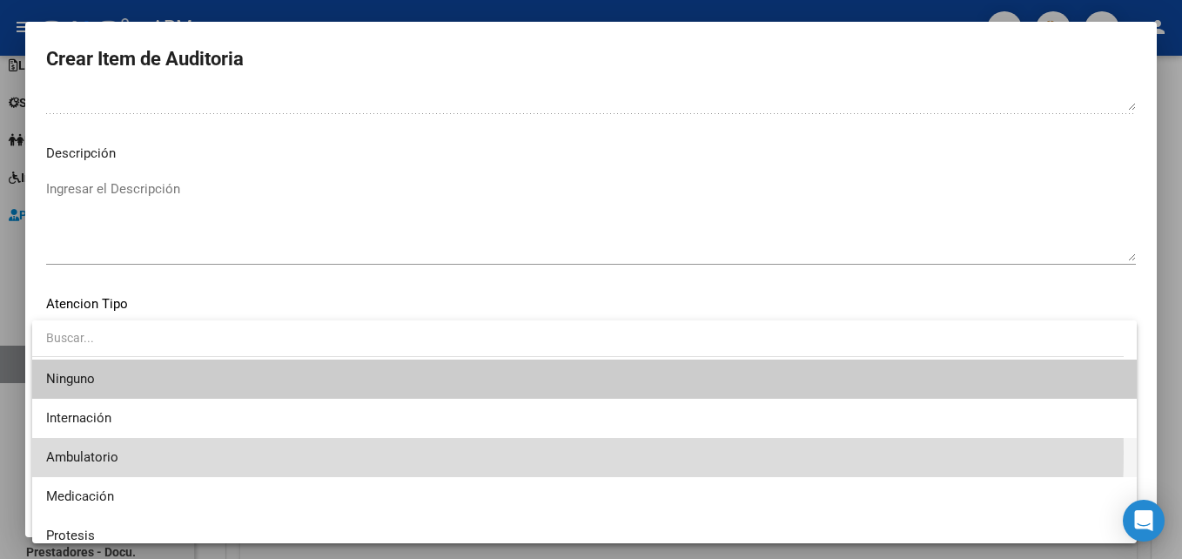
click at [380, 452] on span "Ambulatorio" at bounding box center [584, 457] width 1076 height 39
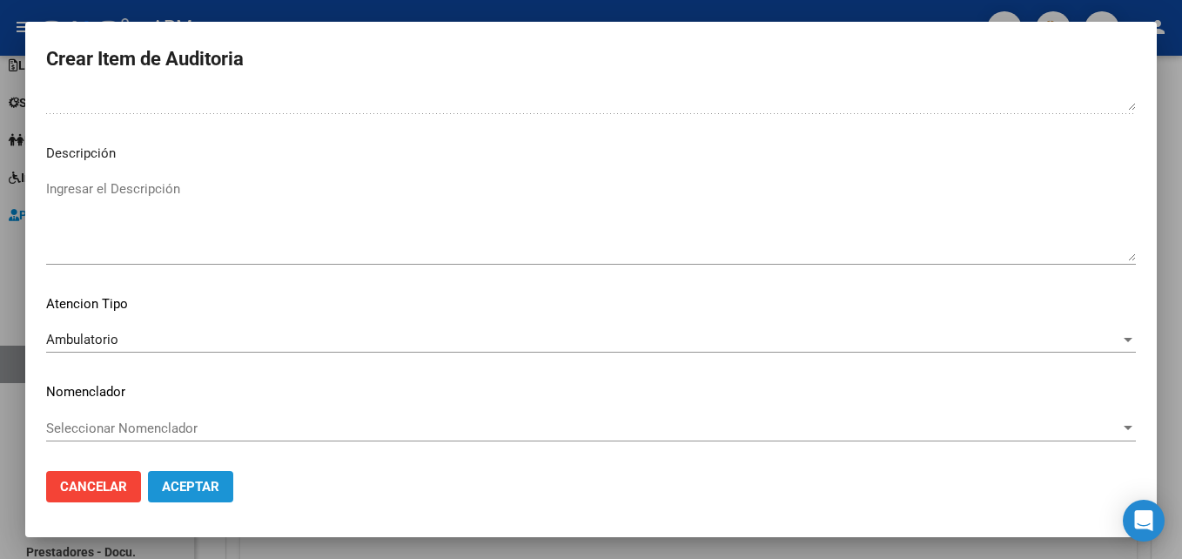
click at [217, 487] on span "Aceptar" at bounding box center [190, 487] width 57 height 16
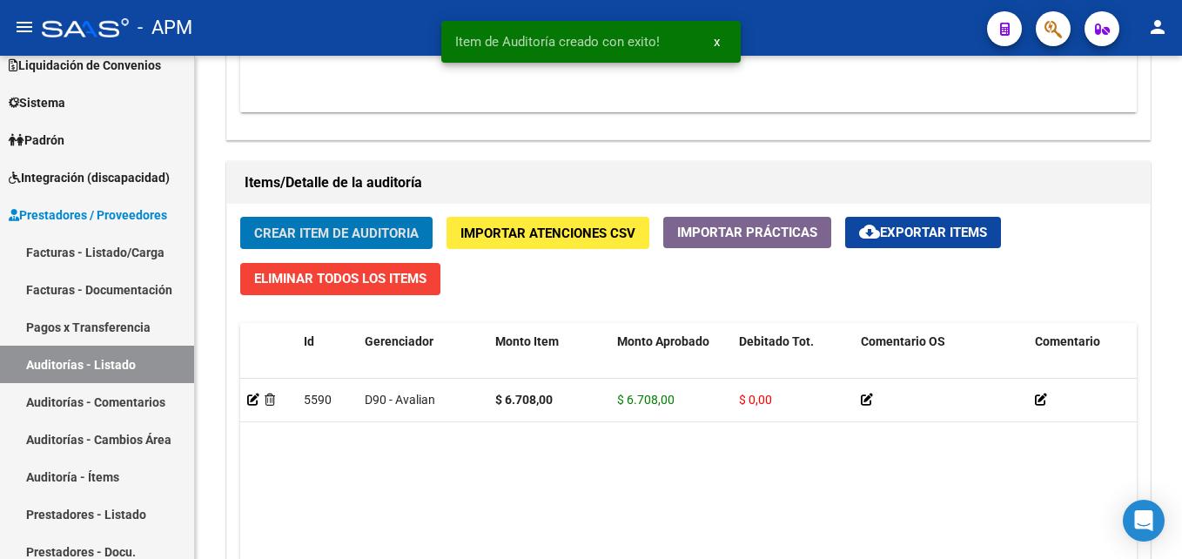
scroll to position [1152, 0]
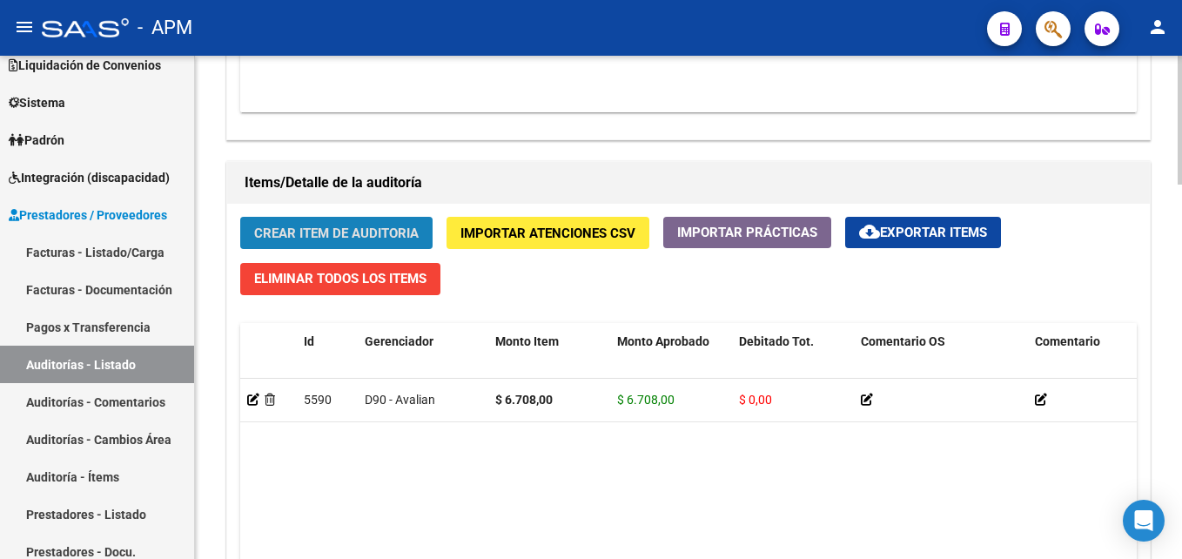
click at [289, 233] on span "Crear Item de Auditoria" at bounding box center [336, 233] width 164 height 16
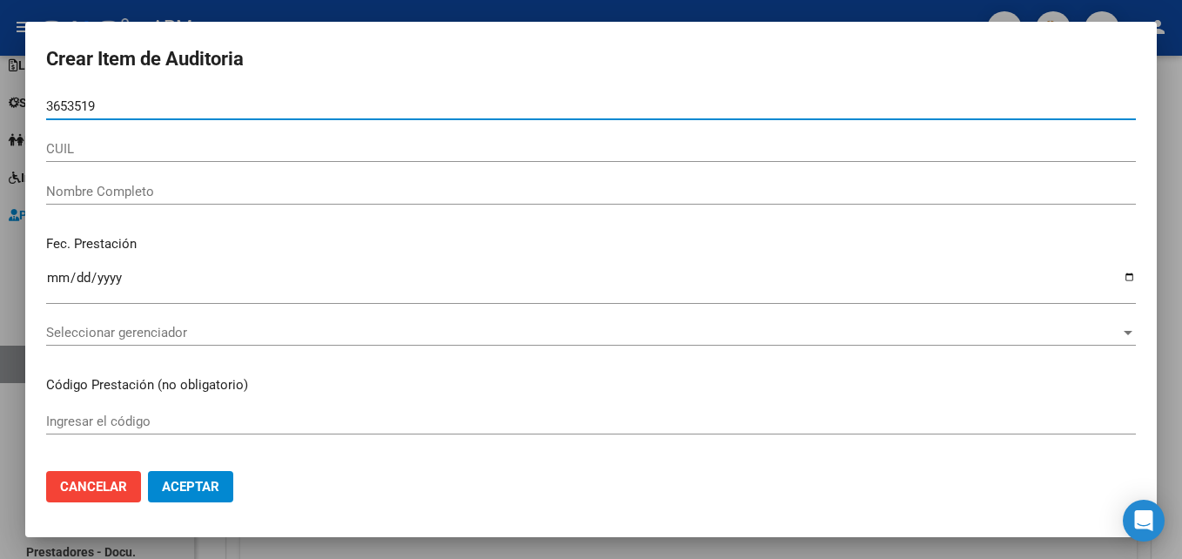
type input "36535194"
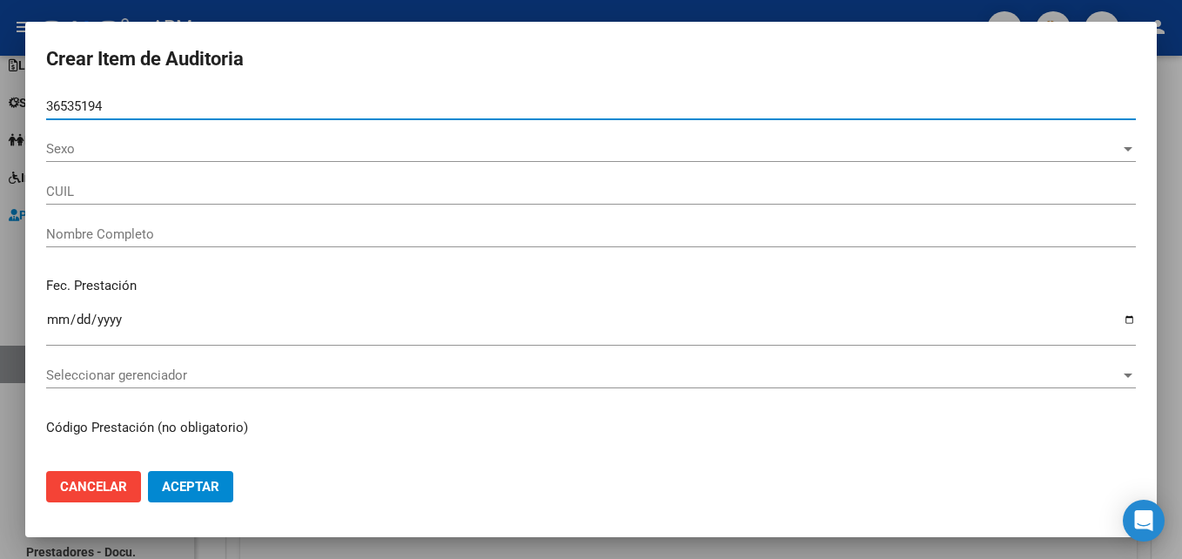
type input "27365351940"
type input "[PERSON_NAME]"
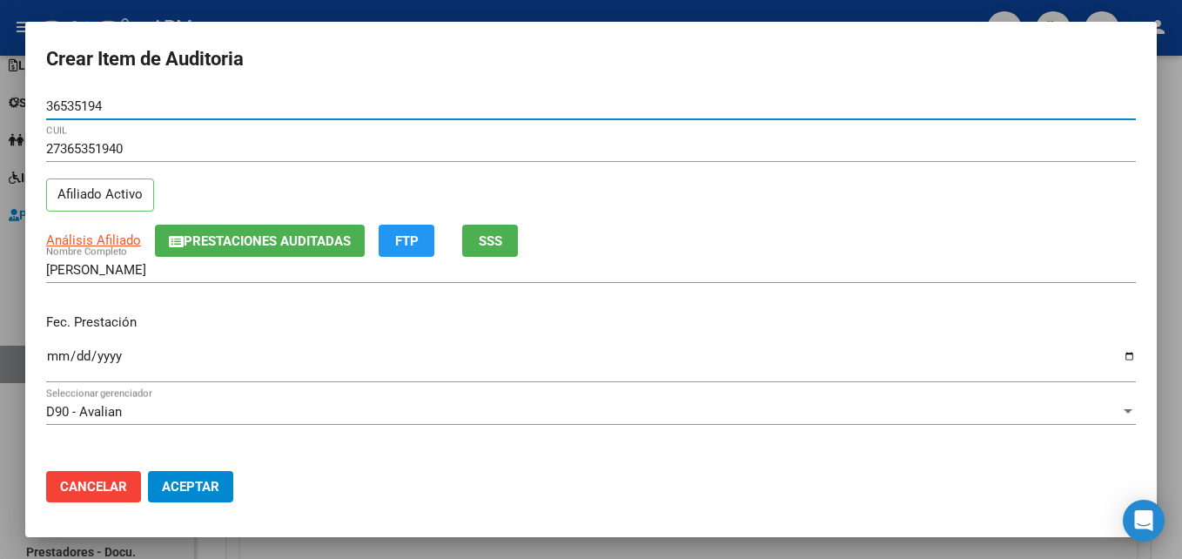
type input "36535194"
click at [58, 354] on input "Ingresar la fecha" at bounding box center [590, 363] width 1089 height 28
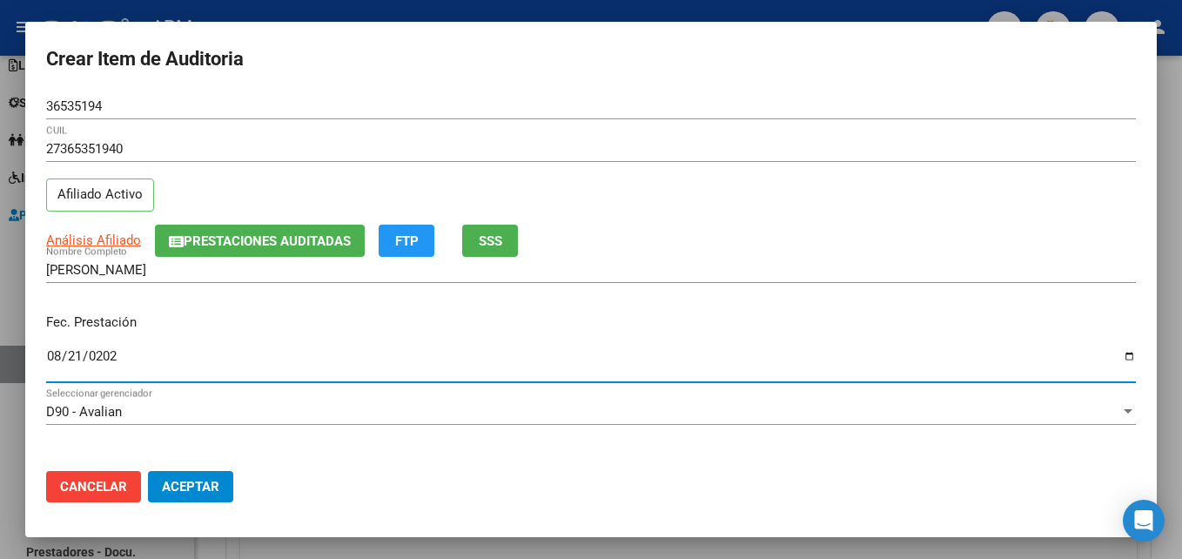
type input "[DATE]"
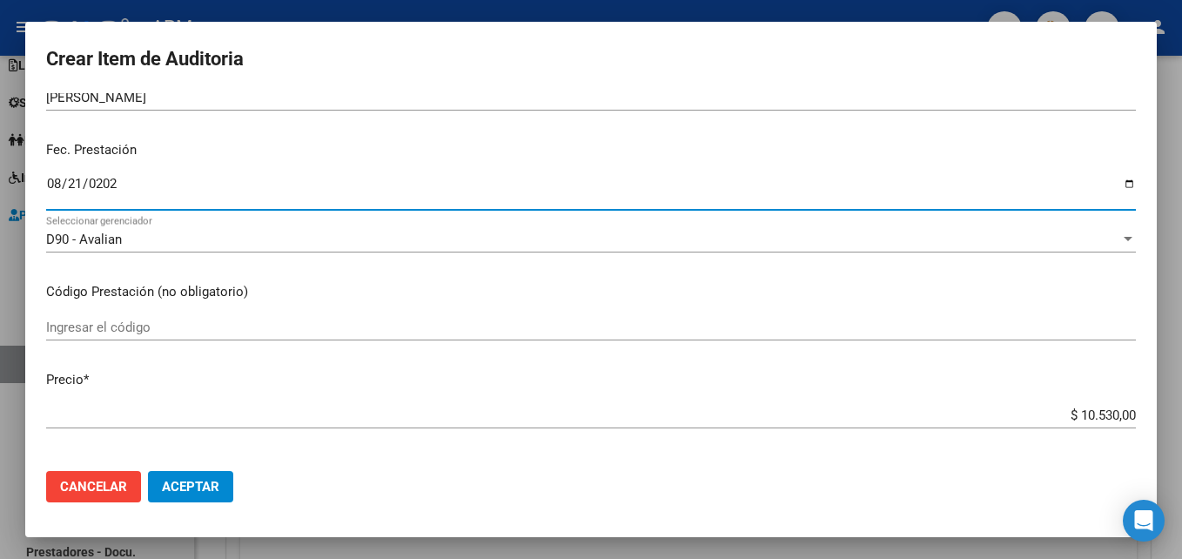
scroll to position [174, 0]
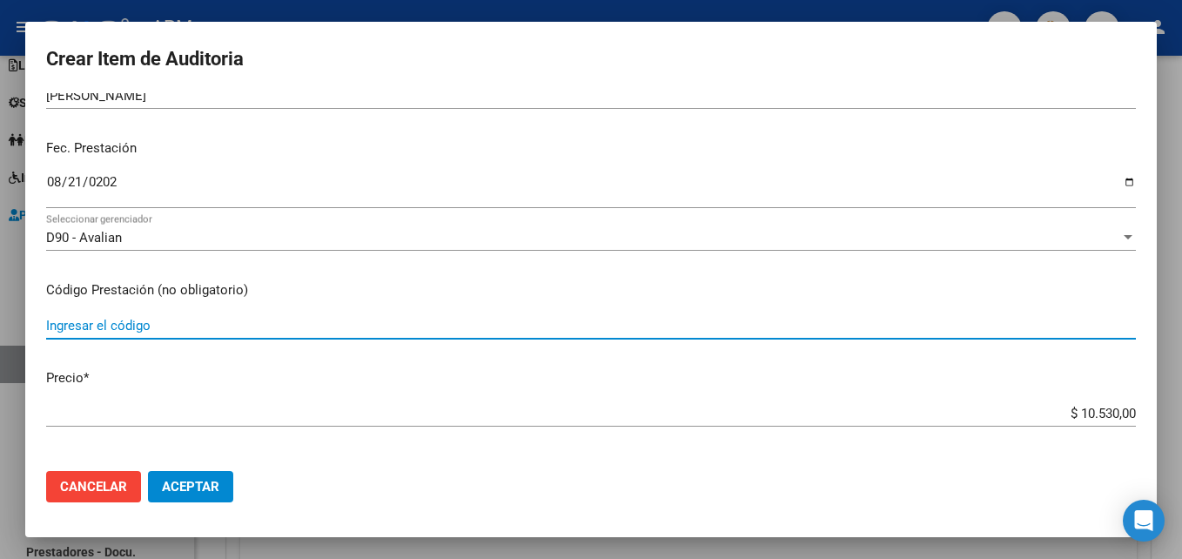
click at [161, 333] on input "Ingresar el código" at bounding box center [590, 326] width 1089 height 16
type input "1.01"
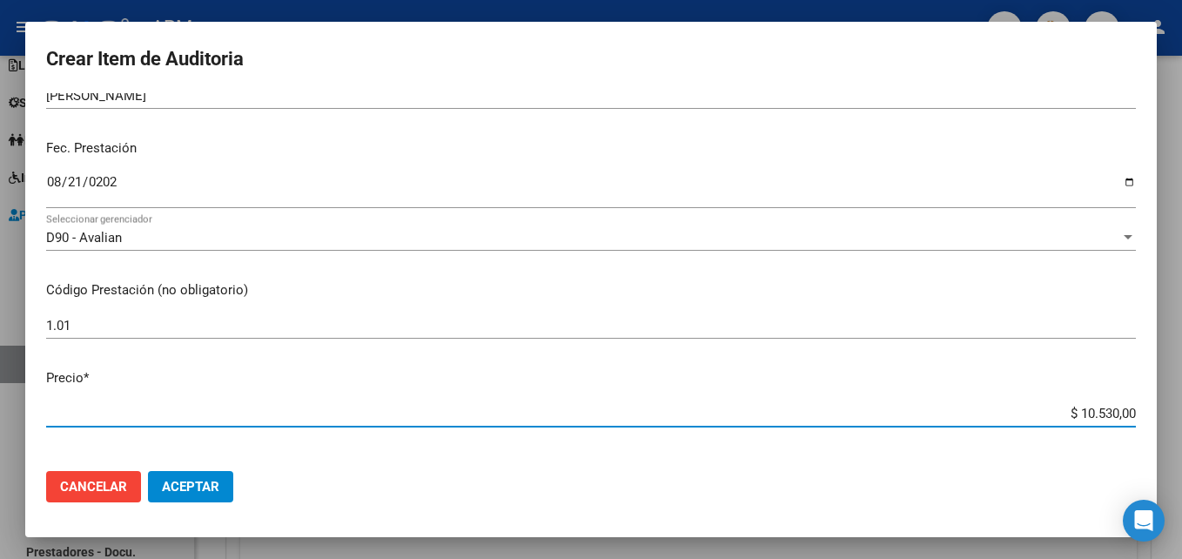
drag, startPoint x: 1068, startPoint y: 412, endPoint x: 1123, endPoint y: 419, distance: 56.2
click at [1123, 419] on app-form-text-field "Precio * $ 10.530,00 Ingresar el precio" at bounding box center [597, 395] width 1103 height 54
type input "$ 0,01"
type input "$ 0,12"
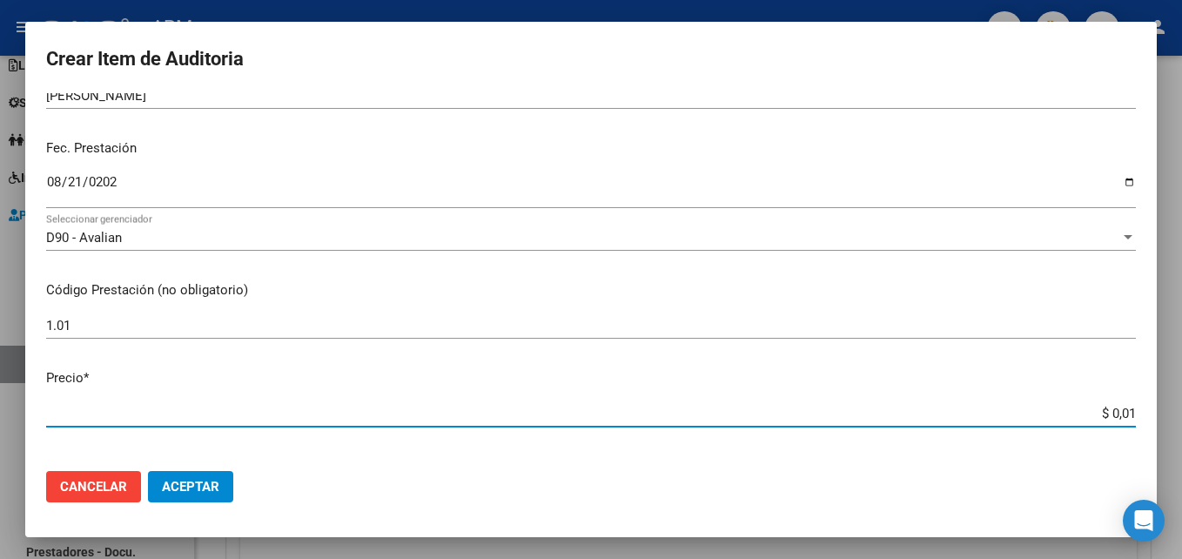
type input "$ 0,12"
type input "$ 1,26"
type input "$ 12,67"
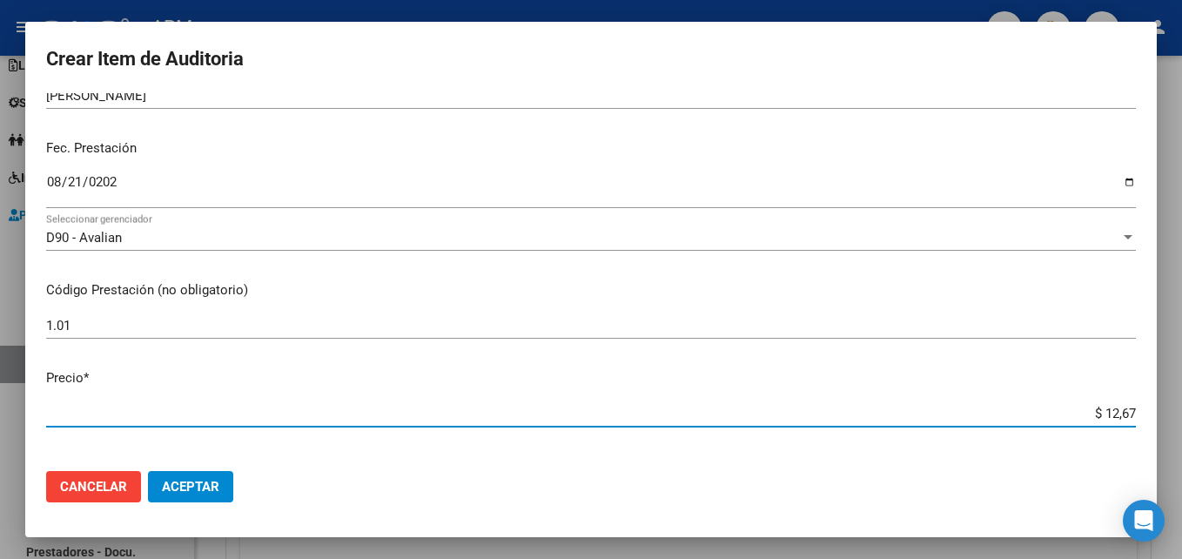
type input "$ 126,70"
type input "$ 1.267,00"
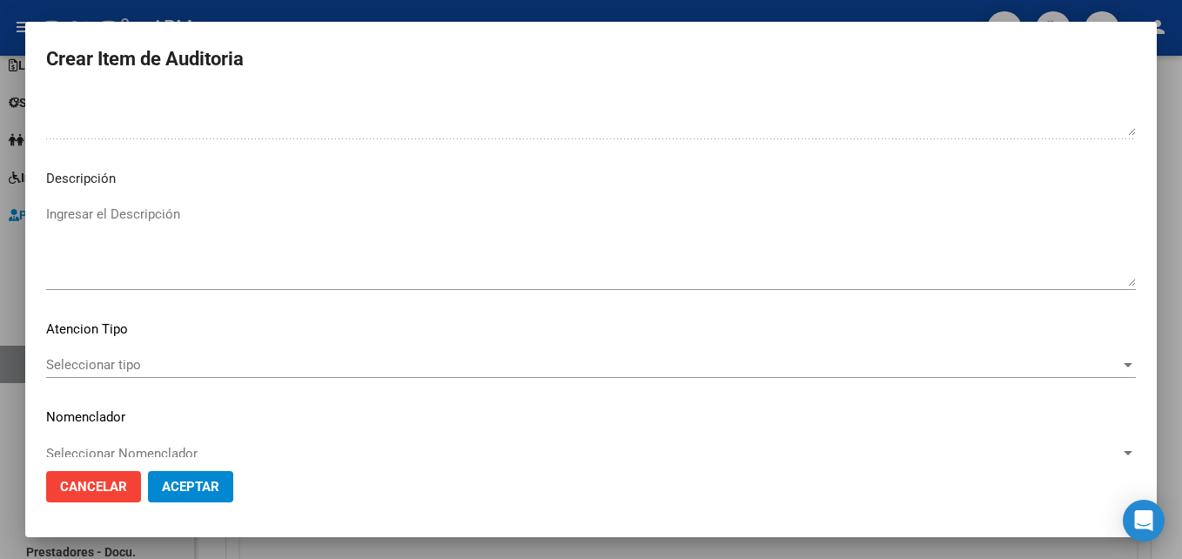
scroll to position [1203, 0]
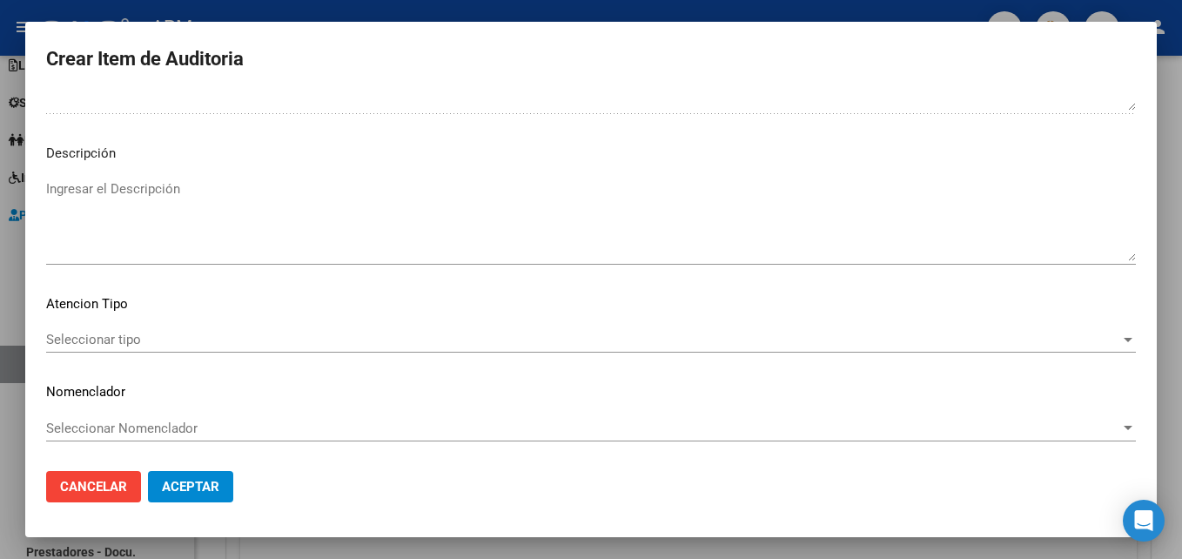
click at [1061, 342] on span "Seleccionar tipo" at bounding box center [583, 340] width 1074 height 16
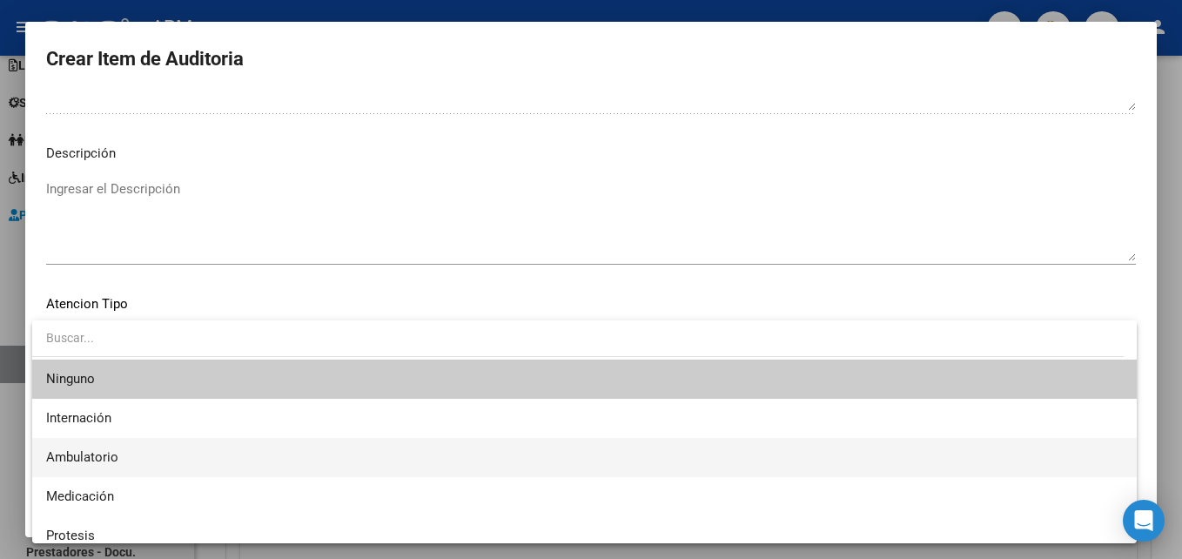
click at [243, 465] on span "Ambulatorio" at bounding box center [584, 457] width 1076 height 39
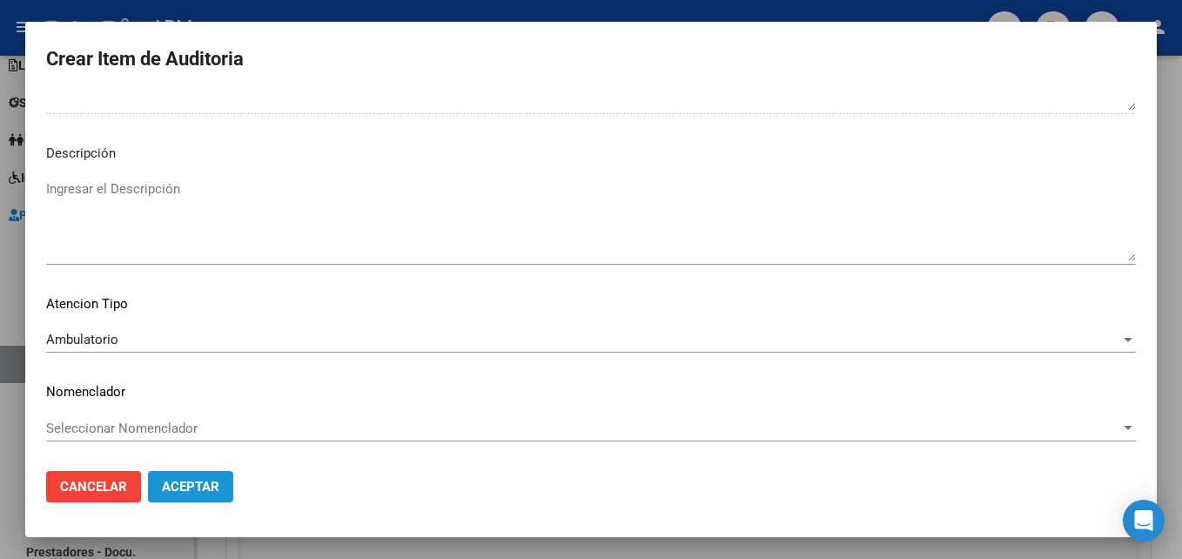
click at [204, 494] on button "Aceptar" at bounding box center [190, 486] width 85 height 31
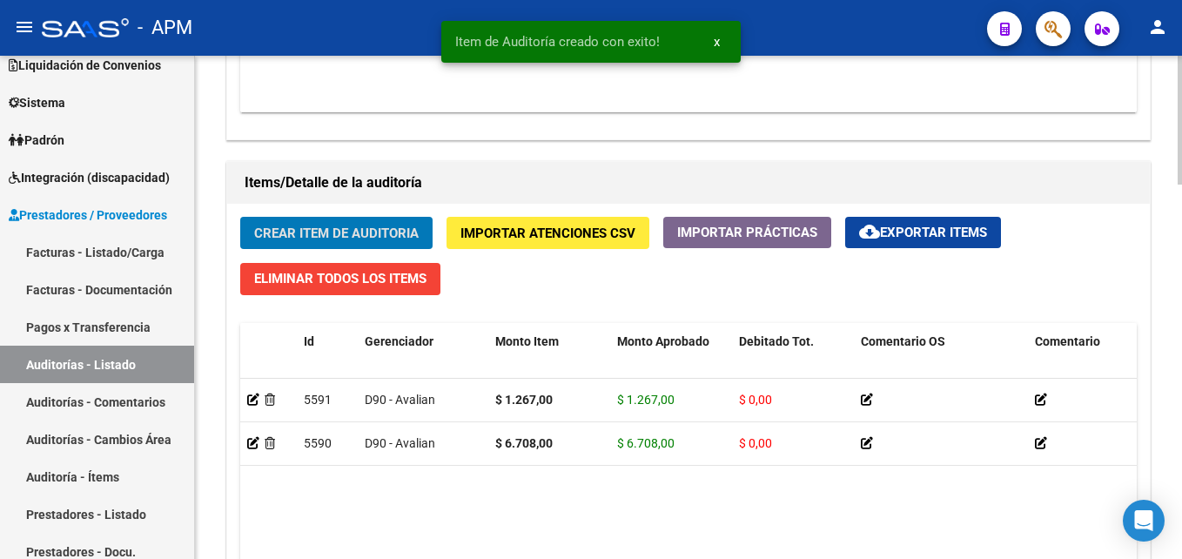
click at [352, 235] on span "Crear Item de Auditoria" at bounding box center [336, 233] width 164 height 16
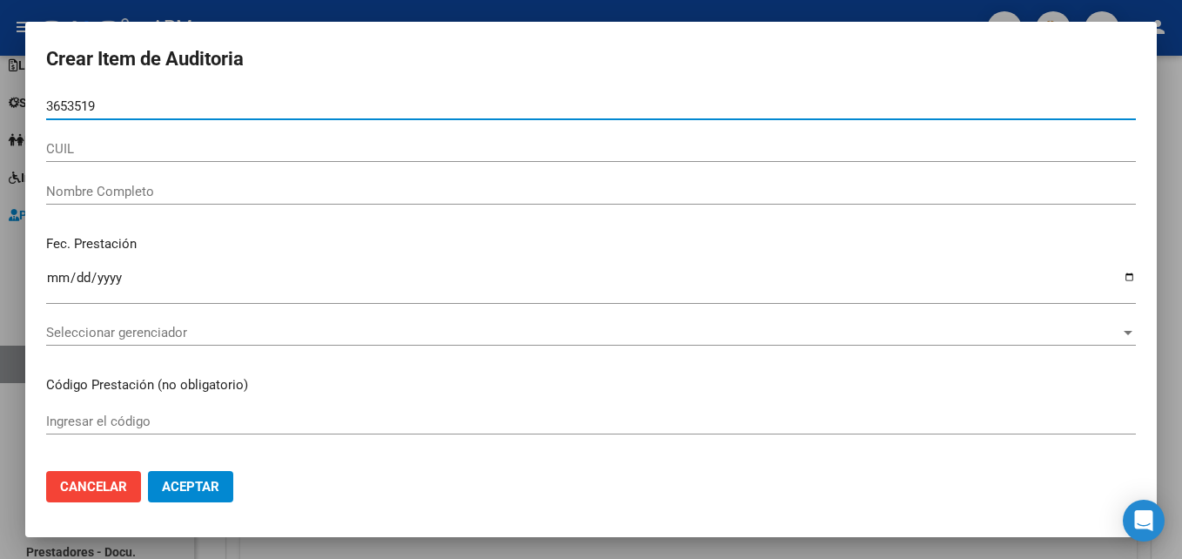
type input "36535194"
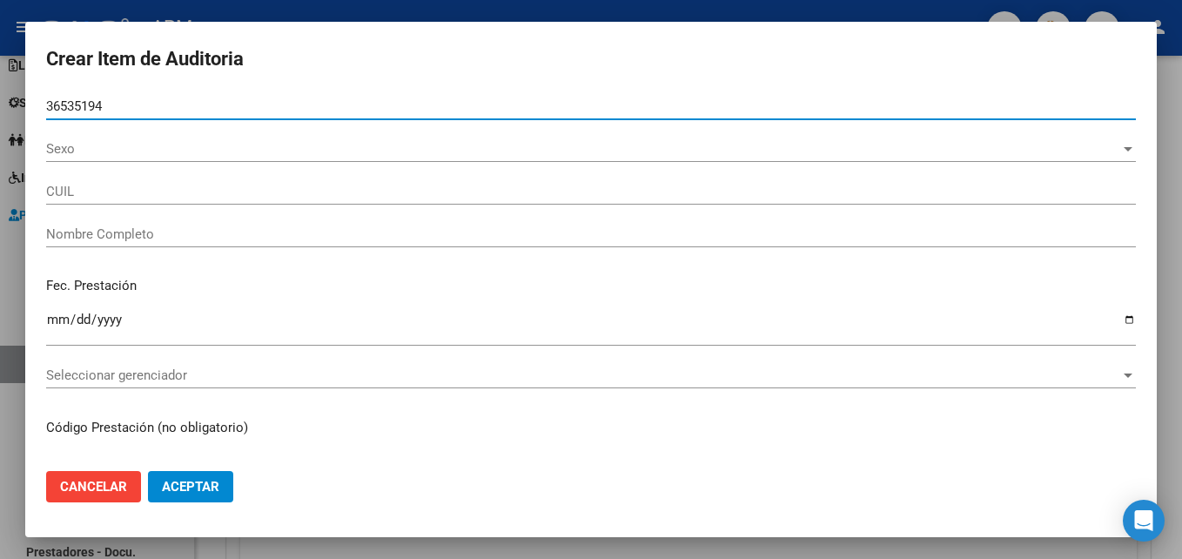
type input "27365351940"
type input "[PERSON_NAME]"
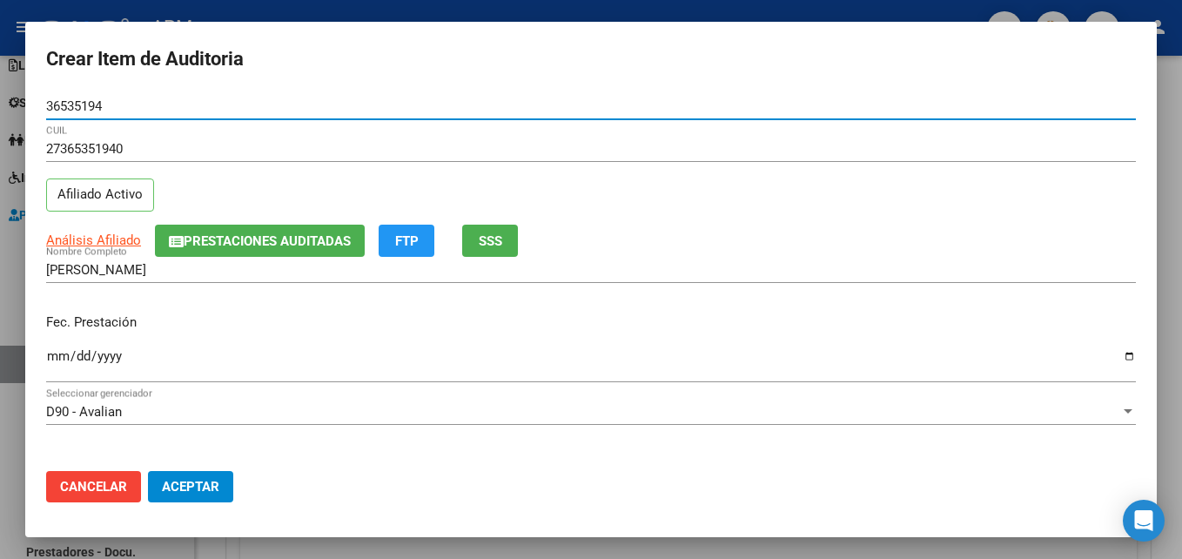
type input "36535194"
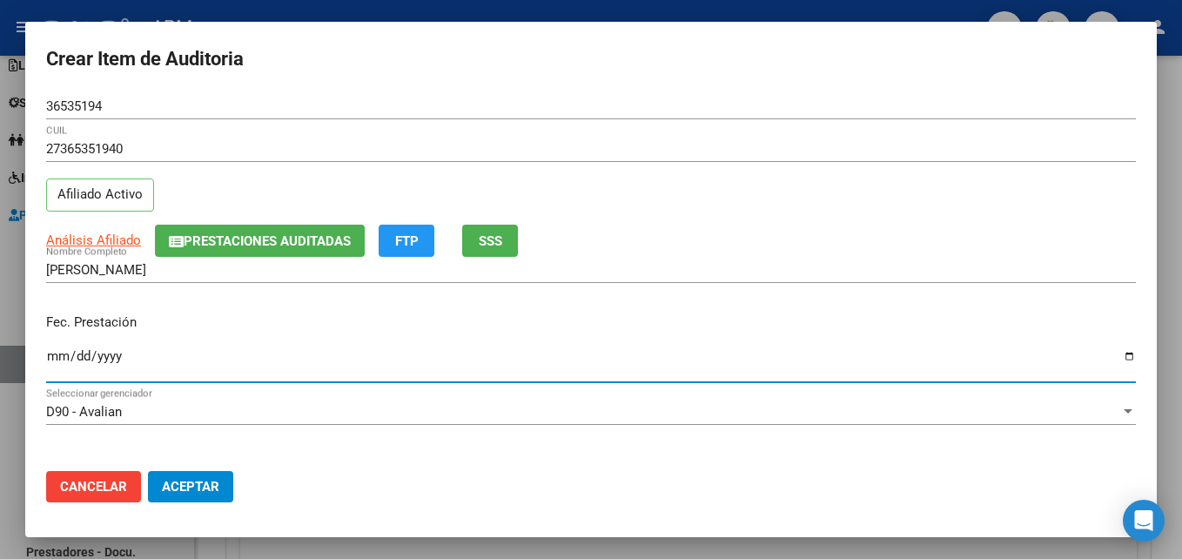
click at [56, 362] on input "Ingresar la fecha" at bounding box center [590, 363] width 1089 height 28
type input "[DATE]"
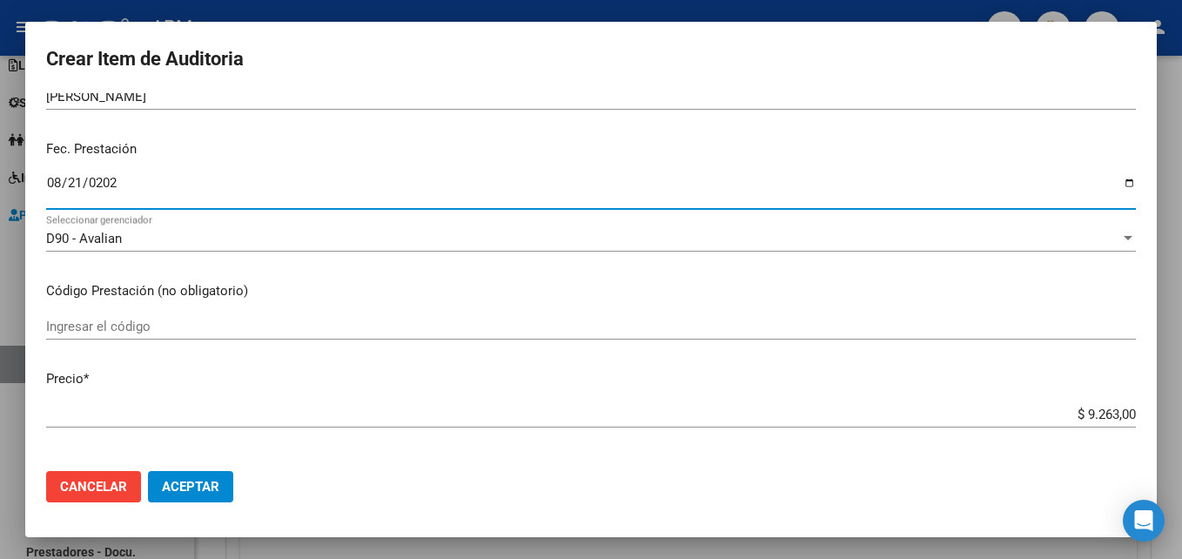
scroll to position [174, 0]
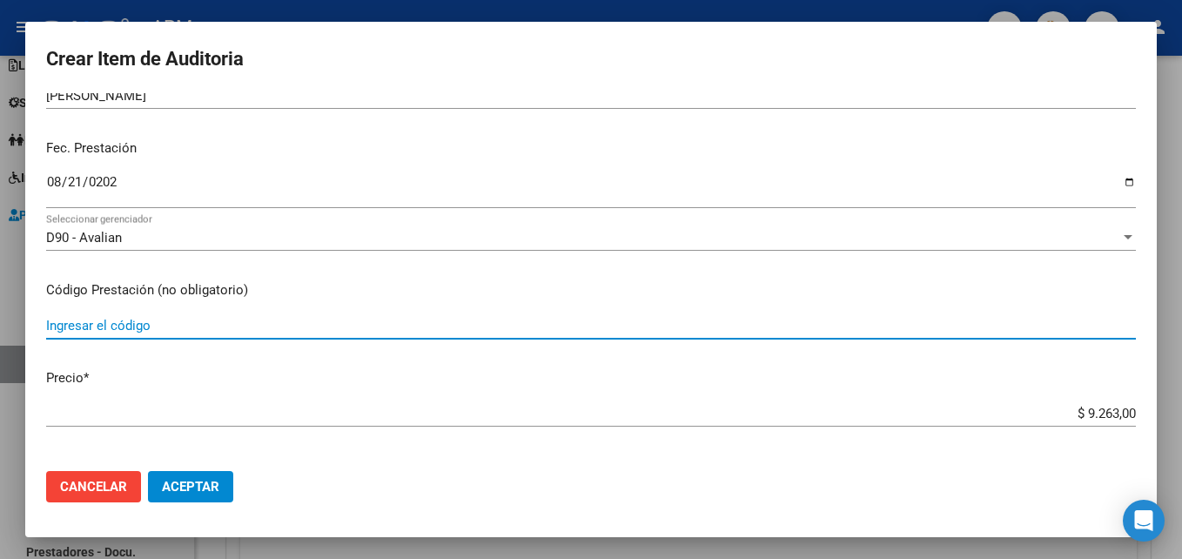
click at [145, 333] on input "Ingresar el código" at bounding box center [590, 326] width 1089 height 16
type input "1.04"
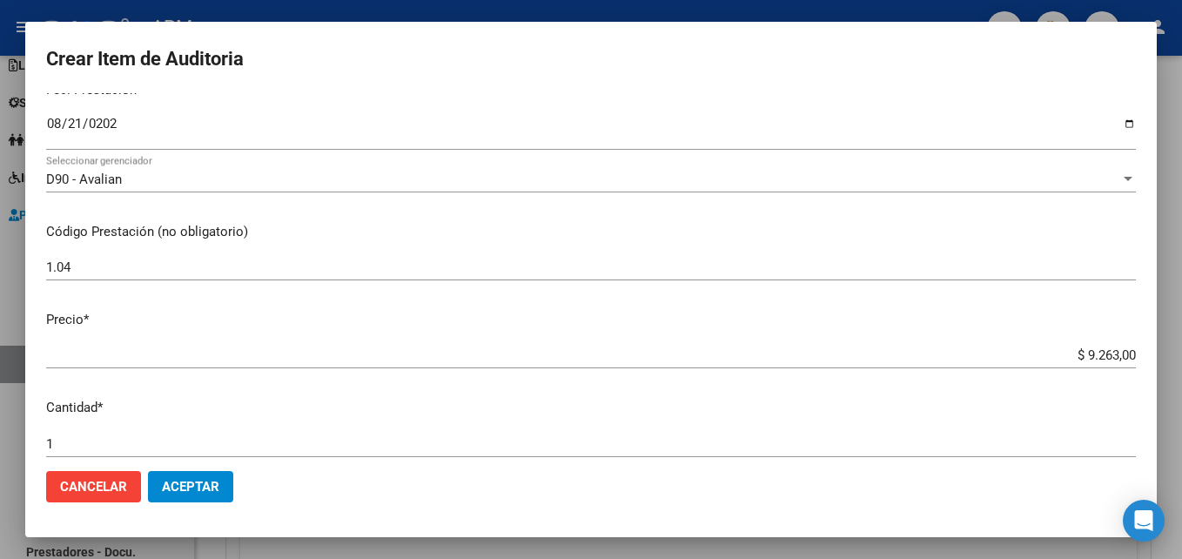
scroll to position [261, 0]
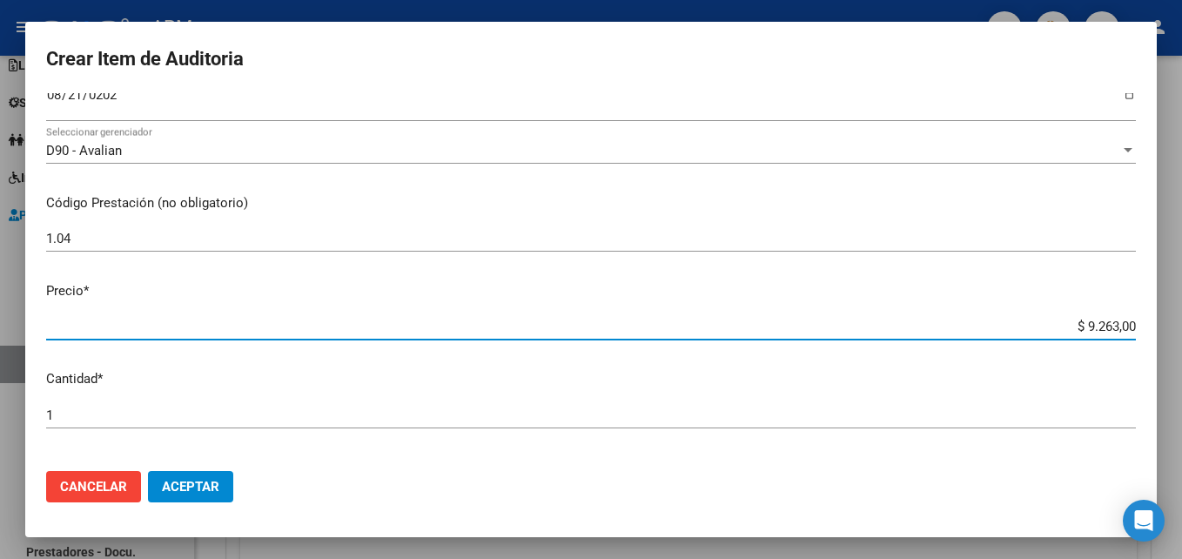
drag, startPoint x: 1071, startPoint y: 329, endPoint x: 1137, endPoint y: 327, distance: 66.2
click at [1137, 327] on mat-dialog-content "36535194 Nro Documento 27365351940 CUIL Afiliado Activo Análisis Afiliado Prest…" at bounding box center [590, 274] width 1131 height 363
type input "$ 0,03"
type input "$ 0,39"
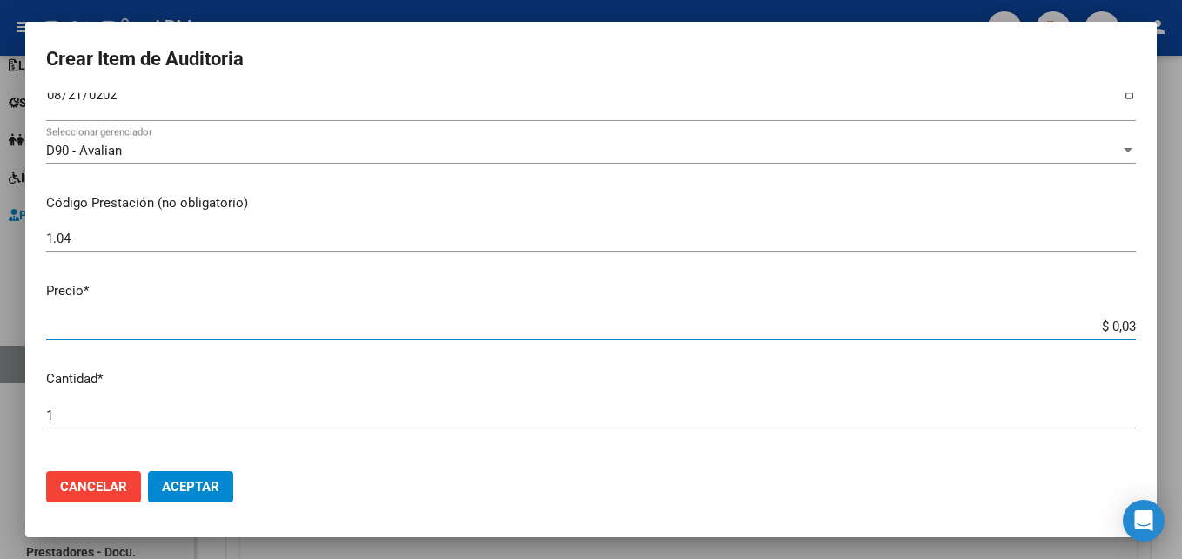
type input "$ 0,39"
type input "$ 3,99"
type input "$ 39,98"
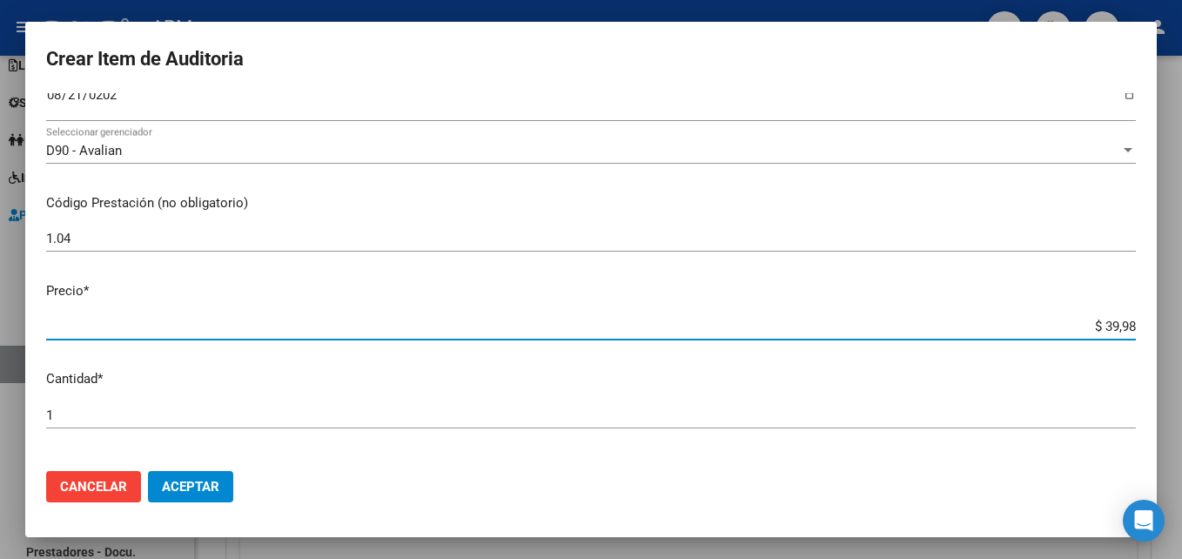
type input "$ 399,80"
type input "$ 3.998,00"
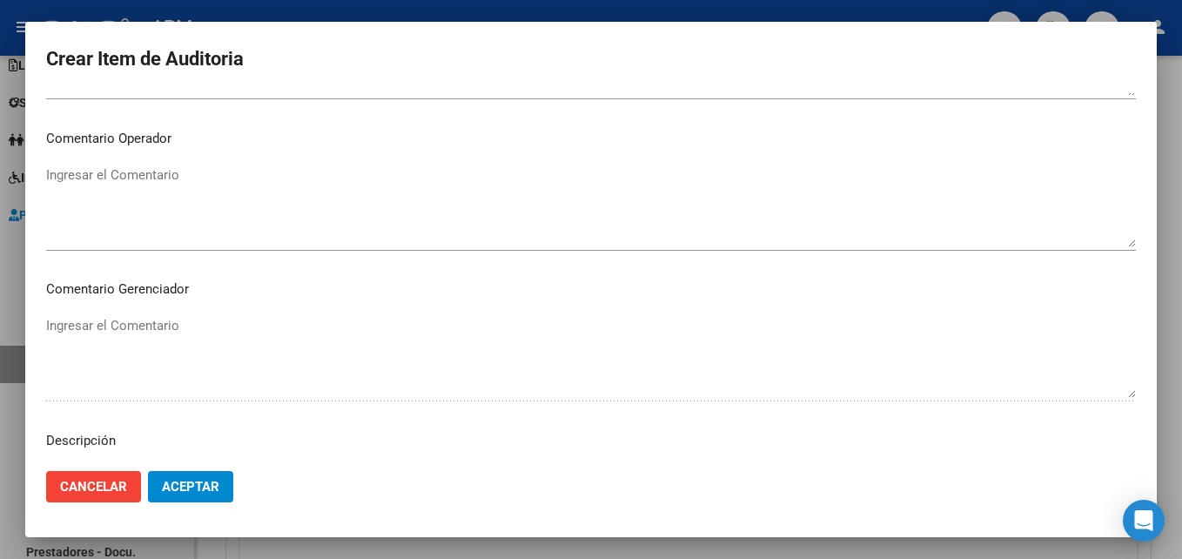
scroll to position [1203, 0]
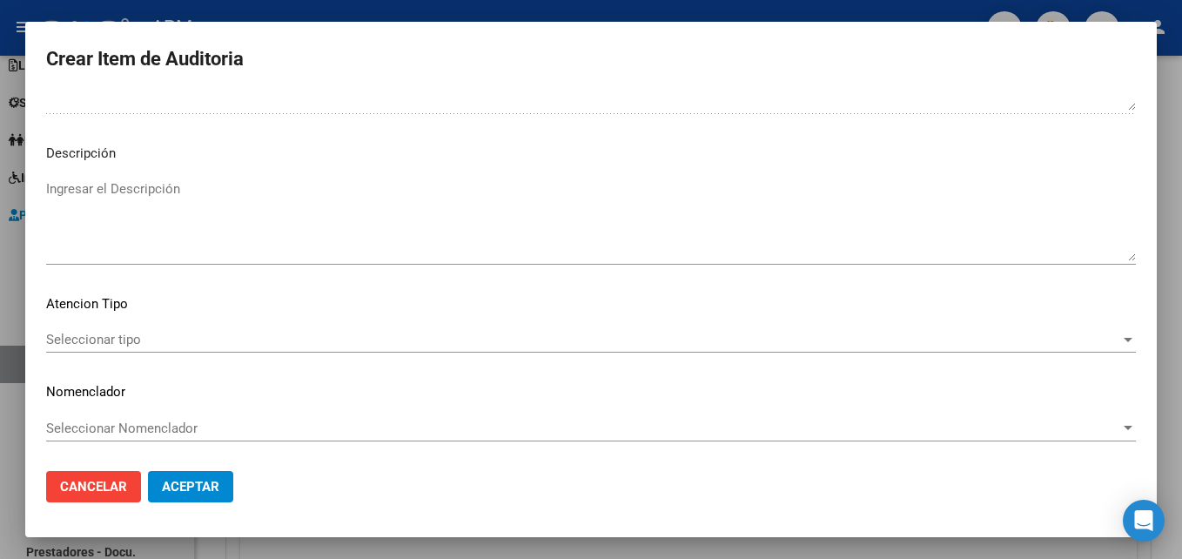
click at [1035, 347] on span "Seleccionar tipo" at bounding box center [583, 340] width 1074 height 16
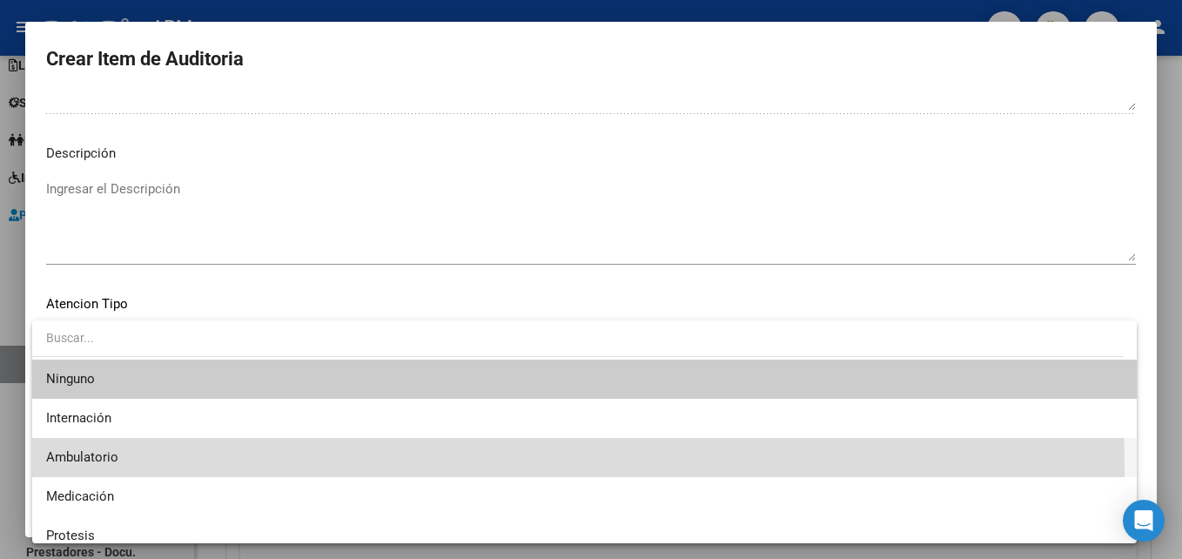
click at [254, 466] on span "Ambulatorio" at bounding box center [584, 457] width 1076 height 39
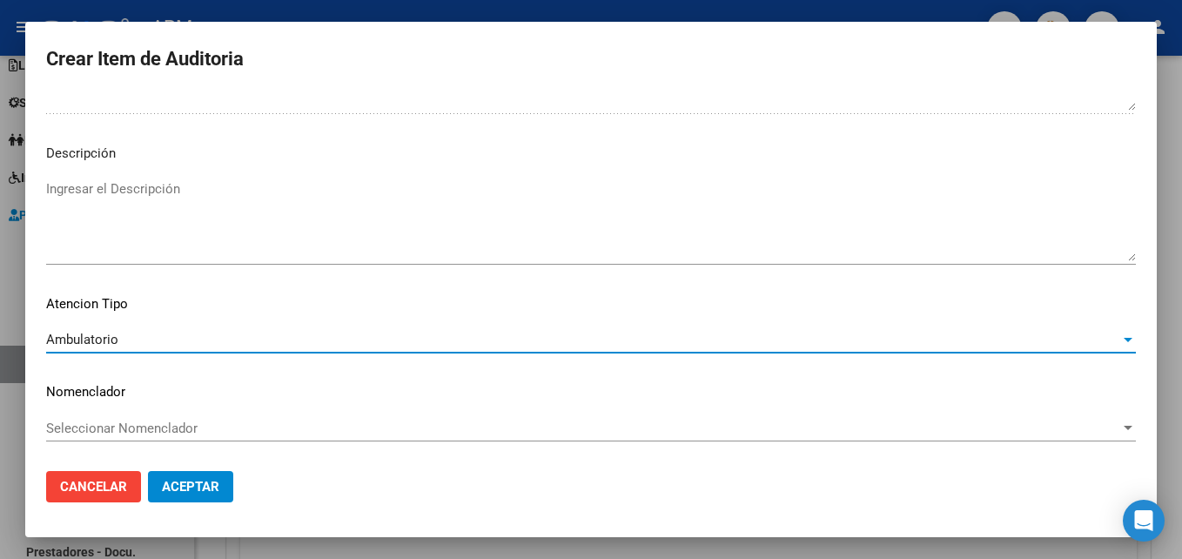
click at [203, 490] on span "Aceptar" at bounding box center [190, 487] width 57 height 16
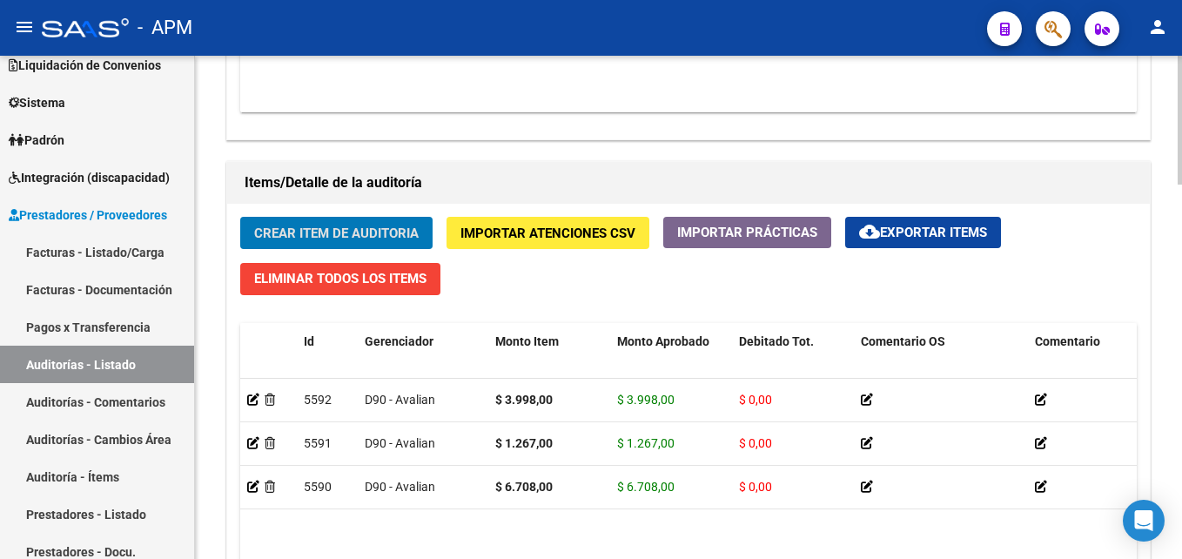
click at [284, 235] on span "Crear Item de Auditoria" at bounding box center [336, 233] width 164 height 16
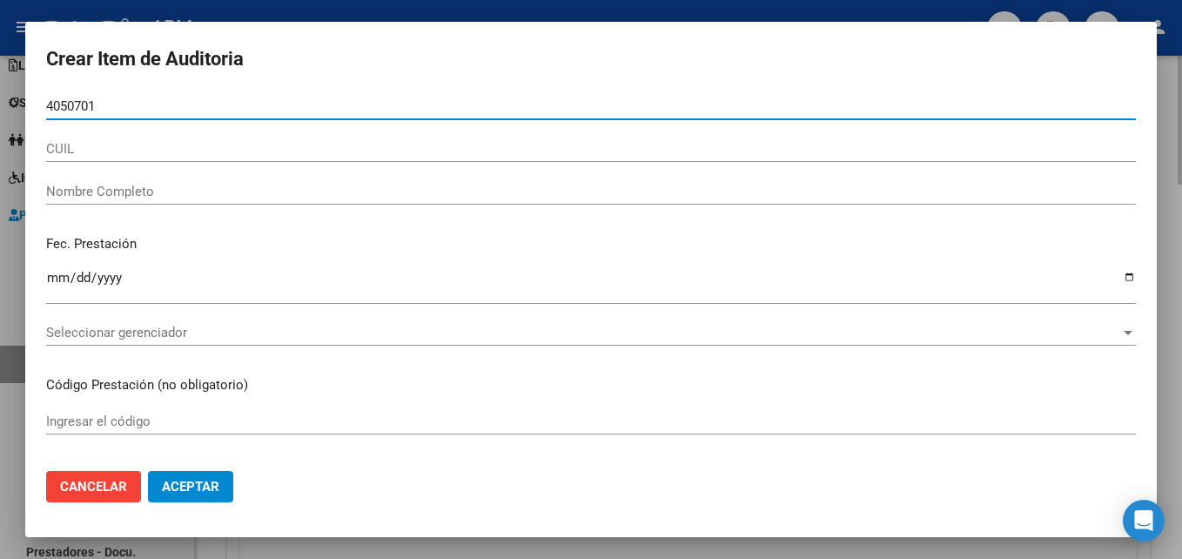
type input "40507011"
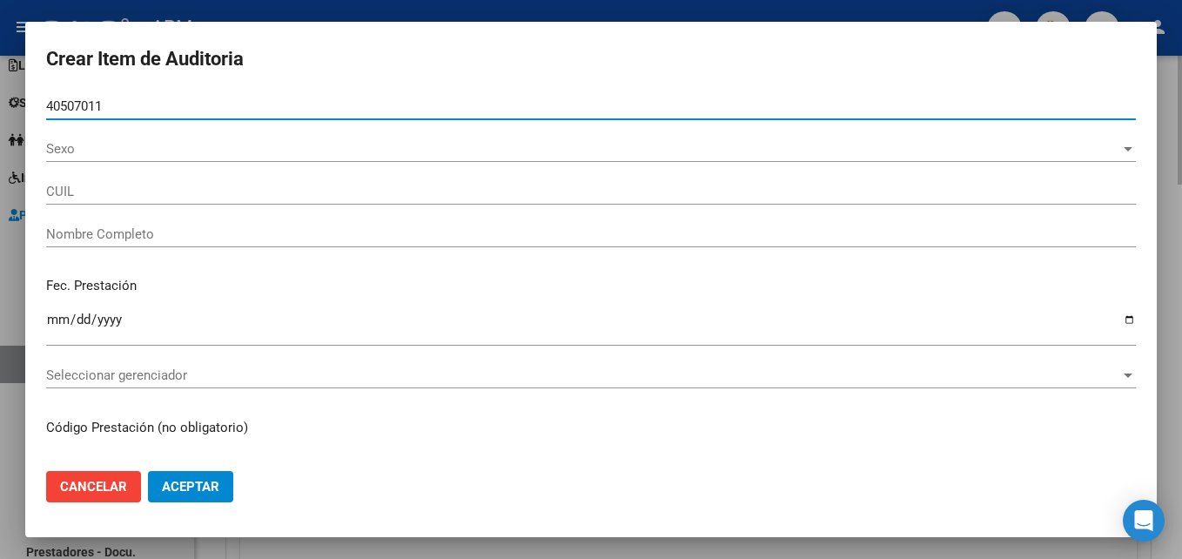
type input "20405070112"
type input "[PERSON_NAME]"
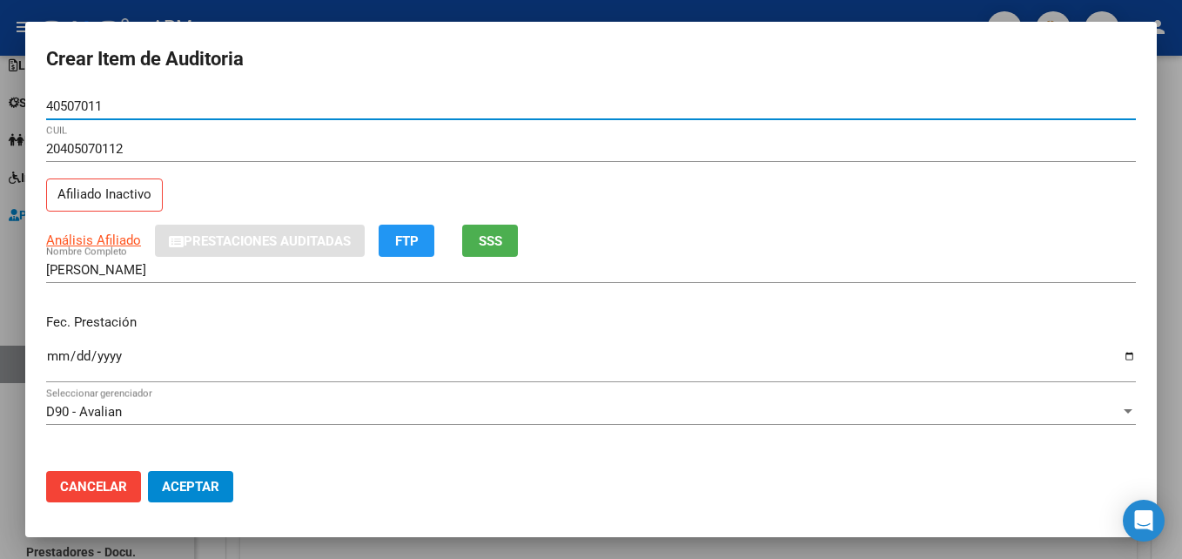
type input "40507011"
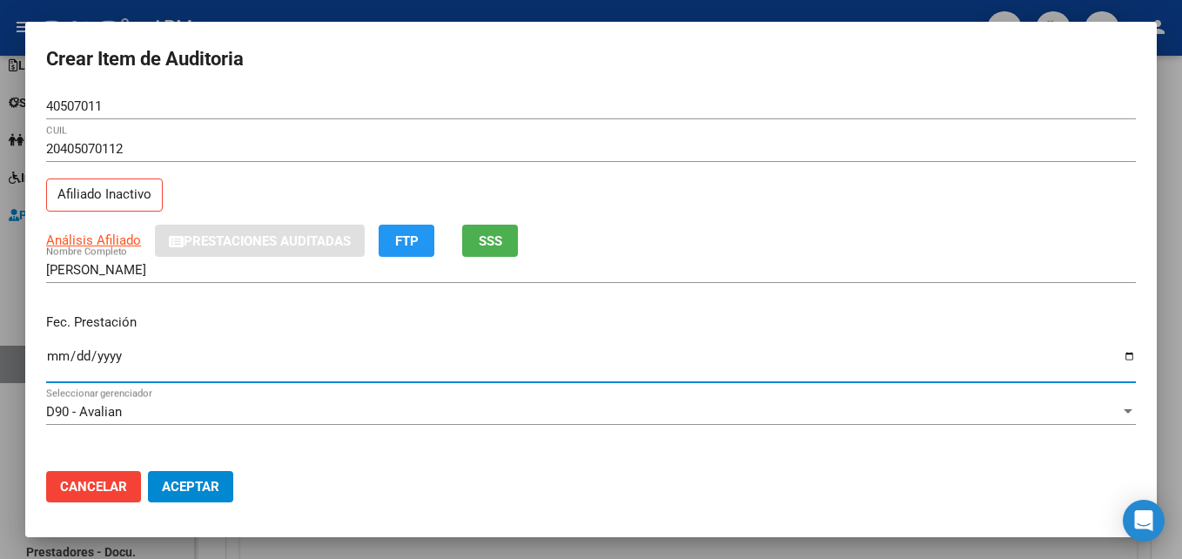
click at [64, 356] on input "Ingresar la fecha" at bounding box center [590, 363] width 1089 height 28
type input "[DATE]"
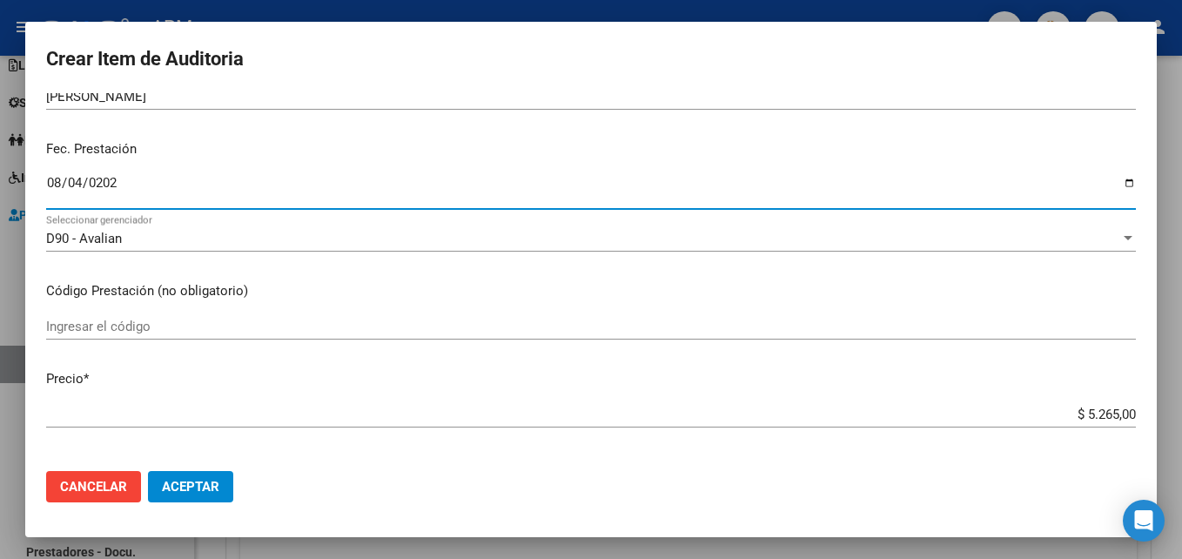
scroll to position [174, 0]
click at [100, 330] on input "Ingresar el código" at bounding box center [590, 326] width 1089 height 16
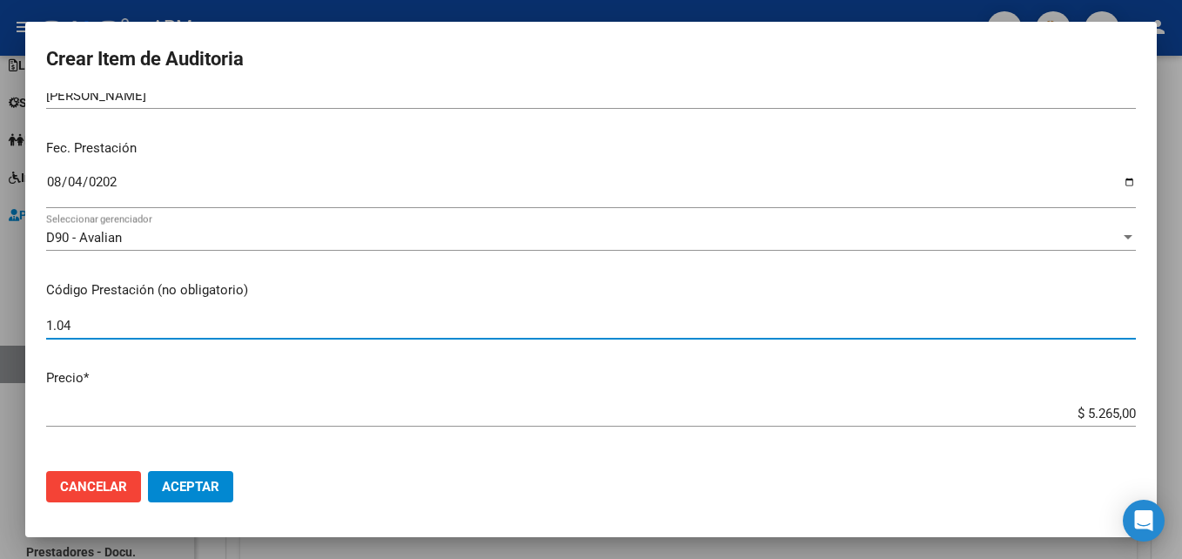
type input "1.04"
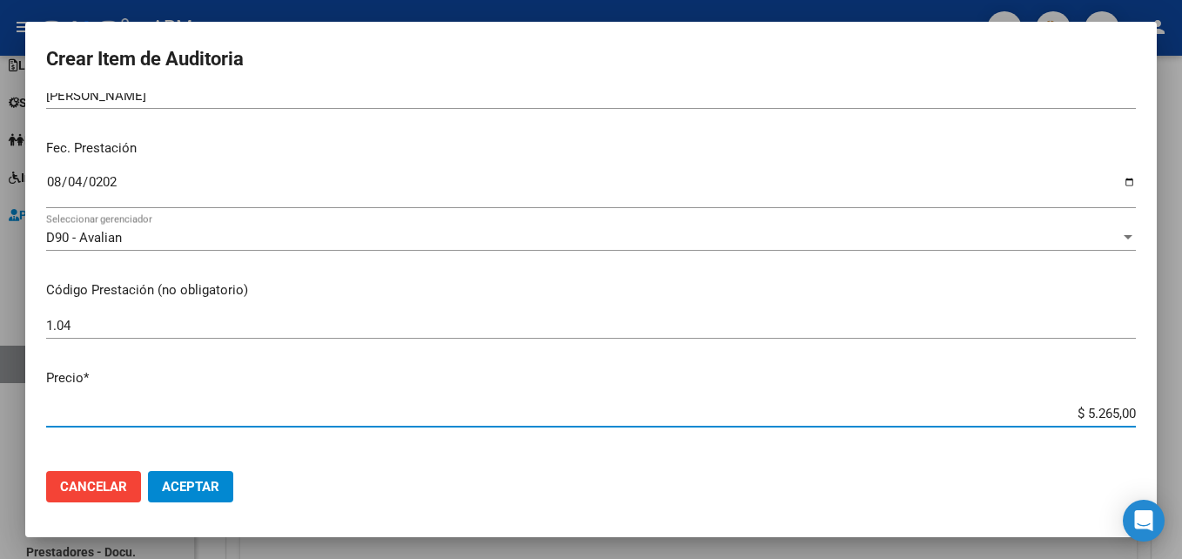
drag, startPoint x: 1073, startPoint y: 411, endPoint x: 1134, endPoint y: 412, distance: 60.9
click at [1134, 412] on app-form-text-field "Precio * $ 5.265,00 Ingresar el precio" at bounding box center [597, 395] width 1103 height 54
type input "$ 0,03"
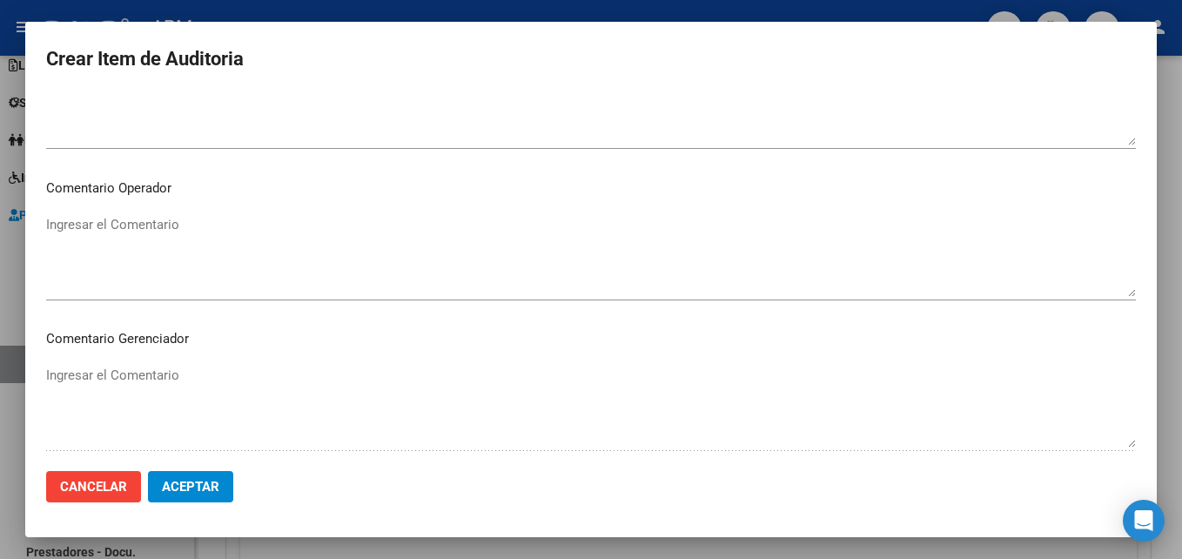
scroll to position [1203, 0]
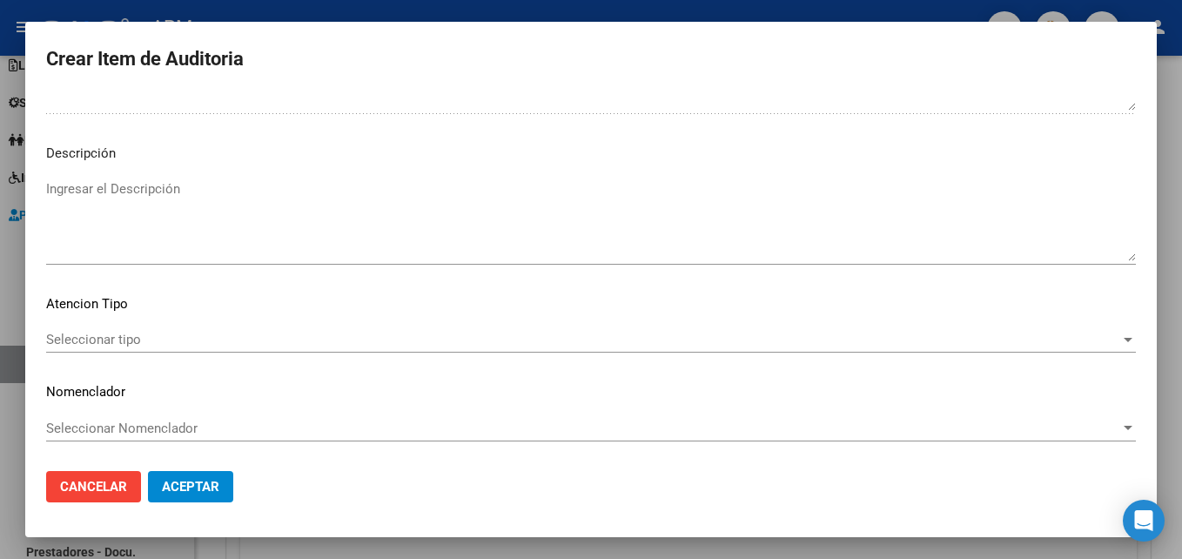
click at [1083, 349] on div "Seleccionar tipo Seleccionar tipo" at bounding box center [590, 339] width 1089 height 26
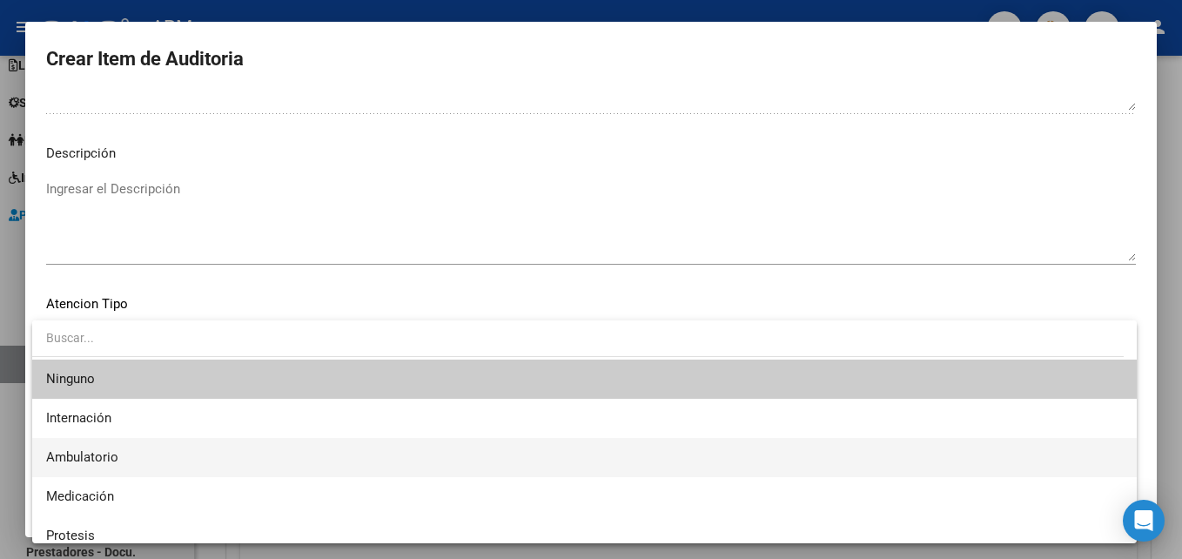
click at [323, 456] on span "Ambulatorio" at bounding box center [584, 457] width 1076 height 39
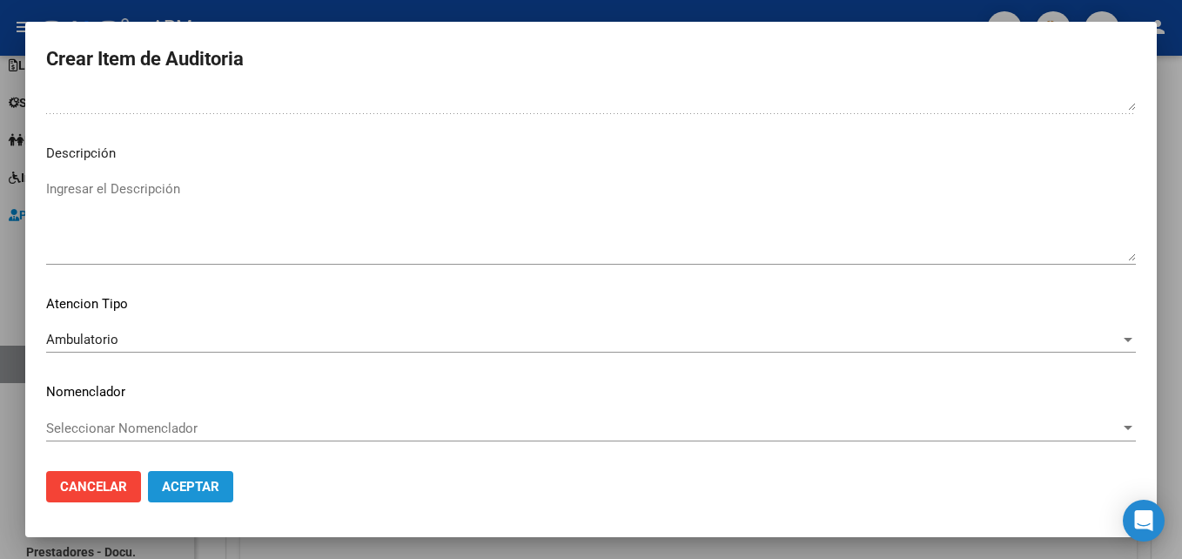
click at [211, 495] on button "Aceptar" at bounding box center [190, 486] width 85 height 31
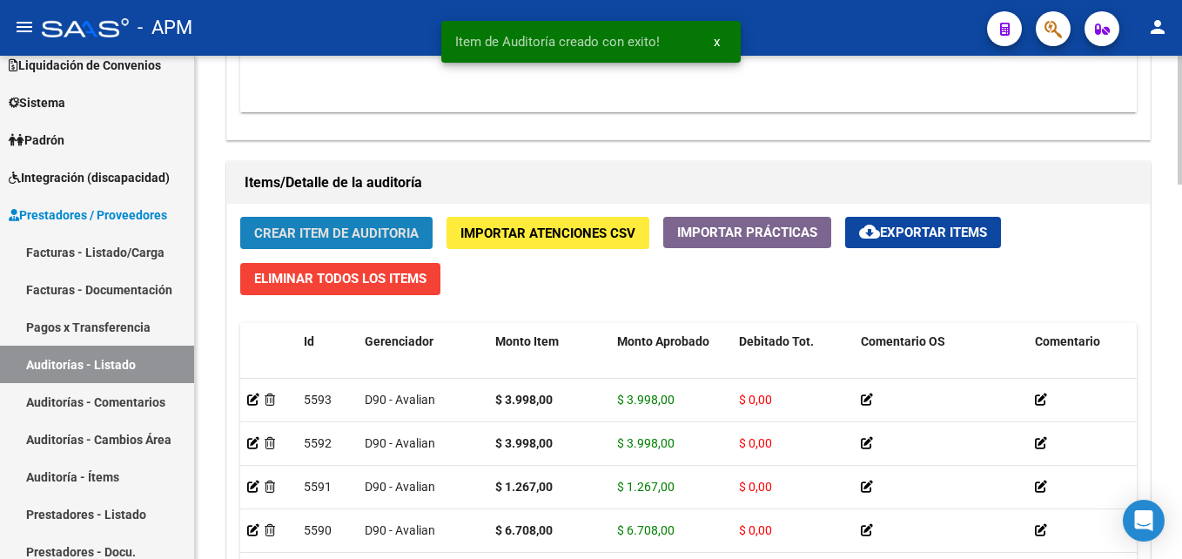
click at [325, 224] on button "Crear Item de Auditoria" at bounding box center [336, 233] width 192 height 32
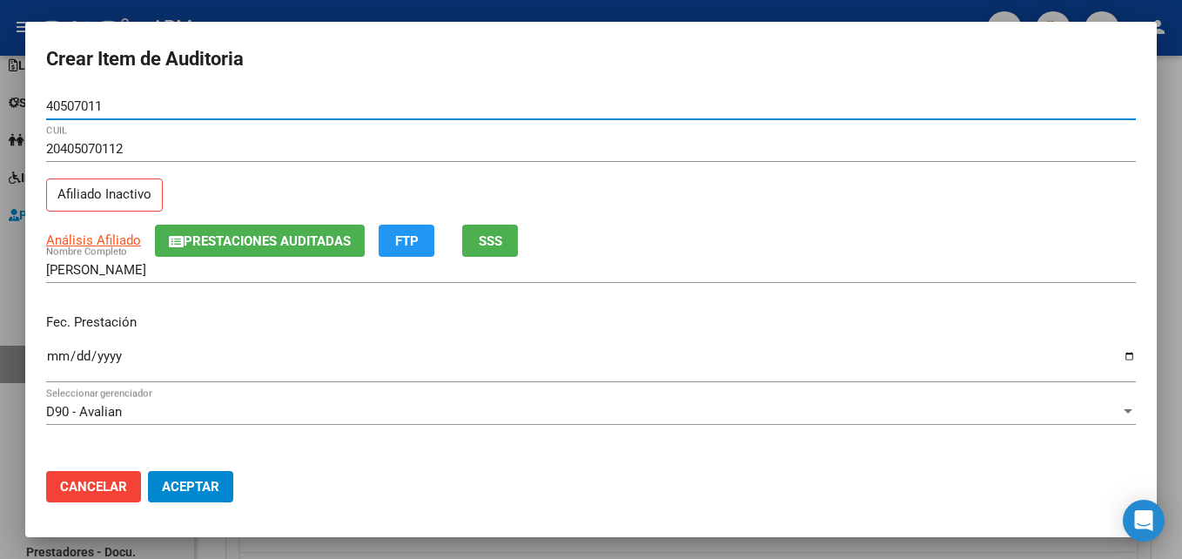
click at [59, 359] on input "Ingresar la fecha" at bounding box center [590, 363] width 1089 height 28
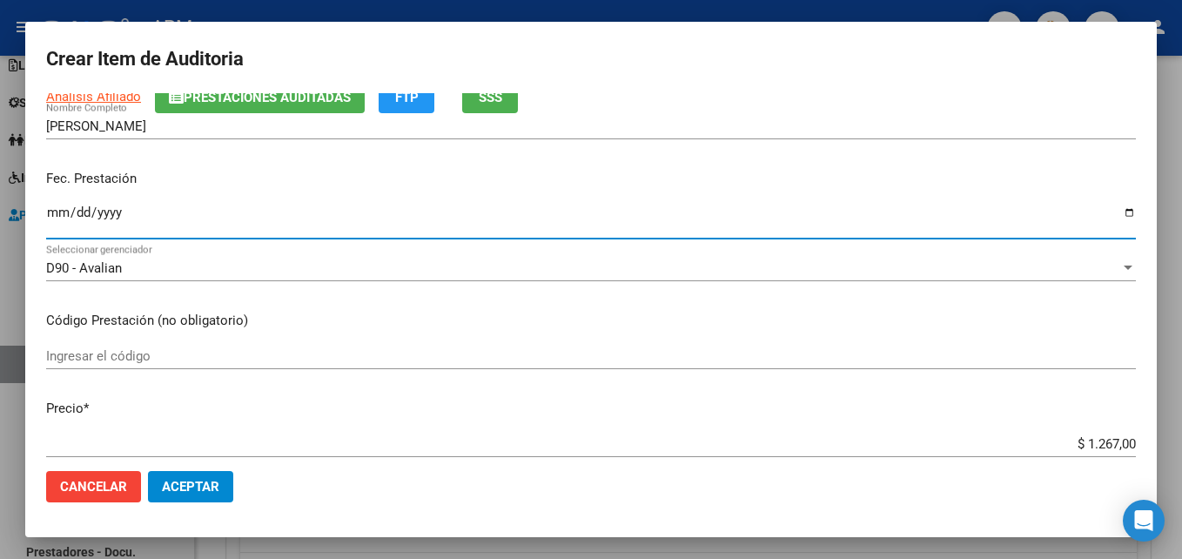
scroll to position [174, 0]
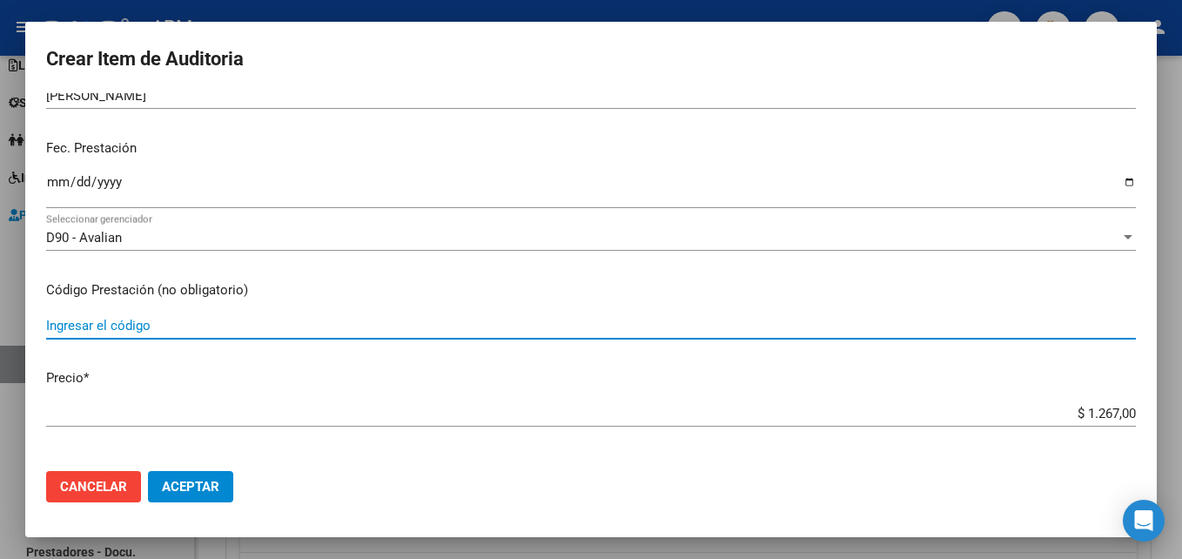
click at [134, 330] on input "Ingresar el código" at bounding box center [590, 326] width 1089 height 16
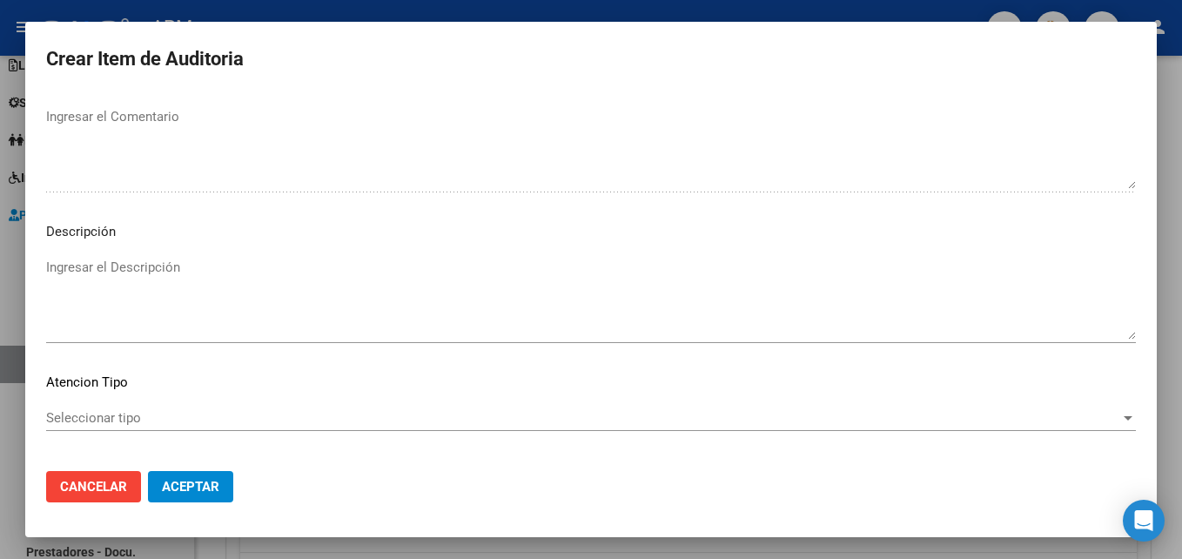
scroll to position [1203, 0]
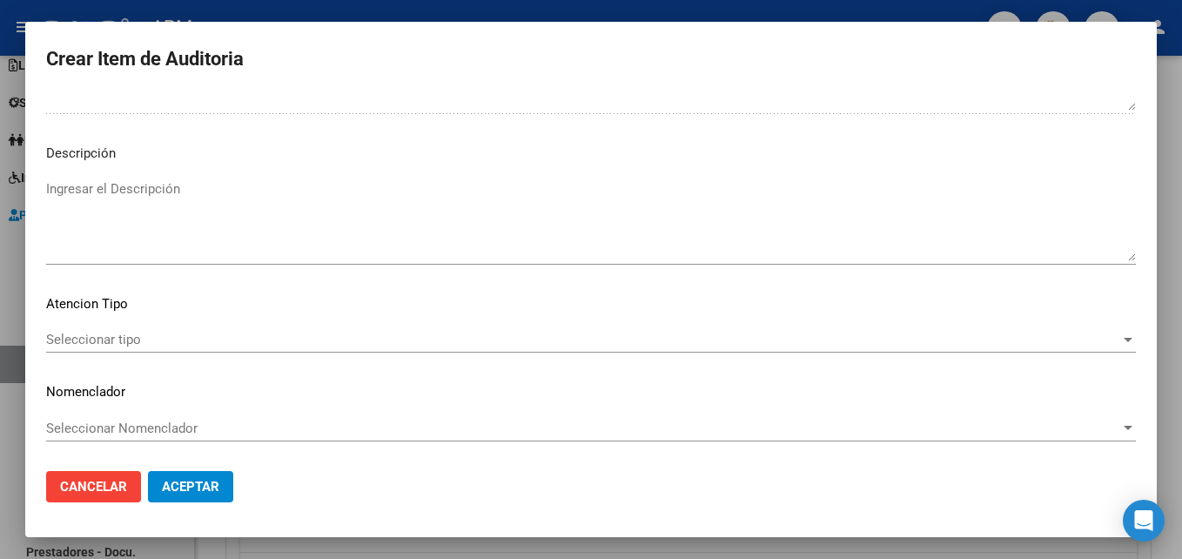
click at [1062, 349] on div "Seleccionar tipo Seleccionar tipo" at bounding box center [590, 339] width 1089 height 26
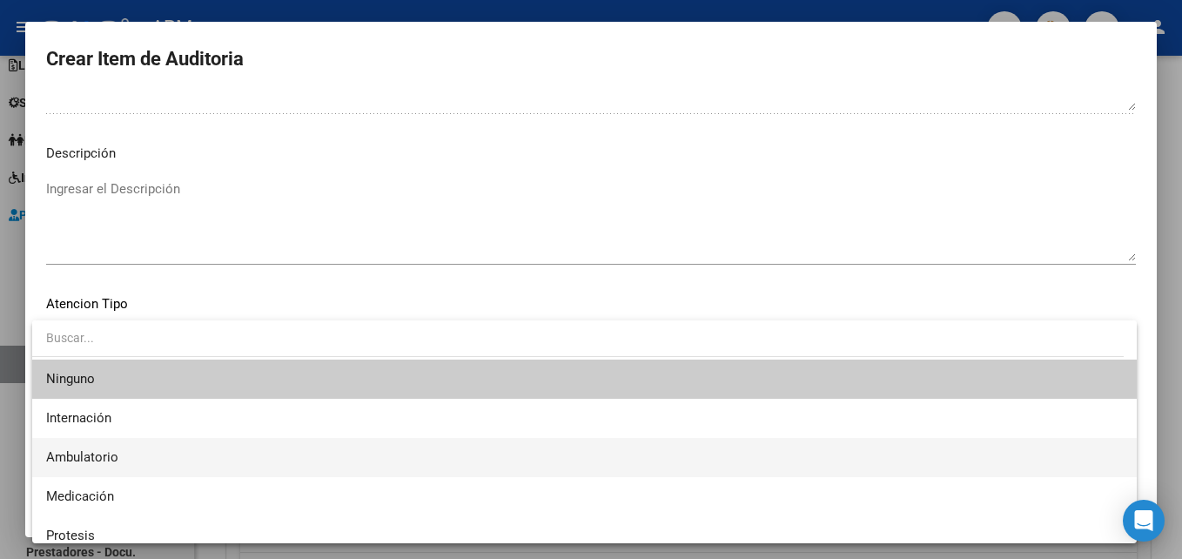
click at [193, 446] on span "Ambulatorio" at bounding box center [584, 457] width 1076 height 39
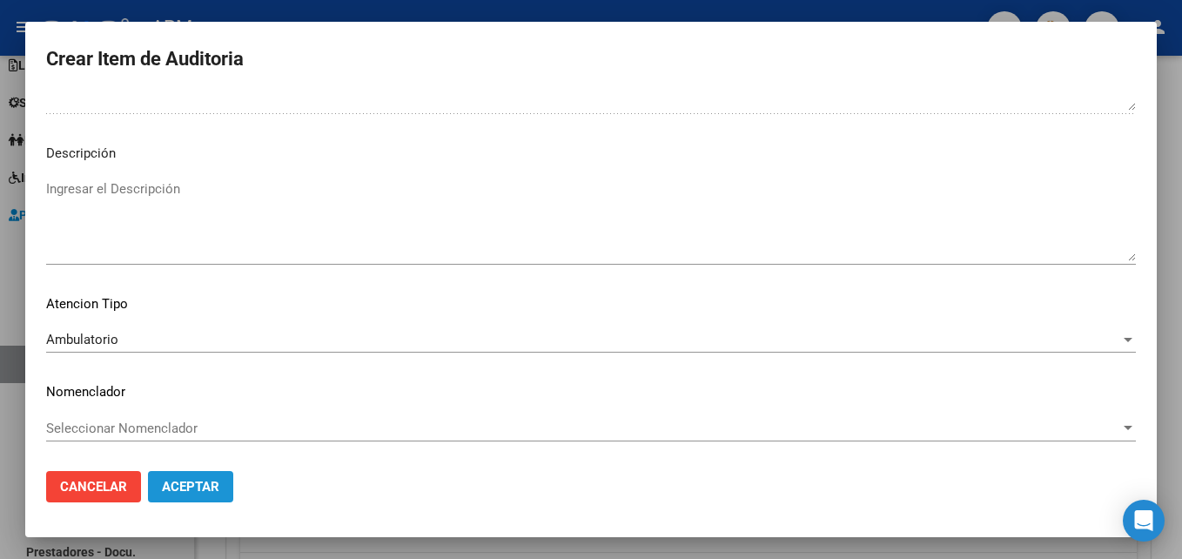
click at [198, 484] on span "Aceptar" at bounding box center [190, 487] width 57 height 16
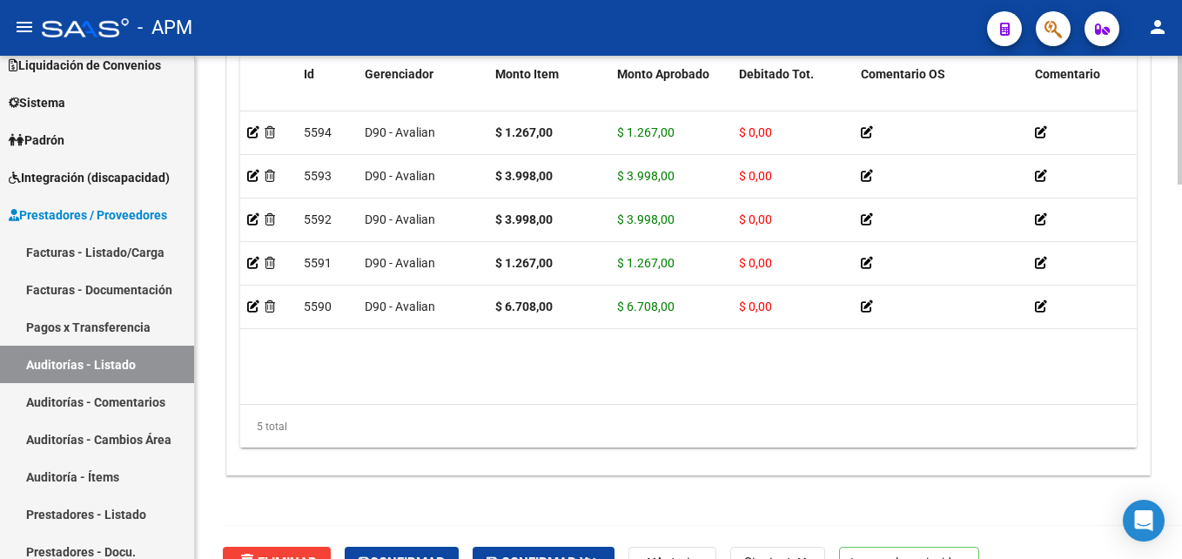
scroll to position [1459, 0]
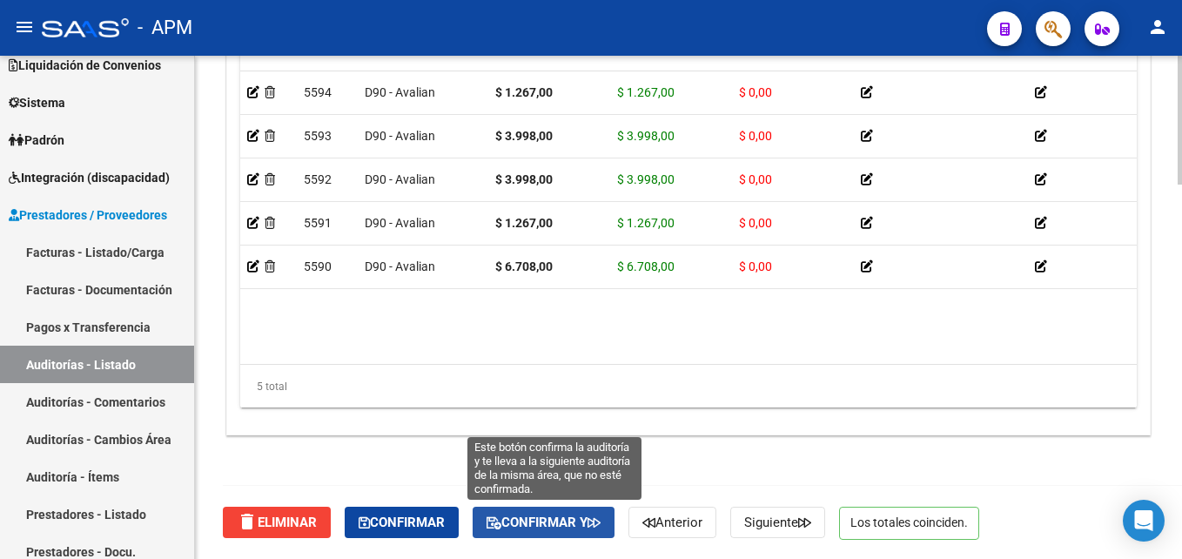
click at [535, 517] on span "Confirmar y" at bounding box center [543, 522] width 114 height 16
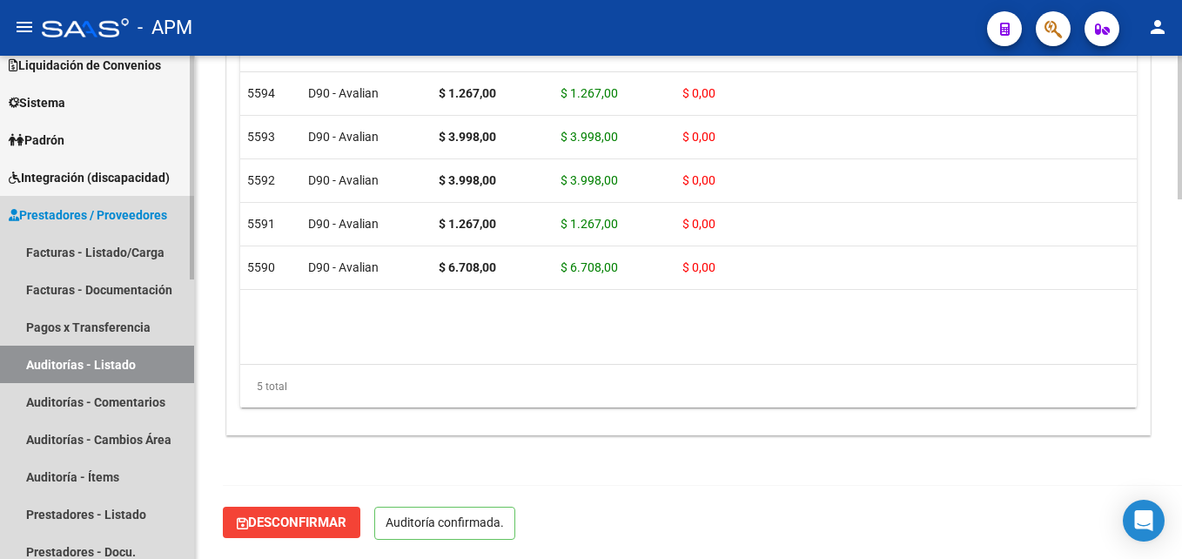
click at [164, 375] on link "Auditorías - Listado" at bounding box center [97, 363] width 194 height 37
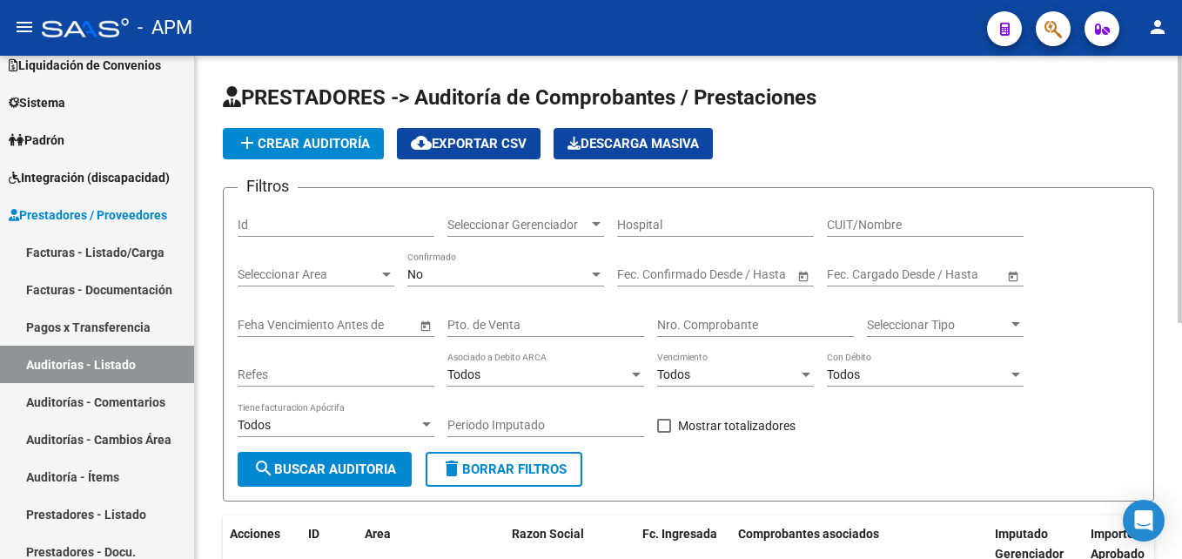
click at [329, 137] on span "add Crear Auditoría" at bounding box center [303, 144] width 133 height 16
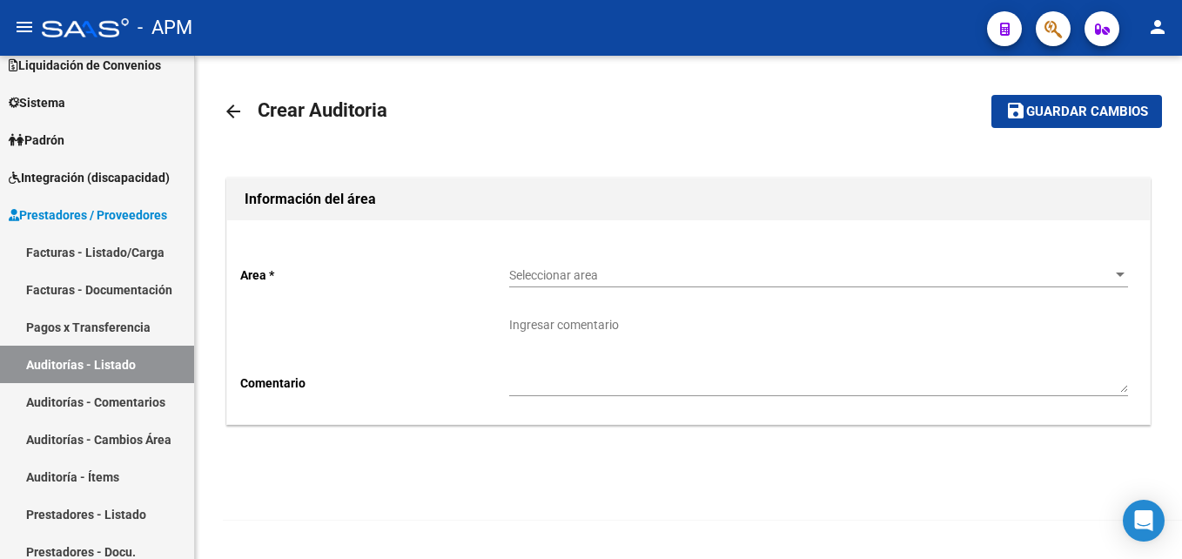
click at [1092, 278] on span "Seleccionar area" at bounding box center [810, 275] width 603 height 15
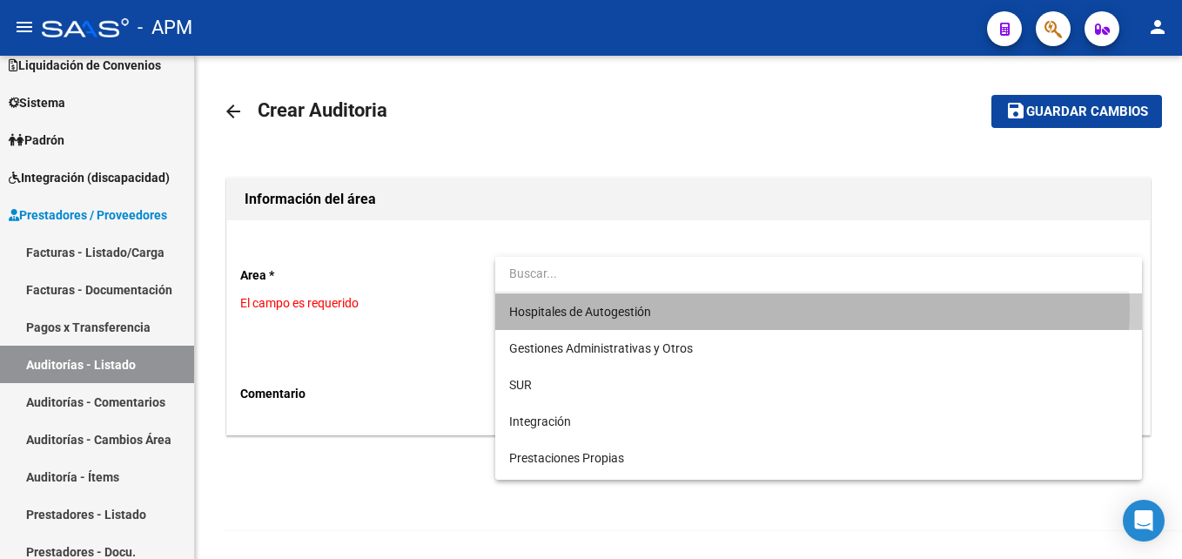
click at [776, 305] on span "Hospitales de Autogestión" at bounding box center [818, 311] width 619 height 37
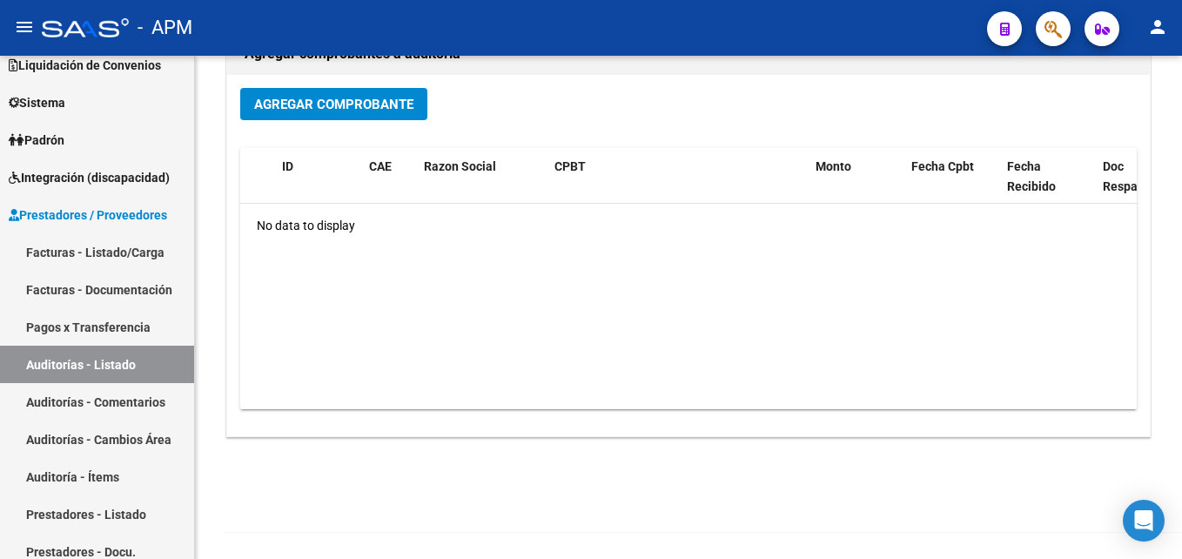
scroll to position [415, 0]
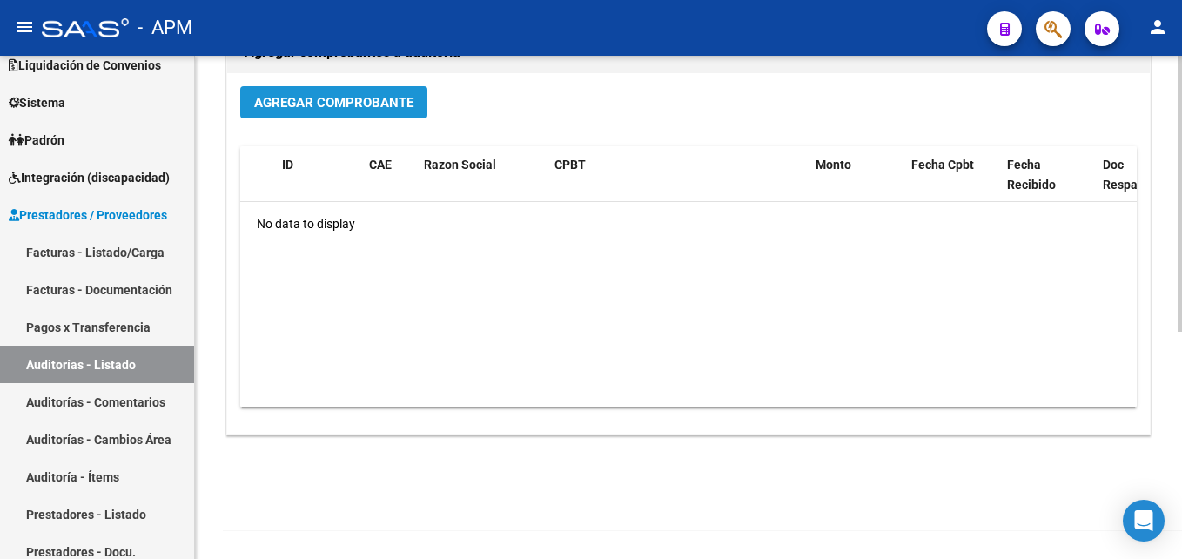
click at [360, 111] on button "Agregar Comprobante" at bounding box center [333, 102] width 187 height 32
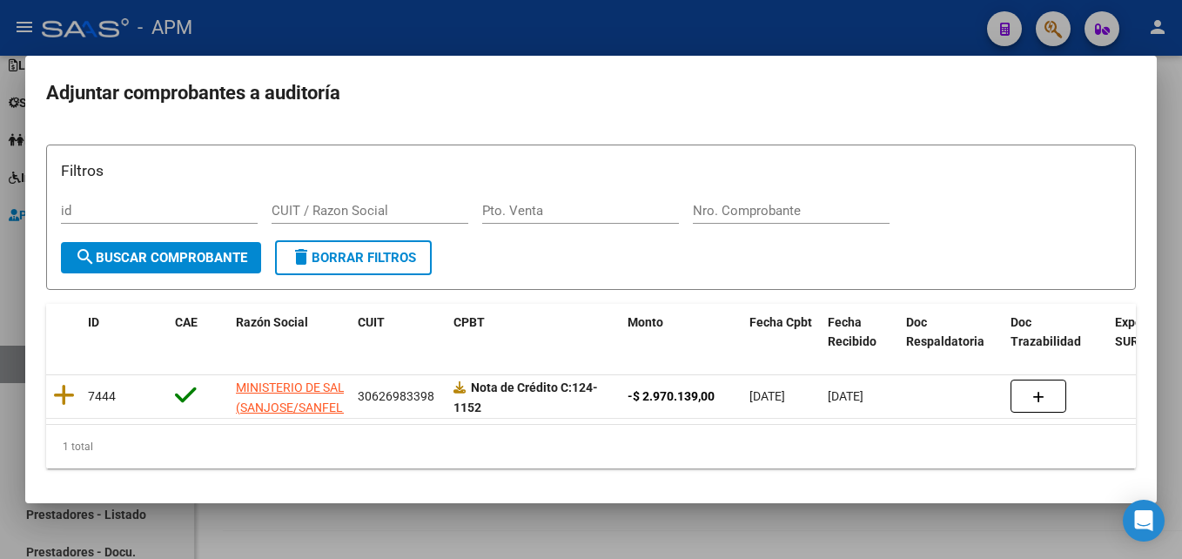
click at [756, 533] on div at bounding box center [591, 279] width 1182 height 559
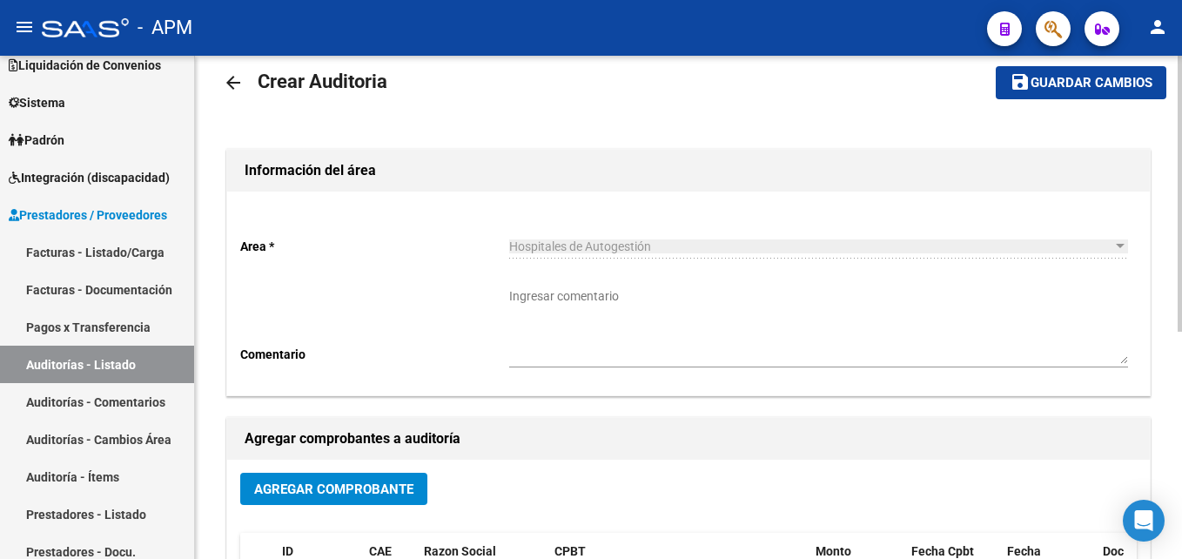
scroll to position [0, 0]
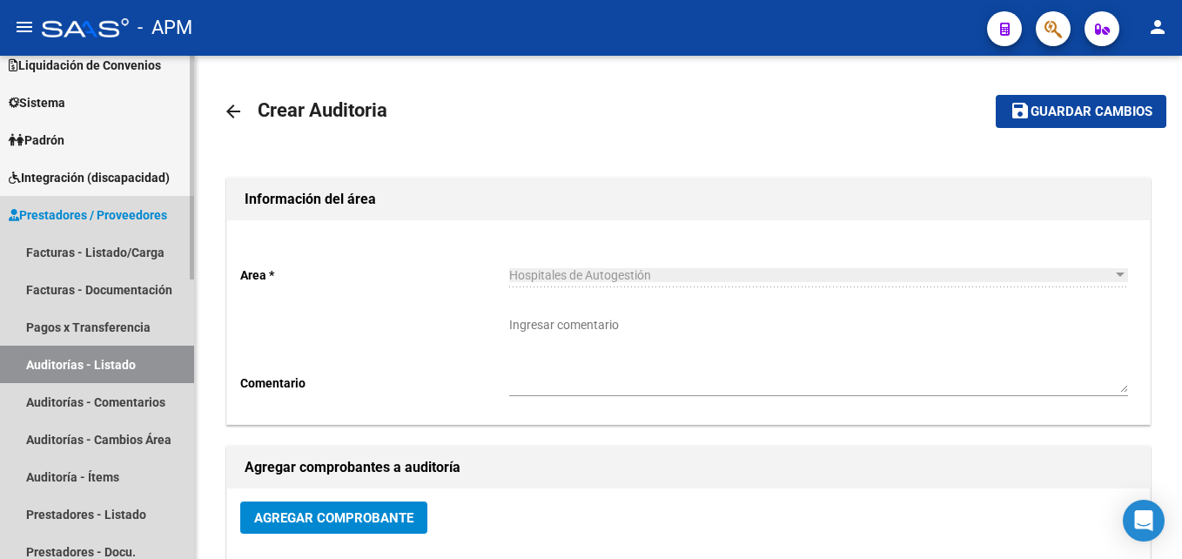
click at [129, 356] on link "Auditorías - Listado" at bounding box center [97, 363] width 194 height 37
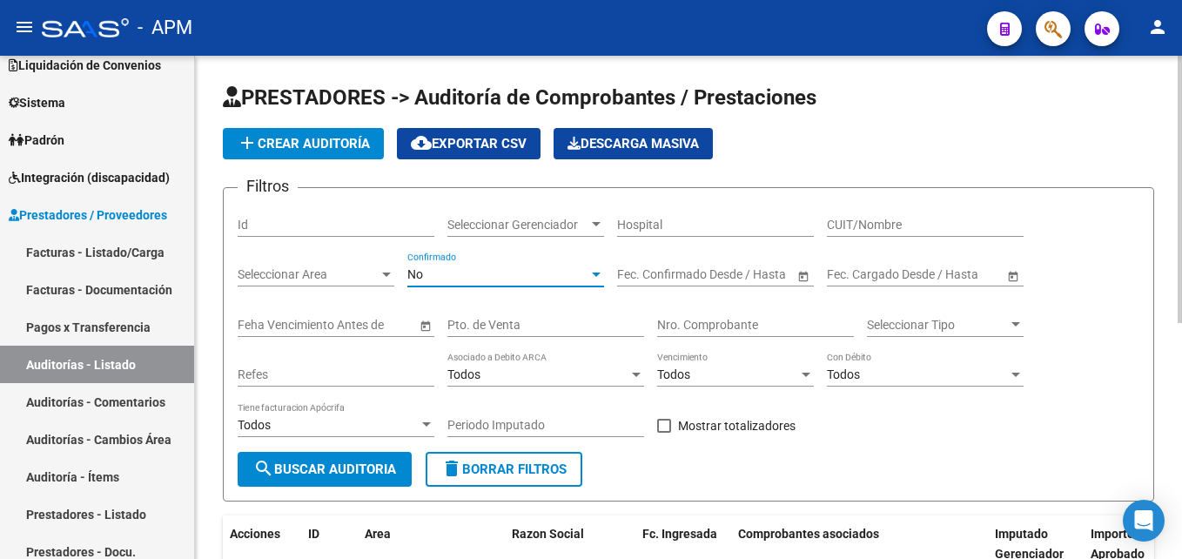
click at [585, 274] on div "No" at bounding box center [497, 274] width 181 height 15
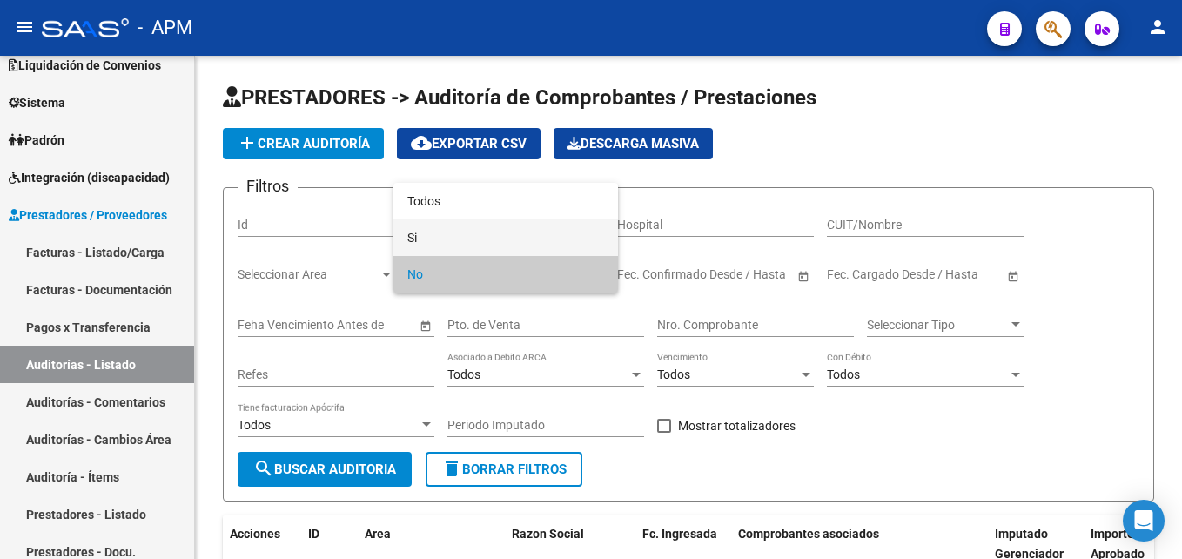
click at [539, 238] on span "Si" at bounding box center [505, 237] width 197 height 37
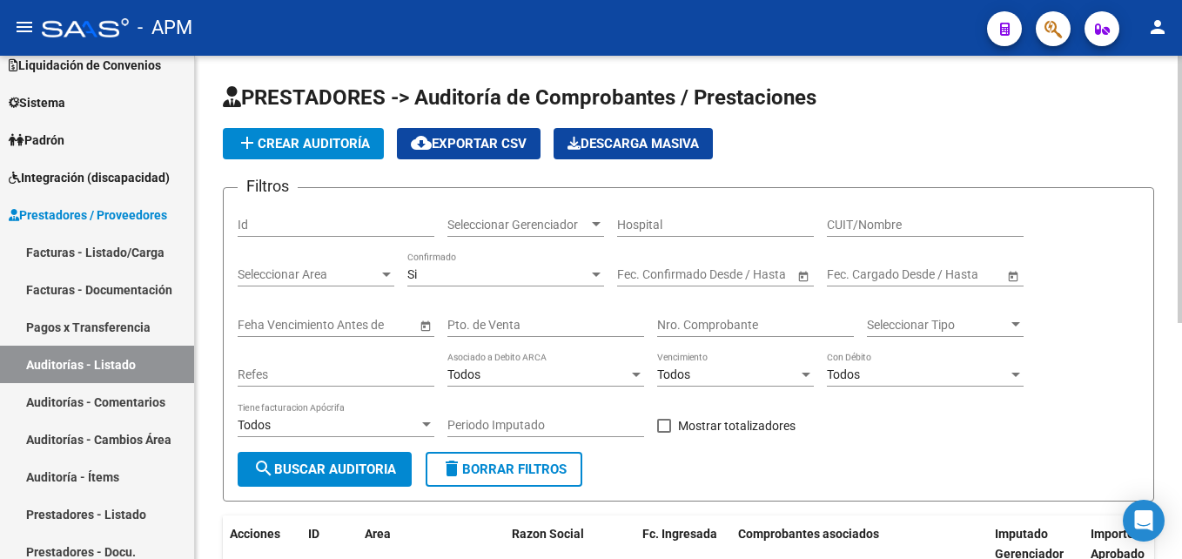
click at [801, 277] on span "Open calendar" at bounding box center [803, 275] width 42 height 42
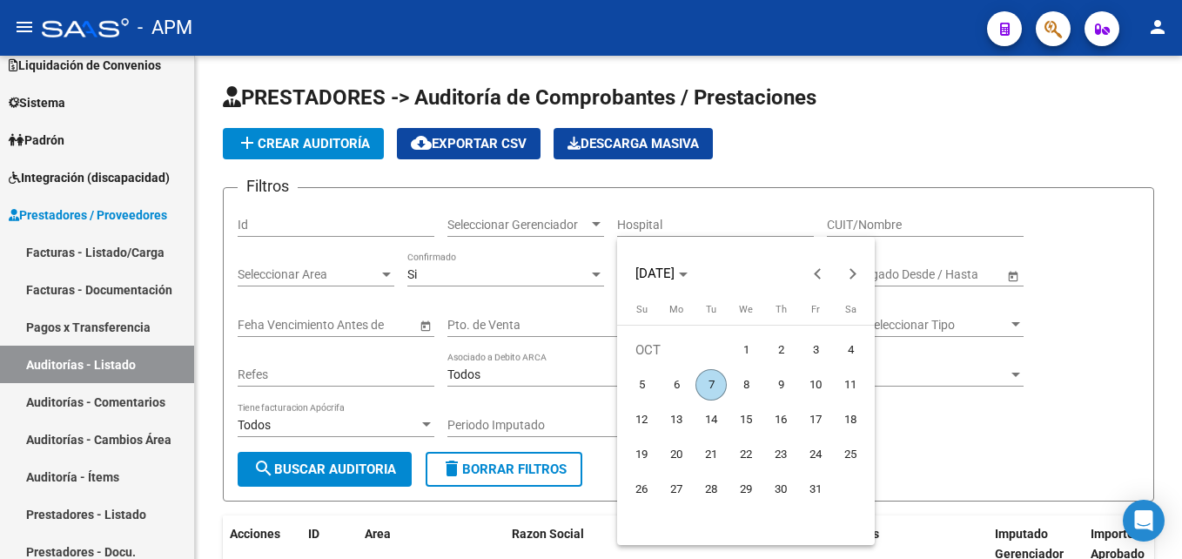
click at [744, 344] on span "1" at bounding box center [745, 349] width 31 height 31
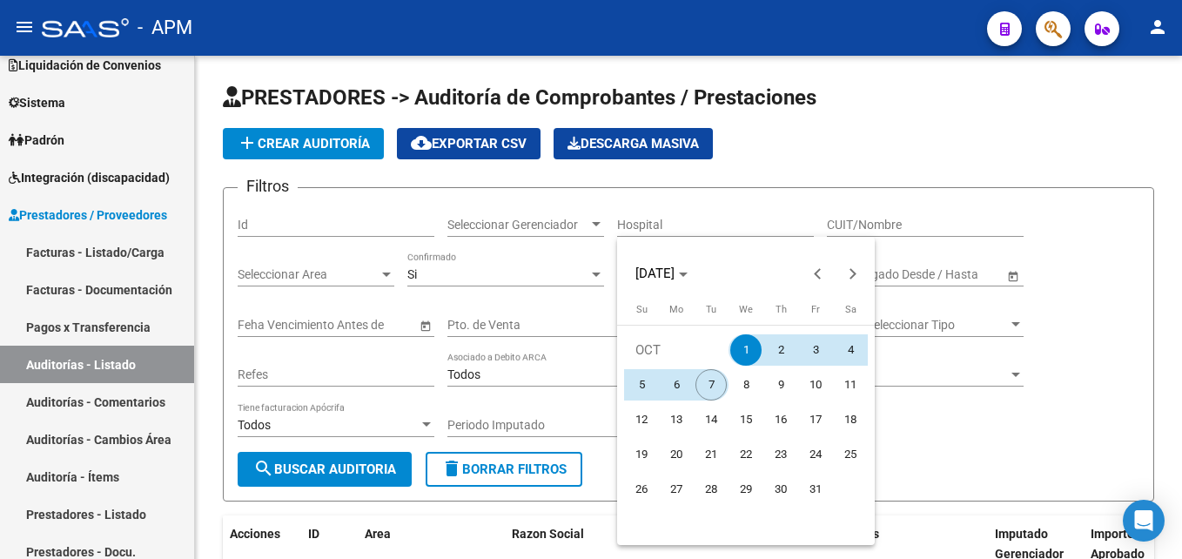
click at [702, 383] on span "7" at bounding box center [710, 384] width 31 height 31
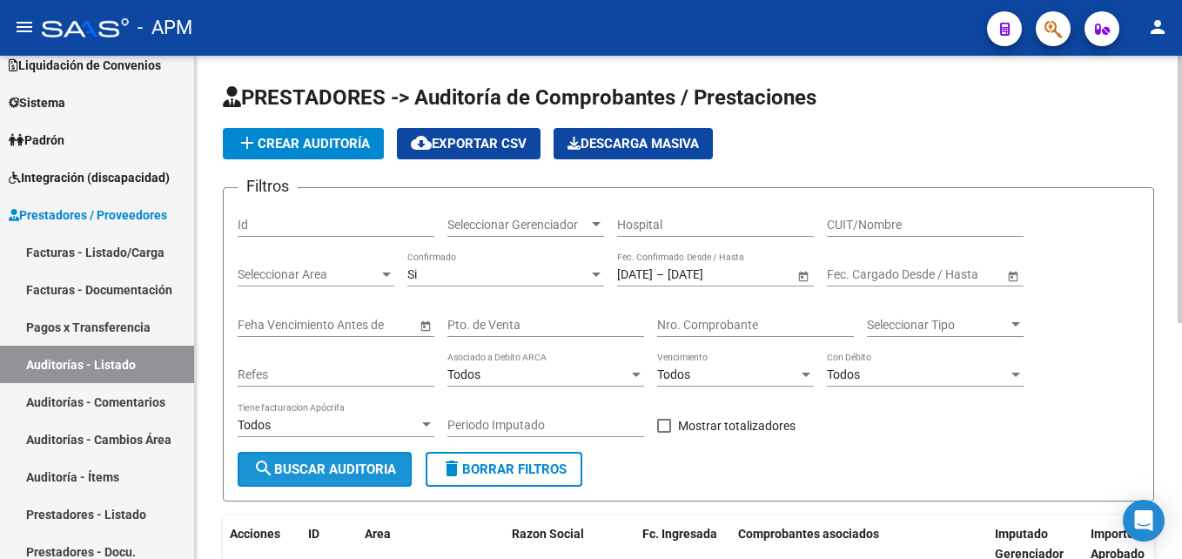
click at [352, 468] on span "search Buscar Auditoria" at bounding box center [324, 469] width 143 height 16
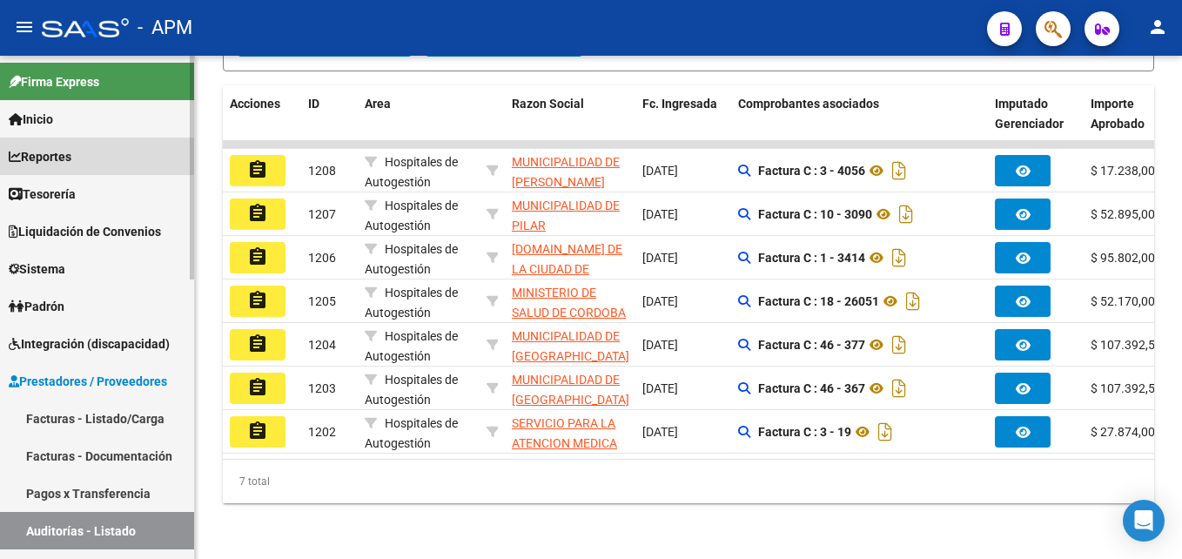
click at [84, 166] on link "Reportes" at bounding box center [97, 155] width 194 height 37
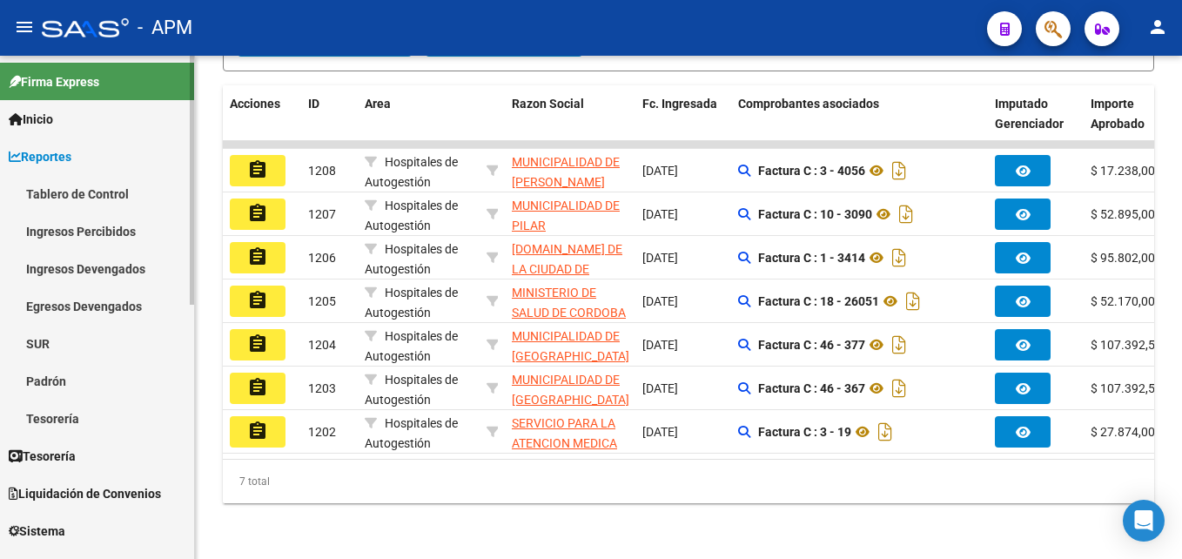
click at [96, 190] on link "Tablero de Control" at bounding box center [97, 193] width 194 height 37
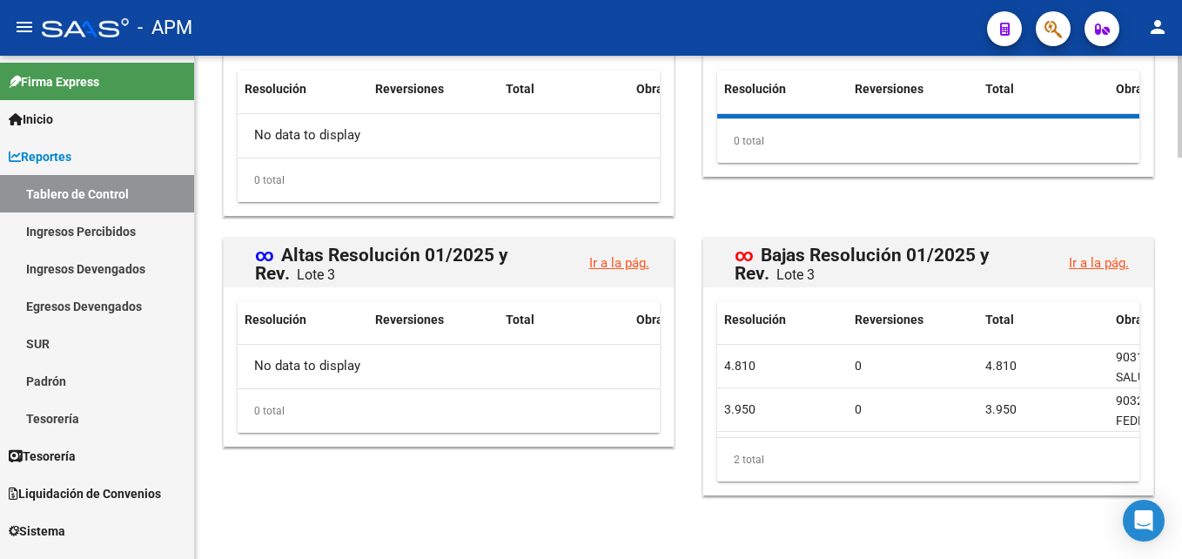
scroll to position [1981, 0]
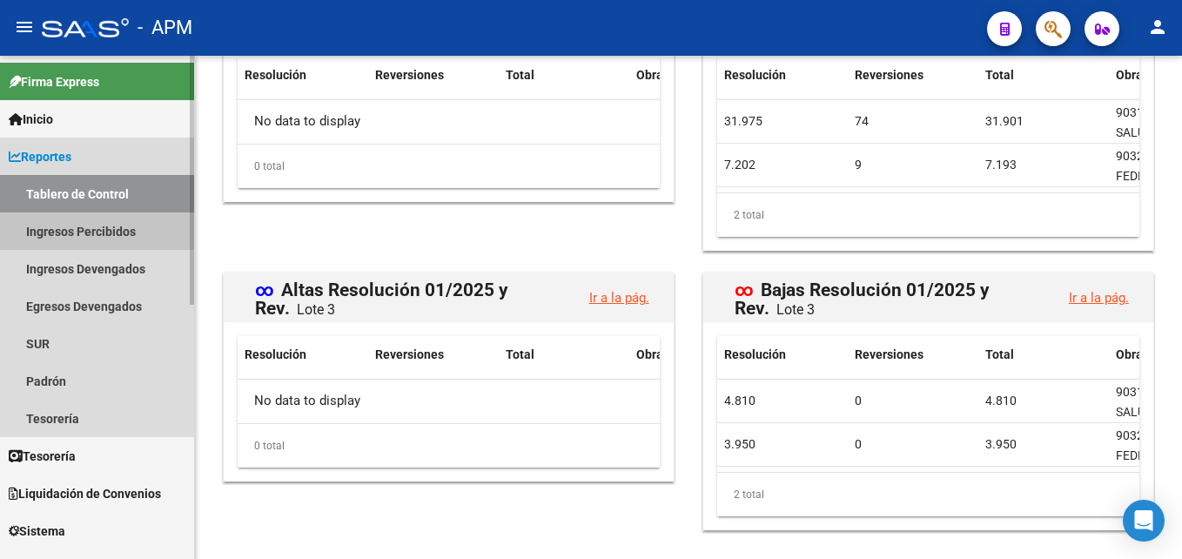
click at [93, 232] on link "Ingresos Percibidos" at bounding box center [97, 230] width 194 height 37
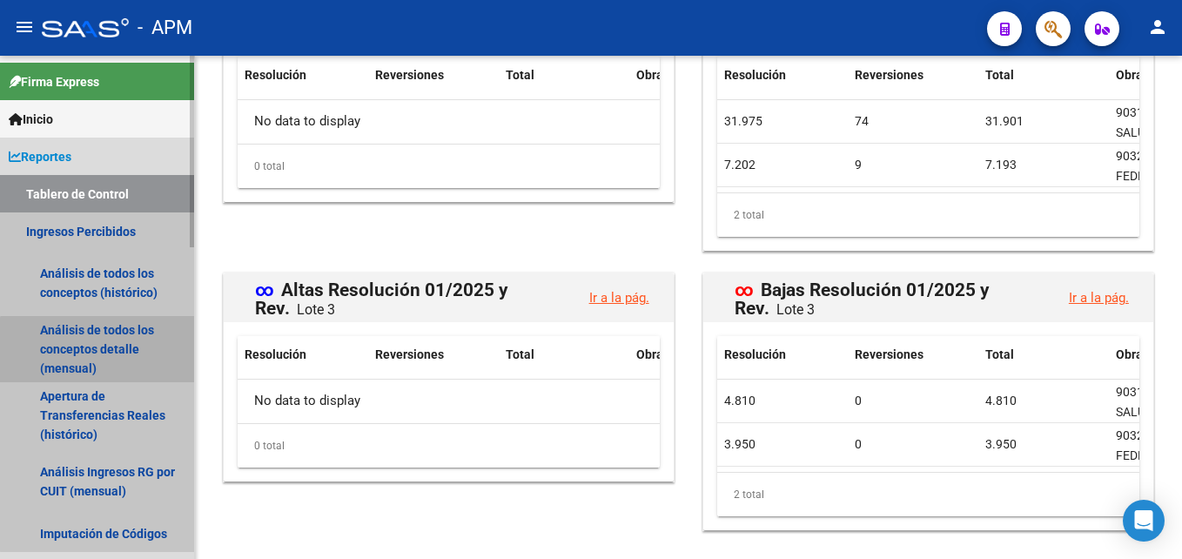
click at [106, 351] on link "Análisis de todos los conceptos detalle (mensual)" at bounding box center [97, 349] width 194 height 66
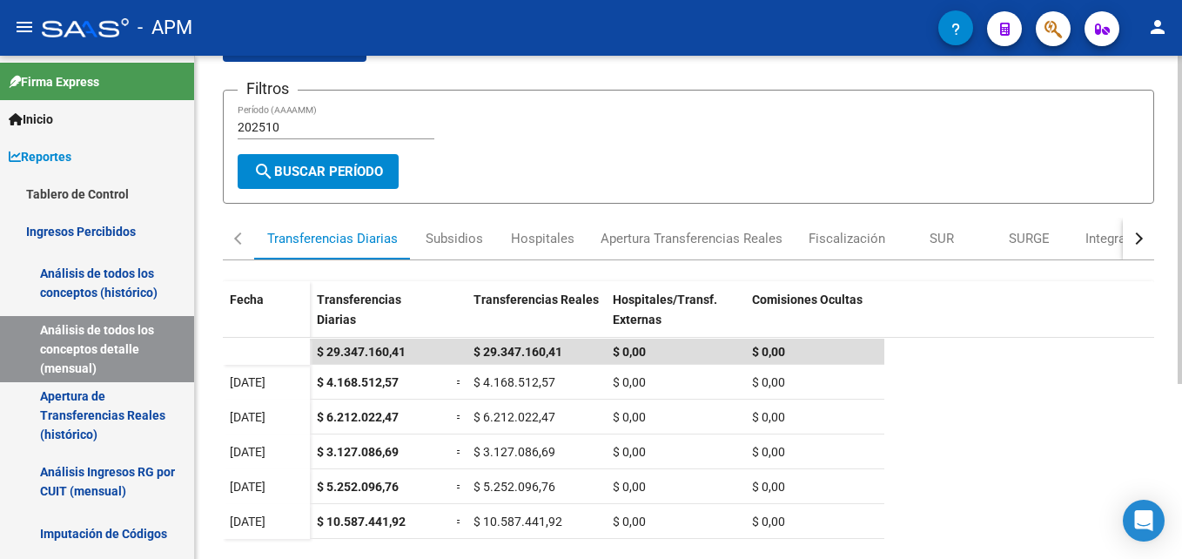
scroll to position [93, 0]
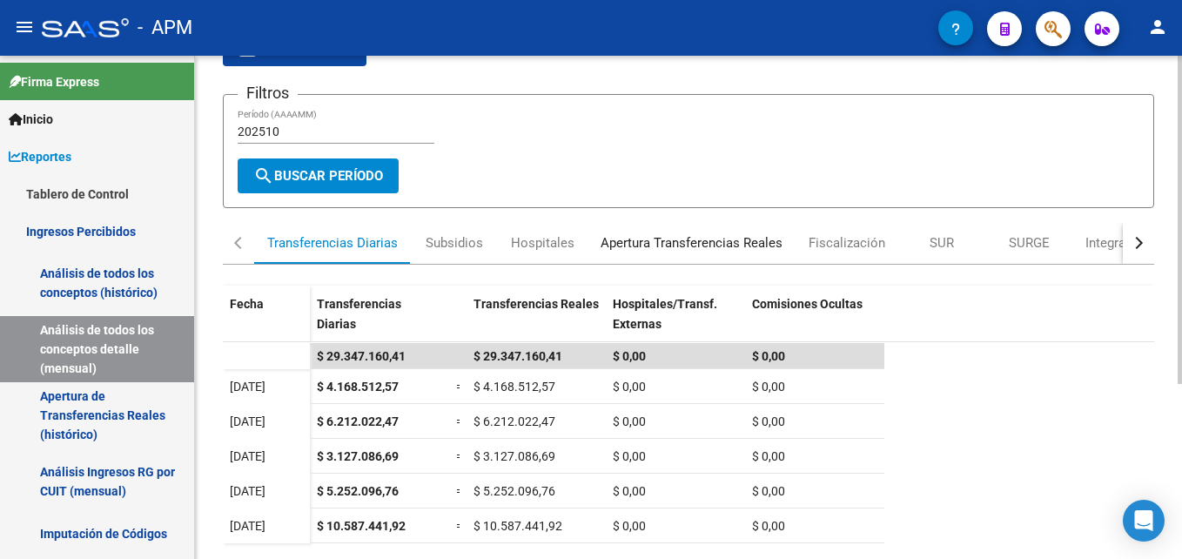
click at [728, 244] on div "Apertura Transferencias Reales" at bounding box center [691, 242] width 182 height 19
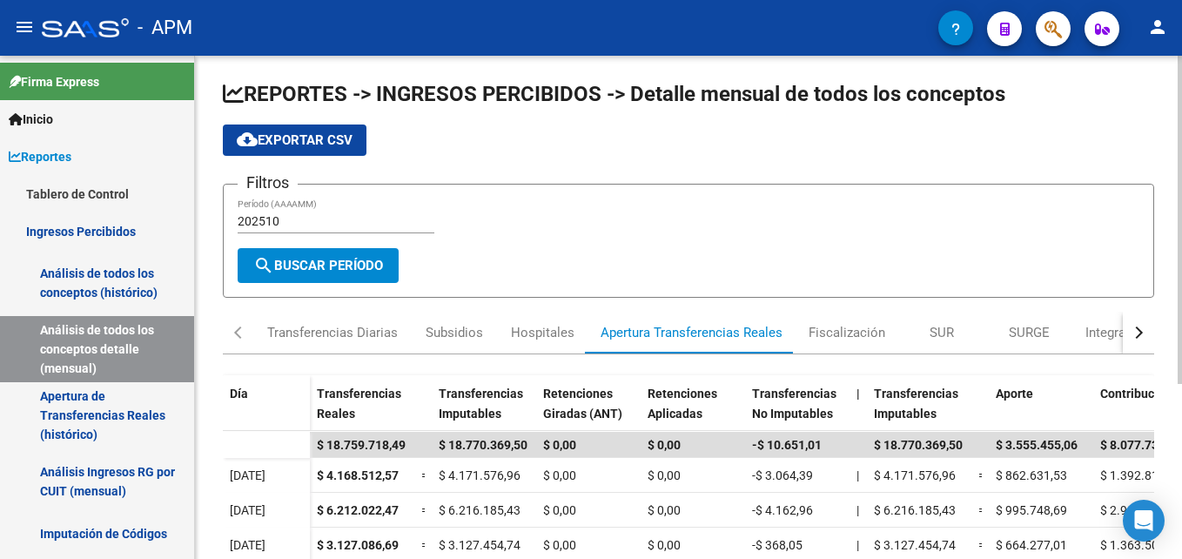
scroll to position [0, 0]
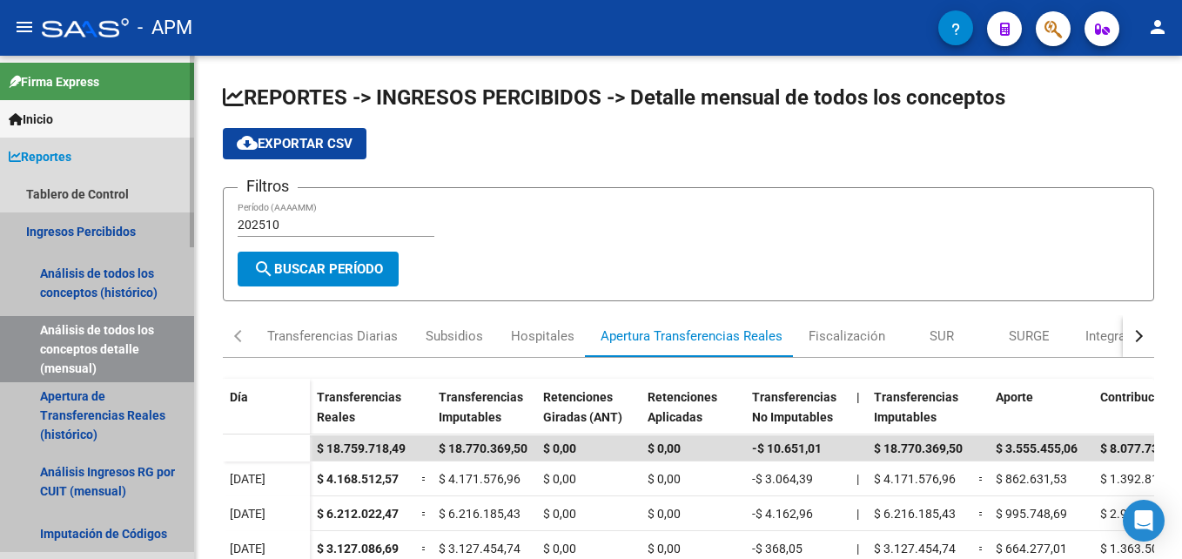
click at [91, 353] on link "Análisis de todos los conceptos detalle (mensual)" at bounding box center [97, 349] width 194 height 66
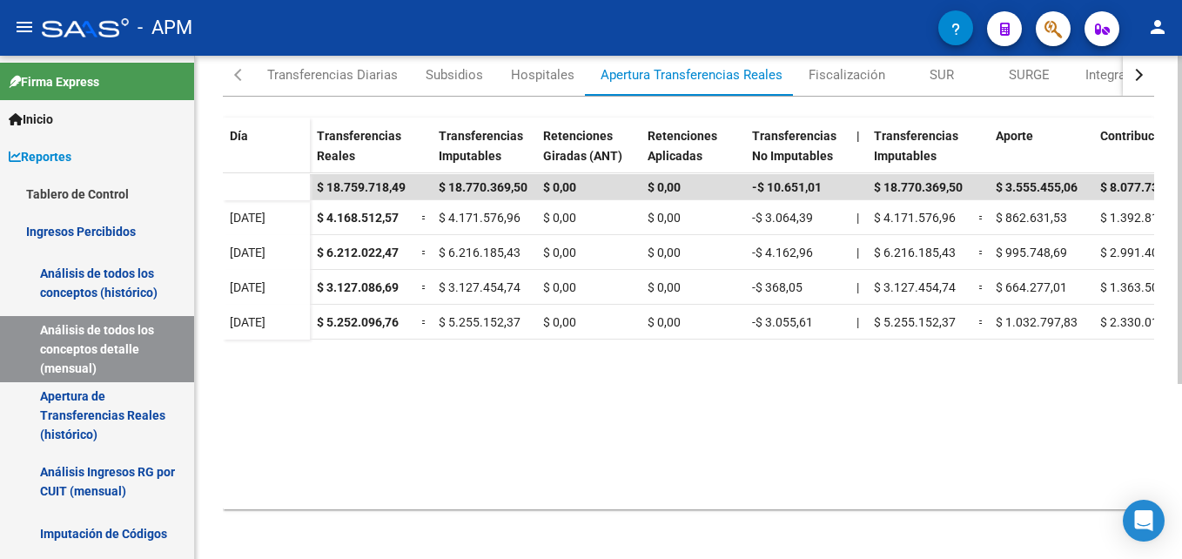
scroll to position [174, 0]
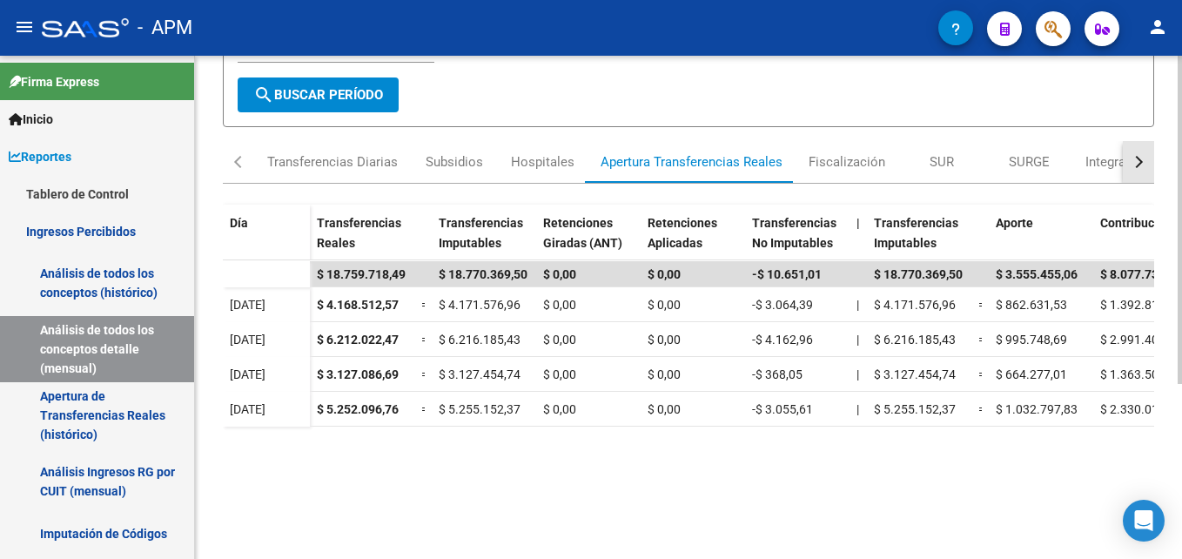
click at [1131, 163] on div "button" at bounding box center [1136, 162] width 12 height 12
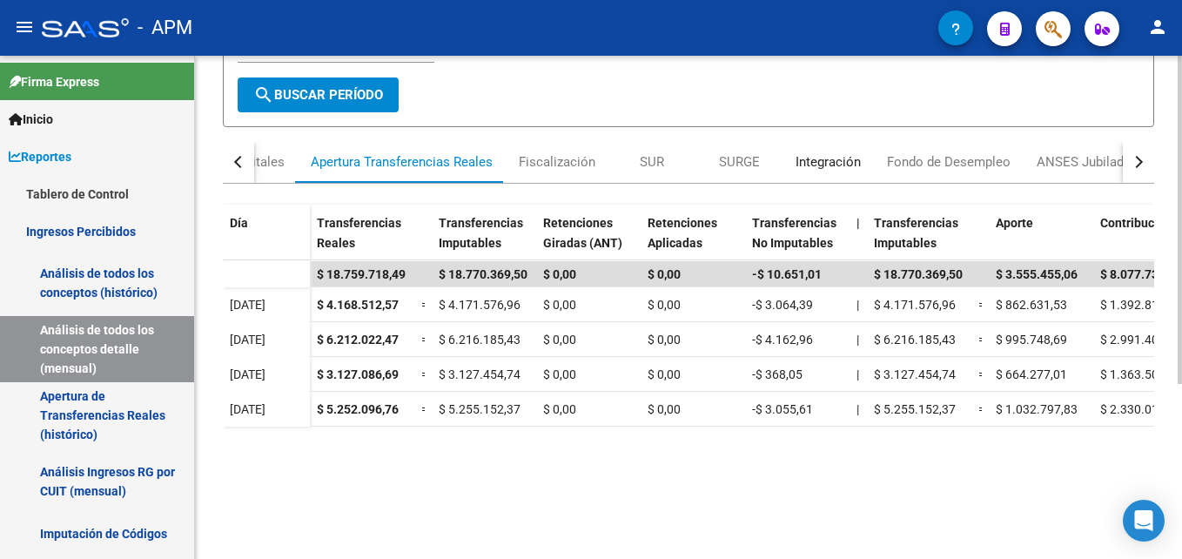
click at [837, 161] on div "Integración" at bounding box center [827, 161] width 65 height 19
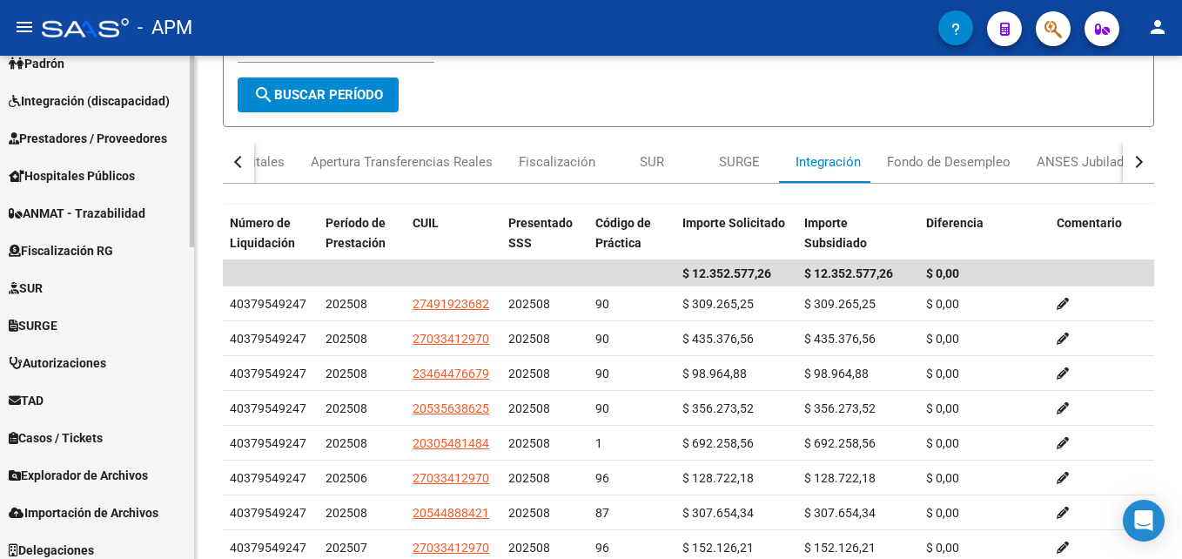
scroll to position [816, 0]
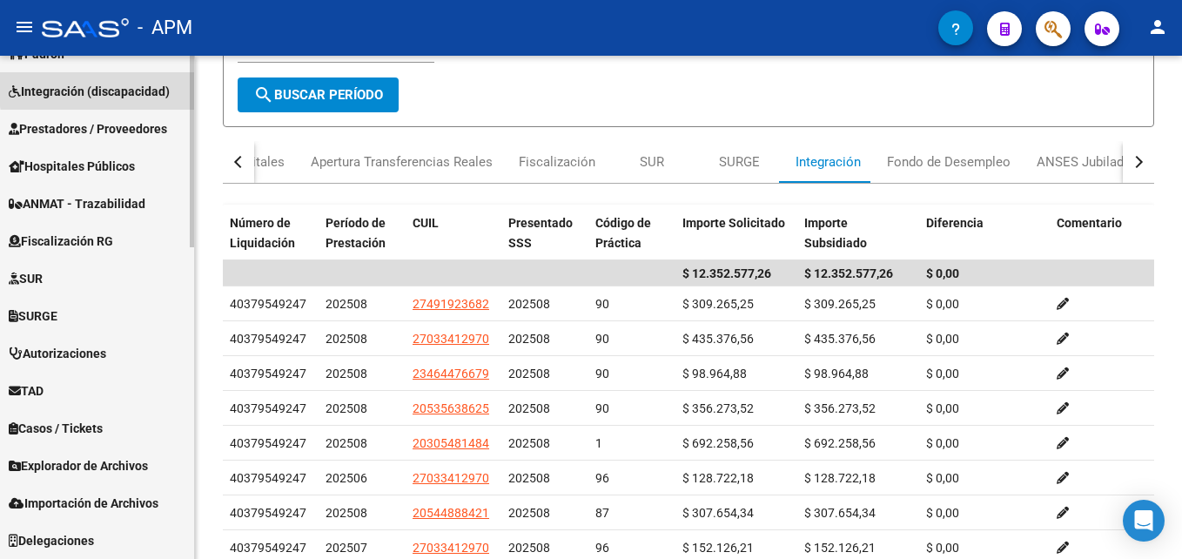
click at [144, 85] on span "Integración (discapacidad)" at bounding box center [89, 91] width 161 height 19
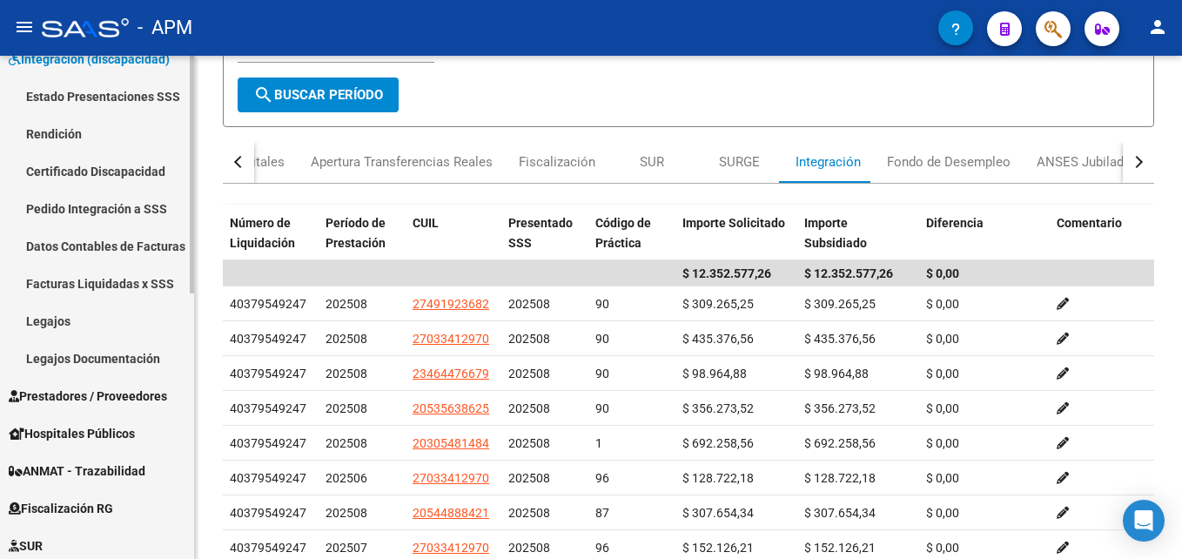
scroll to position [252, 0]
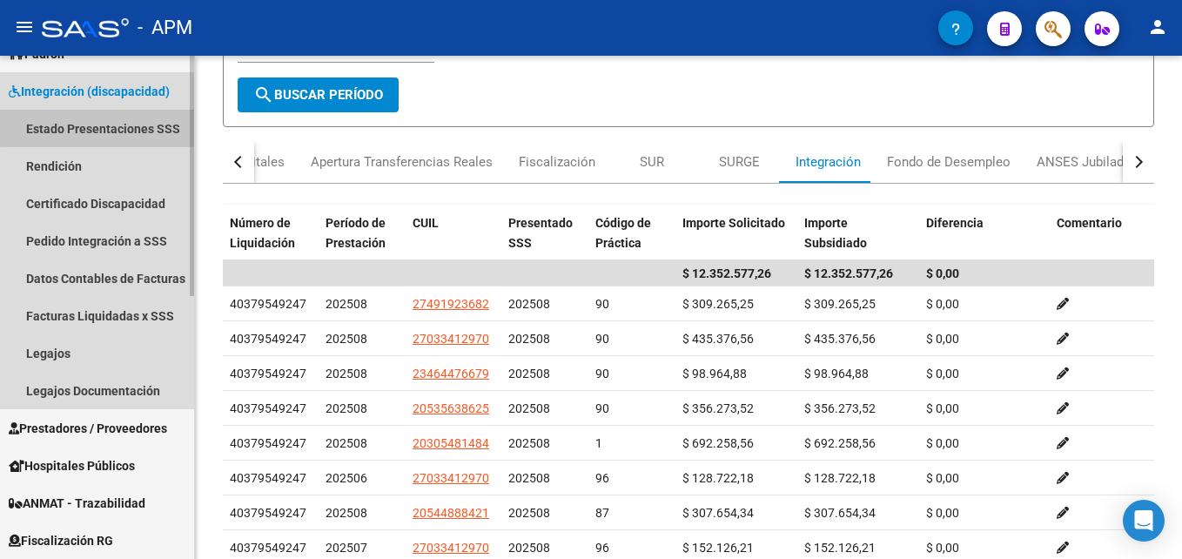
click at [114, 125] on link "Estado Presentaciones SSS" at bounding box center [97, 128] width 194 height 37
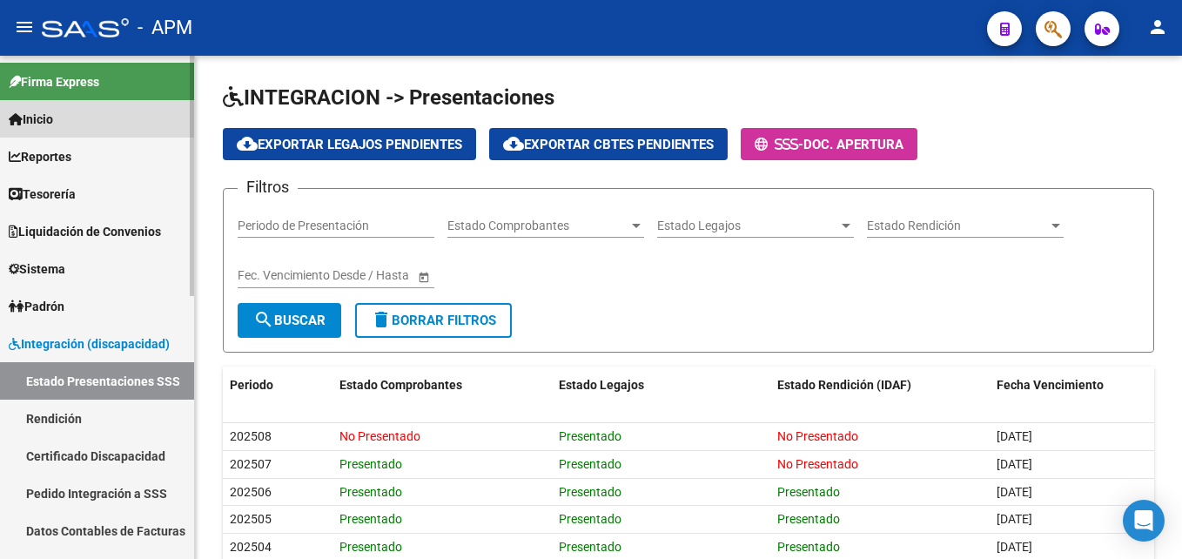
click at [53, 112] on span "Inicio" at bounding box center [31, 119] width 44 height 19
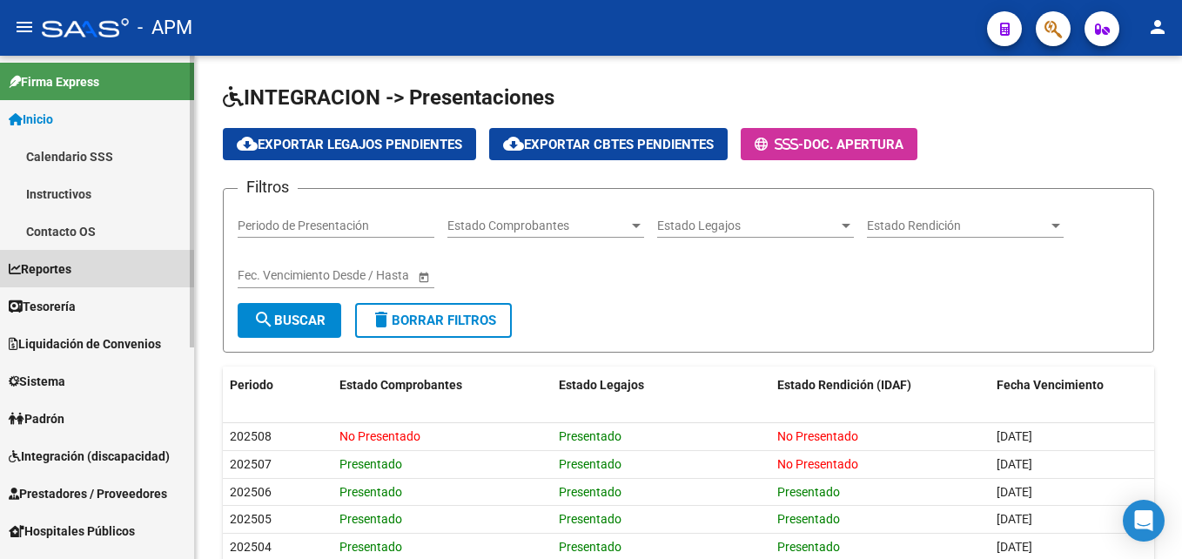
click at [99, 265] on link "Reportes" at bounding box center [97, 268] width 194 height 37
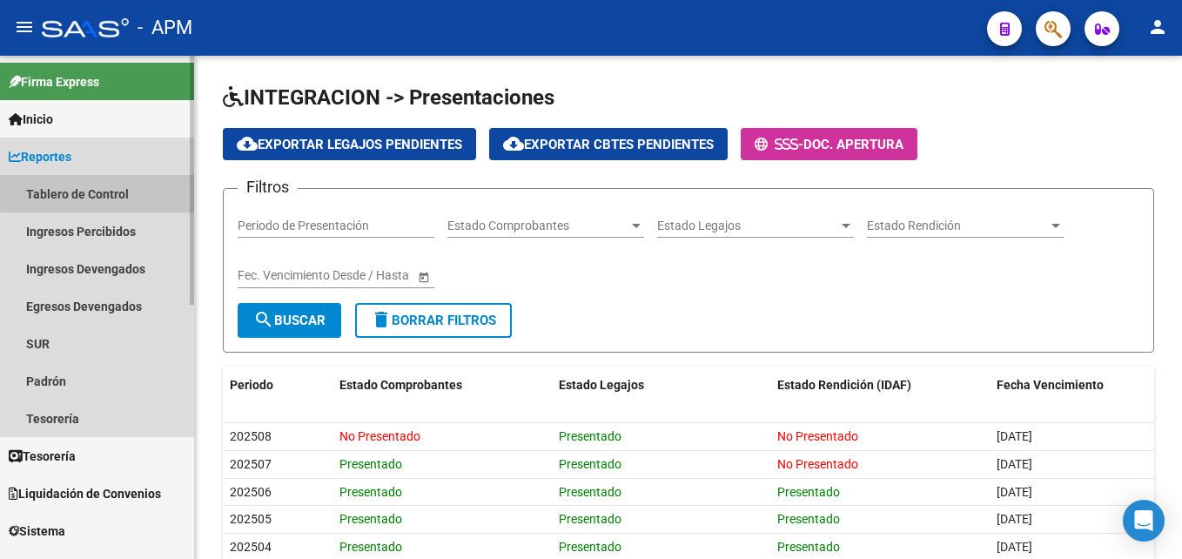
click at [128, 191] on link "Tablero de Control" at bounding box center [97, 193] width 194 height 37
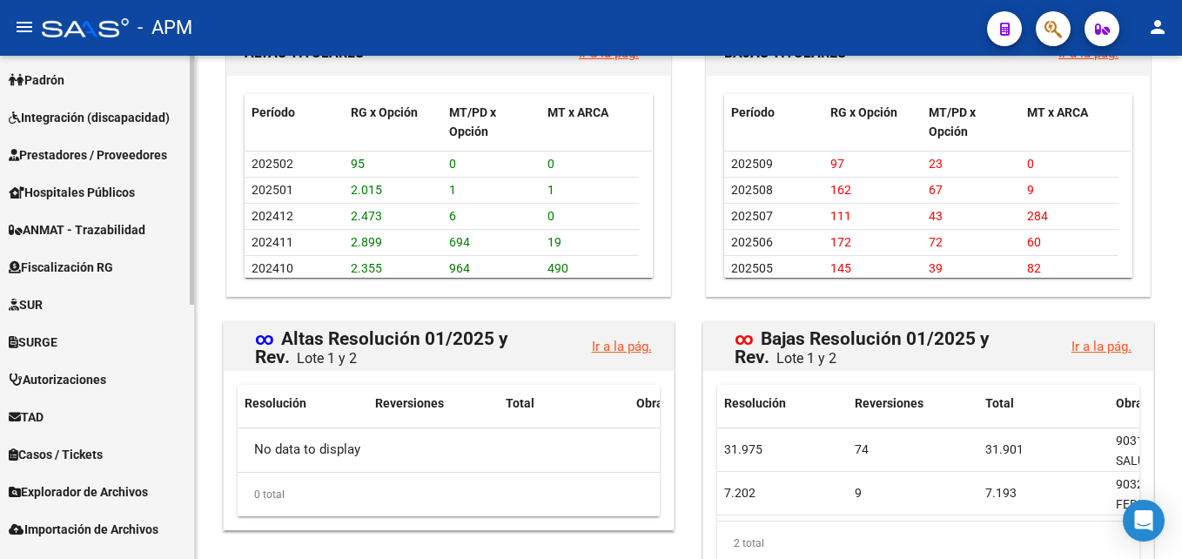
scroll to position [514, 0]
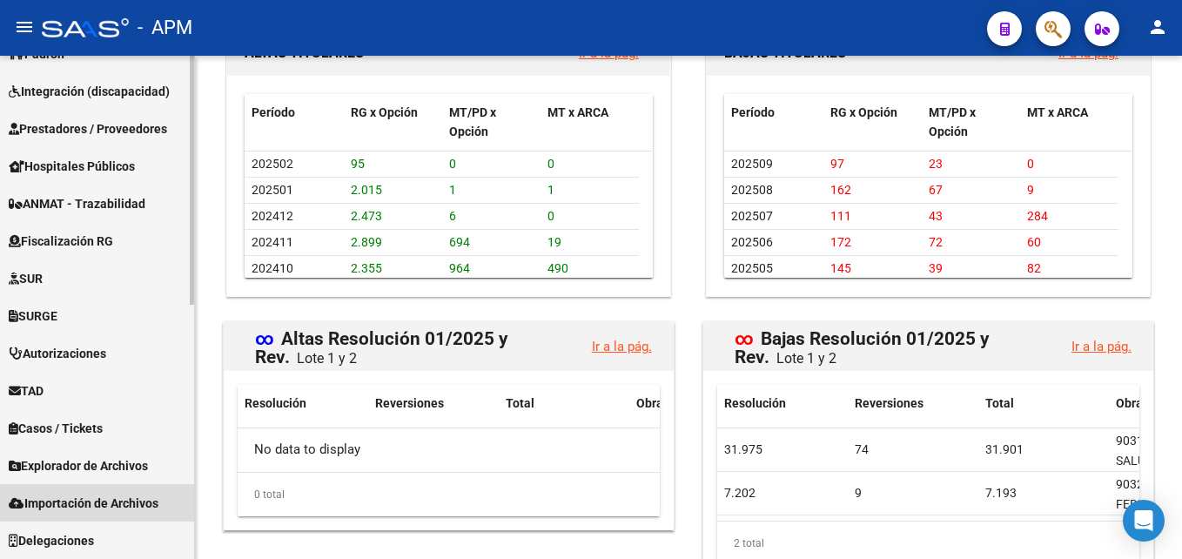
click at [118, 500] on span "Importación de Archivos" at bounding box center [84, 502] width 150 height 19
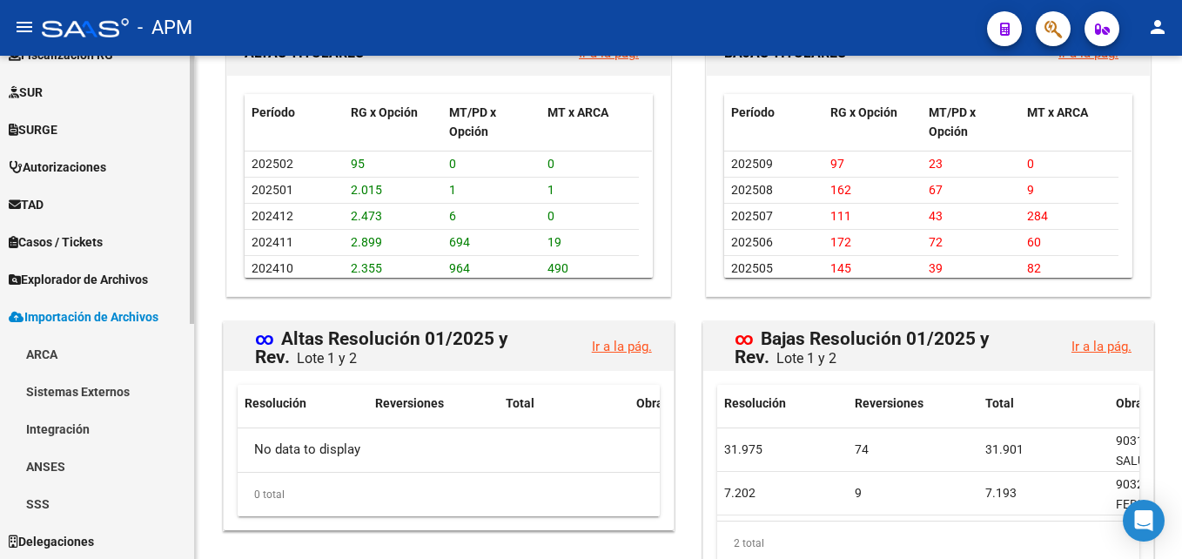
scroll to position [439, 0]
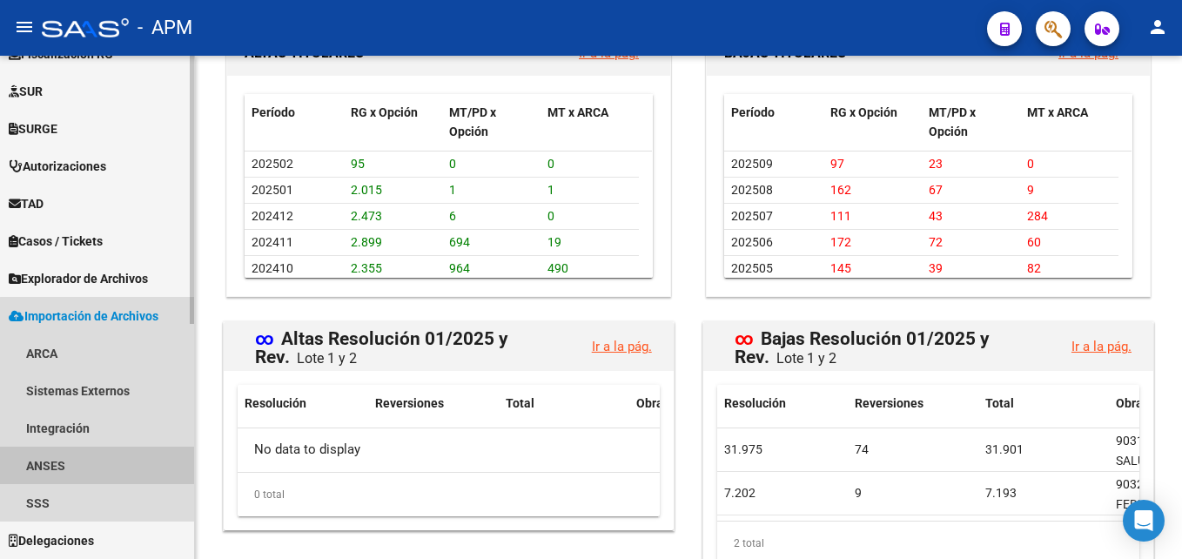
click at [116, 457] on link "ANSES" at bounding box center [97, 464] width 194 height 37
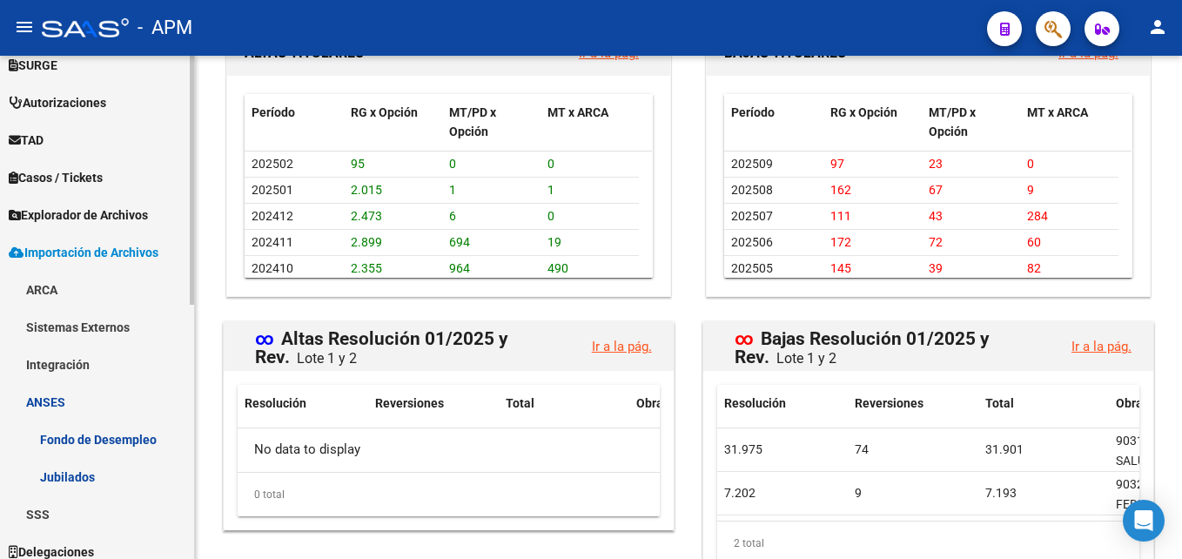
scroll to position [514, 0]
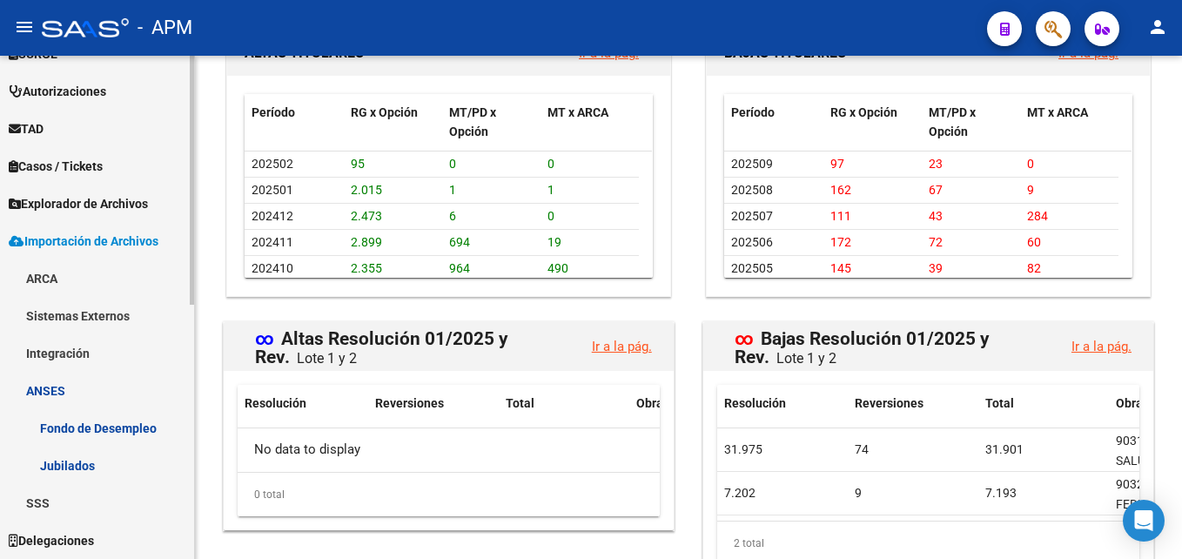
click at [72, 456] on link "Jubilados" at bounding box center [97, 464] width 194 height 37
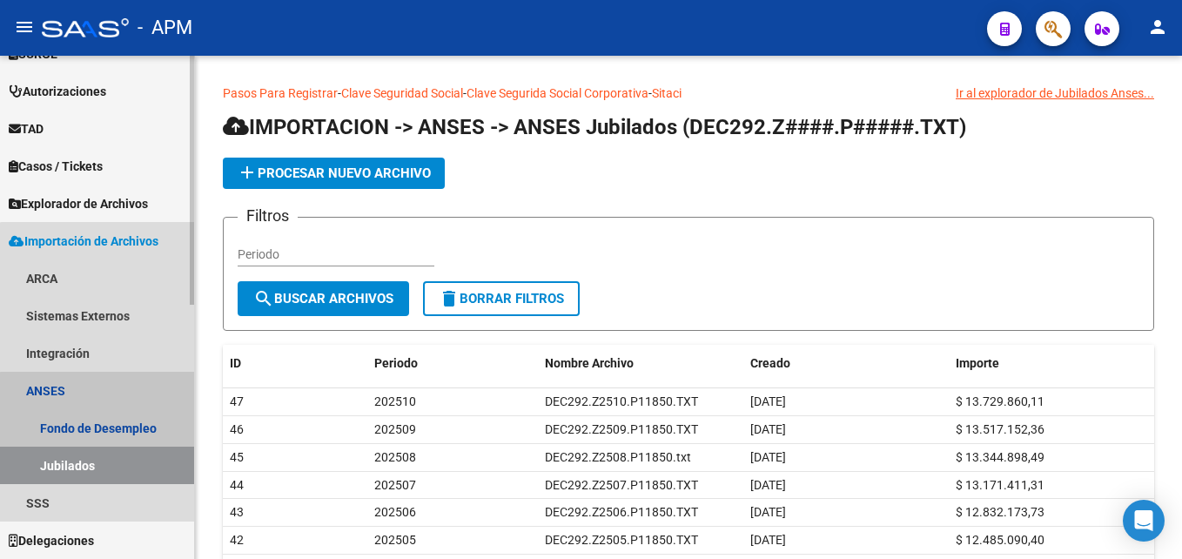
click at [121, 467] on link "Jubilados" at bounding box center [97, 464] width 194 height 37
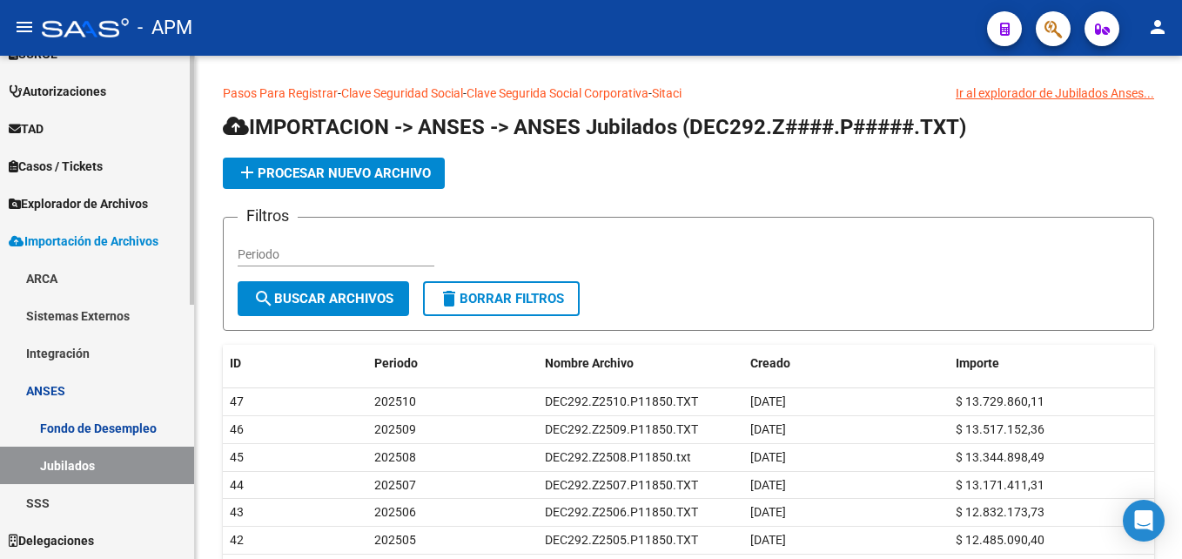
click at [80, 386] on link "ANSES" at bounding box center [97, 390] width 194 height 37
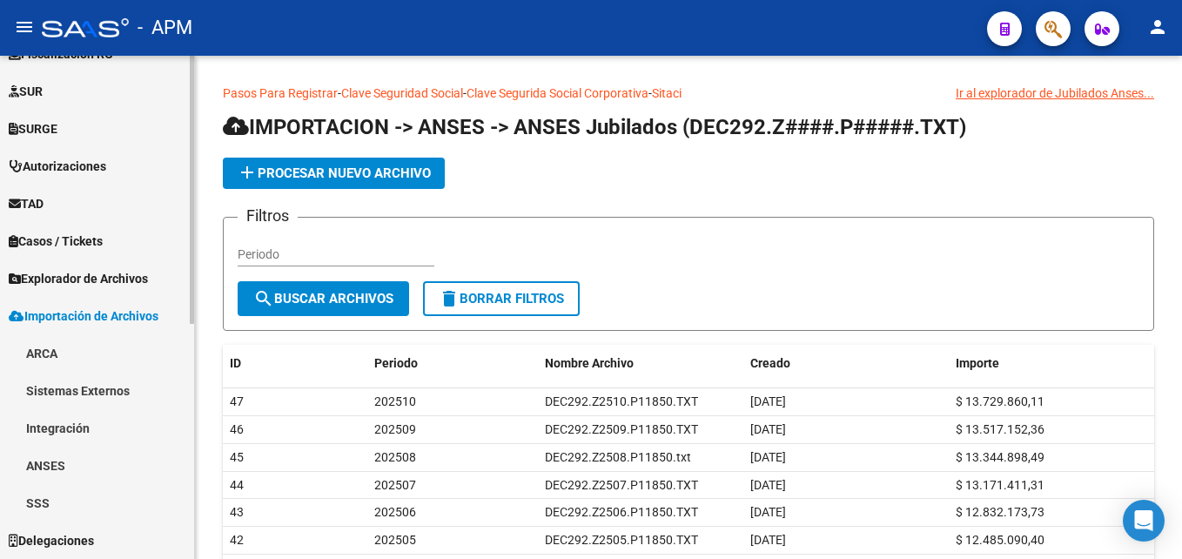
scroll to position [439, 0]
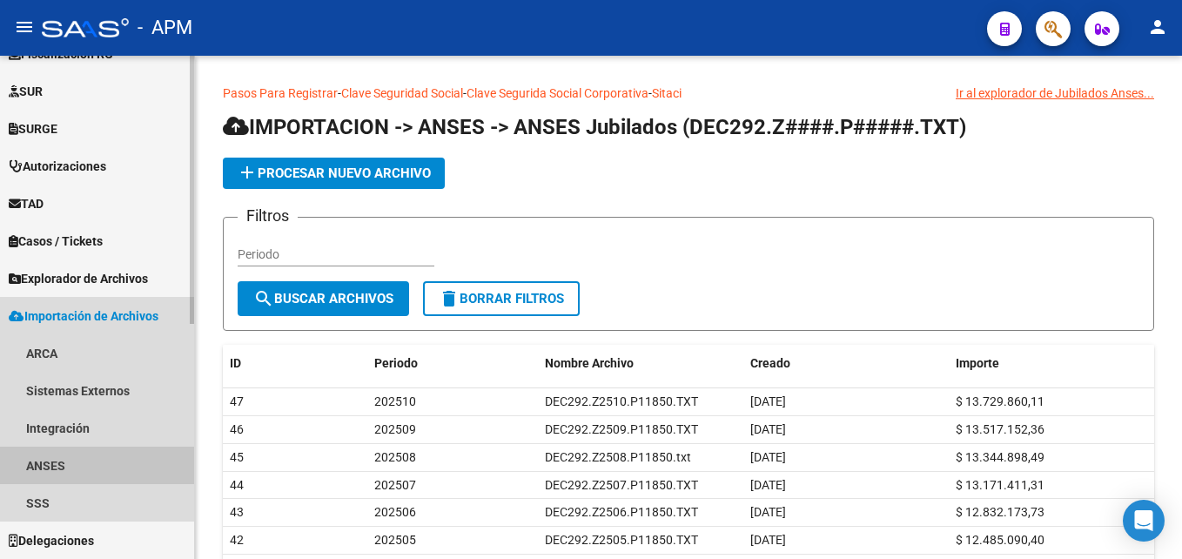
click at [91, 462] on link "ANSES" at bounding box center [97, 464] width 194 height 37
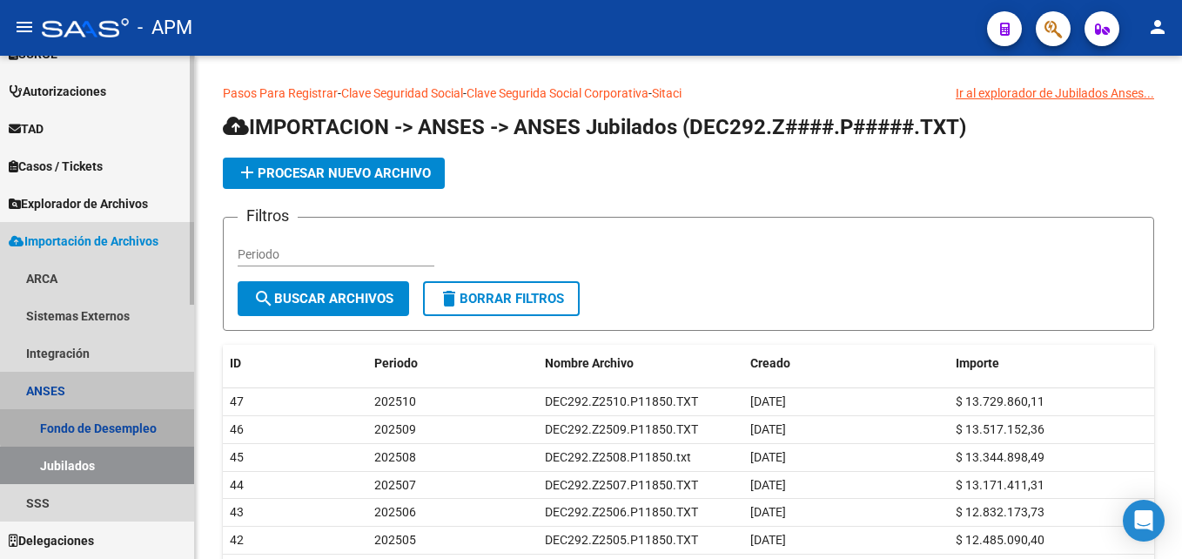
click at [118, 419] on link "Fondo de Desempleo" at bounding box center [97, 427] width 194 height 37
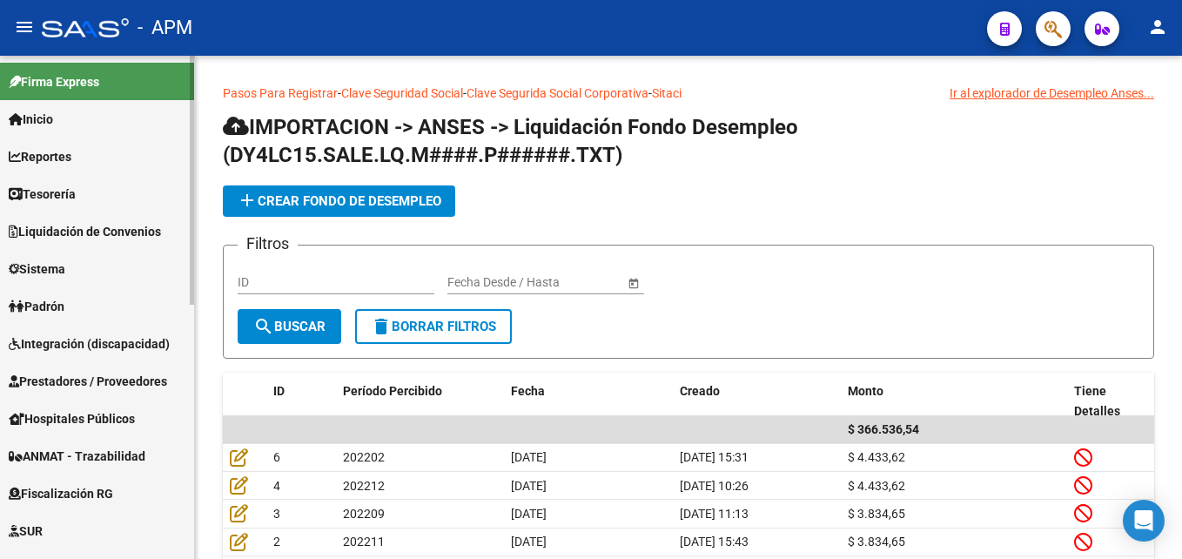
click at [82, 121] on link "Inicio" at bounding box center [97, 118] width 194 height 37
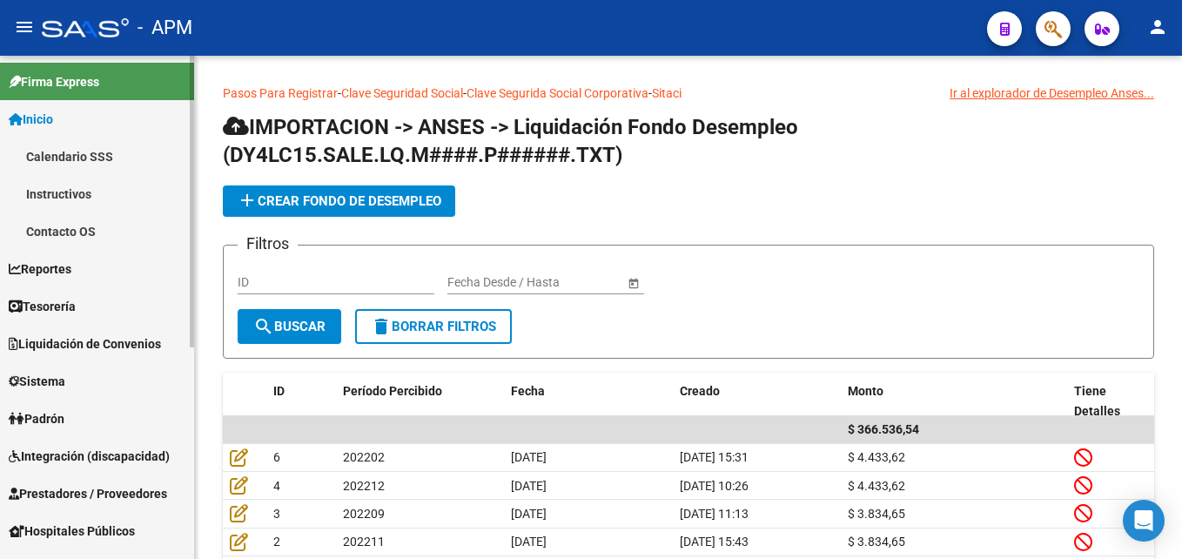
click at [98, 277] on link "Reportes" at bounding box center [97, 268] width 194 height 37
